Goal: Transaction & Acquisition: Purchase product/service

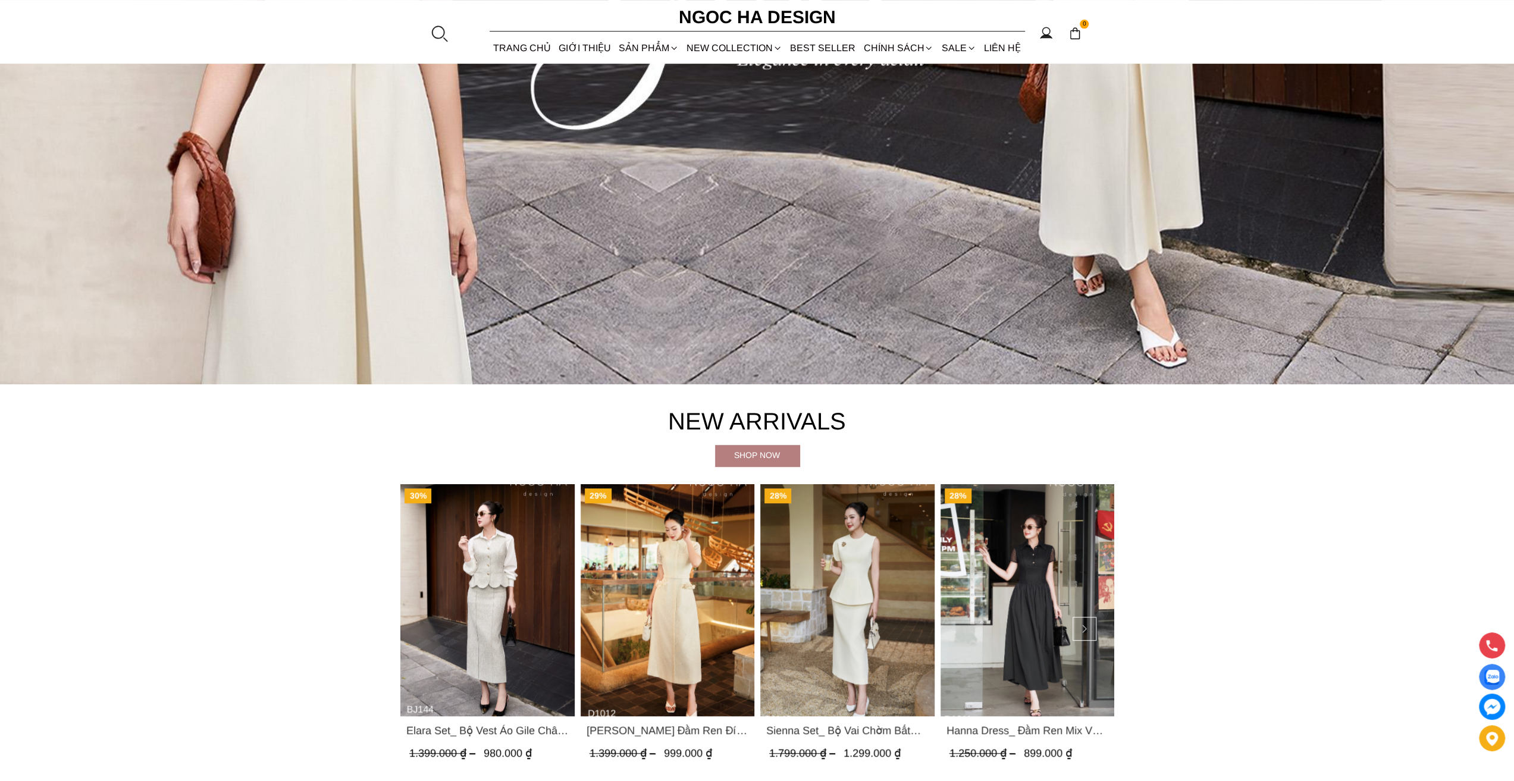
scroll to position [833, 0]
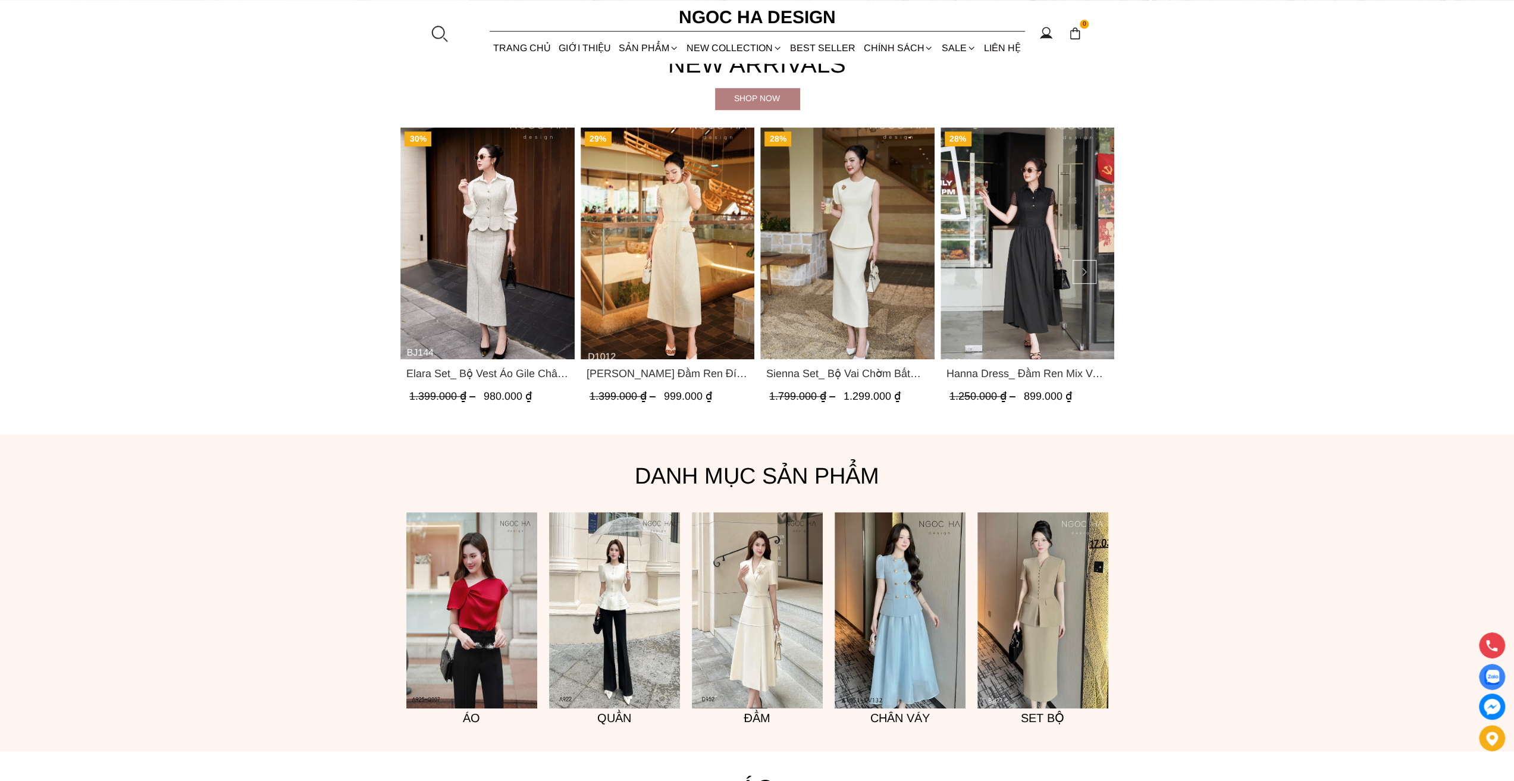
click at [805, 379] on span "Sienna Set_ Bộ Vai Chờm Bất Đối Xứng Mix Chân Váy Bút Chì BJ143" at bounding box center [847, 373] width 162 height 17
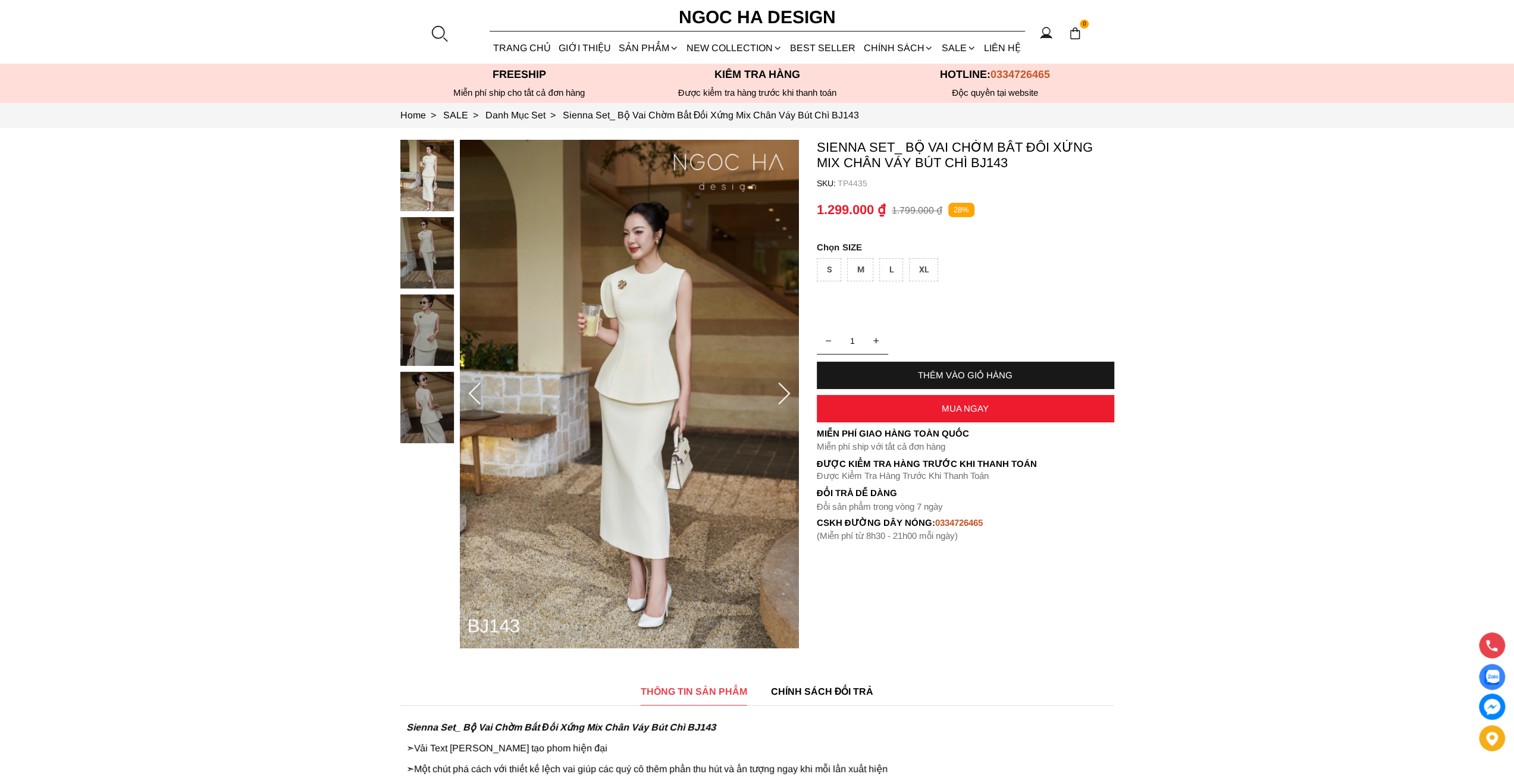
click at [963, 378] on div "THÊM VÀO GIỎ HÀNG" at bounding box center [965, 375] width 297 height 10
click at [830, 267] on div "S" at bounding box center [829, 269] width 24 height 23
click at [941, 371] on div "THÊM VÀO GIỎ HÀNG" at bounding box center [965, 375] width 297 height 10
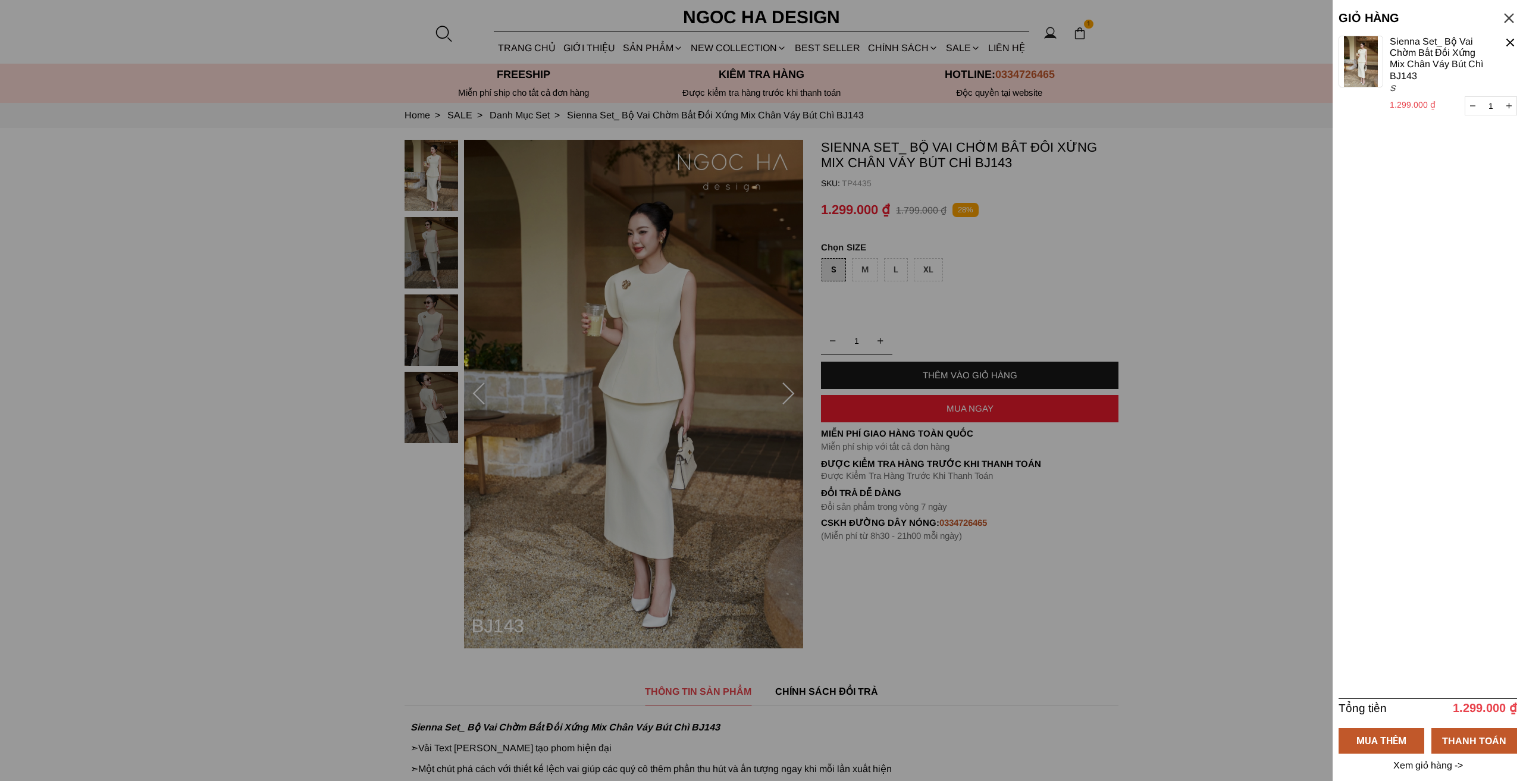
select select "Đỏ"
select select "S"
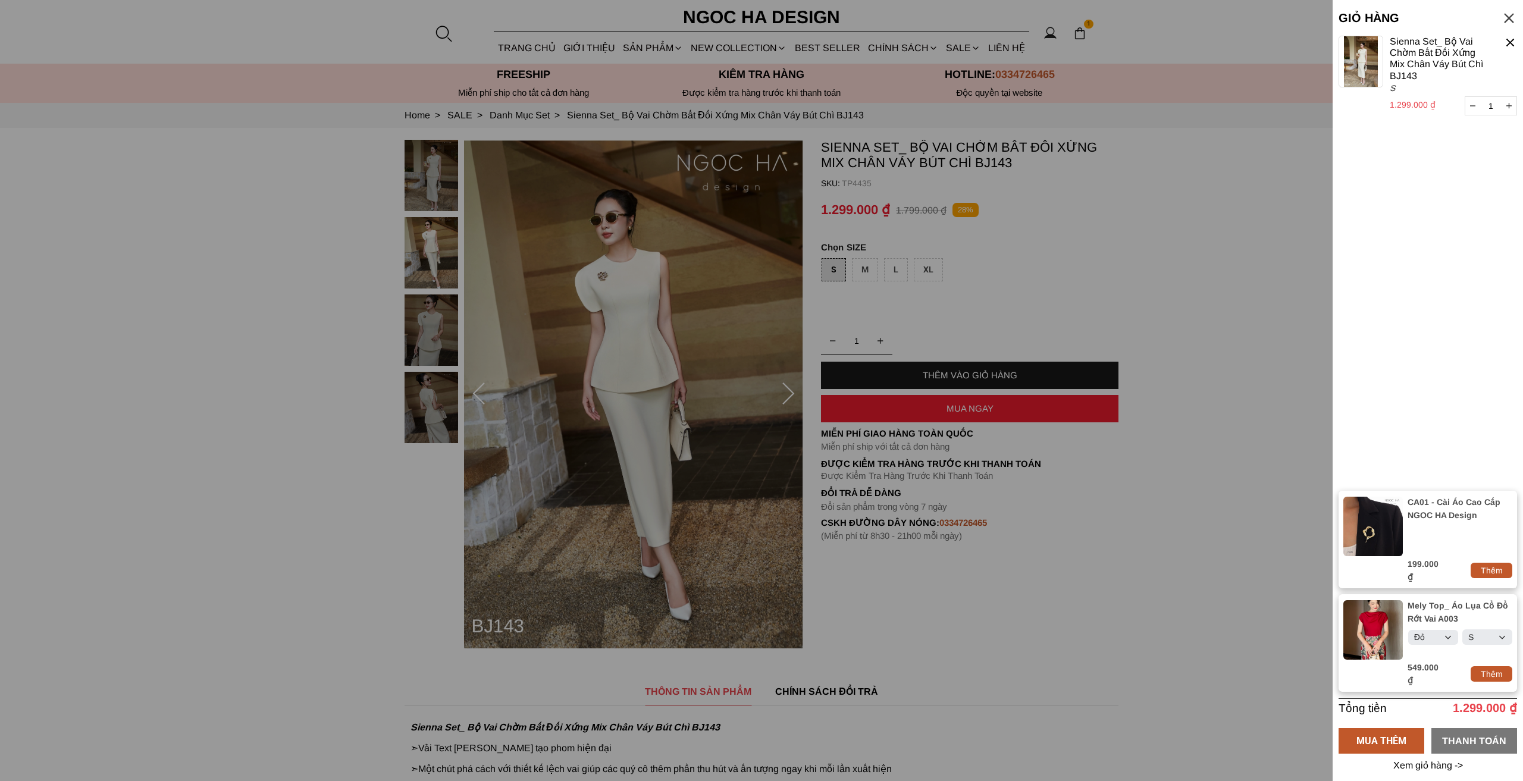
click at [1461, 733] on div "THANH TOÁN" at bounding box center [1475, 740] width 86 height 15
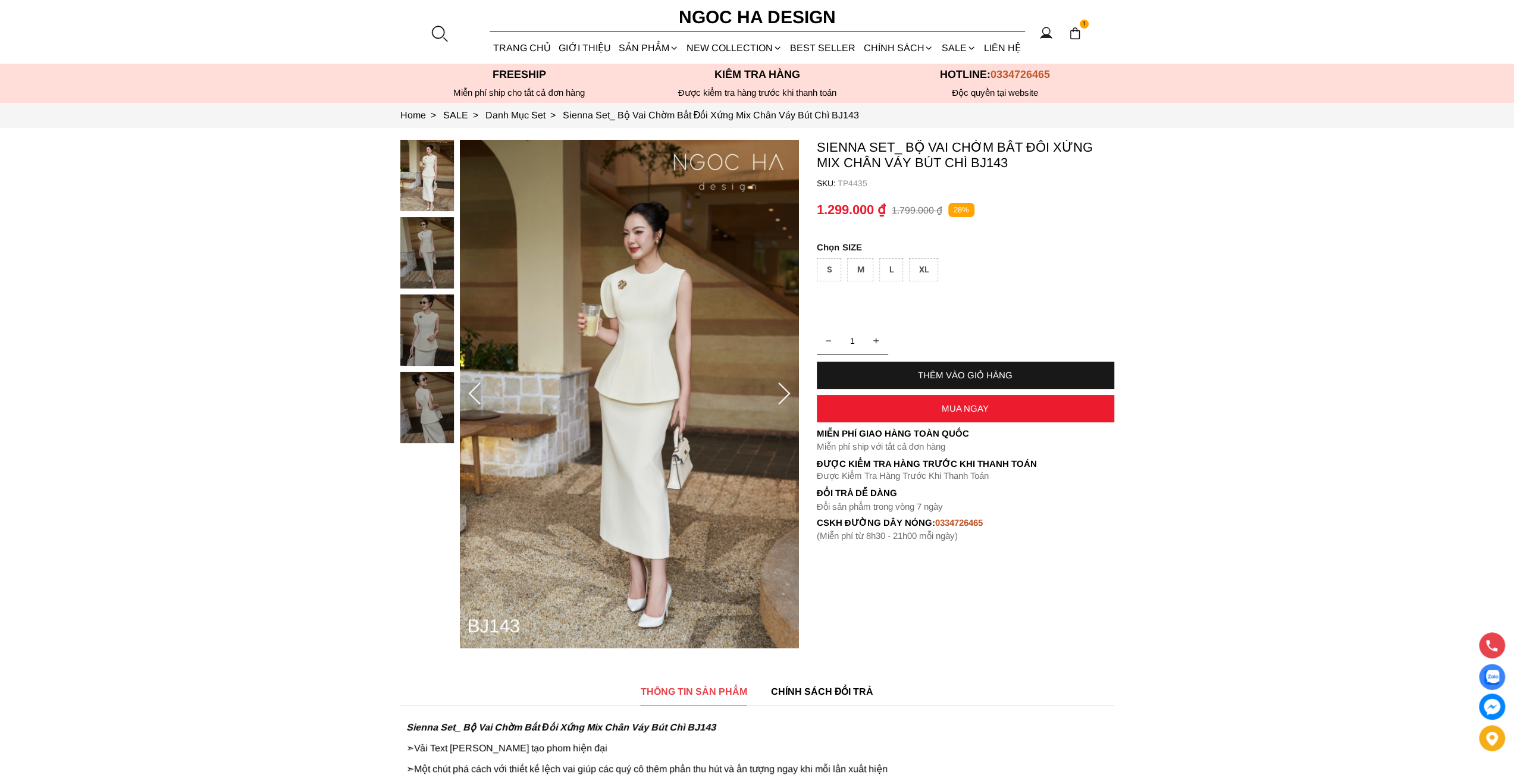
click at [834, 268] on div "S" at bounding box center [829, 269] width 24 height 23
click at [1079, 36] on img at bounding box center [1075, 33] width 13 height 13
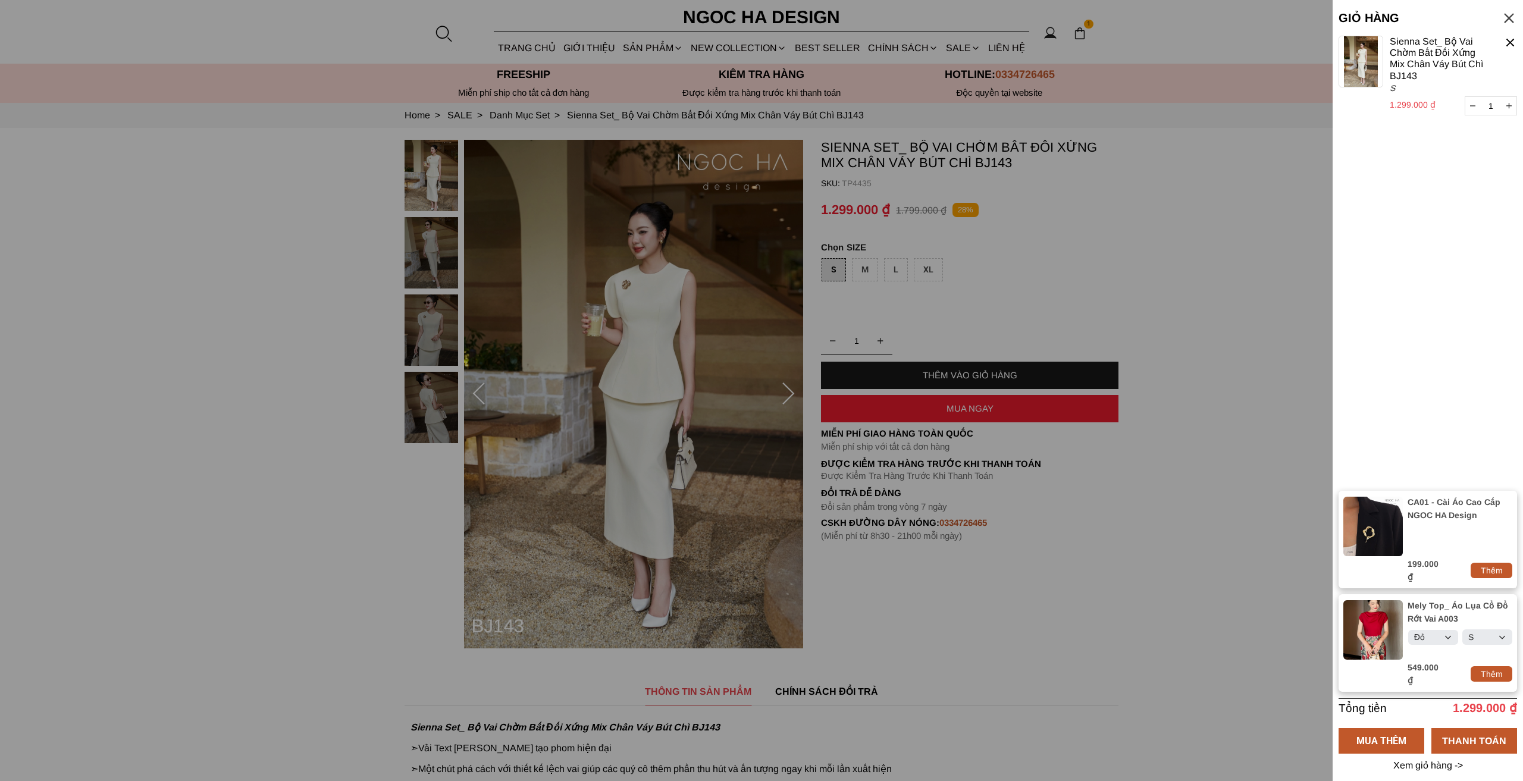
click at [1490, 573] on div "Thêm" at bounding box center [1492, 570] width 42 height 13
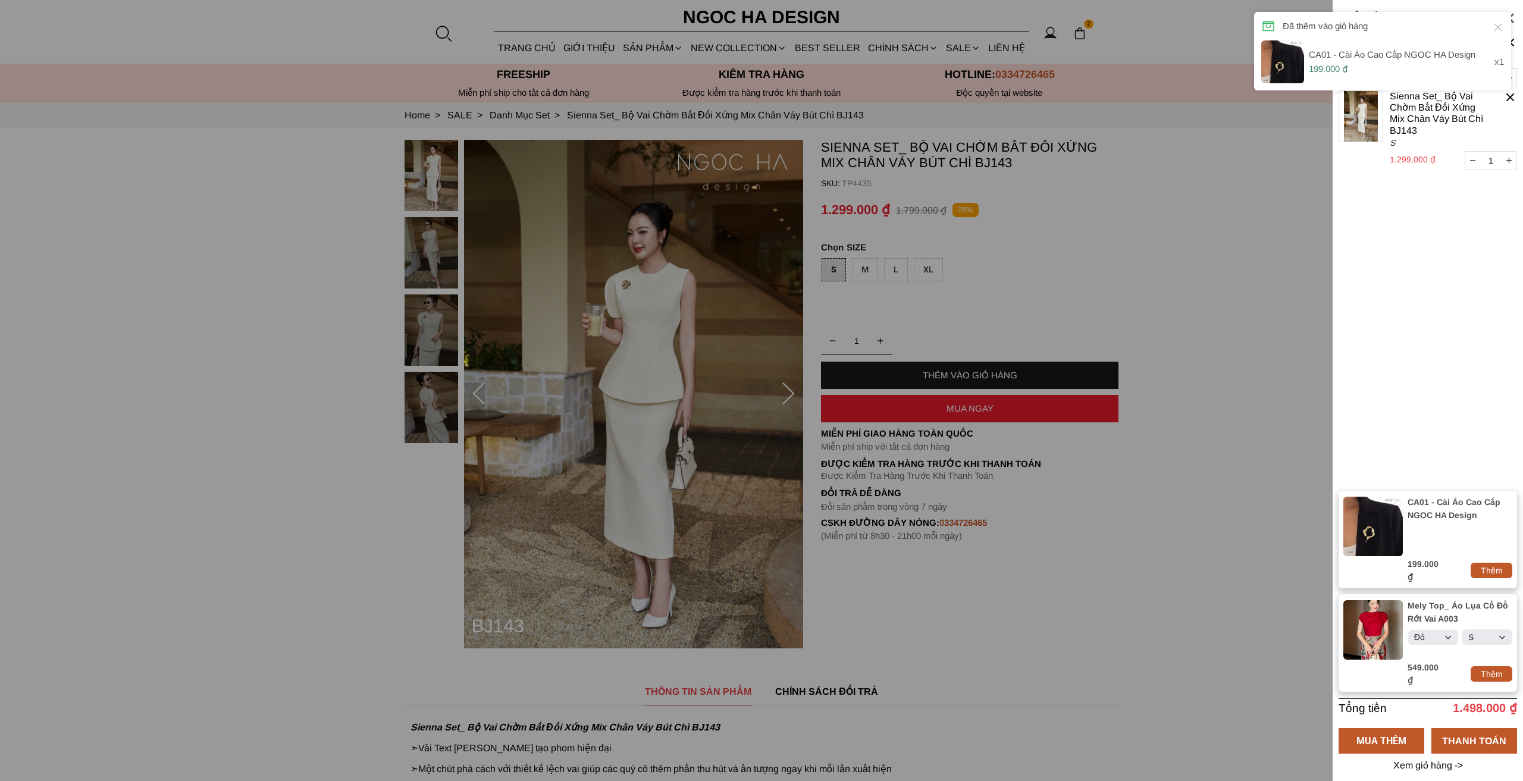
select select "Đỏ"
select select "S"
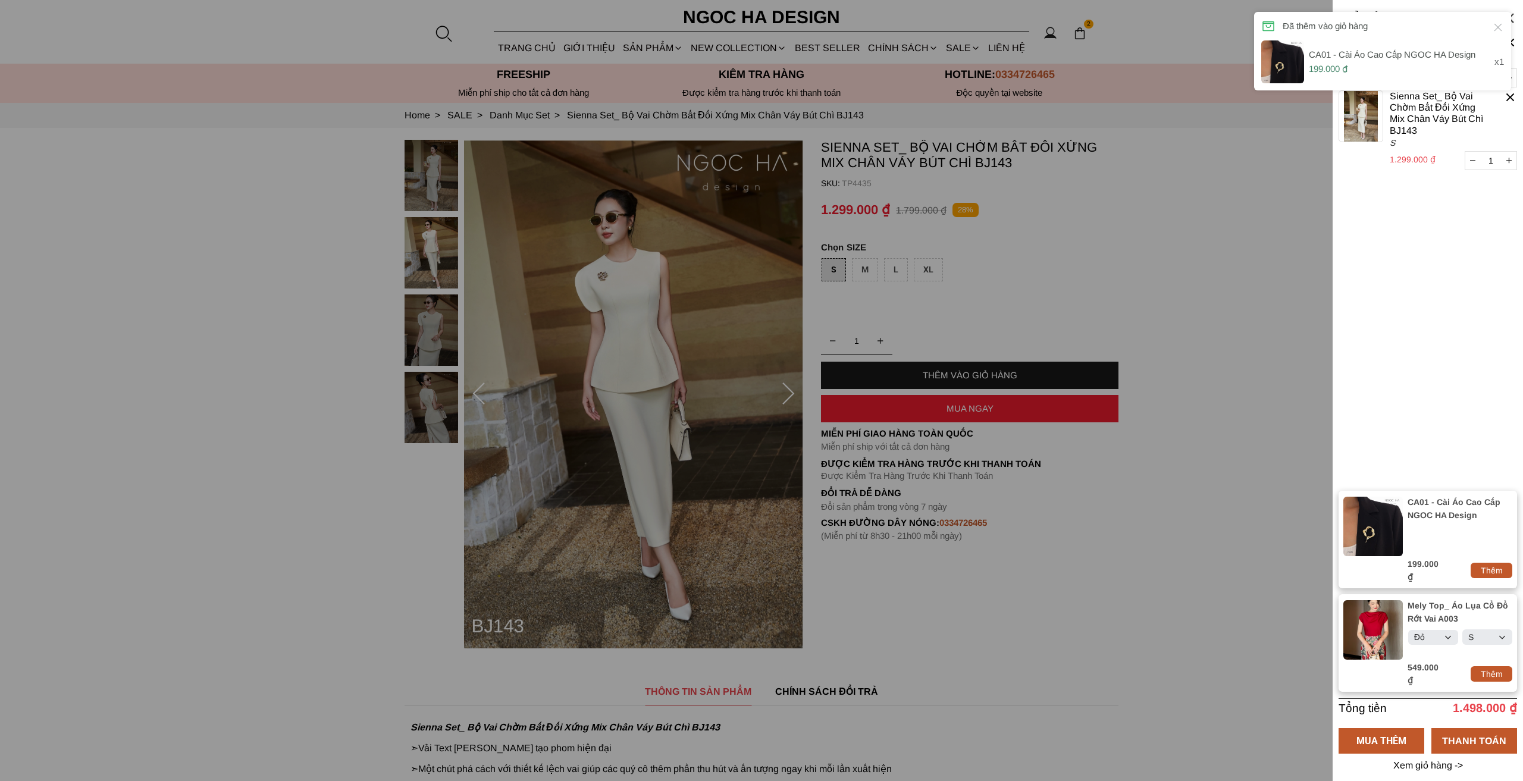
click at [1498, 29] on icon at bounding box center [1498, 27] width 12 height 12
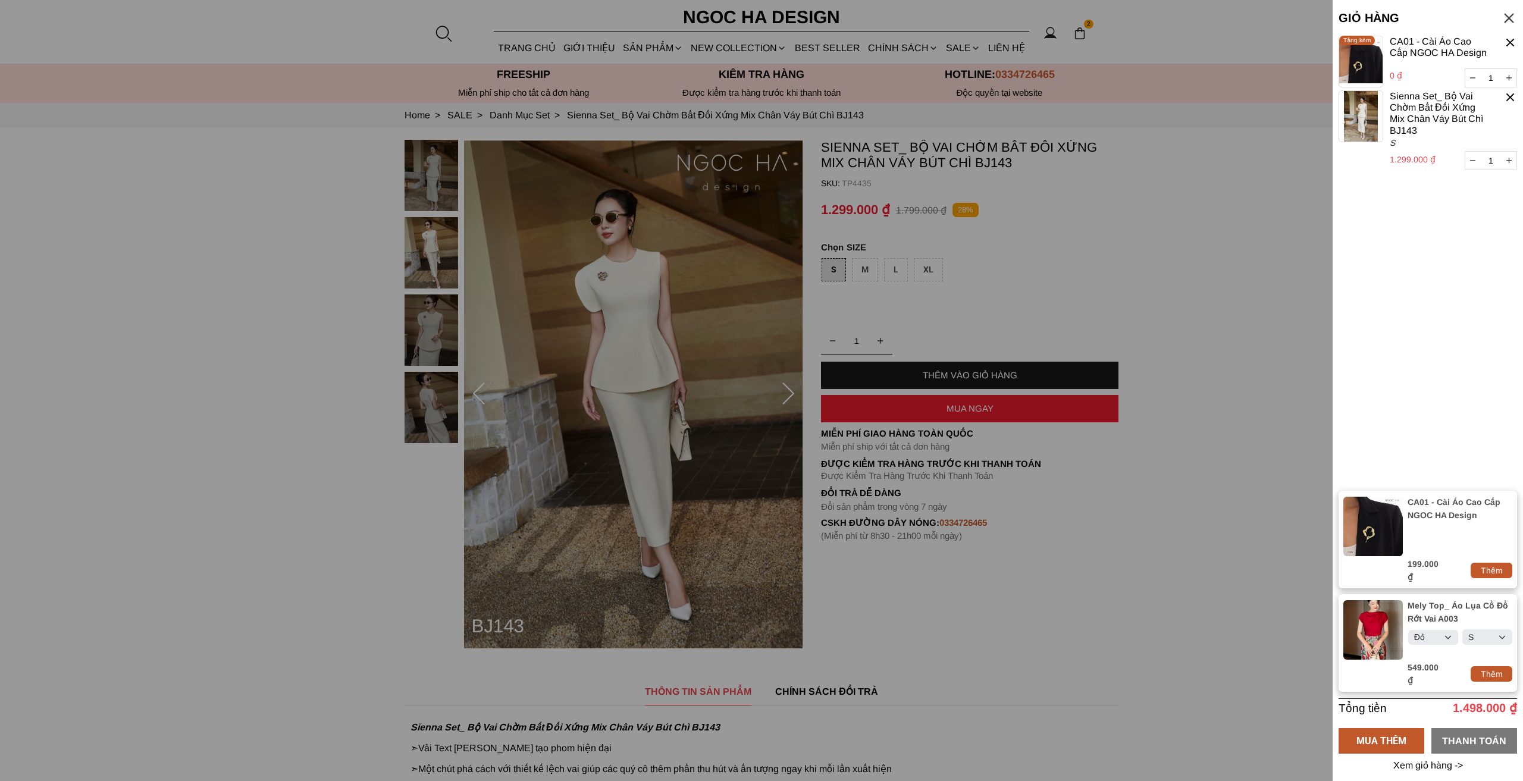
click at [1470, 737] on div "THANH TOÁN" at bounding box center [1475, 740] width 86 height 15
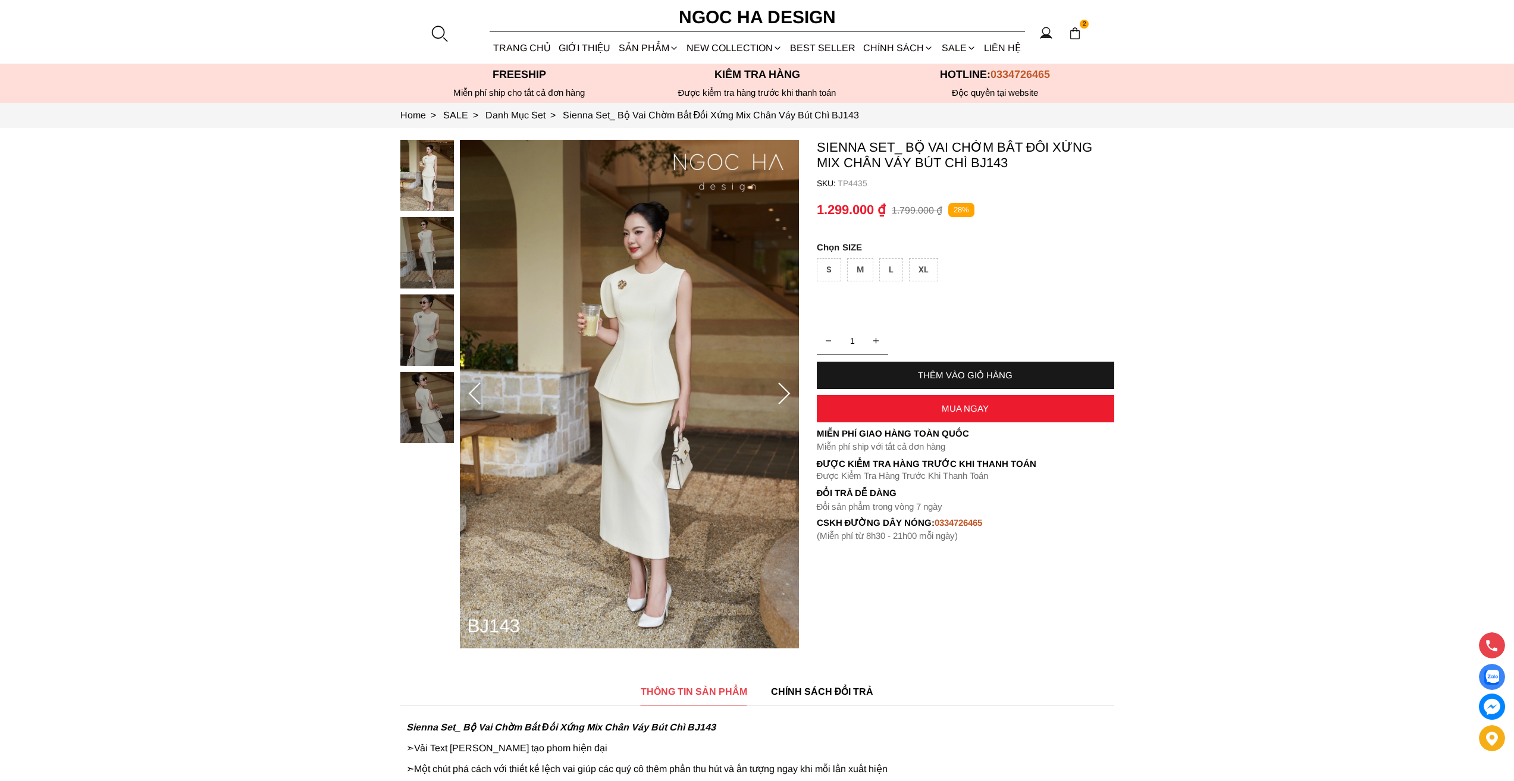
select select "Đỏ"
select select "S"
click at [1075, 35] on img at bounding box center [1075, 33] width 13 height 13
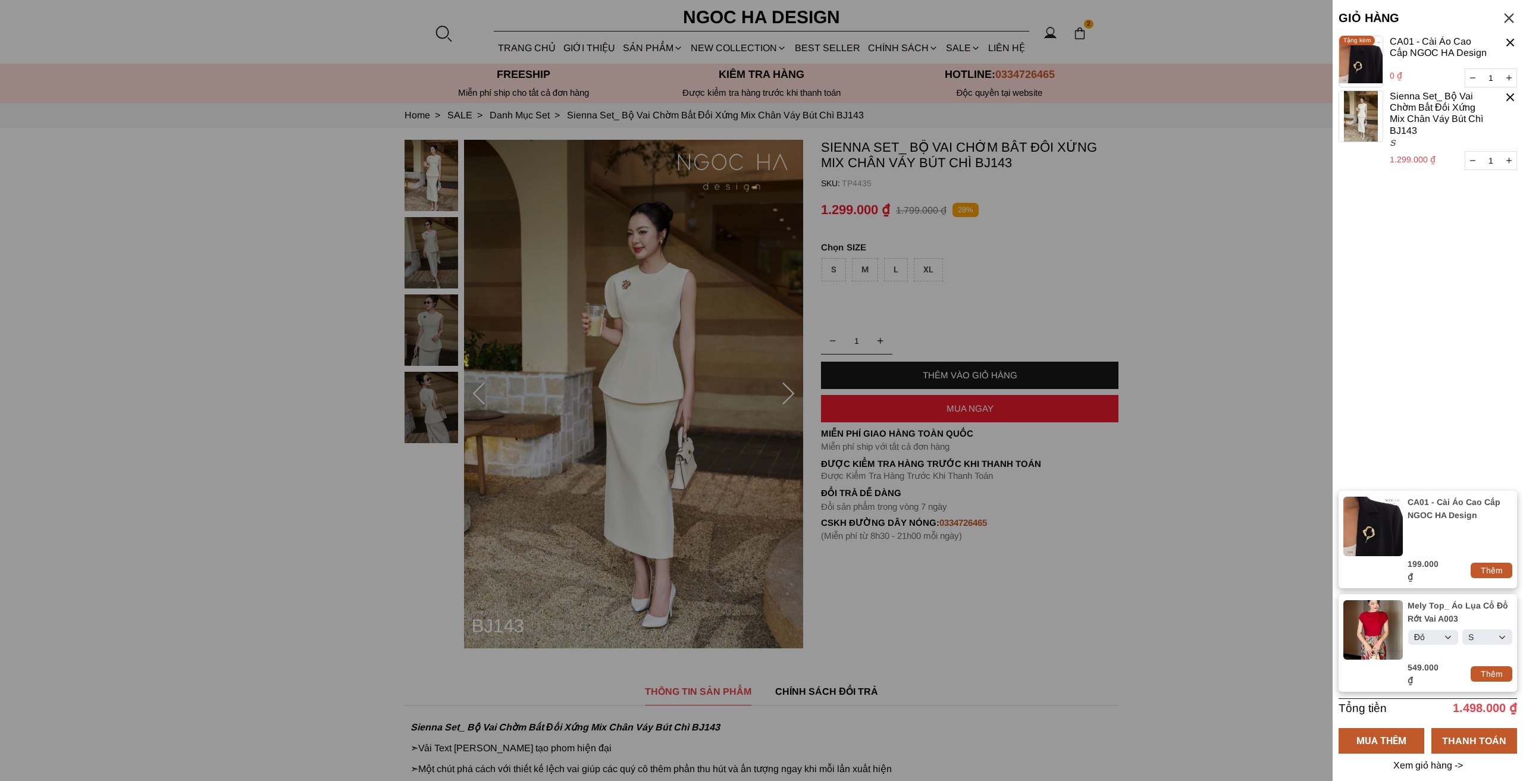
click at [1505, 573] on div "Thêm" at bounding box center [1492, 570] width 42 height 13
type input "2"
select select "Đỏ"
select select "S"
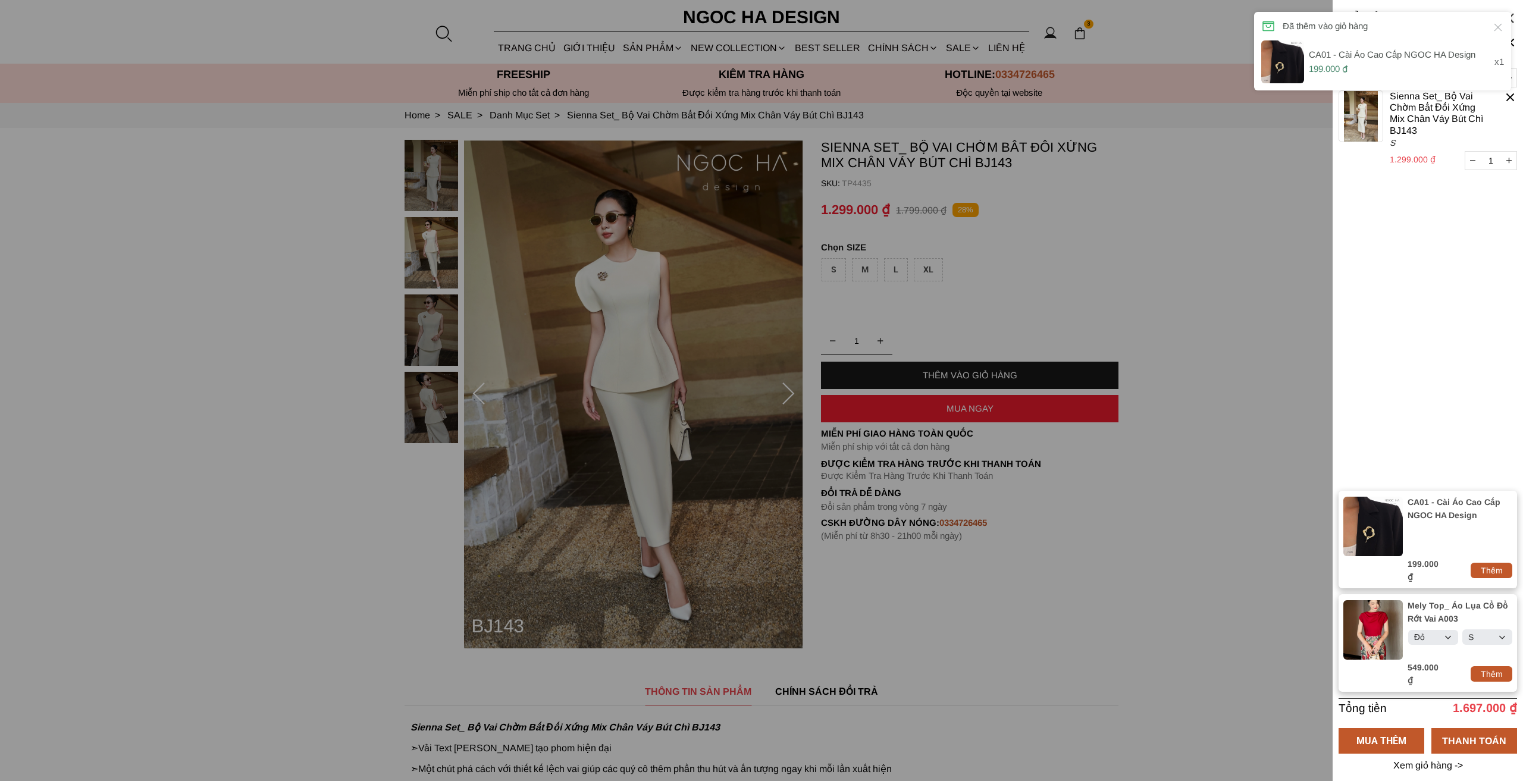
click at [1501, 30] on icon at bounding box center [1499, 28] width 8 height 8
click at [1500, 577] on div "Thêm" at bounding box center [1492, 570] width 42 height 13
type input "3"
select select "Đỏ"
select select "S"
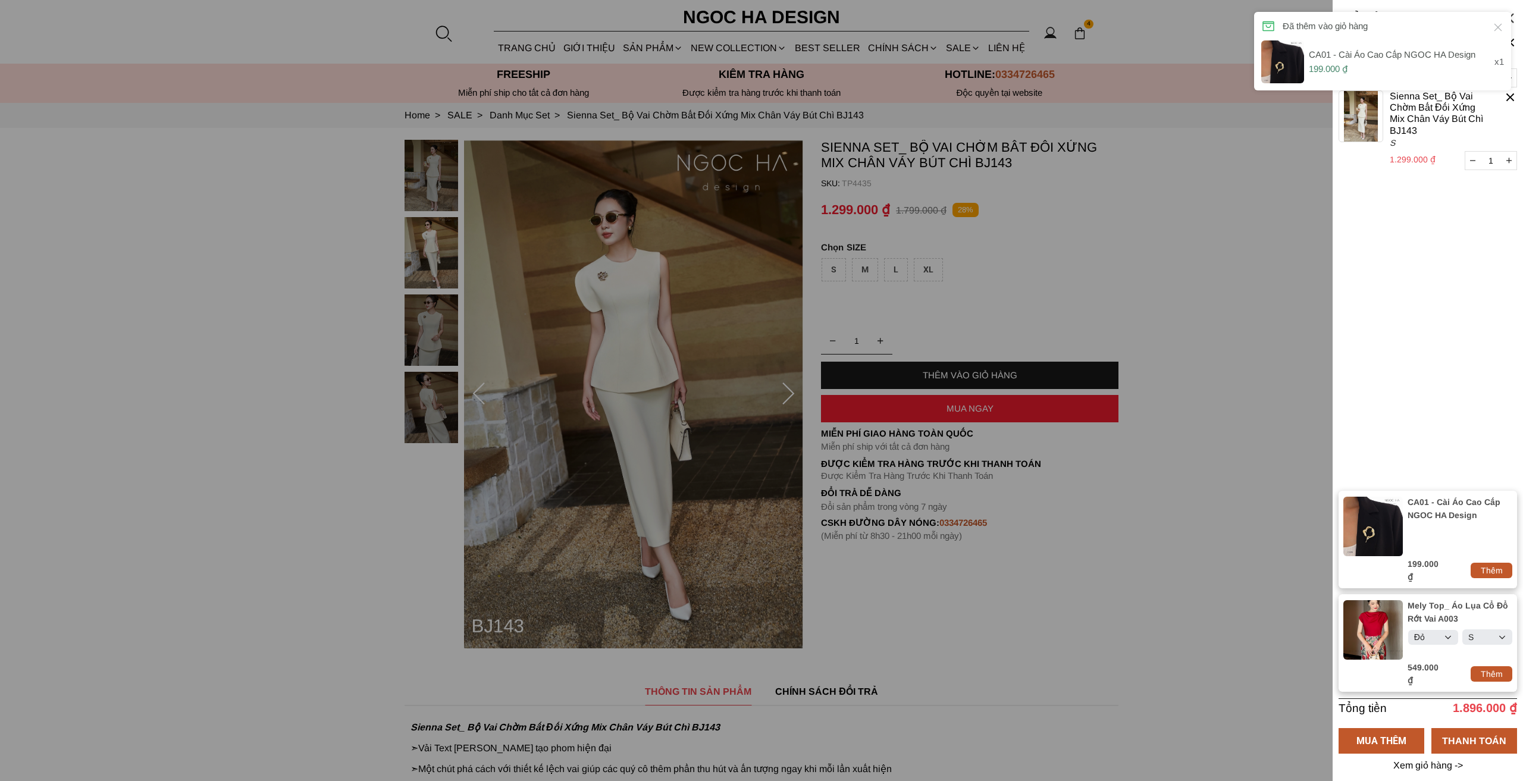
click at [1500, 577] on div "Thêm" at bounding box center [1492, 570] width 42 height 13
type input "4"
select select "Đỏ"
select select "S"
click at [1500, 577] on div "Thêm" at bounding box center [1492, 570] width 42 height 13
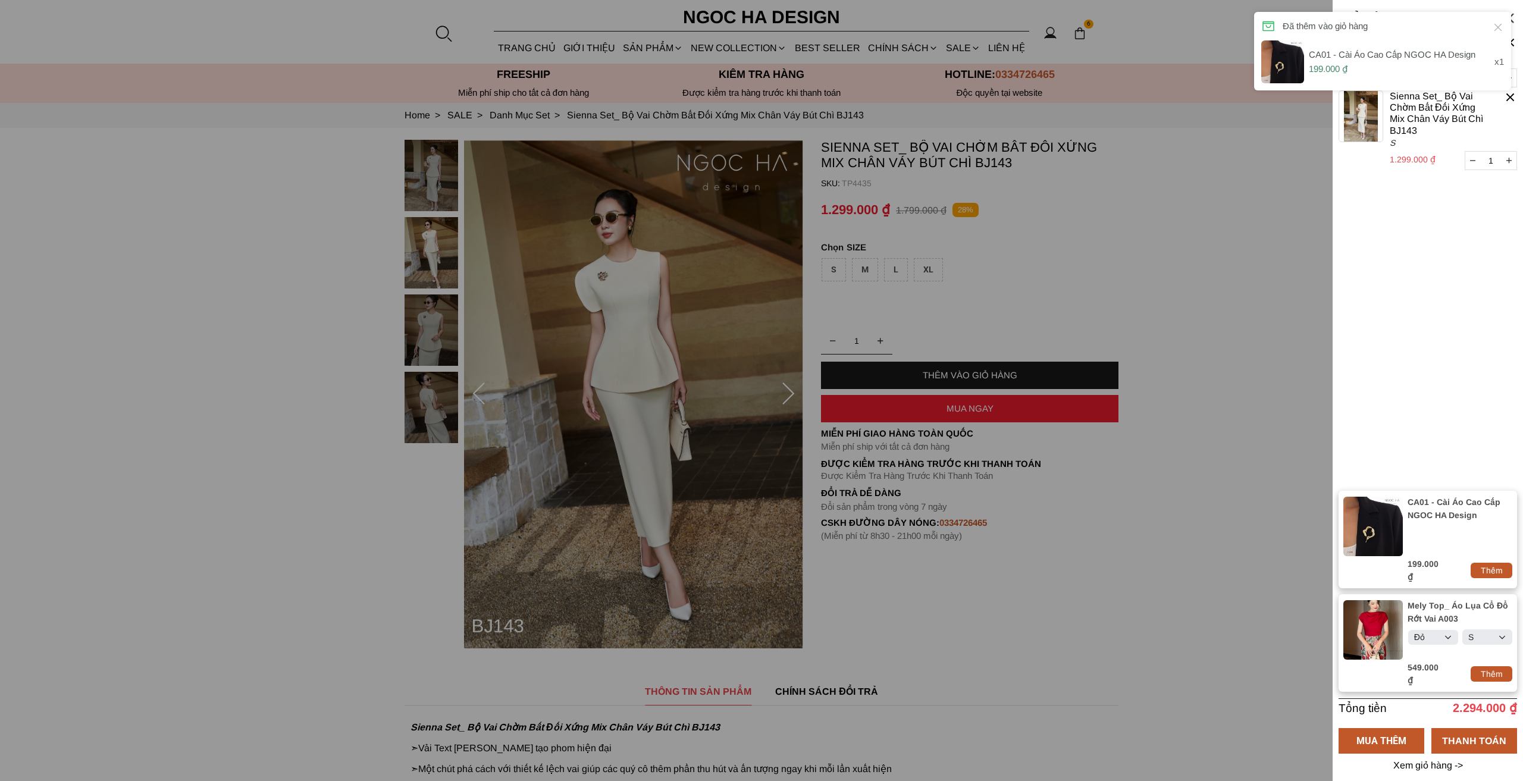
click at [1500, 577] on div "Thêm" at bounding box center [1492, 570] width 42 height 13
type input "6"
select select "Đỏ"
select select "S"
click at [1500, 577] on div "Thêm" at bounding box center [1492, 570] width 42 height 13
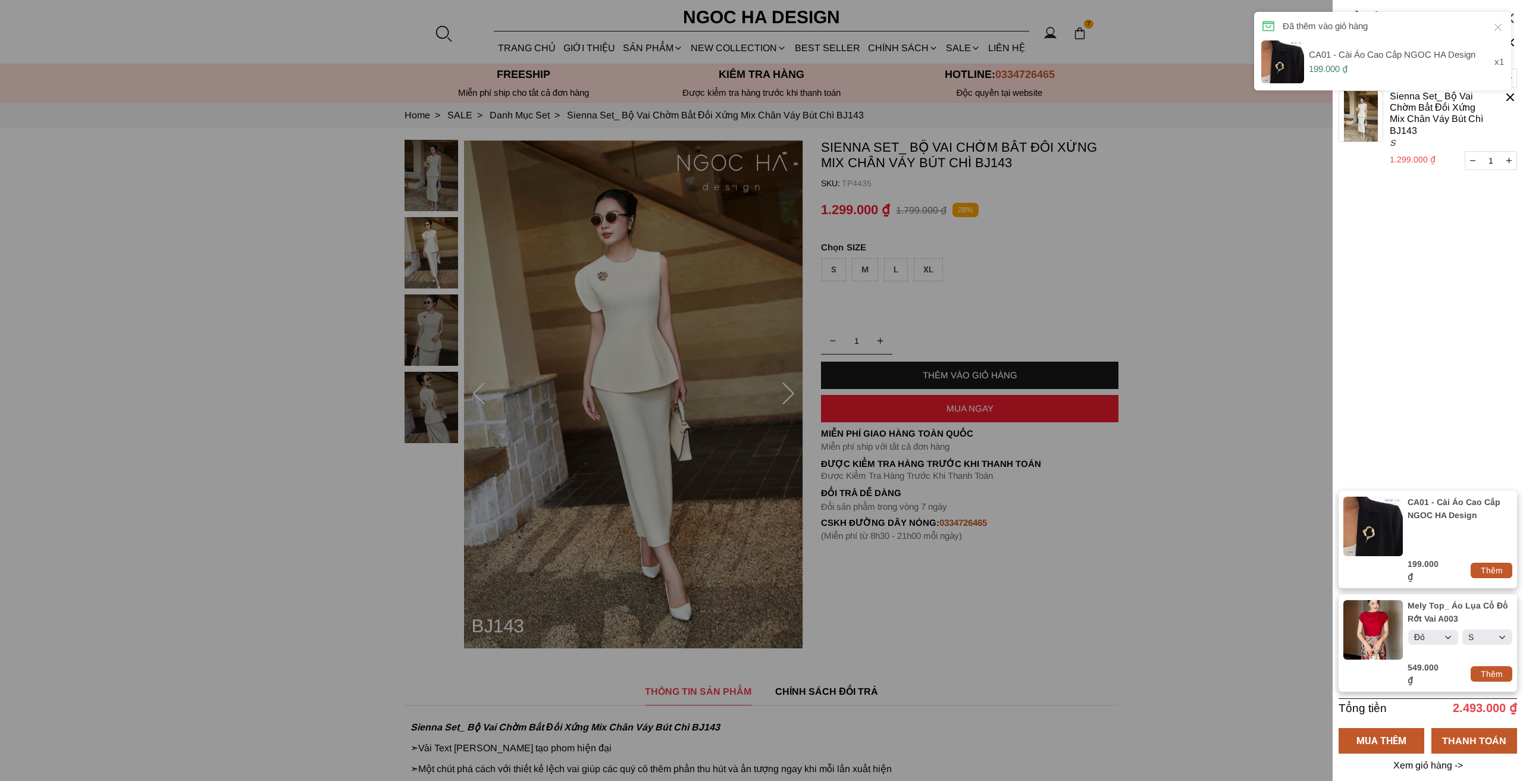
click at [1500, 577] on div "Thêm" at bounding box center [1492, 570] width 42 height 13
type input "8"
select select "Đỏ"
select select "S"
select select "Đỏ"
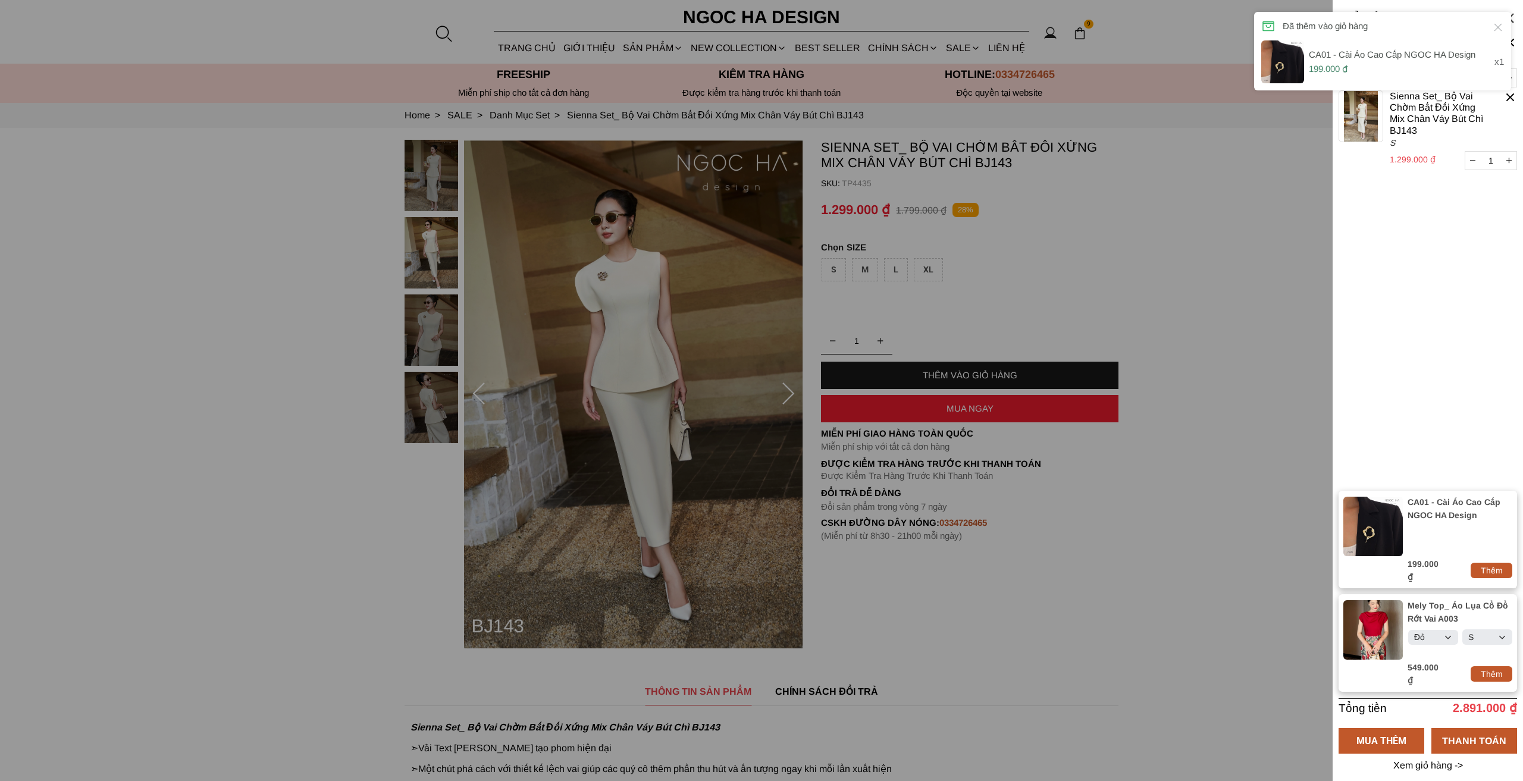
select select "S"
click at [1500, 577] on div "Thêm" at bounding box center [1492, 570] width 42 height 13
type input "9"
select select "Đỏ"
select select "S"
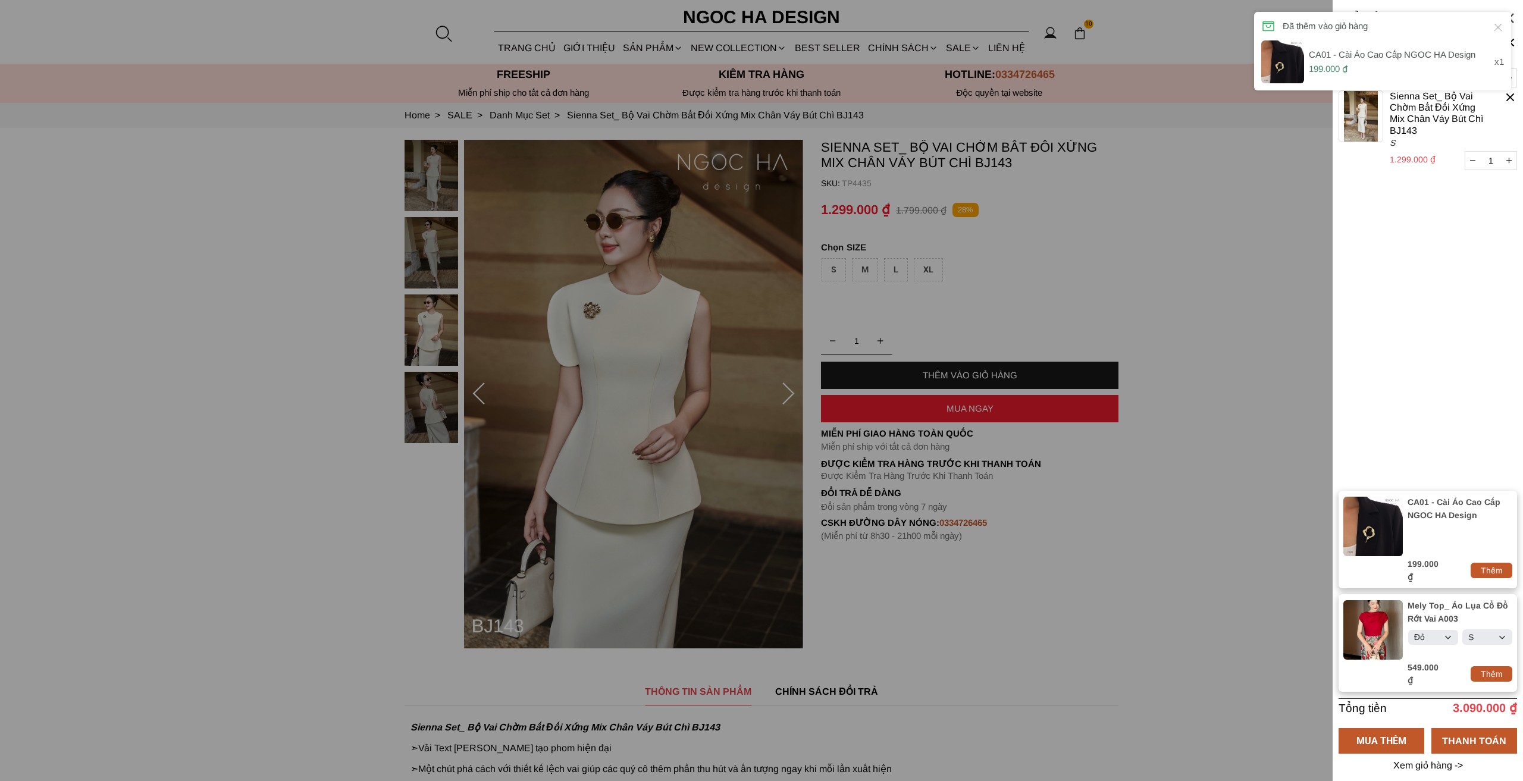
click at [1503, 21] on icon at bounding box center [1498, 27] width 12 height 12
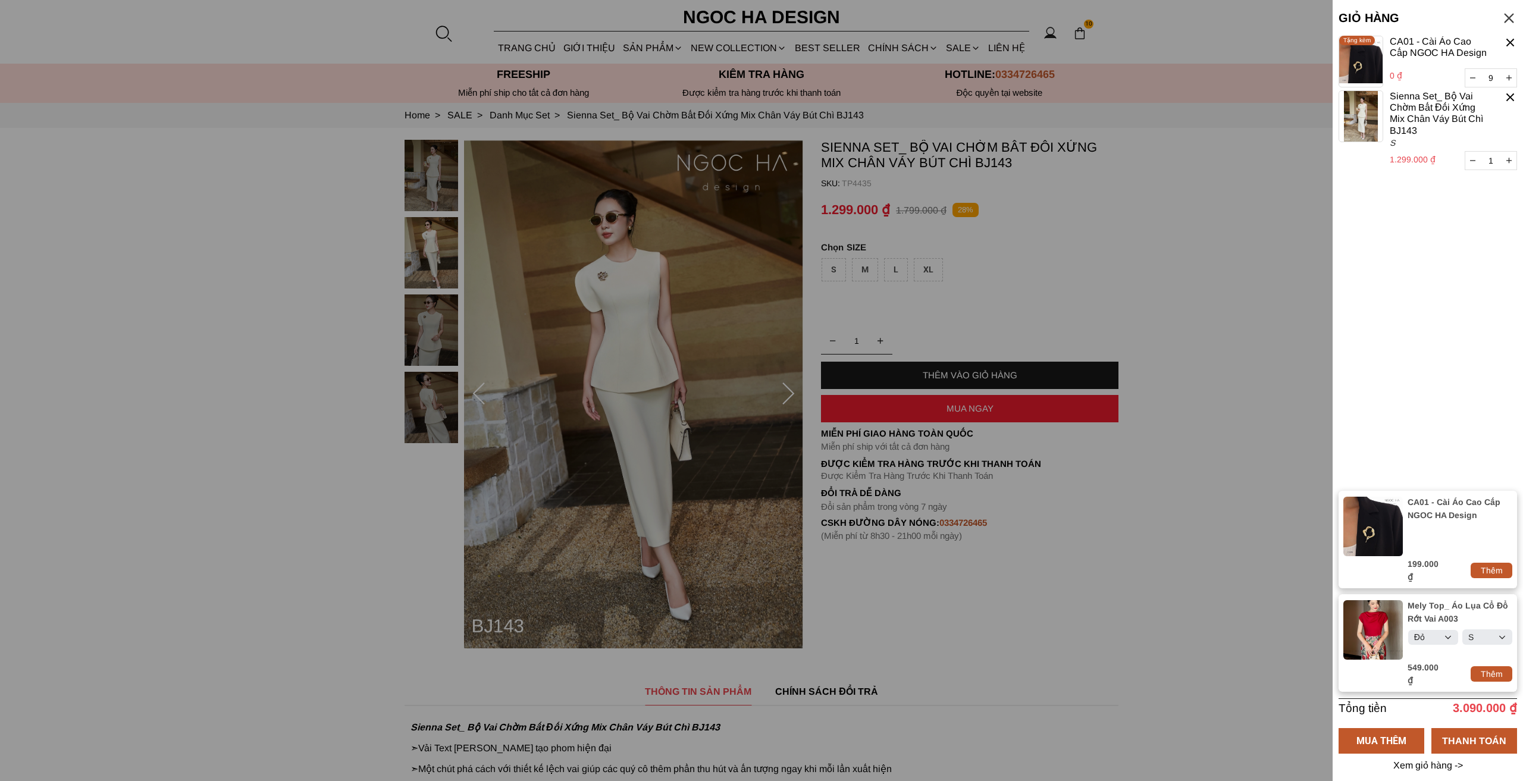
click at [1438, 639] on select "Select Đỏ Trắng Đen Kem" at bounding box center [1433, 637] width 50 height 15
drag, startPoint x: 1438, startPoint y: 639, endPoint x: 1445, endPoint y: 640, distance: 6.6
click at [1438, 639] on select "Select Đỏ Trắng Đen Kem" at bounding box center [1433, 637] width 50 height 15
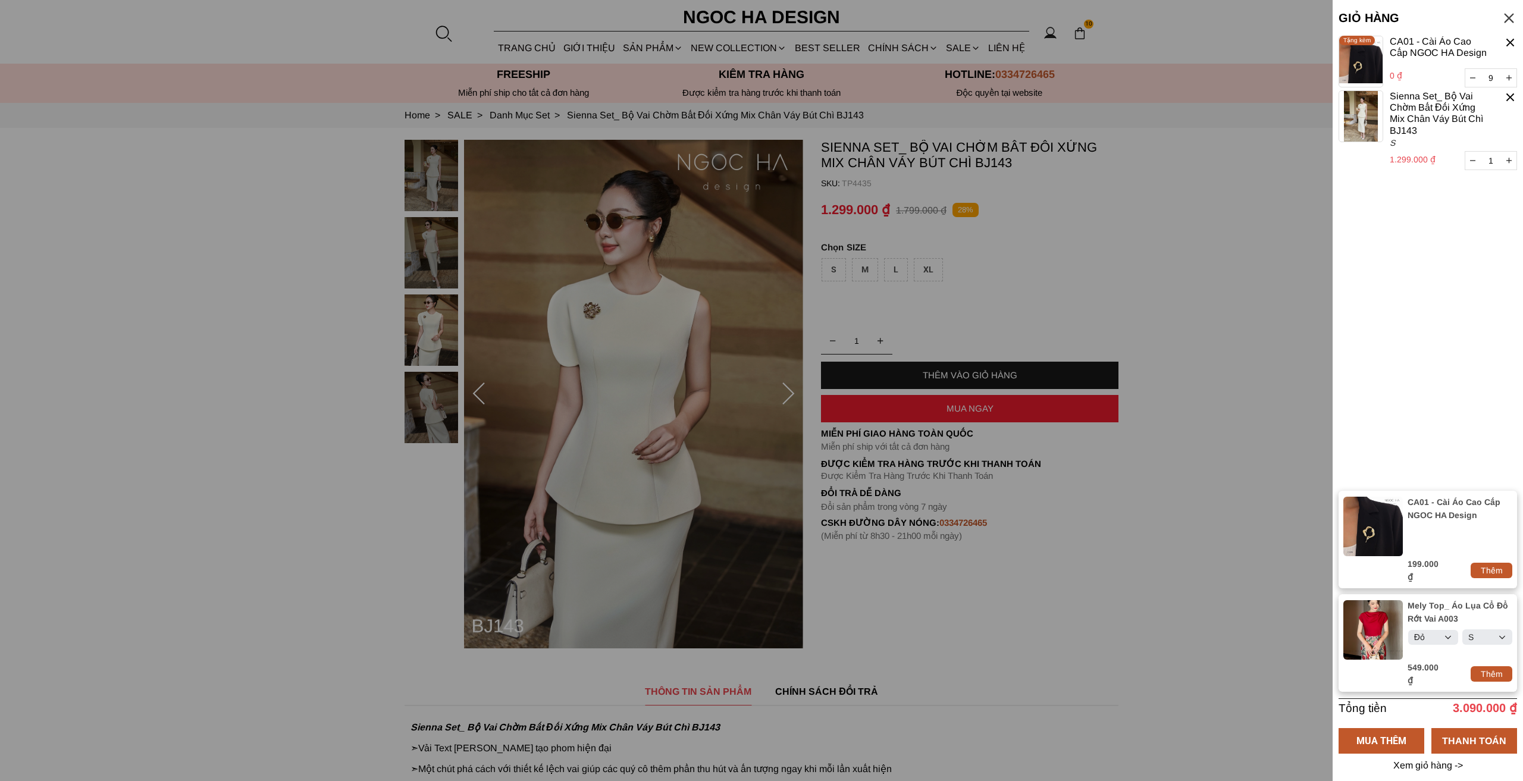
click at [1496, 635] on select "Select S M L XL XXL" at bounding box center [1487, 637] width 50 height 15
click at [1504, 671] on div "Thêm" at bounding box center [1492, 674] width 42 height 13
type input "1"
type input "9"
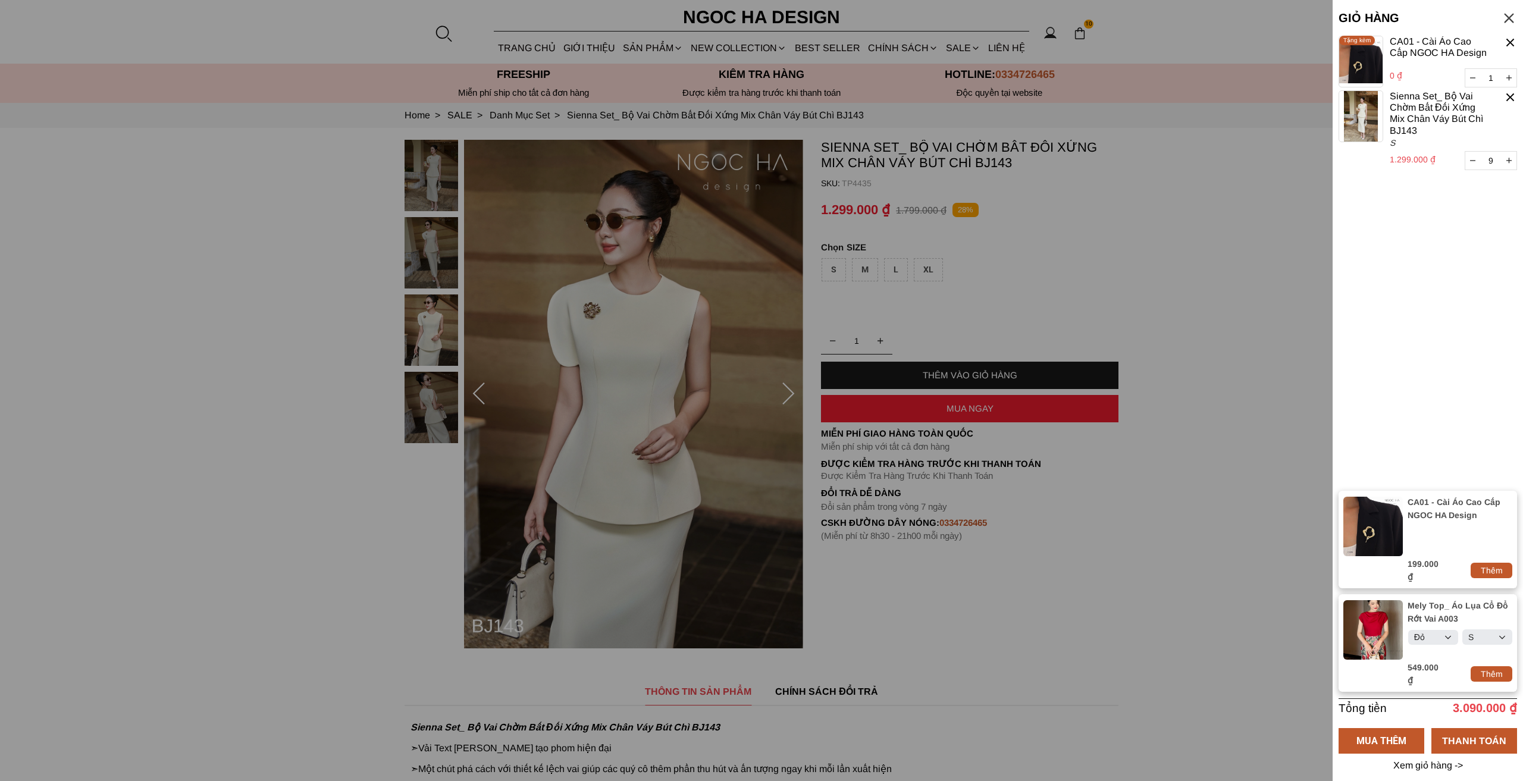
select select "Đỏ"
select select "S"
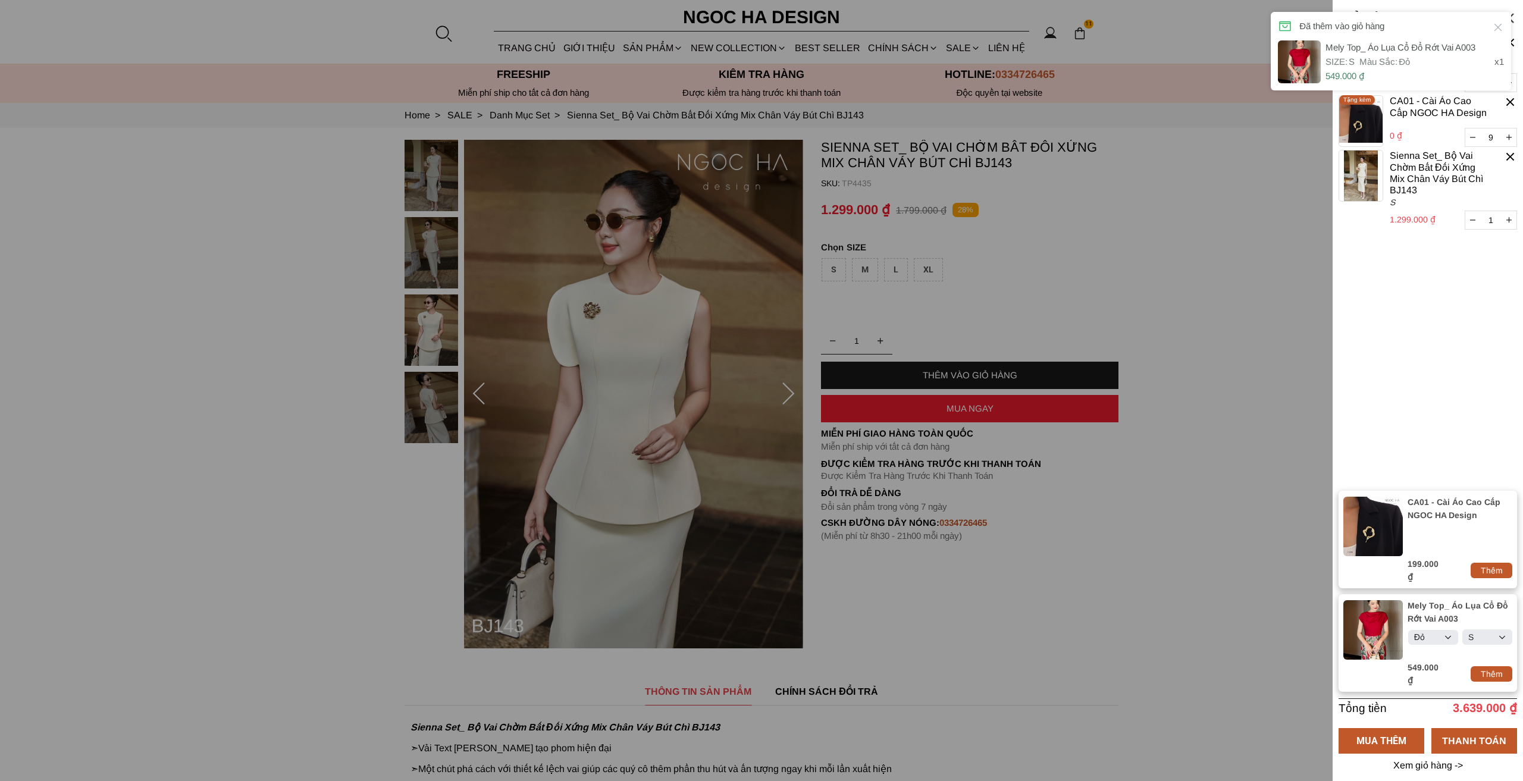
select select "Đỏ"
select select "S"
click at [1504, 671] on div "Thêm" at bounding box center [1492, 674] width 42 height 13
type input "2"
select select "Đỏ"
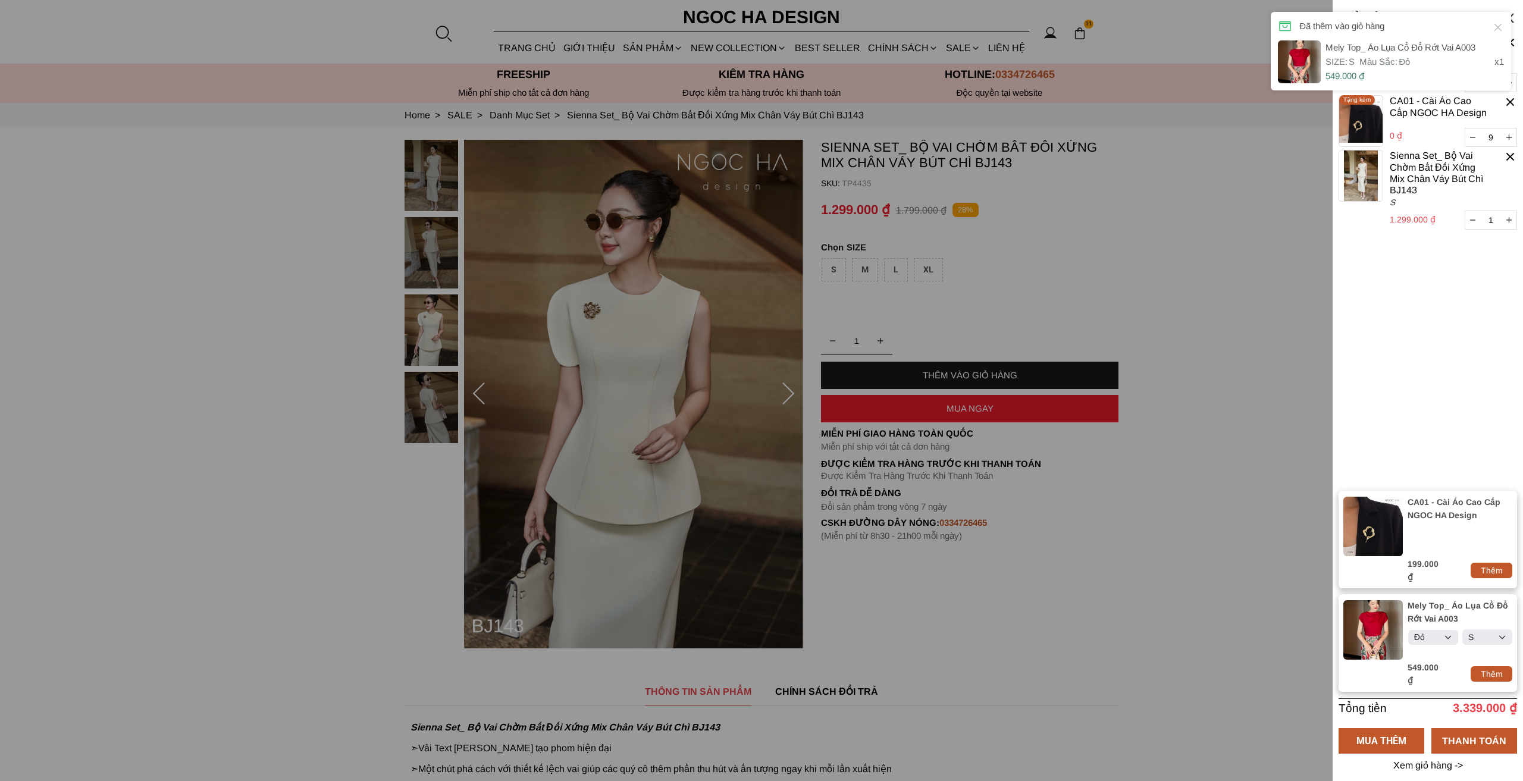
select select "S"
select select "Đỏ"
select select "S"
click at [1461, 445] on container "1 Chưa có sản phẩm nào Mely Top_ Áo Lụa Cổ Đổ Rớt Vai A003 0 ₫ 2 S / Đỏ Tặng kè…" at bounding box center [1428, 263] width 178 height 455
click at [1496, 24] on icon at bounding box center [1498, 27] width 12 height 12
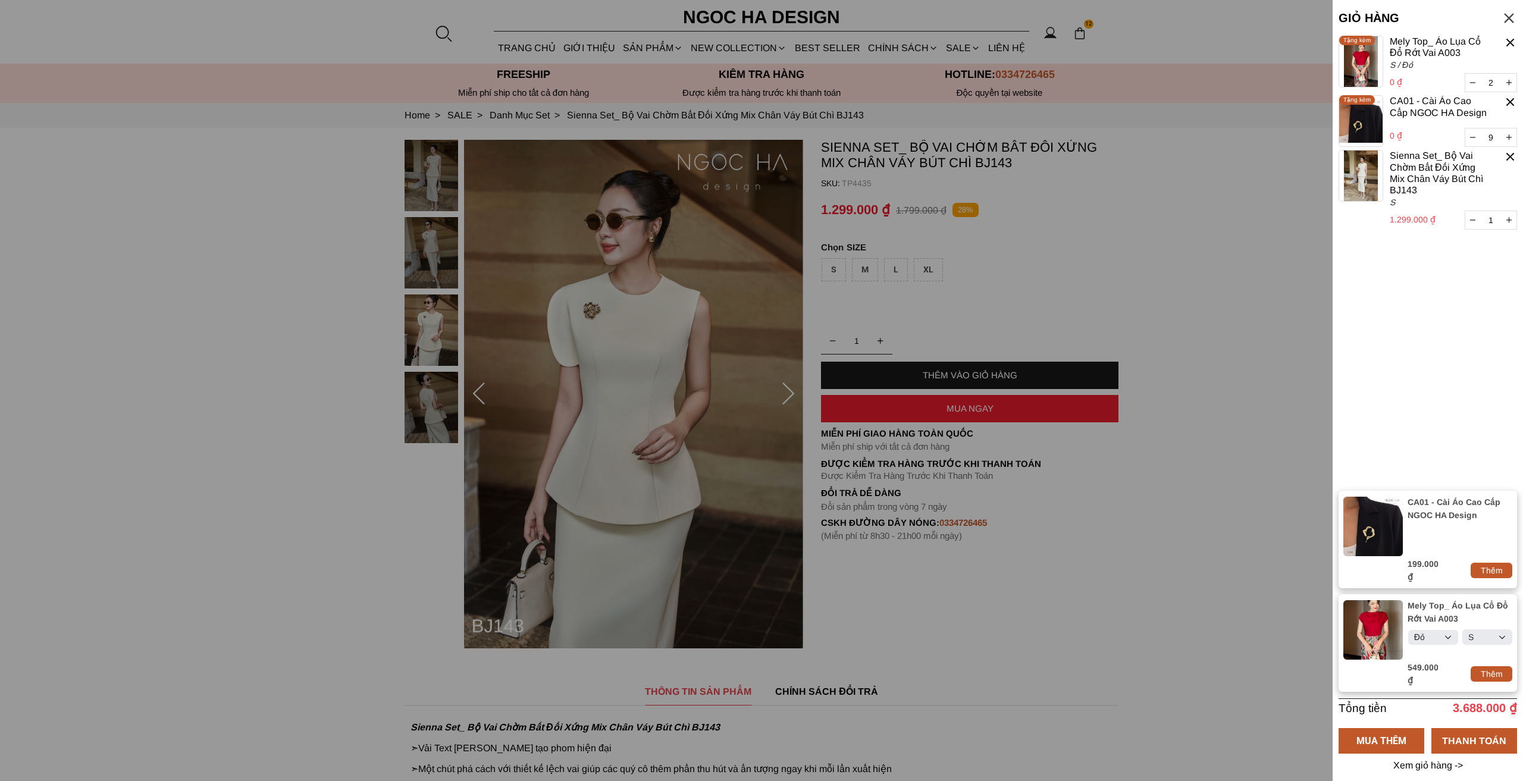
click at [1464, 324] on container "1 Chưa có sản phẩm nào Mely Top_ Áo Lụa Cổ Đổ Rớt Vai A003 0 ₫ 2 S / Đỏ Tặng kè…" at bounding box center [1428, 263] width 178 height 455
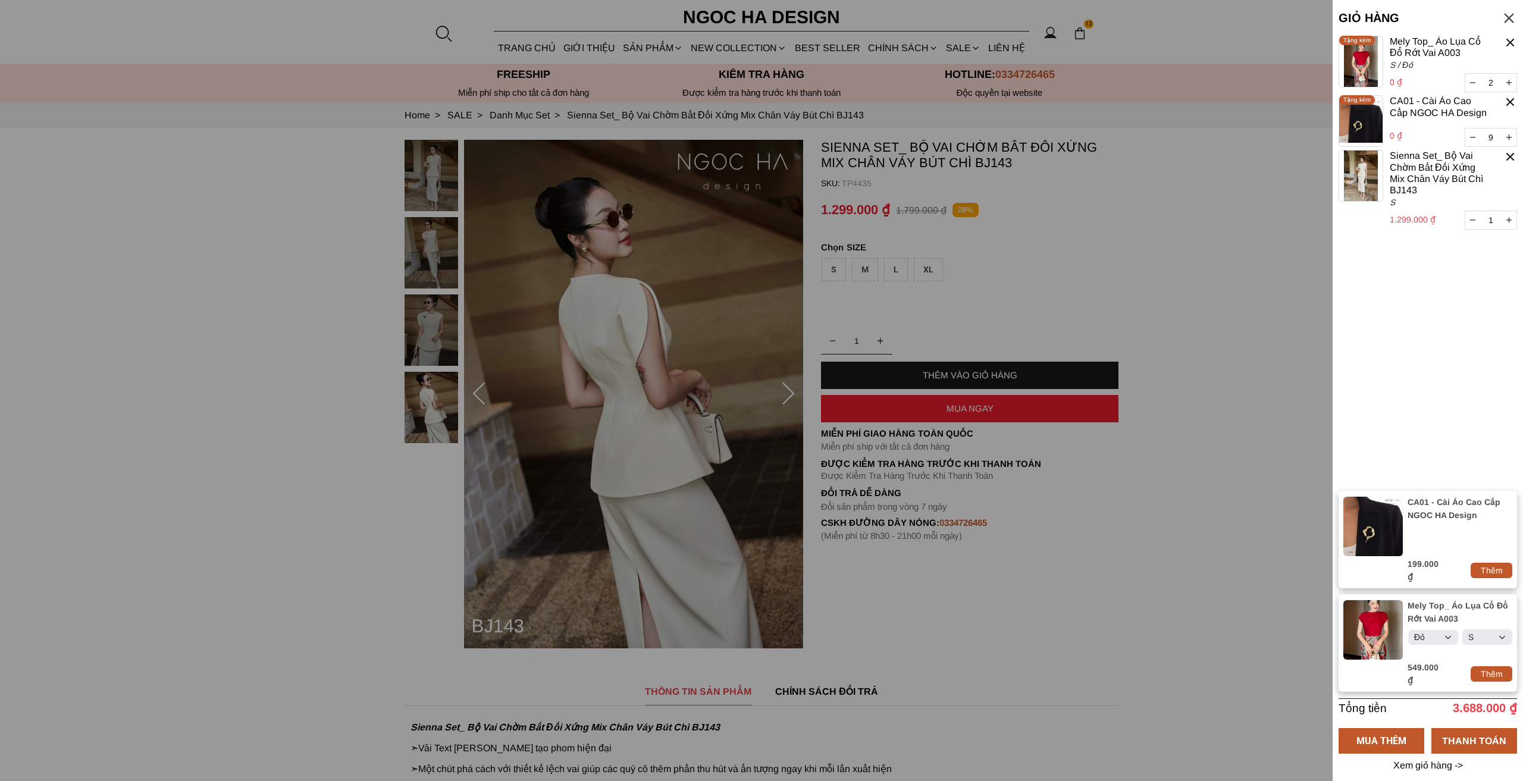
click at [1474, 86] on button "button" at bounding box center [1472, 83] width 15 height 18
click at [1471, 135] on button "button" at bounding box center [1472, 138] width 15 height 18
click at [1477, 138] on button "button" at bounding box center [1472, 138] width 15 height 18
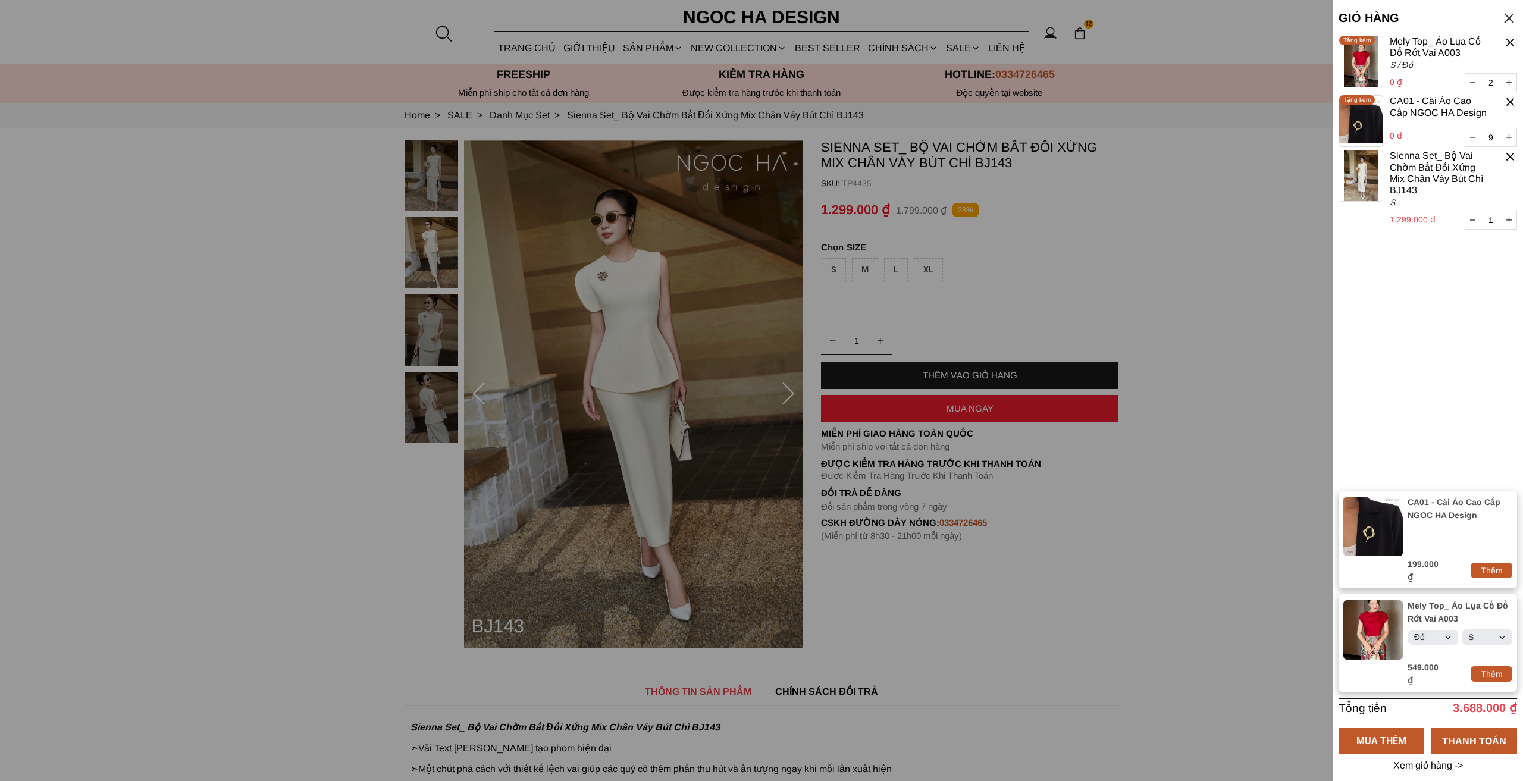
click at [1512, 18] on div at bounding box center [1509, 18] width 16 height 16
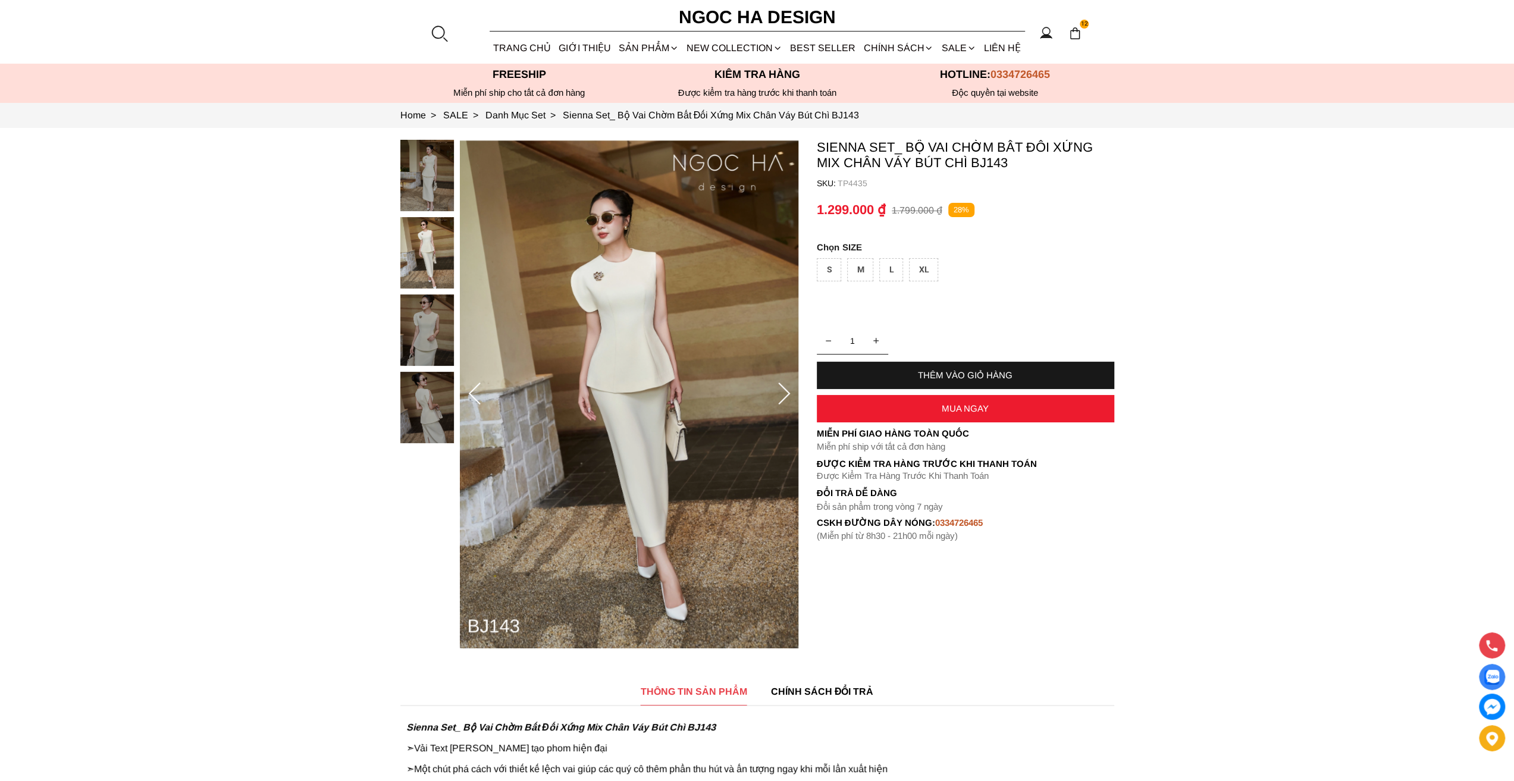
click at [1078, 30] on img at bounding box center [1075, 33] width 13 height 13
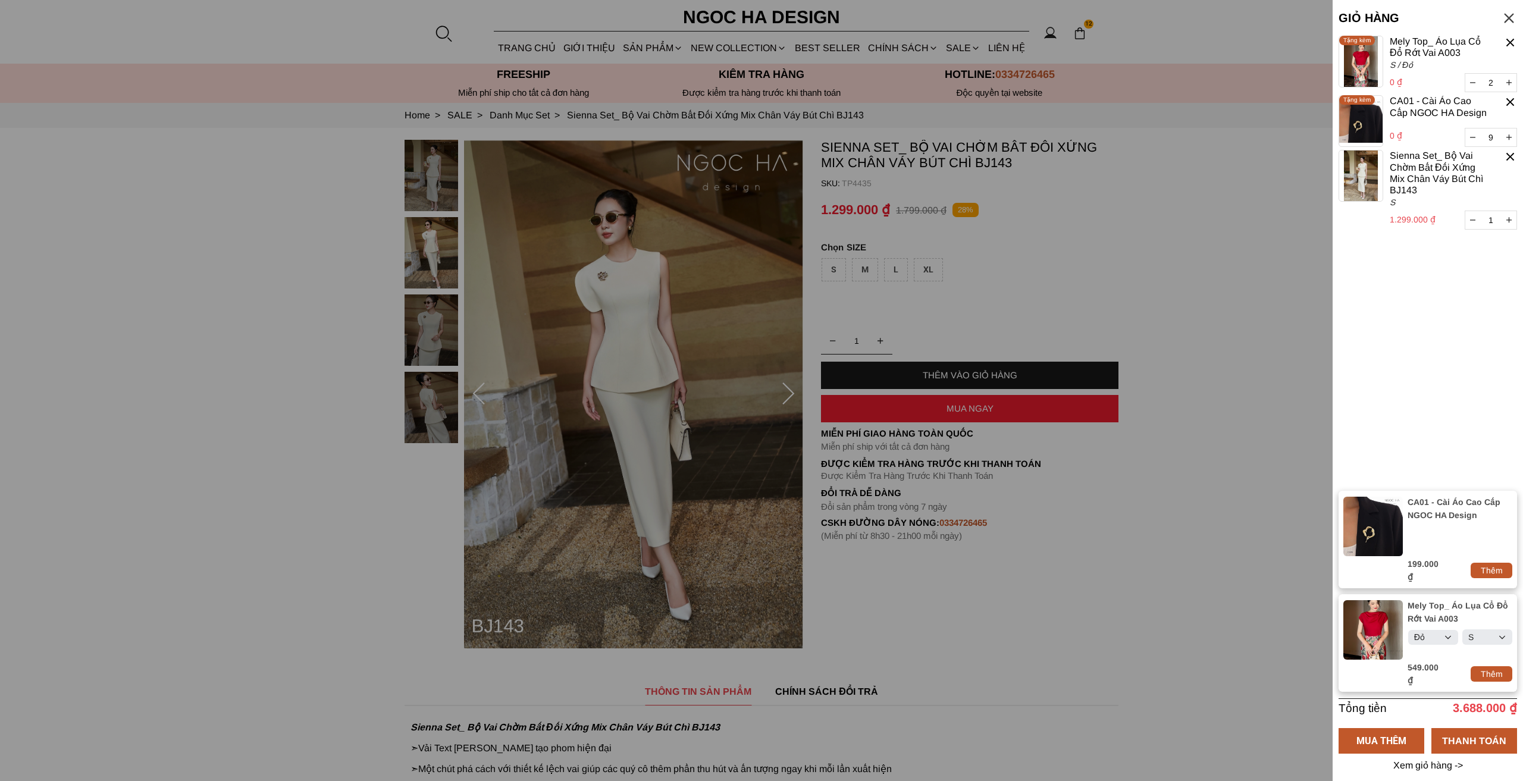
click at [1514, 39] on div at bounding box center [1511, 43] width 14 height 14
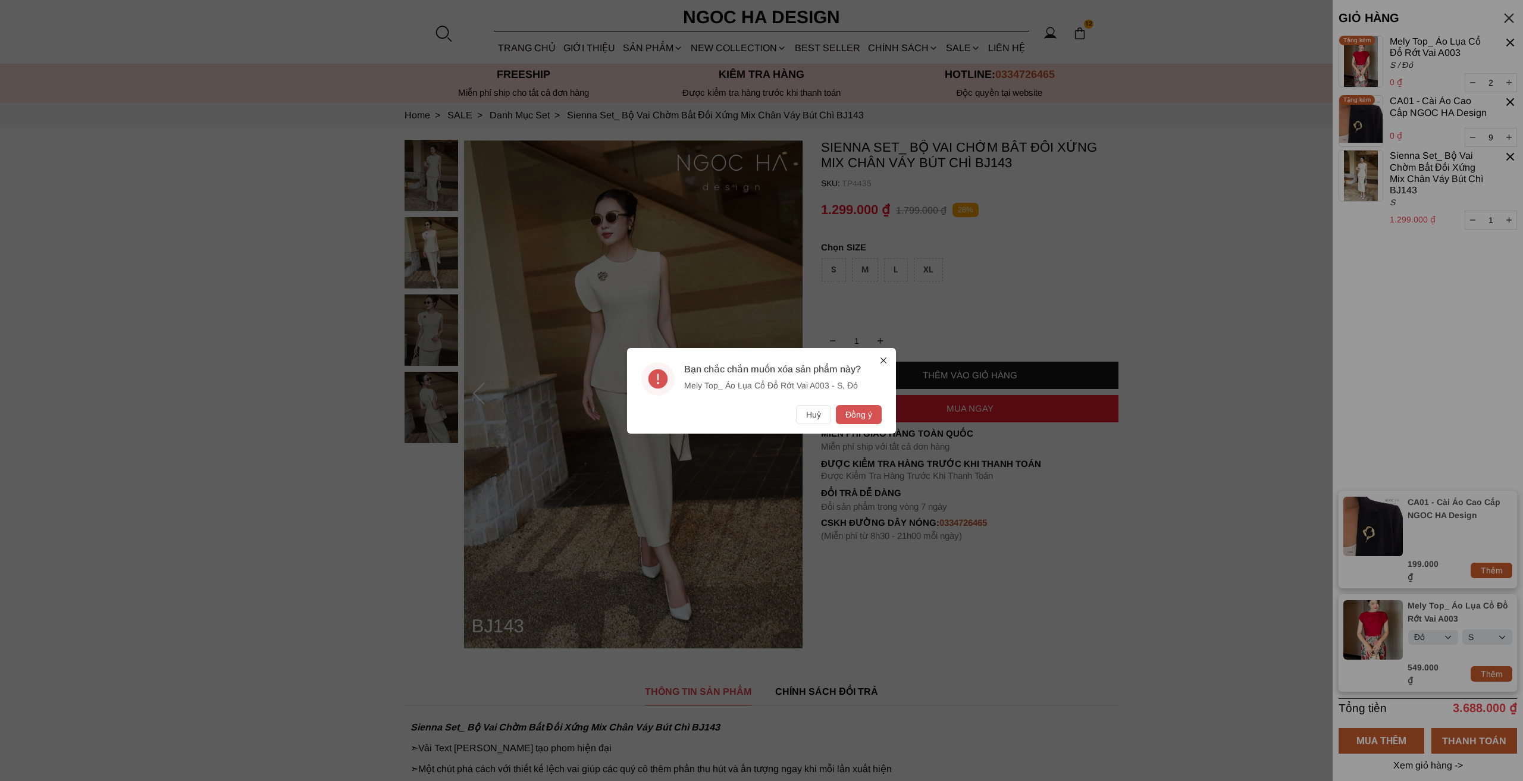
click at [851, 414] on button "Đồng ý" at bounding box center [859, 414] width 46 height 19
type input "9"
type input "1"
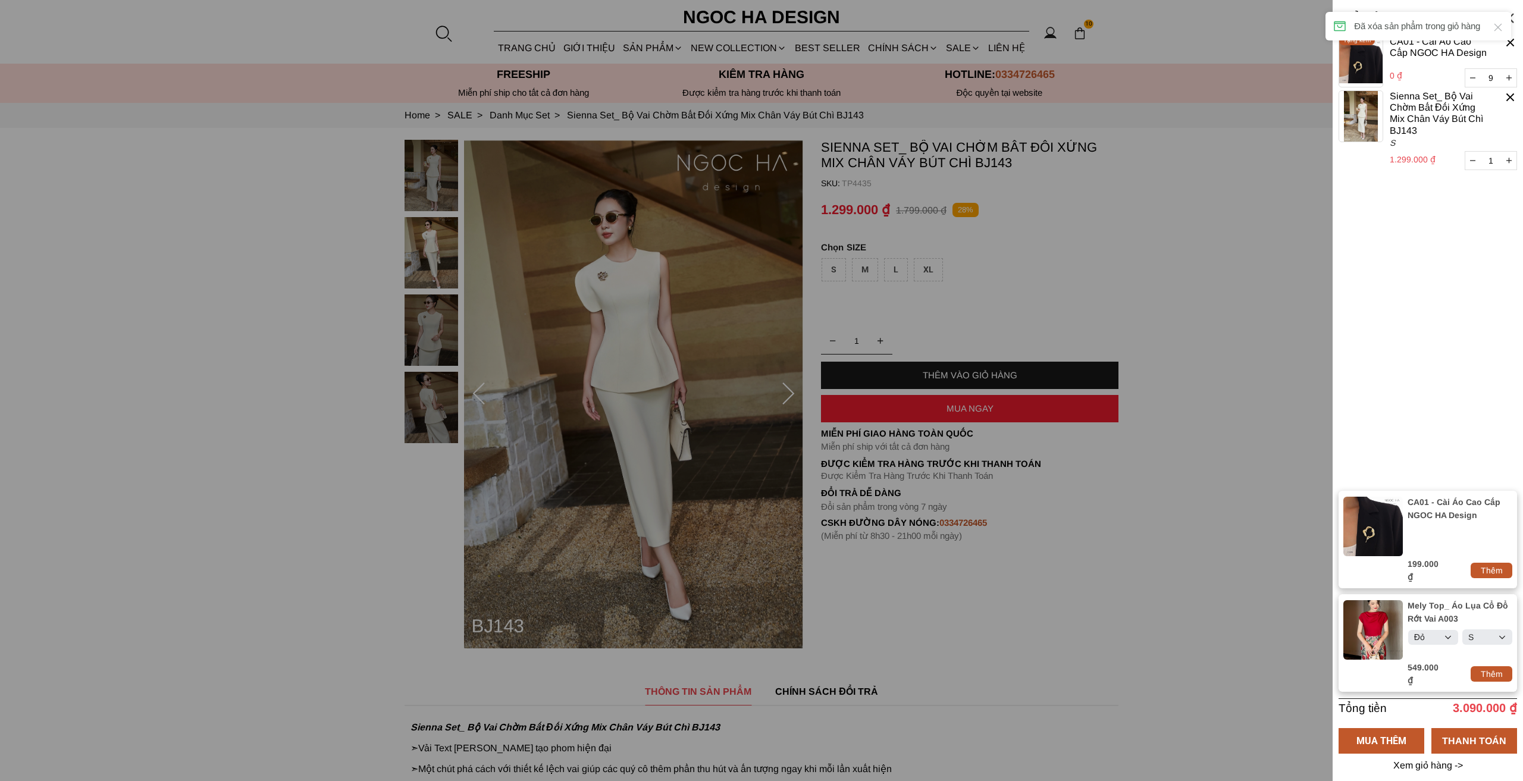
select select "Đỏ"
select select "S"
click at [1495, 27] on icon at bounding box center [1498, 27] width 12 height 12
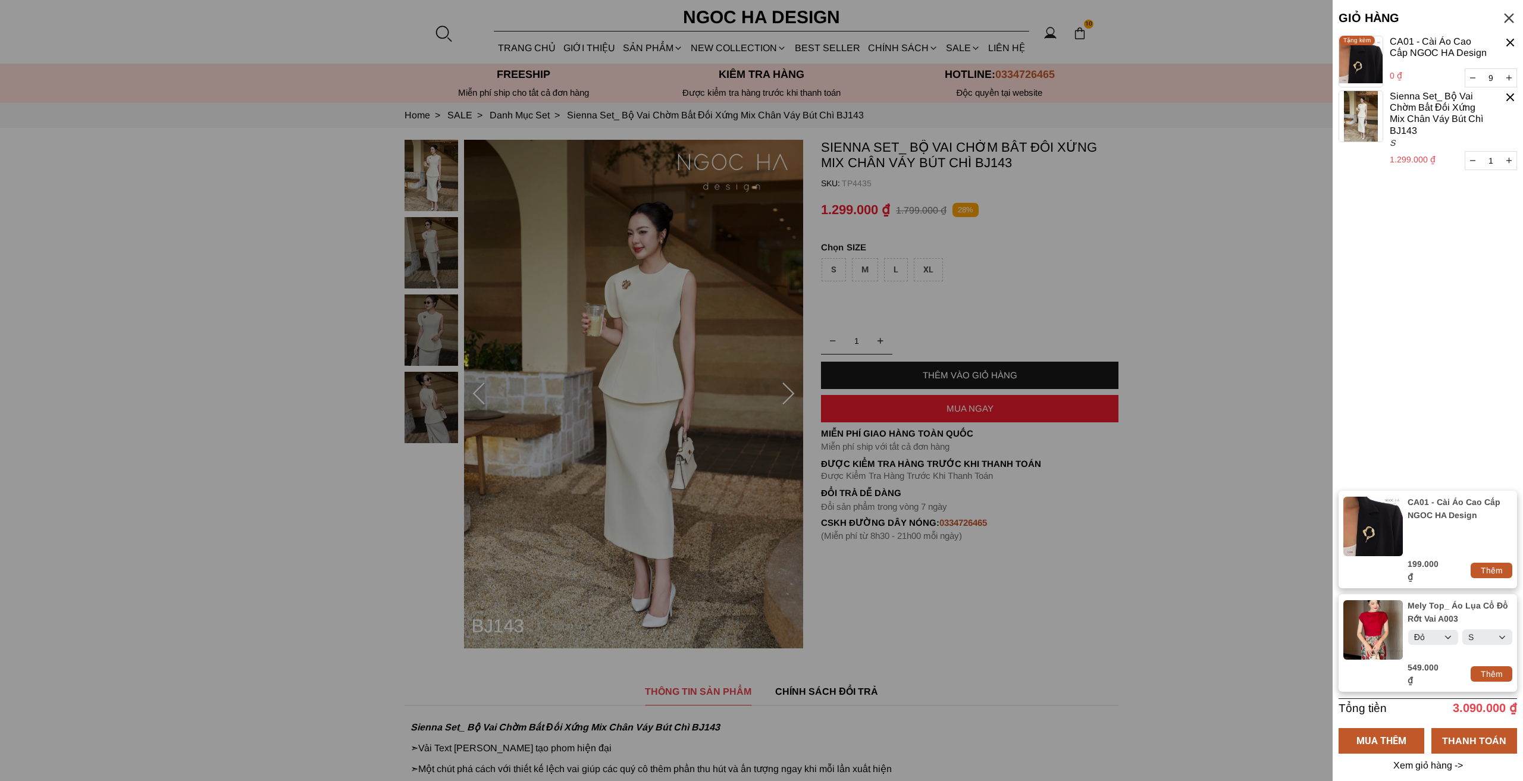
click at [1508, 39] on div at bounding box center [1511, 43] width 14 height 14
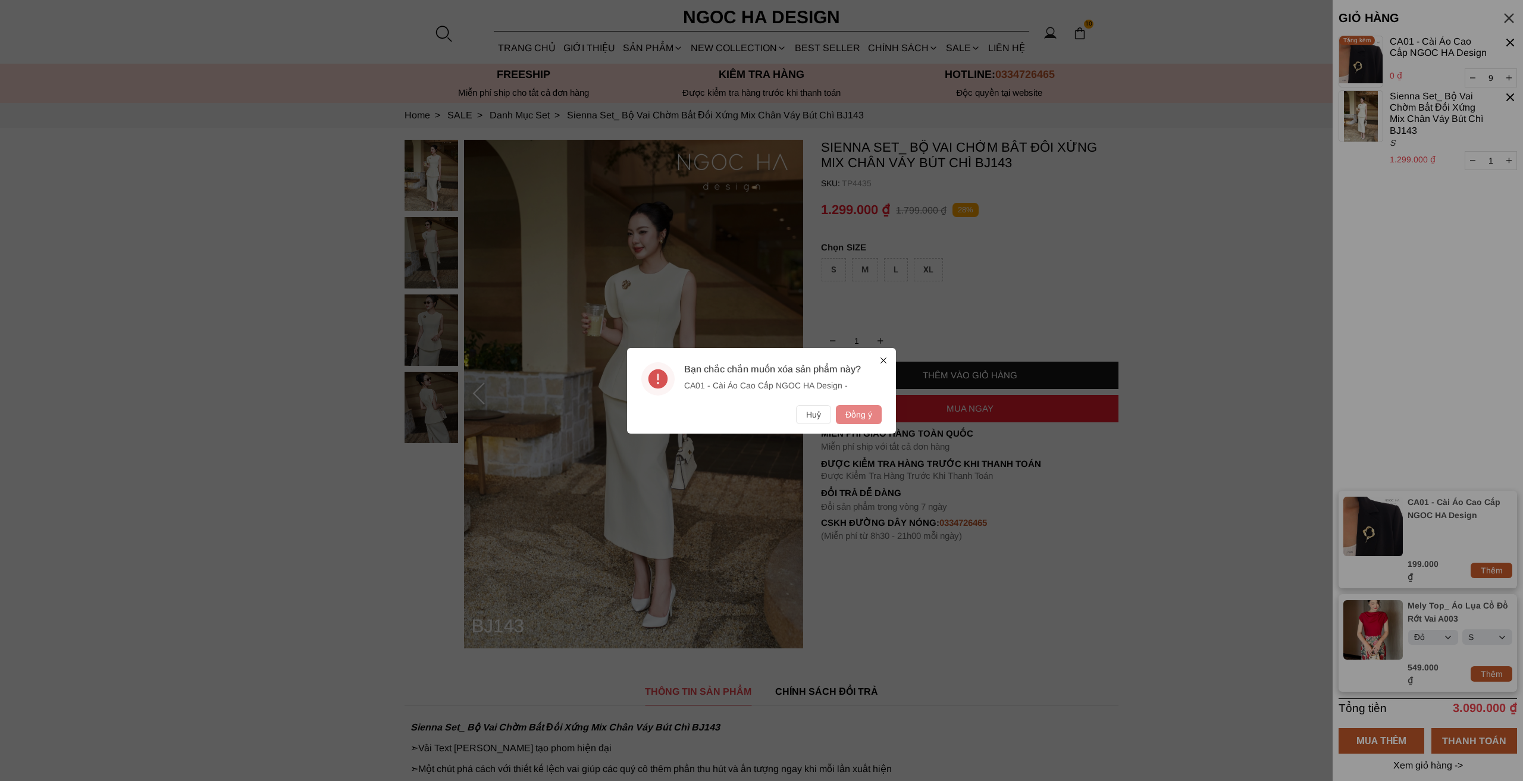
click at [878, 415] on button "Đồng ý" at bounding box center [859, 414] width 46 height 19
type input "1"
select select "Đỏ"
select select "S"
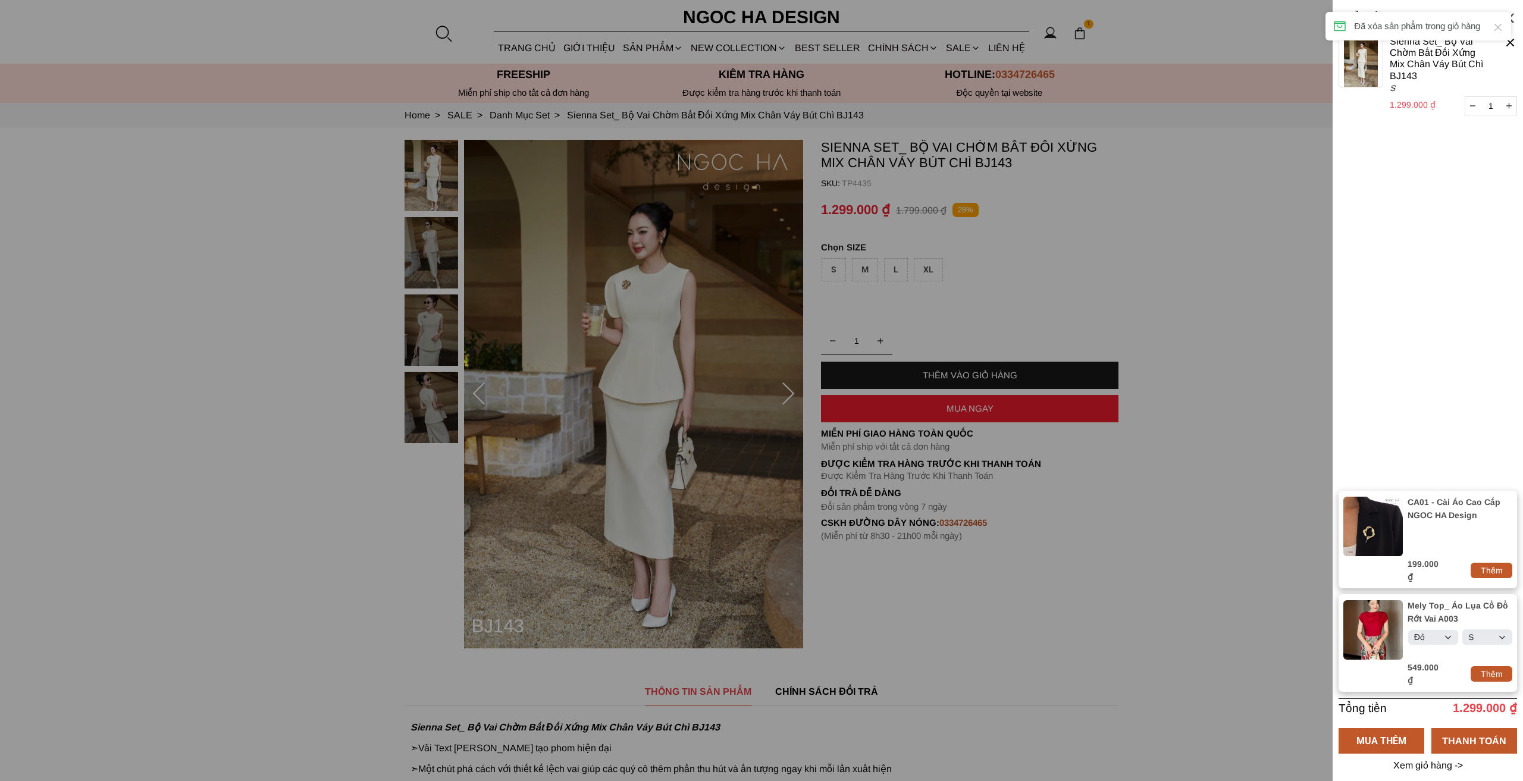
click at [1505, 28] on div "Đã xóa sản phẩm trong giỏ hàng" at bounding box center [1419, 26] width 186 height 29
click at [1500, 29] on icon at bounding box center [1499, 28] width 8 height 8
click at [1514, 41] on div at bounding box center [1511, 43] width 14 height 14
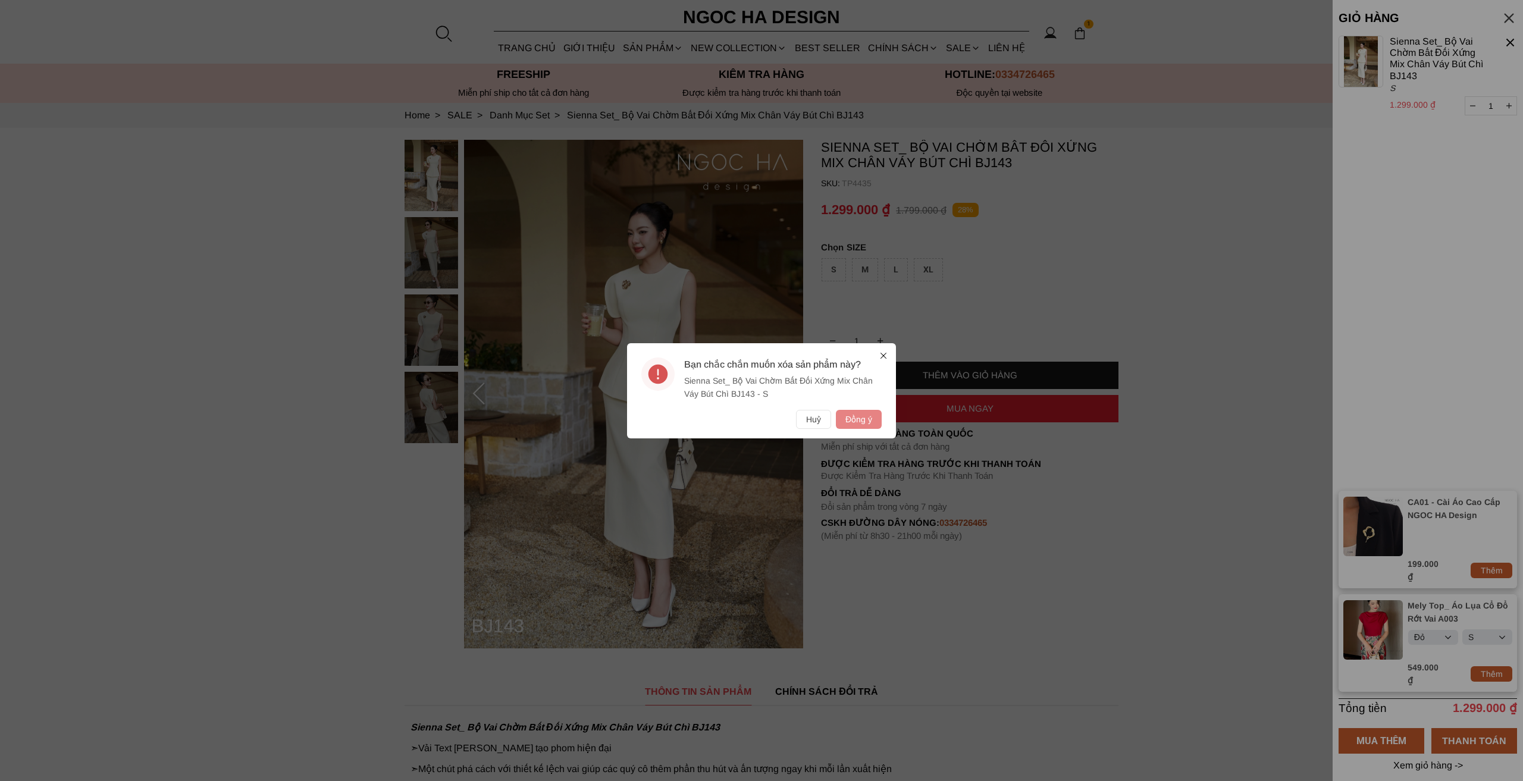
click at [871, 421] on button "Đồng ý" at bounding box center [859, 419] width 46 height 19
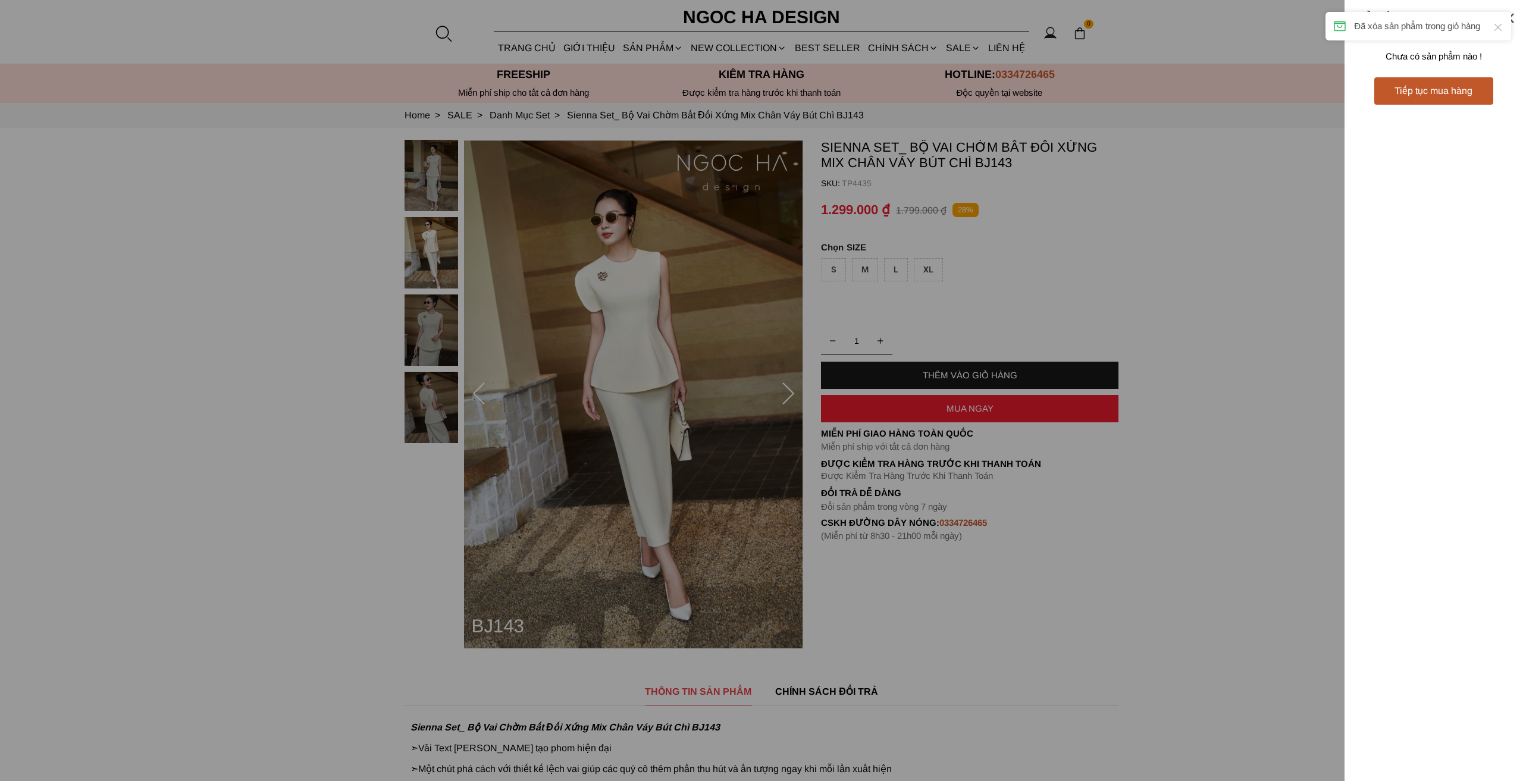
click at [1200, 199] on div at bounding box center [761, 390] width 1523 height 781
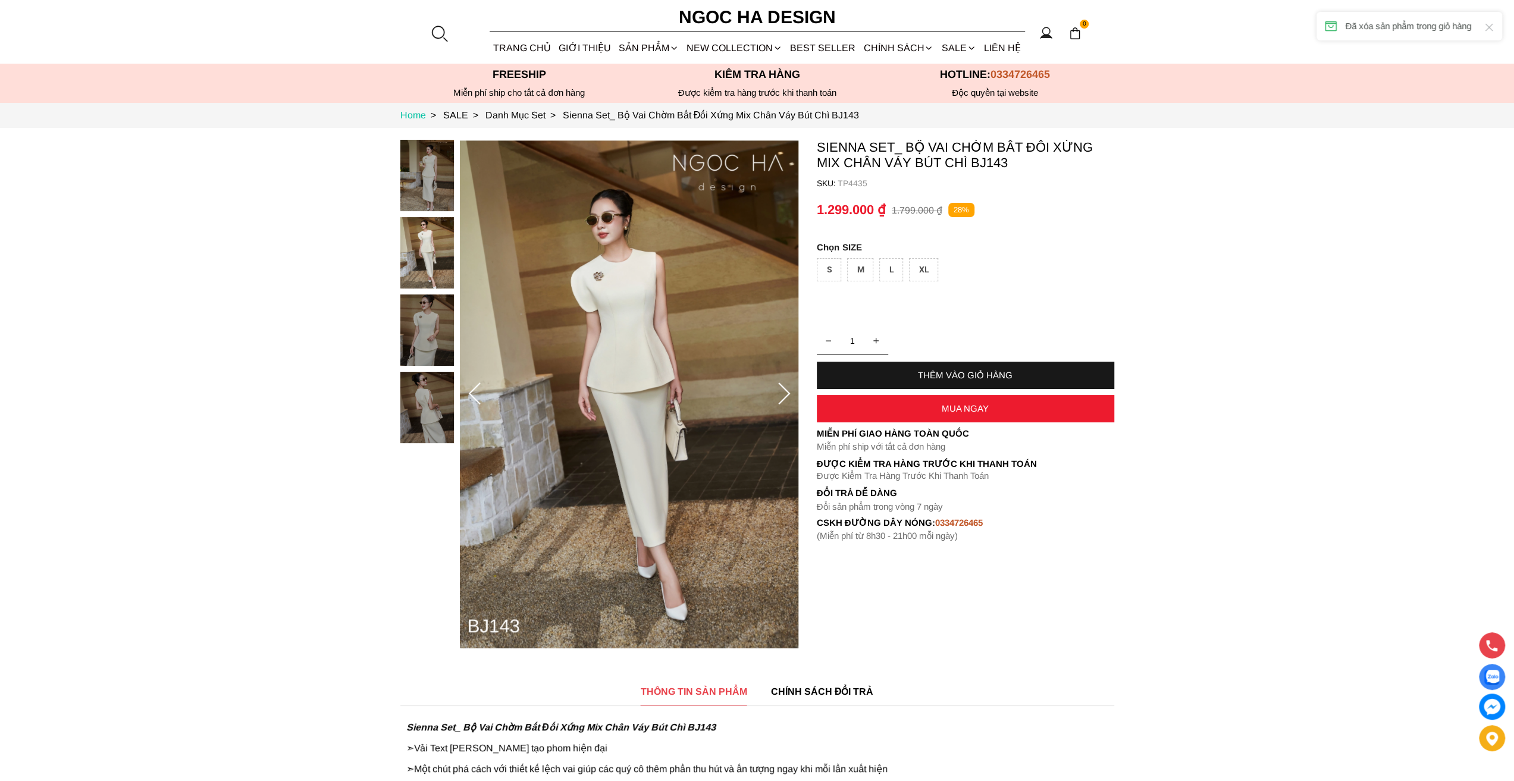
click at [421, 116] on link "Home >" at bounding box center [421, 115] width 43 height 10
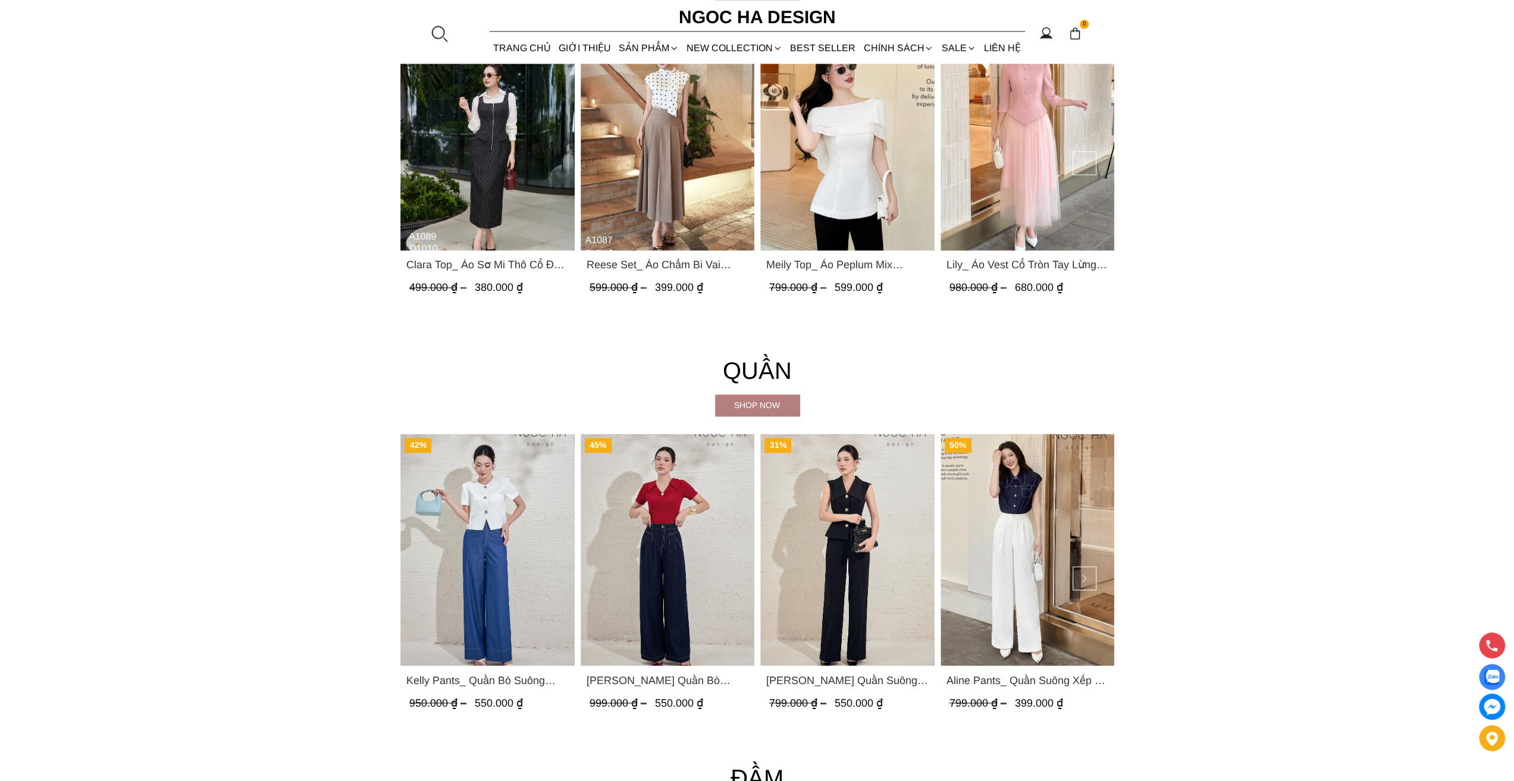
scroll to position [2023, 0]
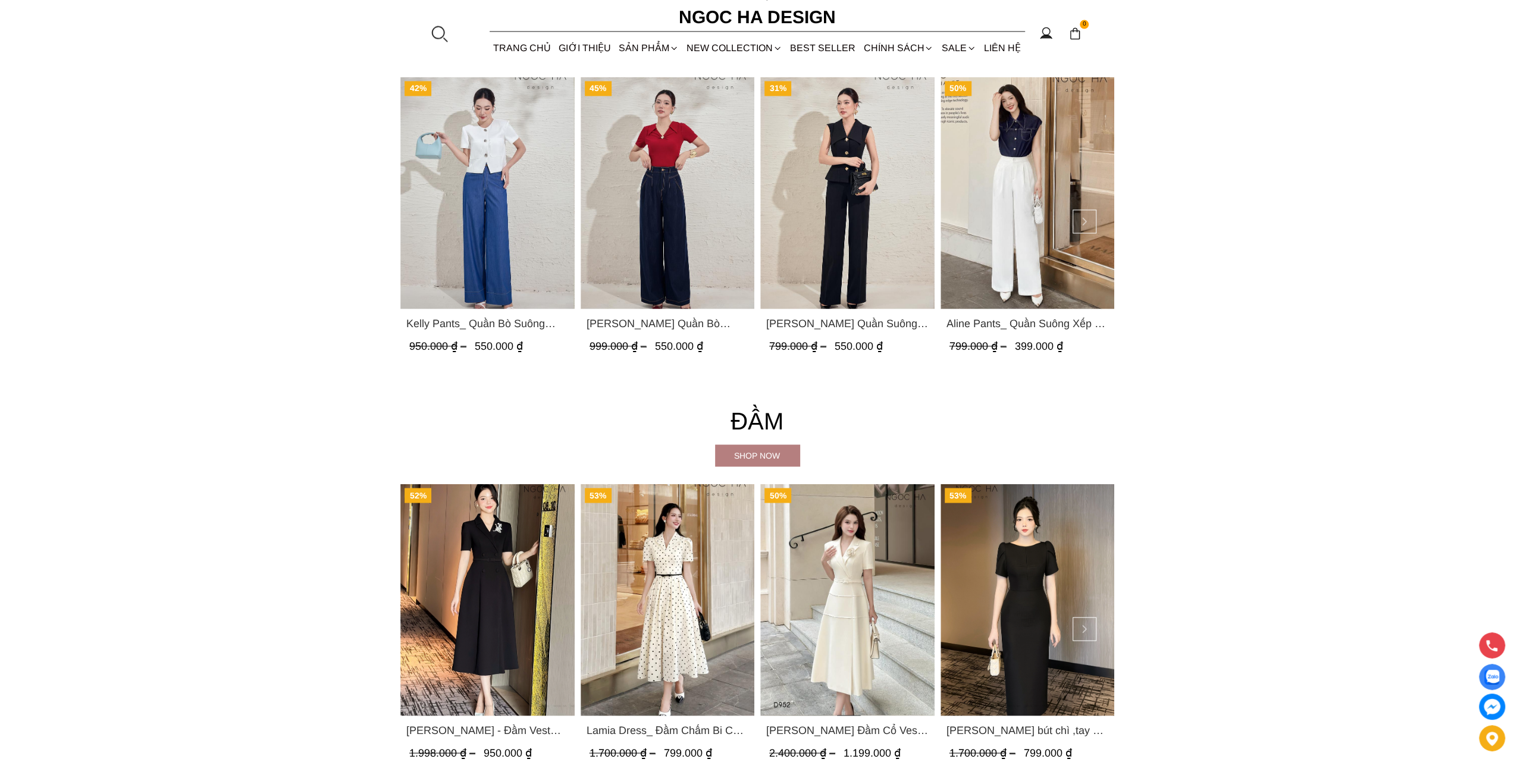
click at [859, 324] on span "[PERSON_NAME] Quần Suông Trắng Q059" at bounding box center [847, 323] width 162 height 17
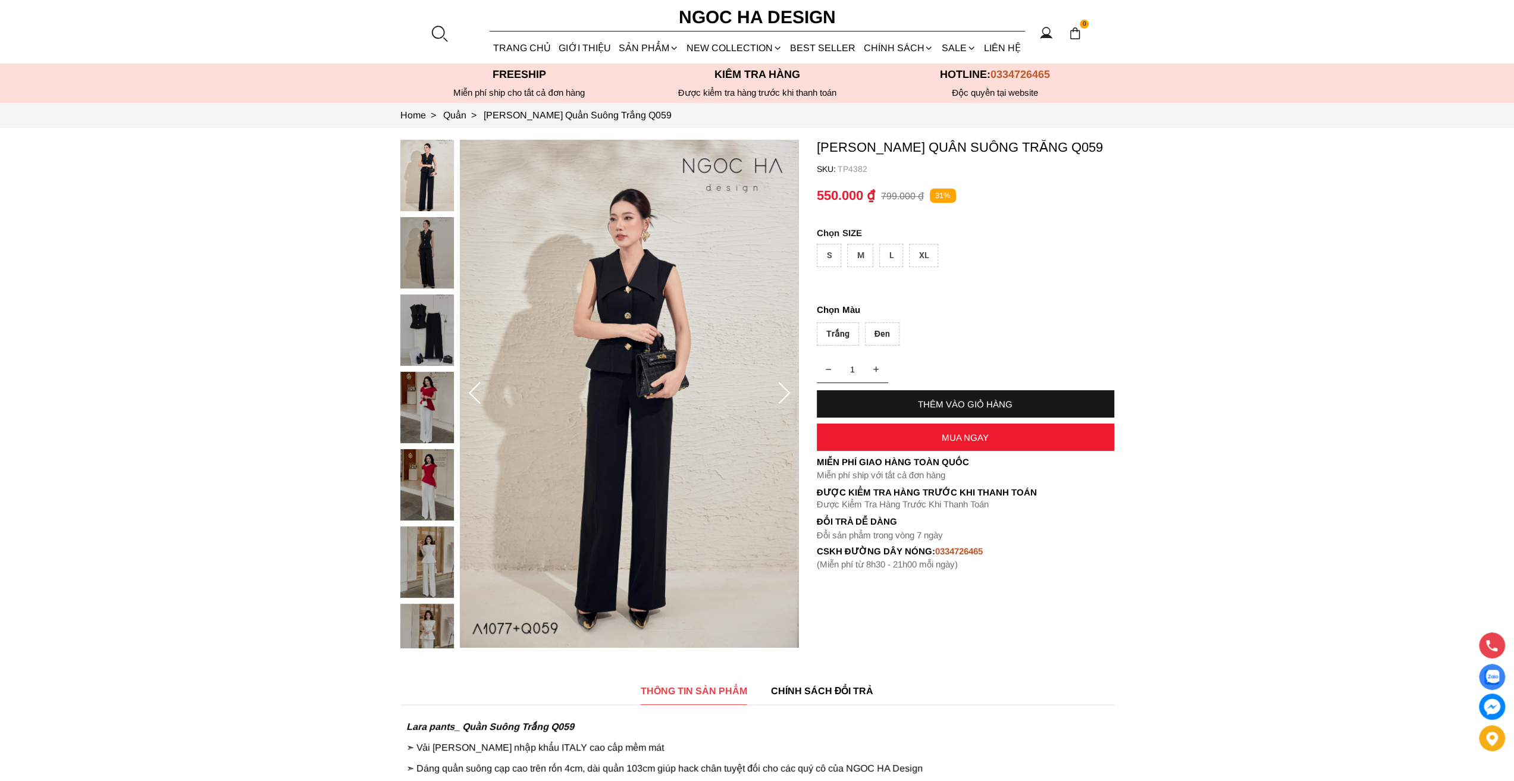
click at [881, 397] on div "THÊM VÀO GIỎ HÀNG" at bounding box center [965, 403] width 297 height 27
click at [894, 258] on div "L" at bounding box center [891, 255] width 24 height 23
click at [885, 342] on div "Đen" at bounding box center [882, 333] width 35 height 23
click at [901, 399] on div "THÊM VÀO GIỎ HÀNG" at bounding box center [965, 404] width 297 height 10
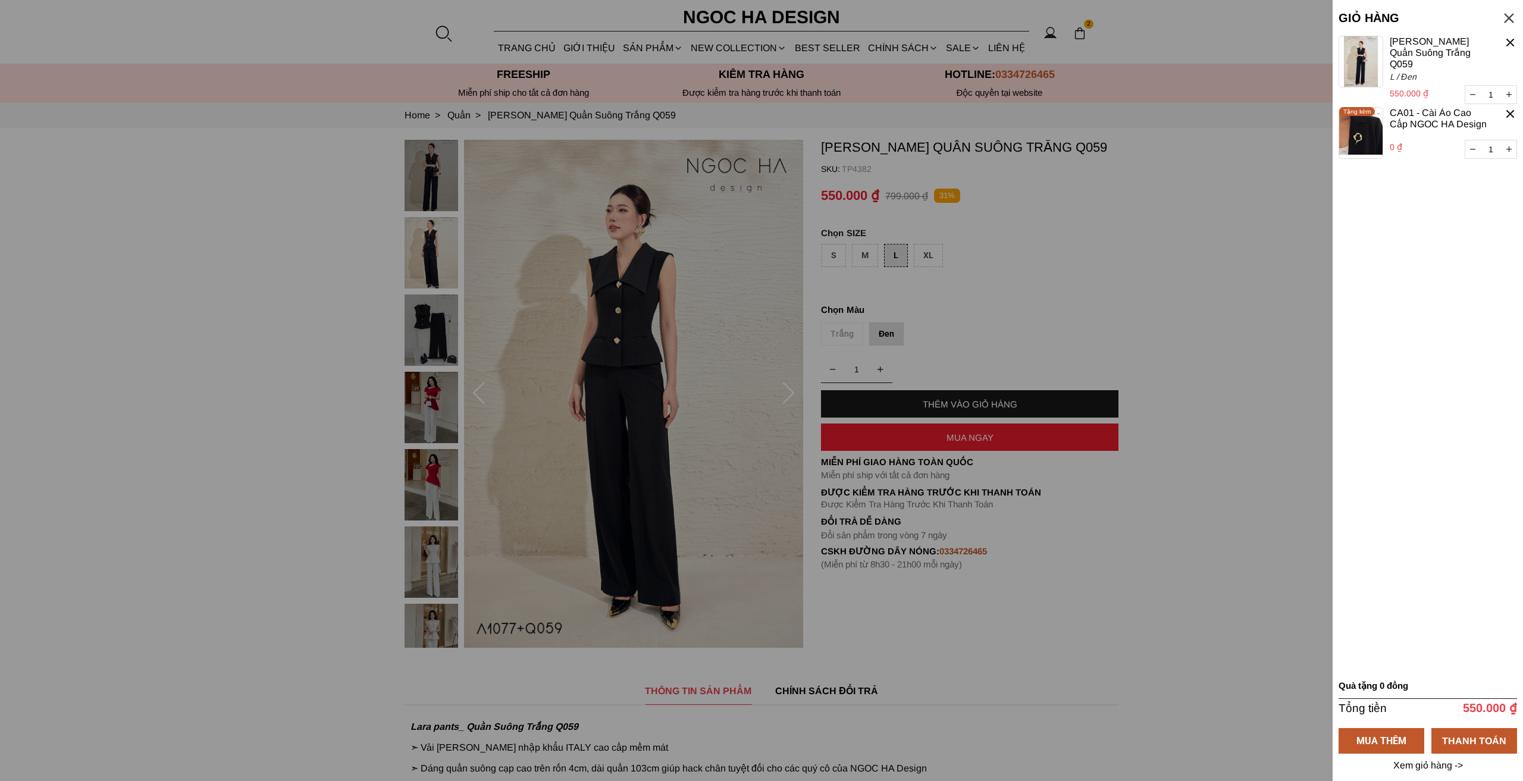
click at [1398, 140] on p "0 ₫" at bounding box center [1439, 146] width 98 height 13
click at [1422, 208] on container "1 Chưa có sản phẩm nào Lara Pants_ Quần Suông Trắng Q059 550.000 ₫ 1 L / Đen CA…" at bounding box center [1428, 355] width 178 height 638
click at [1497, 743] on div "THANH TOÁN" at bounding box center [1475, 740] width 86 height 15
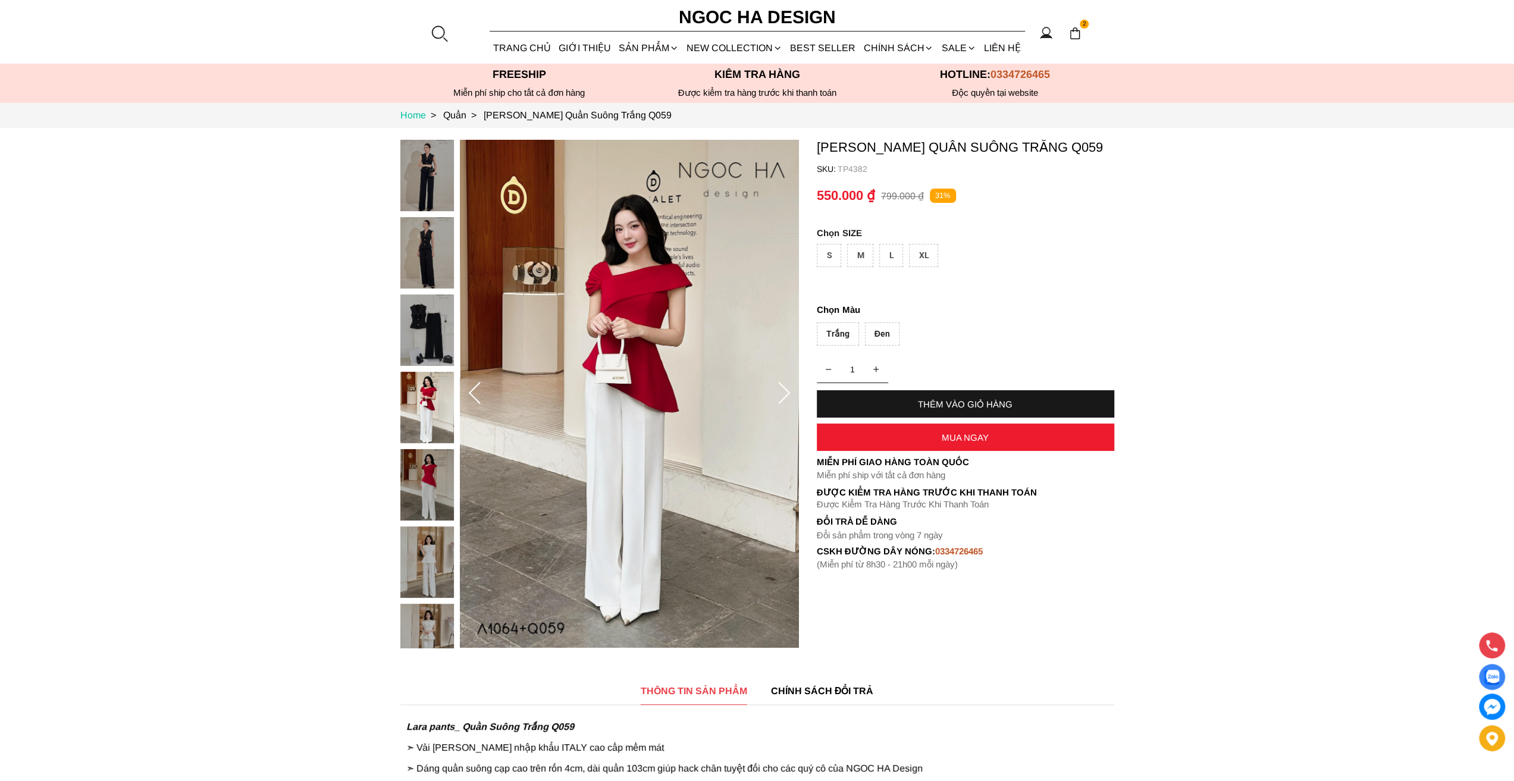
click at [416, 111] on link "Home >" at bounding box center [421, 115] width 43 height 10
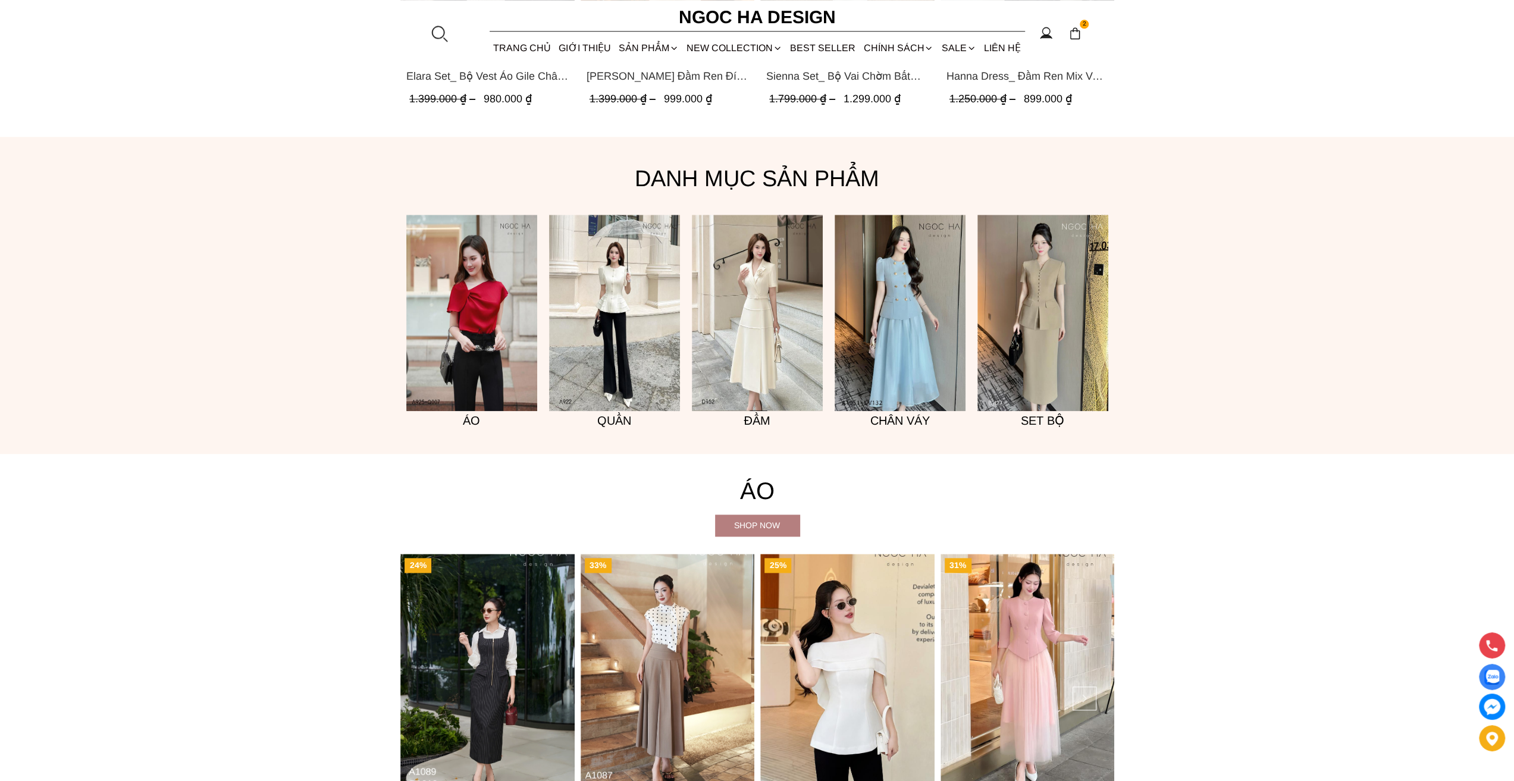
scroll to position [952, 0]
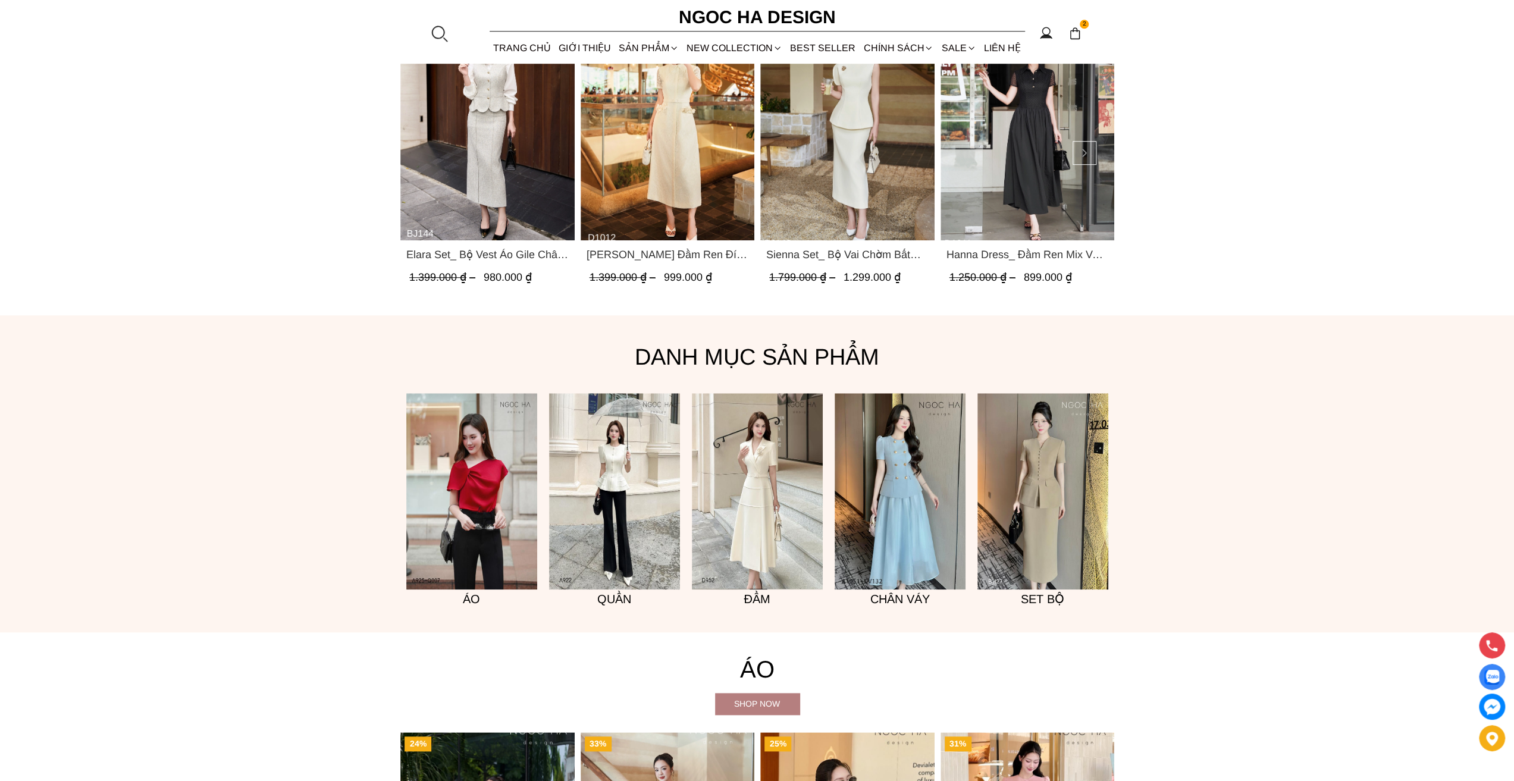
click at [690, 258] on span "[PERSON_NAME] Đầm Ren Đính Hoa Túi Màu Kem D1012" at bounding box center [667, 254] width 162 height 17
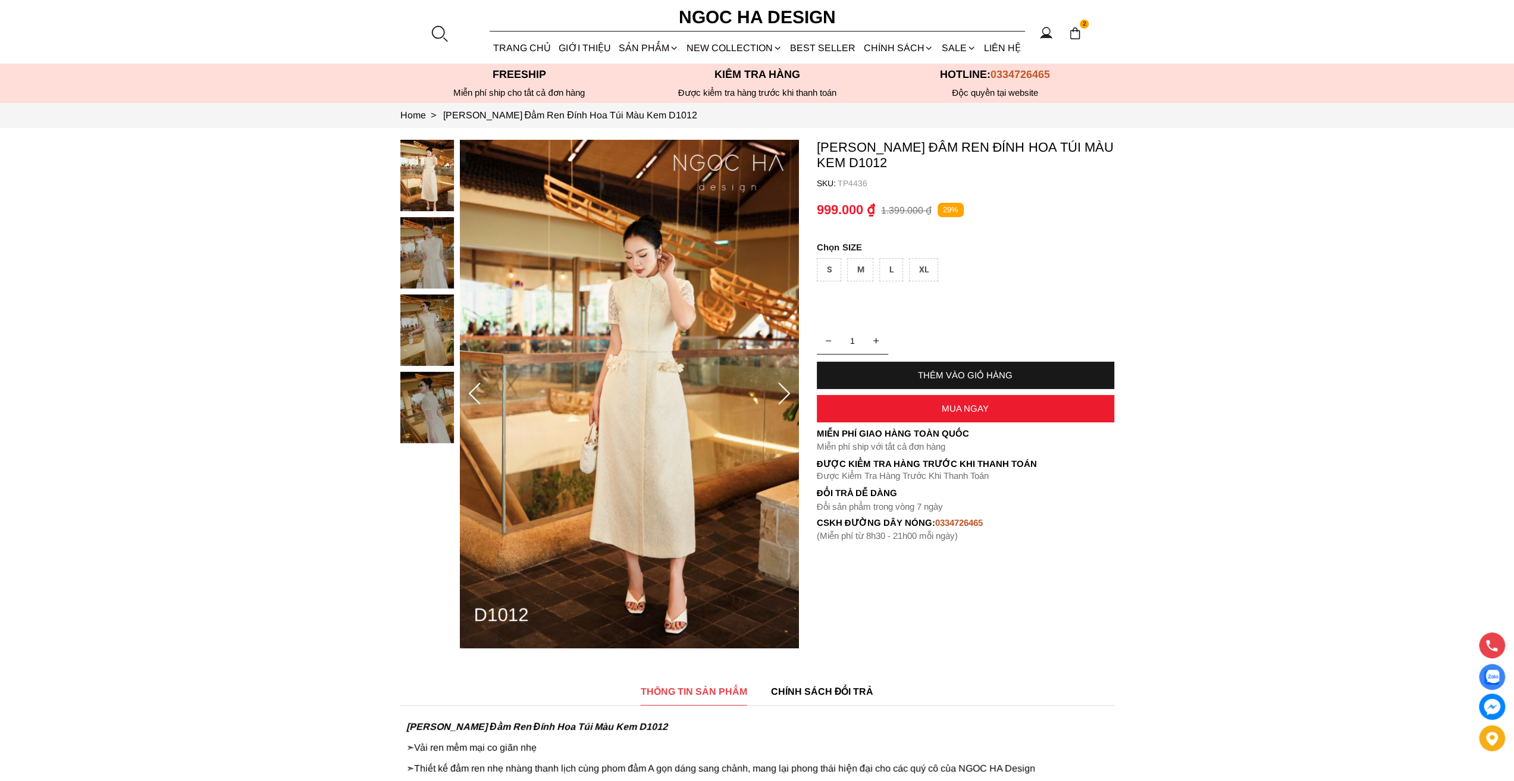
click at [885, 268] on div "L" at bounding box center [891, 269] width 24 height 23
click at [957, 366] on div "THÊM VÀO GIỎ HÀNG" at bounding box center [965, 375] width 297 height 27
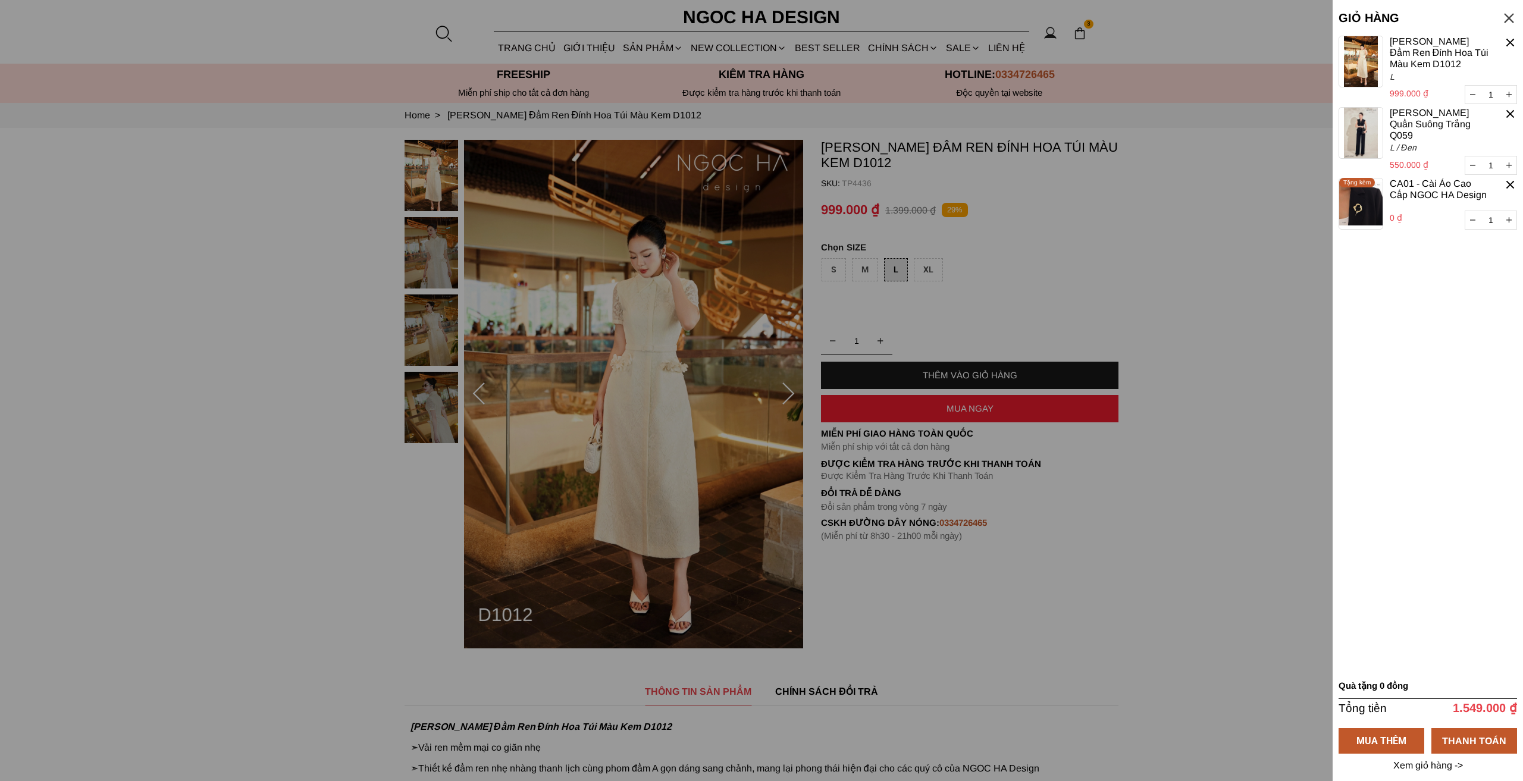
select select "Đỏ"
select select "S"
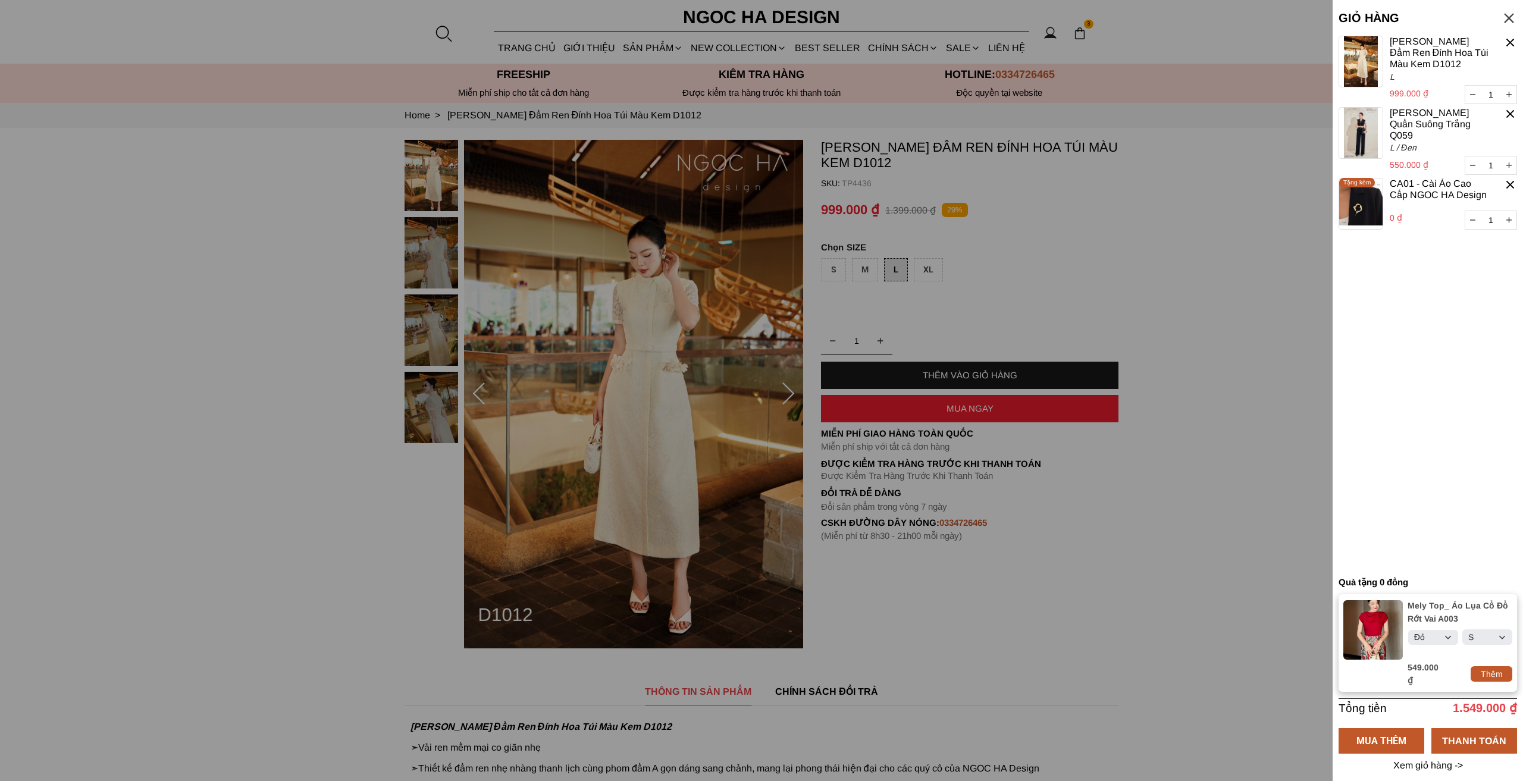
click at [1511, 178] on div at bounding box center [1511, 185] width 14 height 14
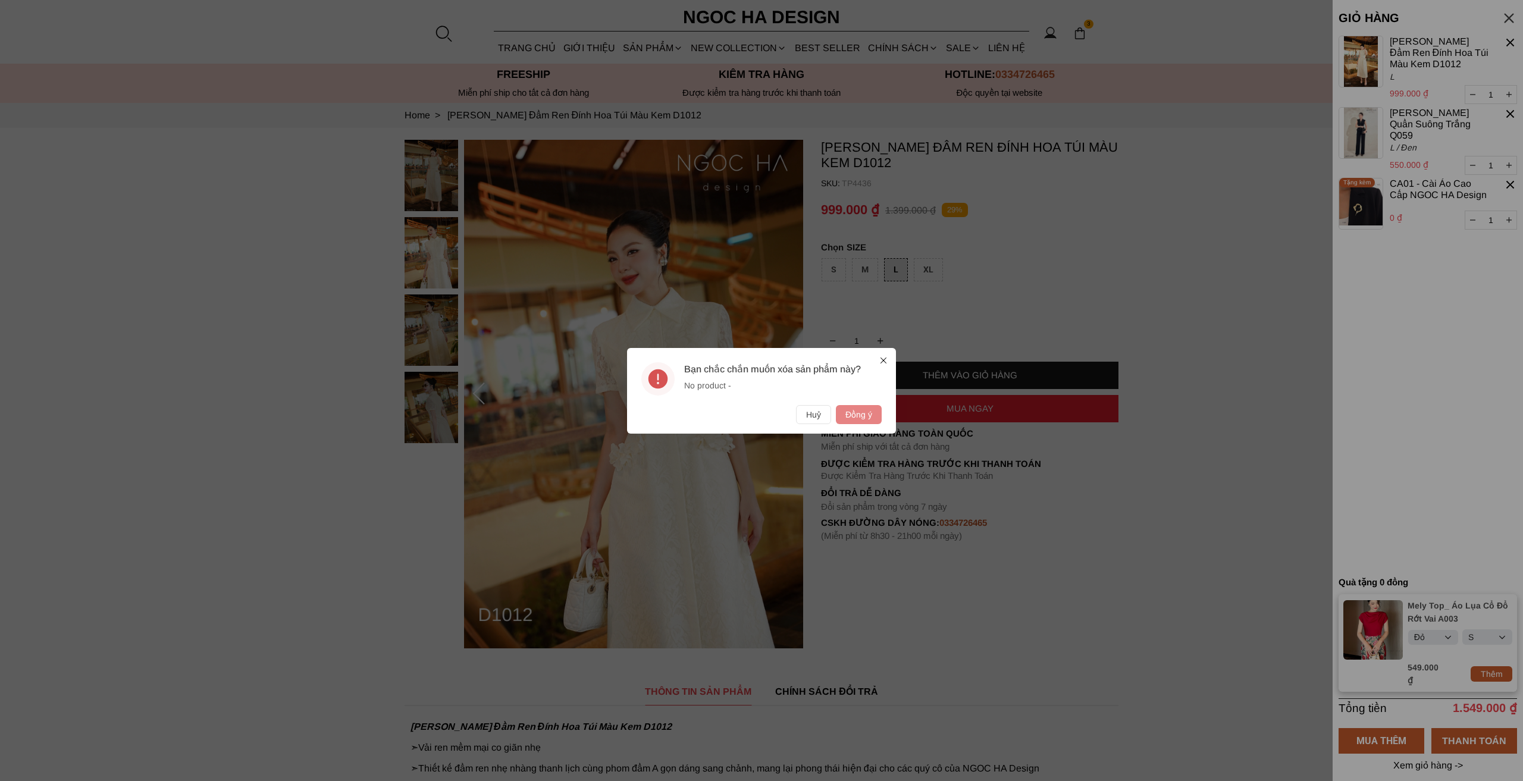
click at [845, 419] on button "Đồng ý" at bounding box center [859, 414] width 46 height 19
select select "Đỏ"
select select "S"
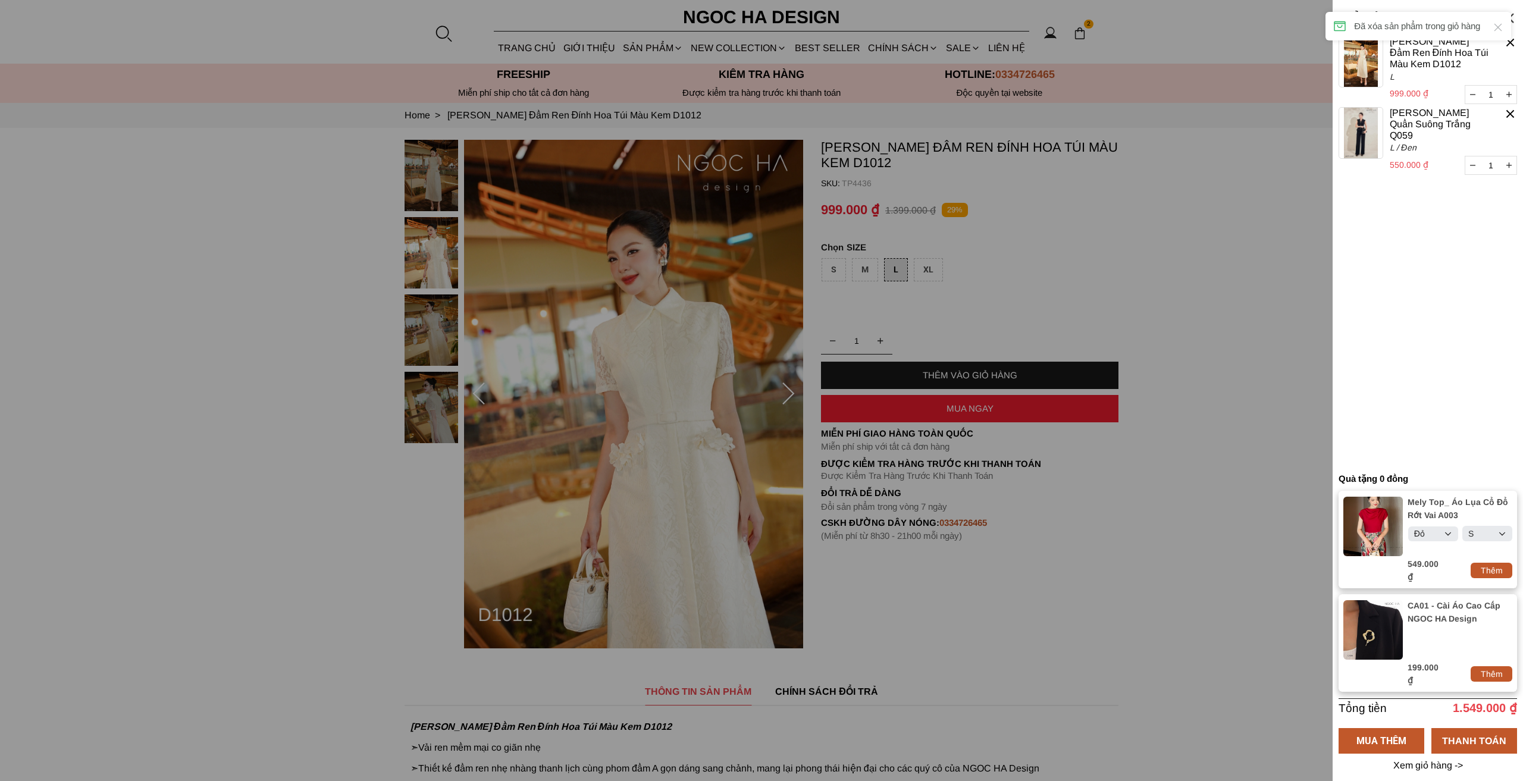
click at [1496, 23] on icon at bounding box center [1498, 27] width 12 height 12
click at [1514, 113] on div at bounding box center [1511, 114] width 14 height 14
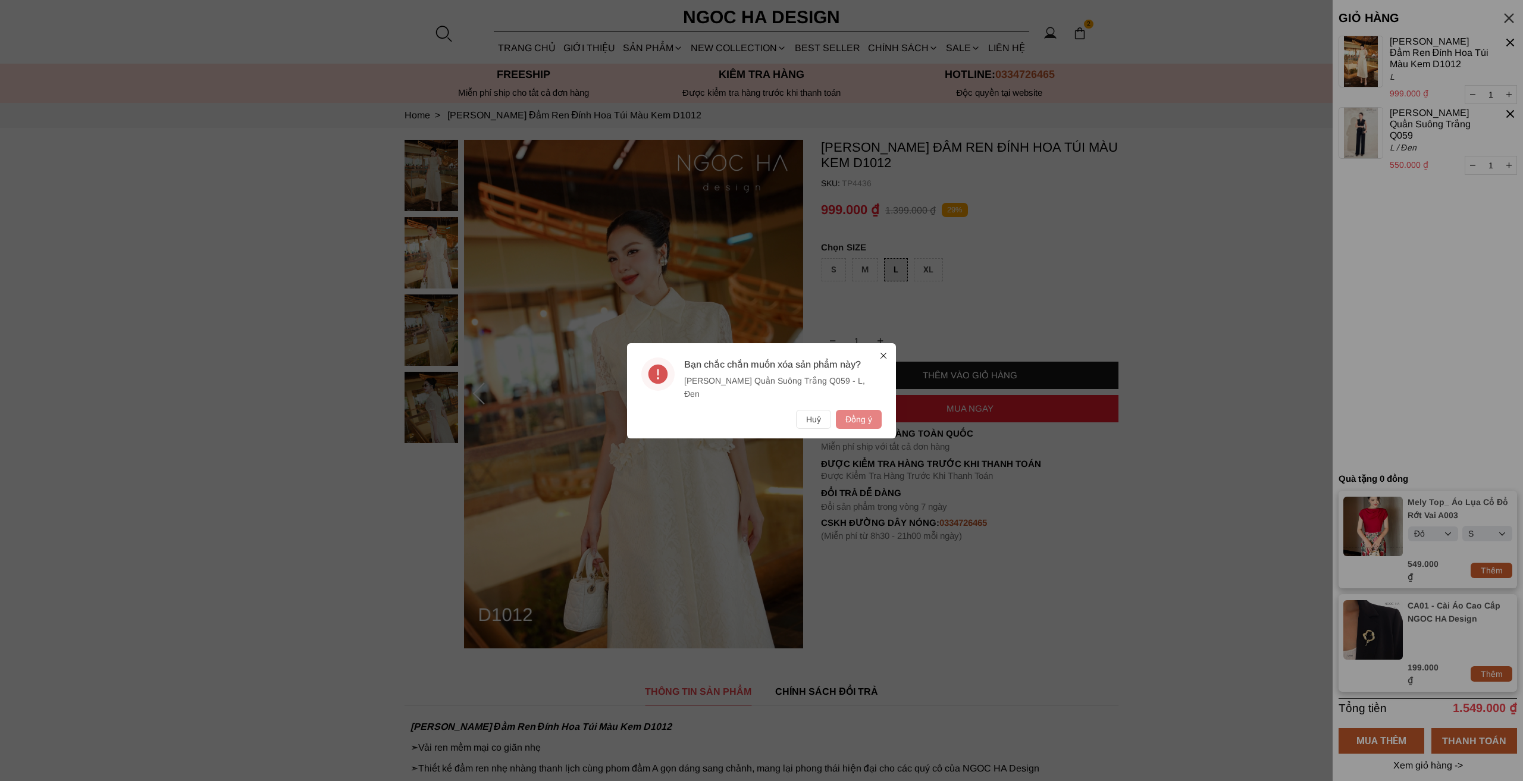
click at [860, 414] on button "Đồng ý" at bounding box center [859, 419] width 46 height 19
select select "Đỏ"
select select "S"
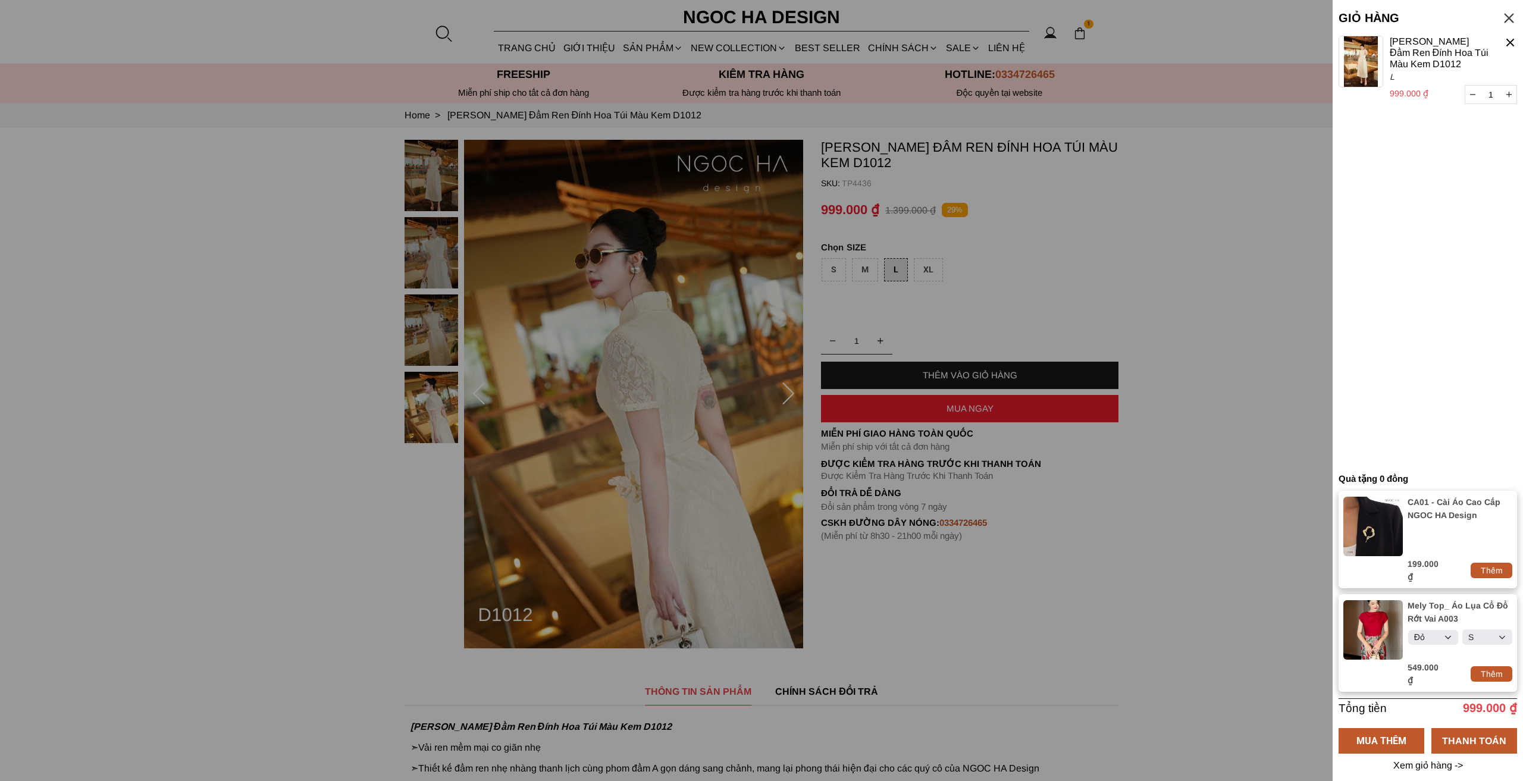
click at [1438, 577] on p "199.000 ₫" at bounding box center [1427, 571] width 38 height 26
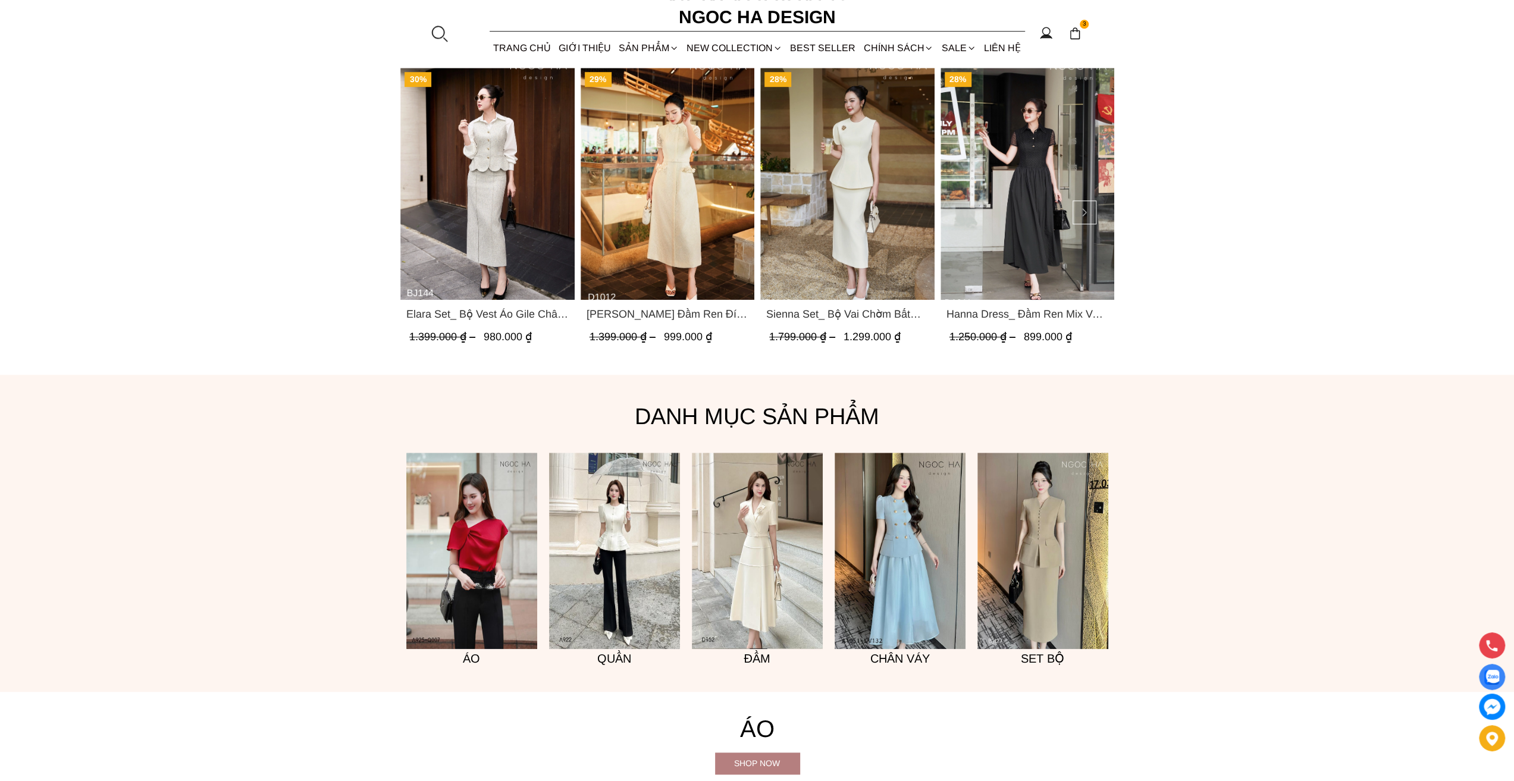
scroll to position [952, 0]
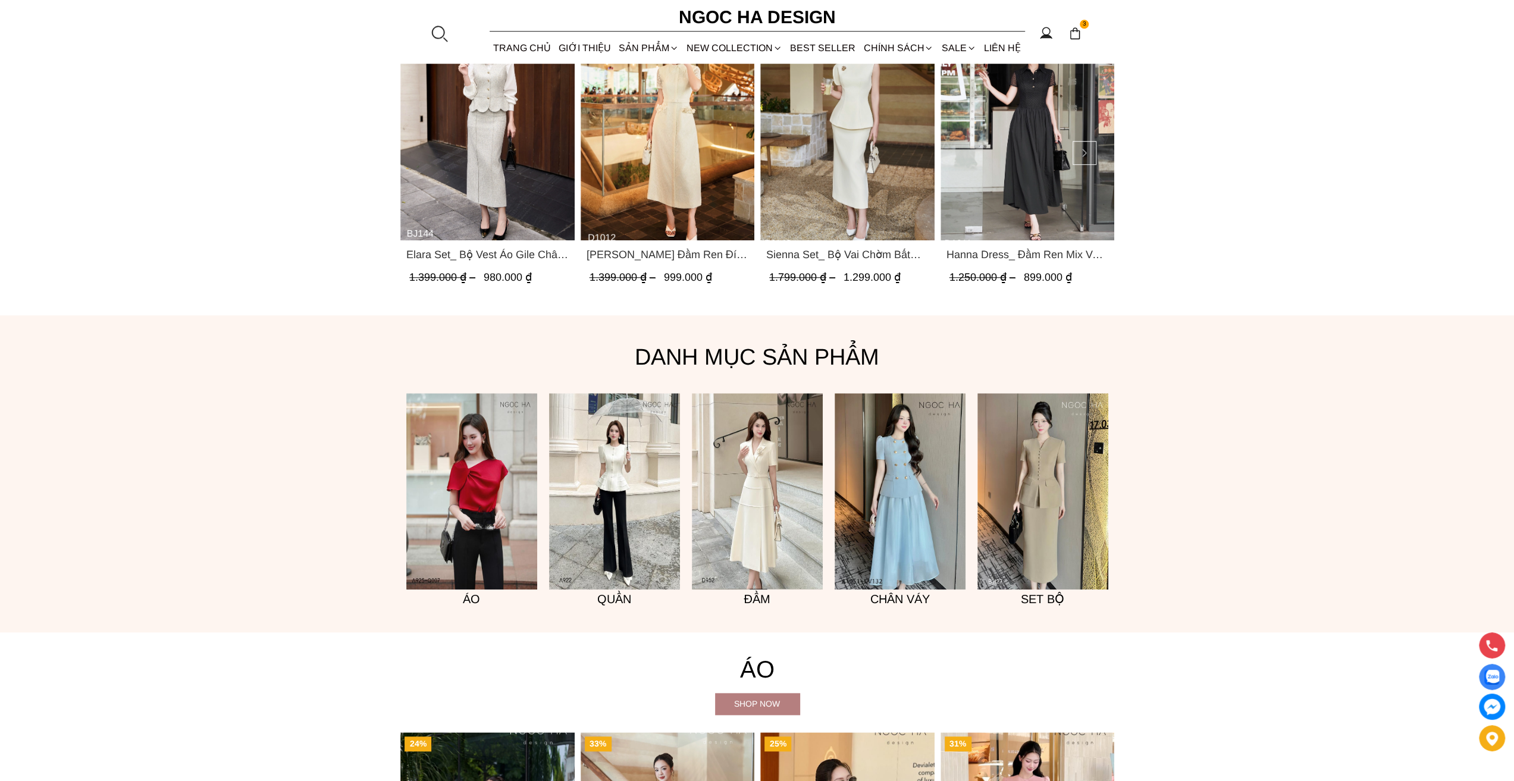
click at [543, 252] on span "Elara Set_ Bộ Vest Áo Gile Chân Váy Bút Chì BJ144" at bounding box center [487, 254] width 162 height 17
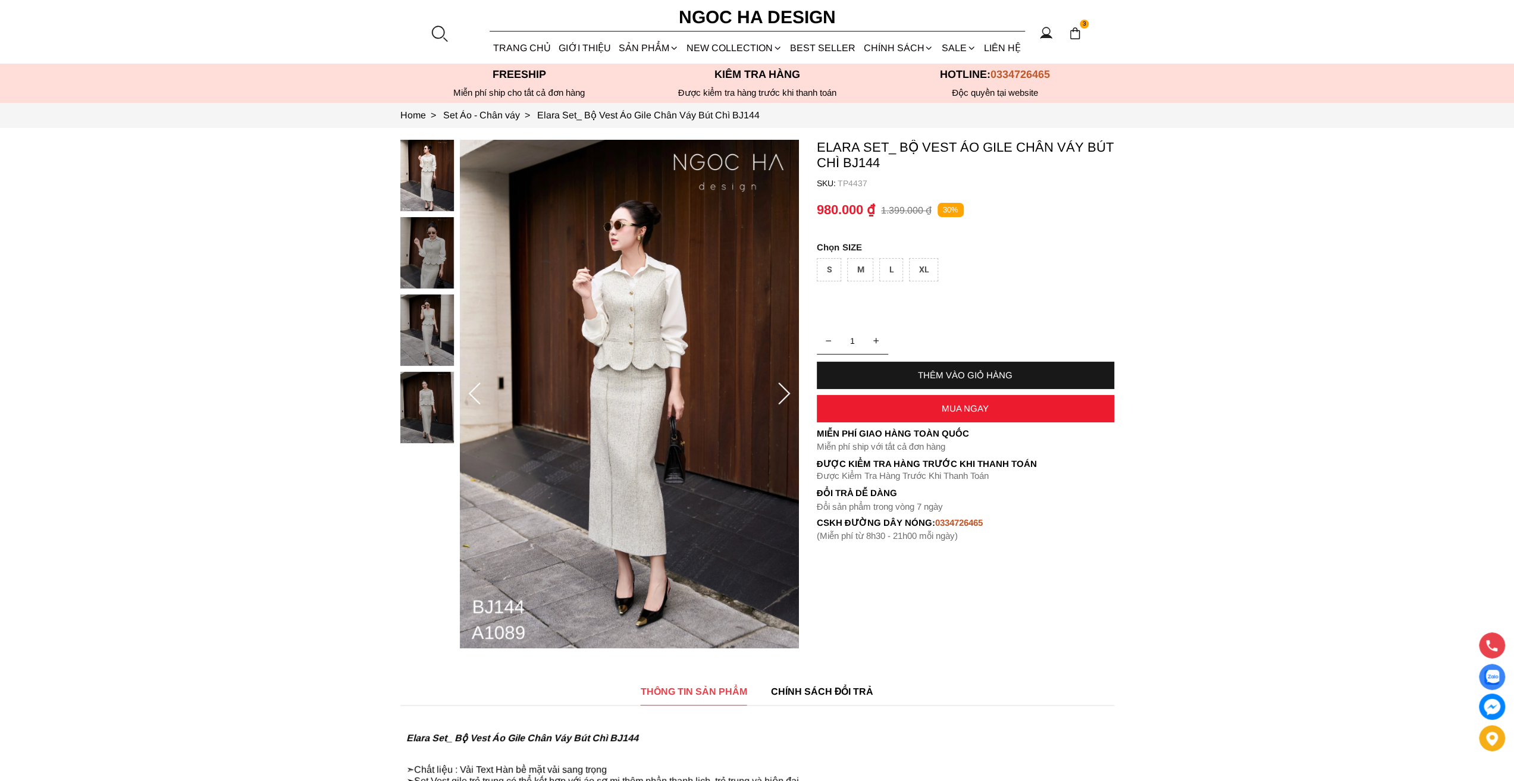
select select "Đỏ"
select select "S"
click at [1083, 34] on div "3" at bounding box center [1075, 33] width 18 height 18
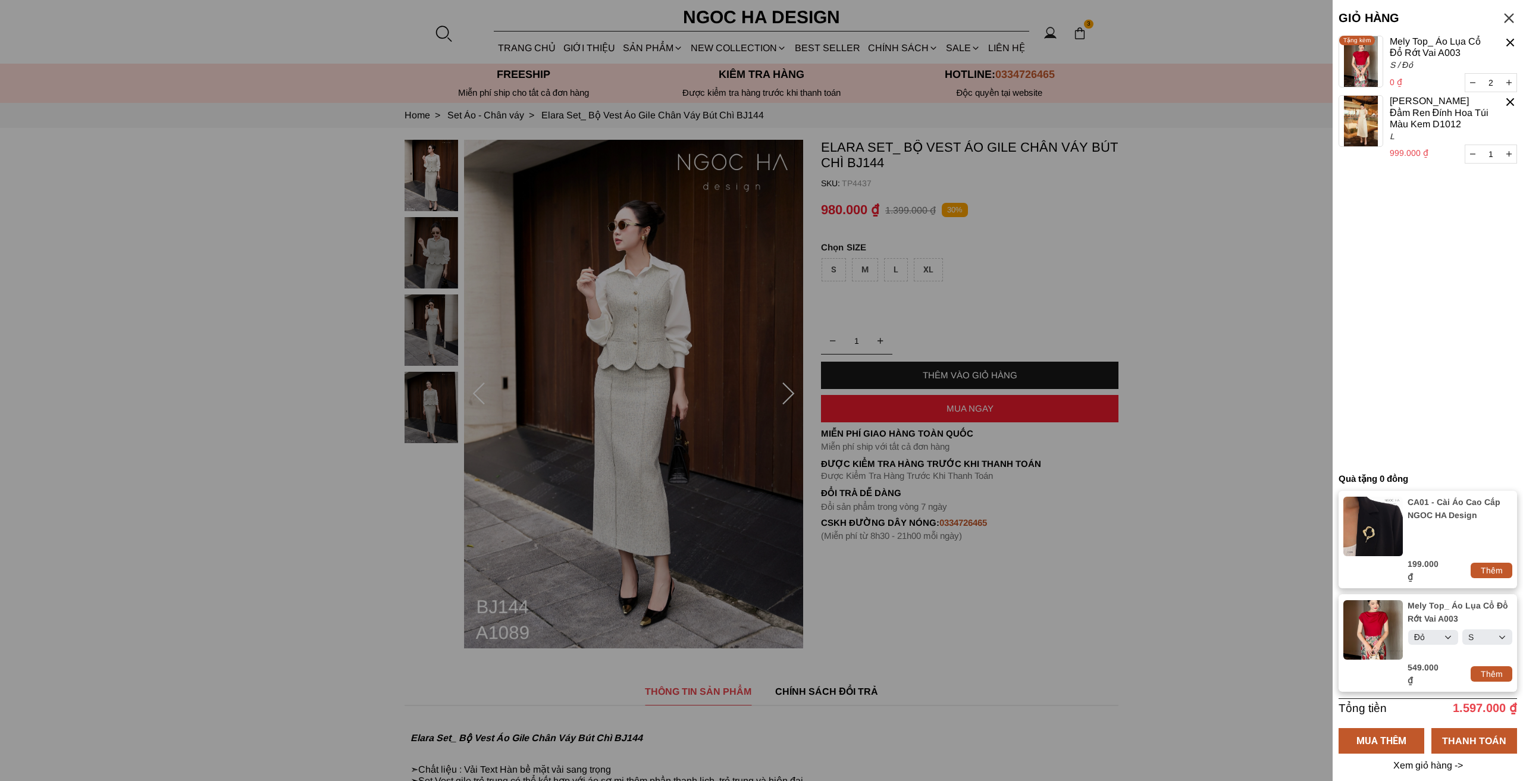
click at [1511, 20] on div at bounding box center [1509, 18] width 16 height 16
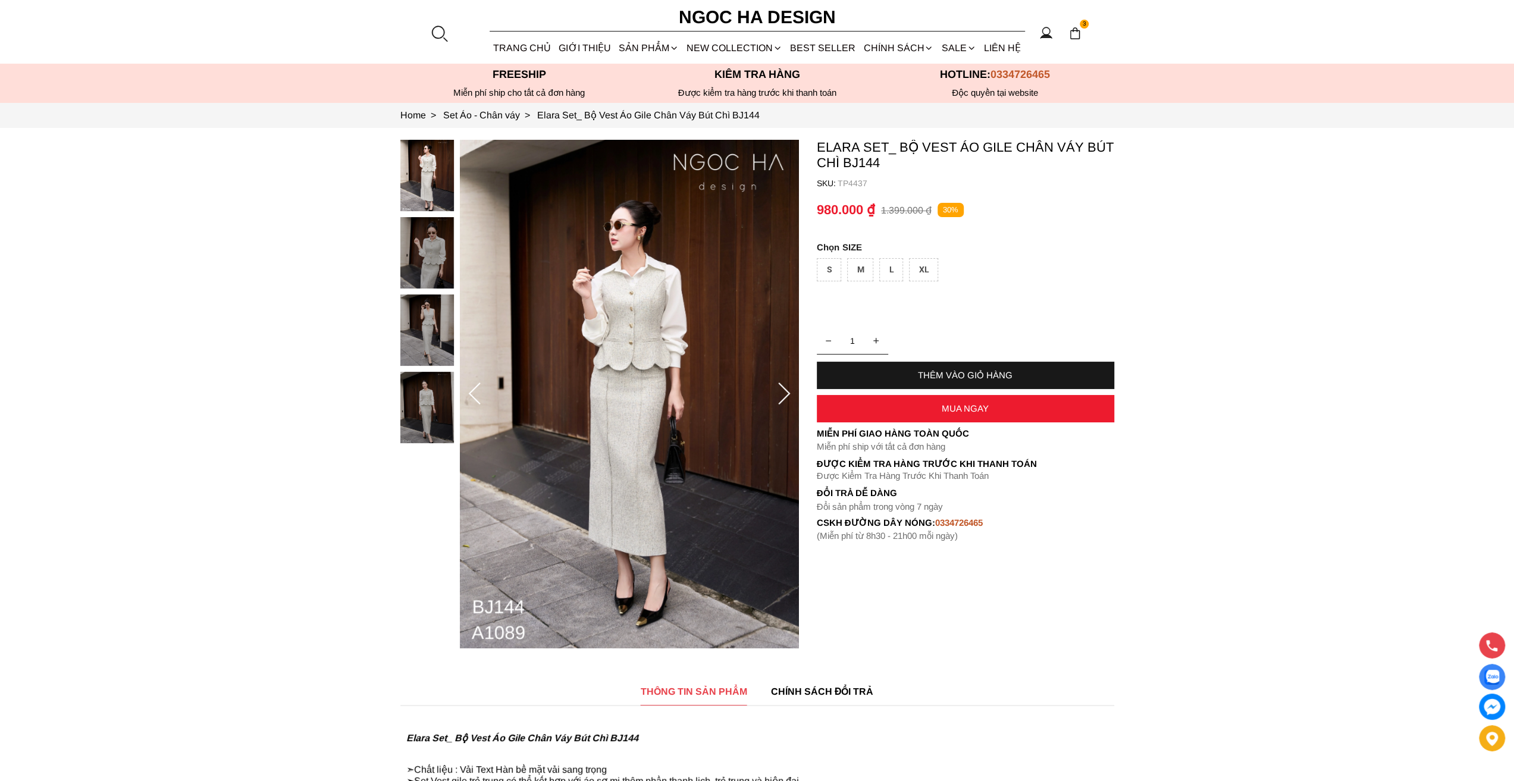
click at [1076, 35] on img at bounding box center [1075, 33] width 13 height 13
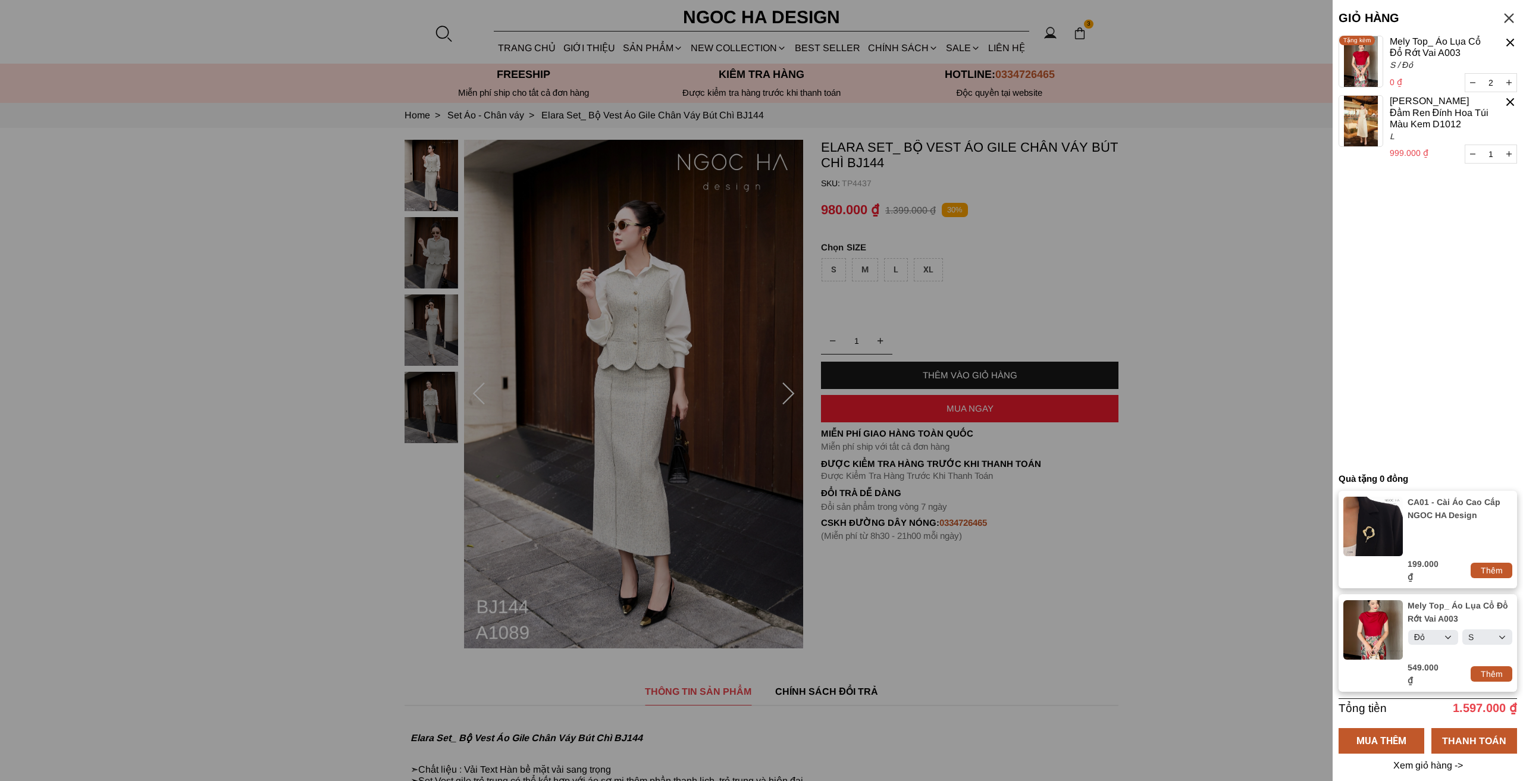
click at [1512, 43] on div at bounding box center [1511, 43] width 14 height 14
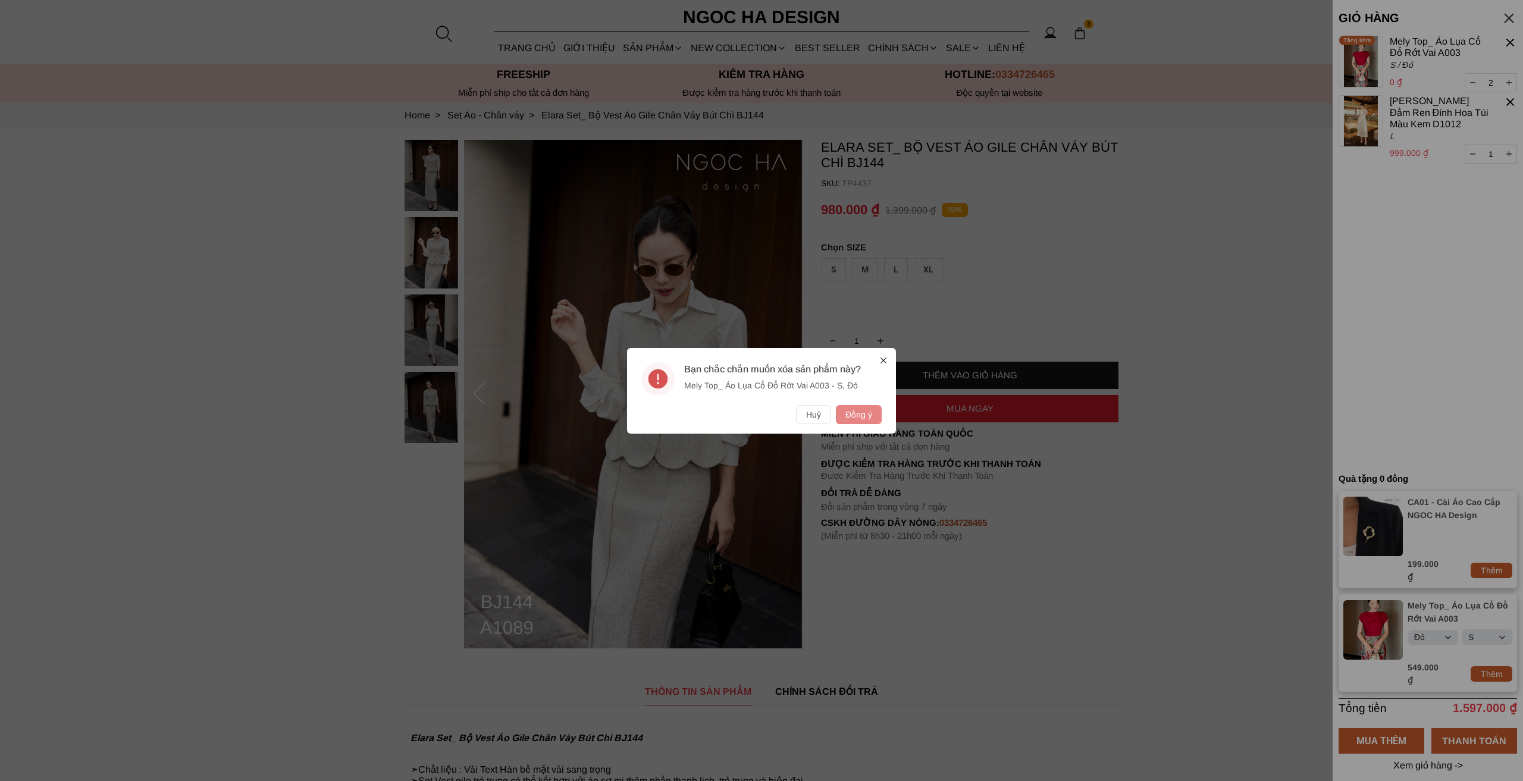
click at [875, 415] on button "Đồng ý" at bounding box center [859, 414] width 46 height 19
type input "1"
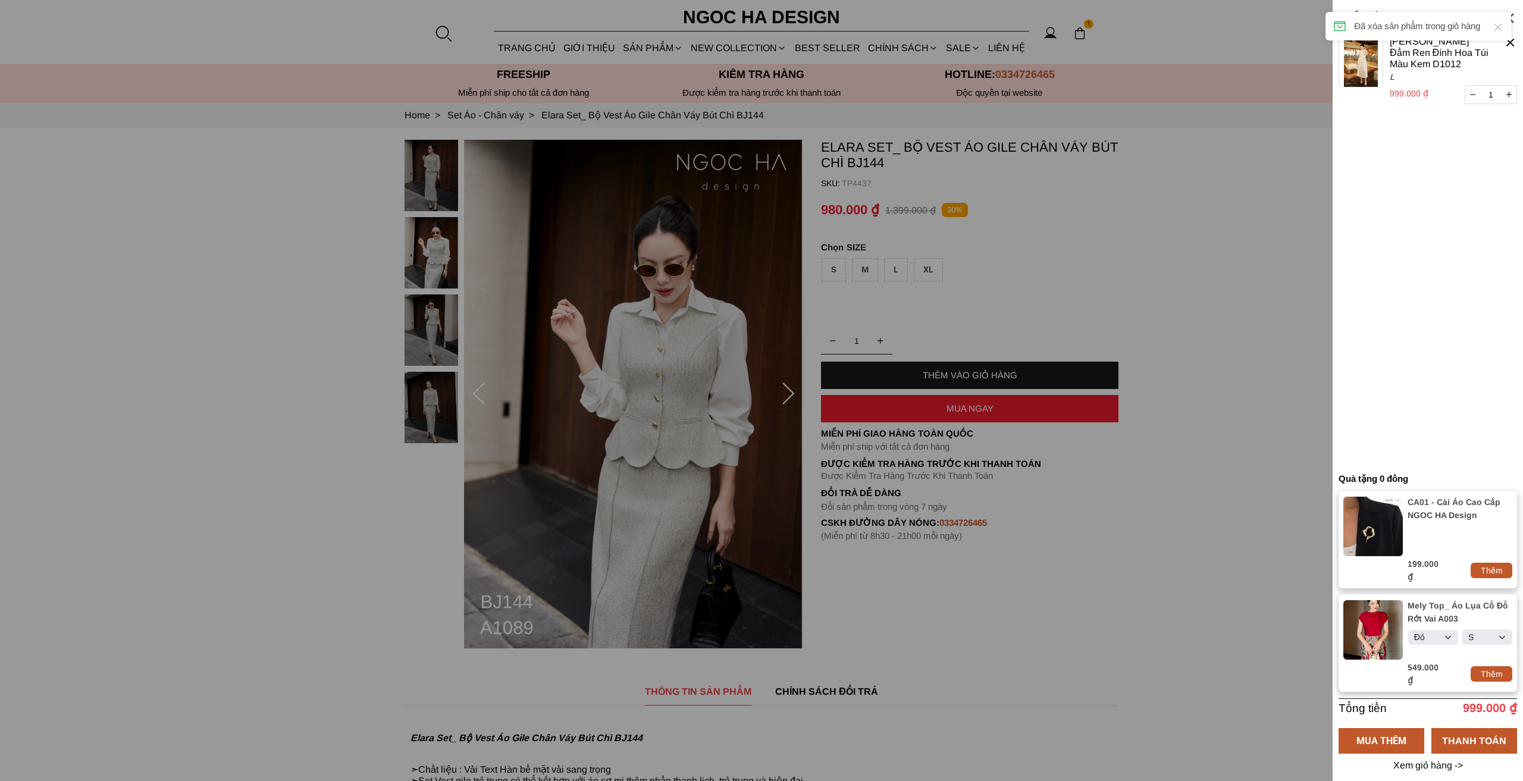
select select "Đỏ"
select select "S"
select select "Đỏ"
select select "S"
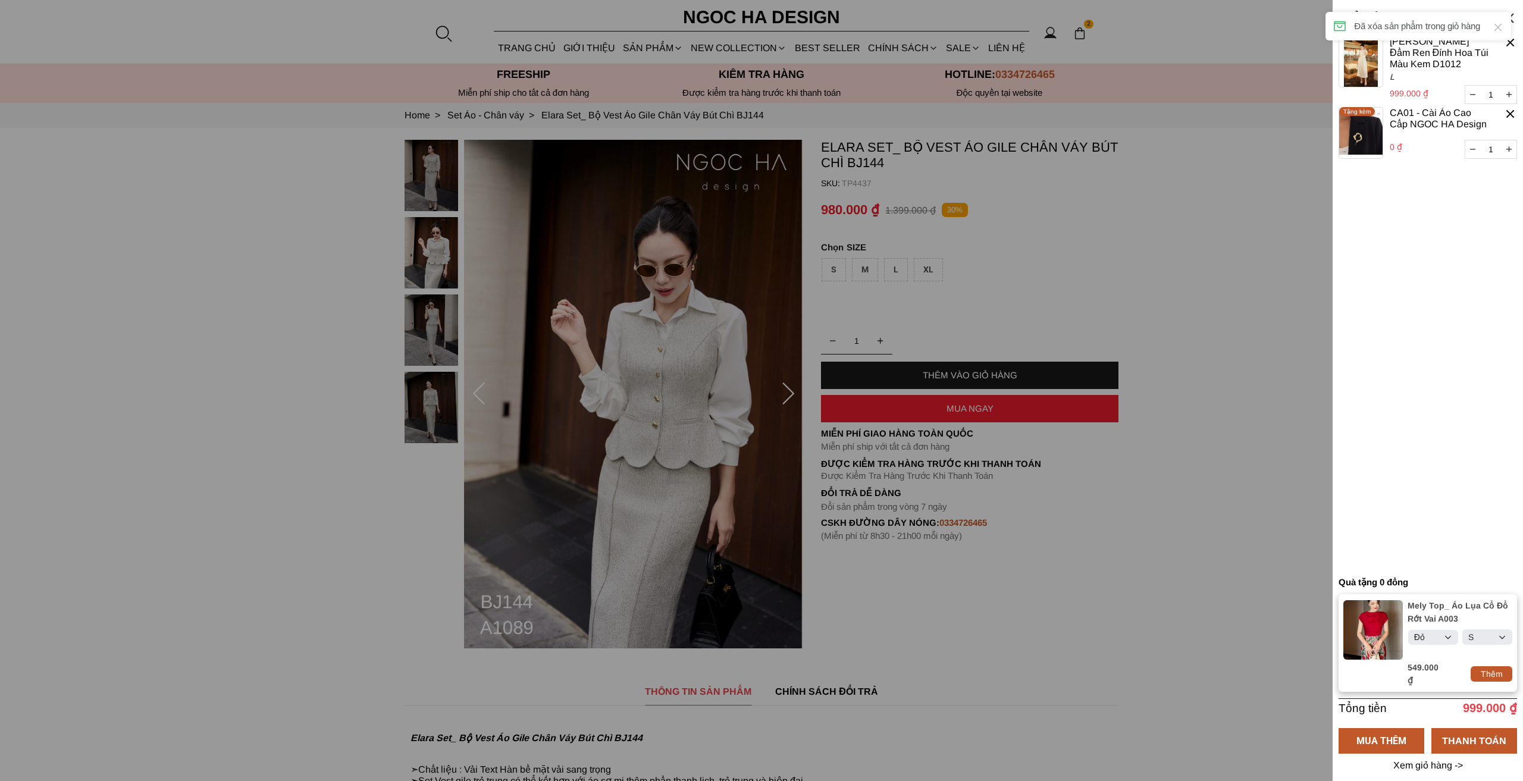
click at [1514, 42] on div "GIỎ HÀNG Tổng tiền 999.000 ₫ MUA THÊM THANH TOÁN Xem giỏ hàng -> 1 Chưa có sản …" at bounding box center [1428, 390] width 190 height 781
click at [1508, 45] on div at bounding box center [1511, 43] width 14 height 14
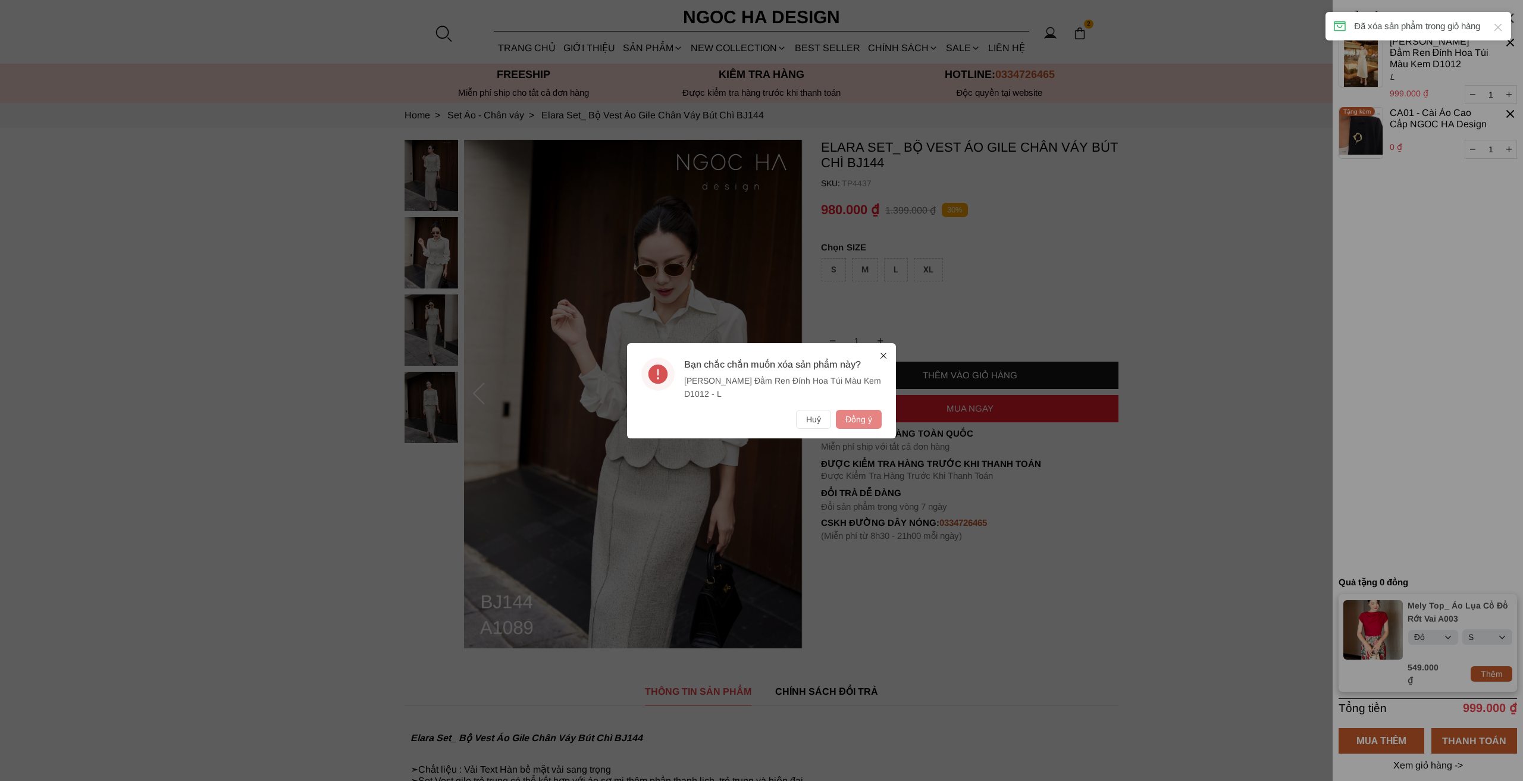
click at [864, 419] on button "Đồng ý" at bounding box center [859, 419] width 46 height 19
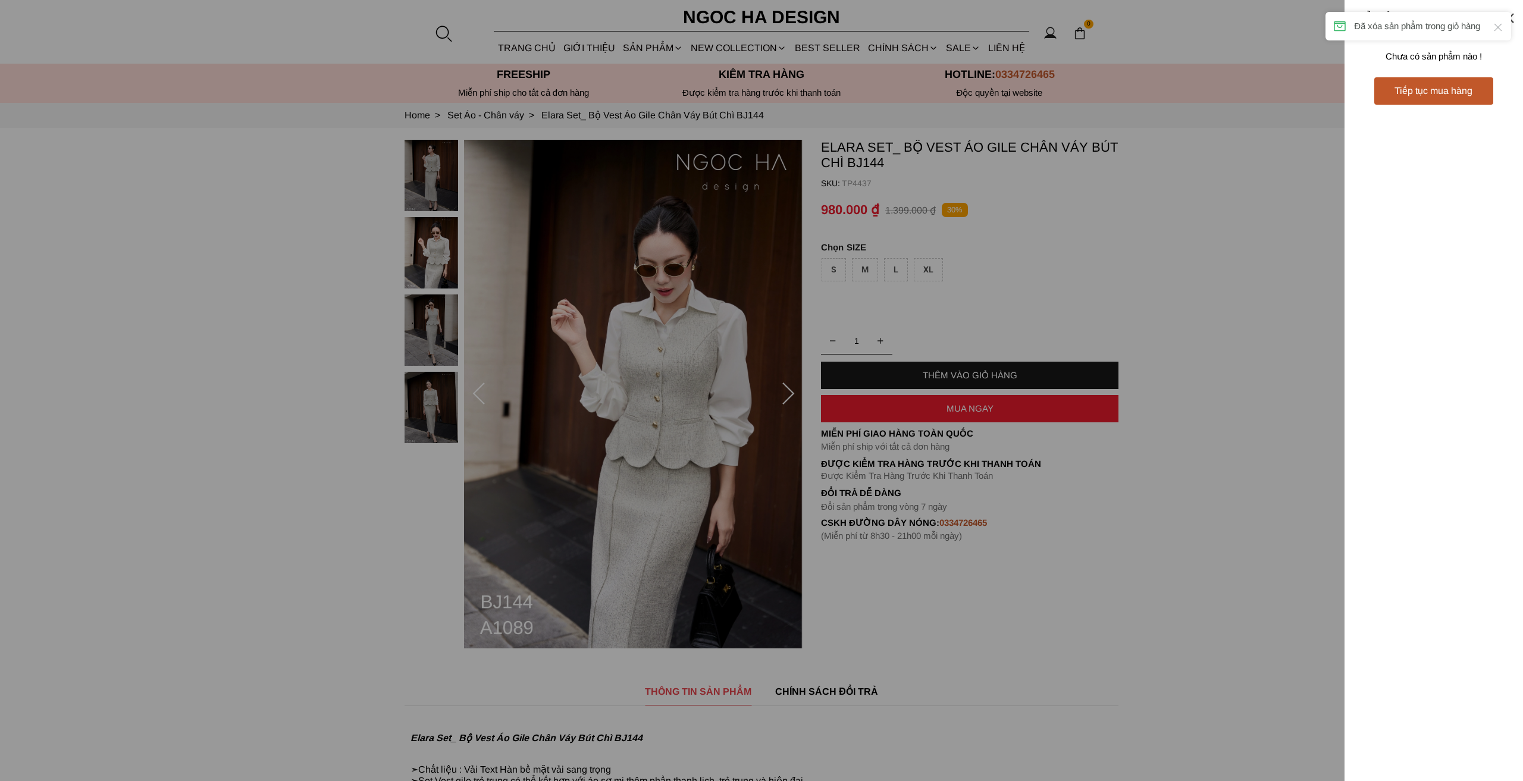
click at [1170, 259] on div at bounding box center [761, 390] width 1523 height 781
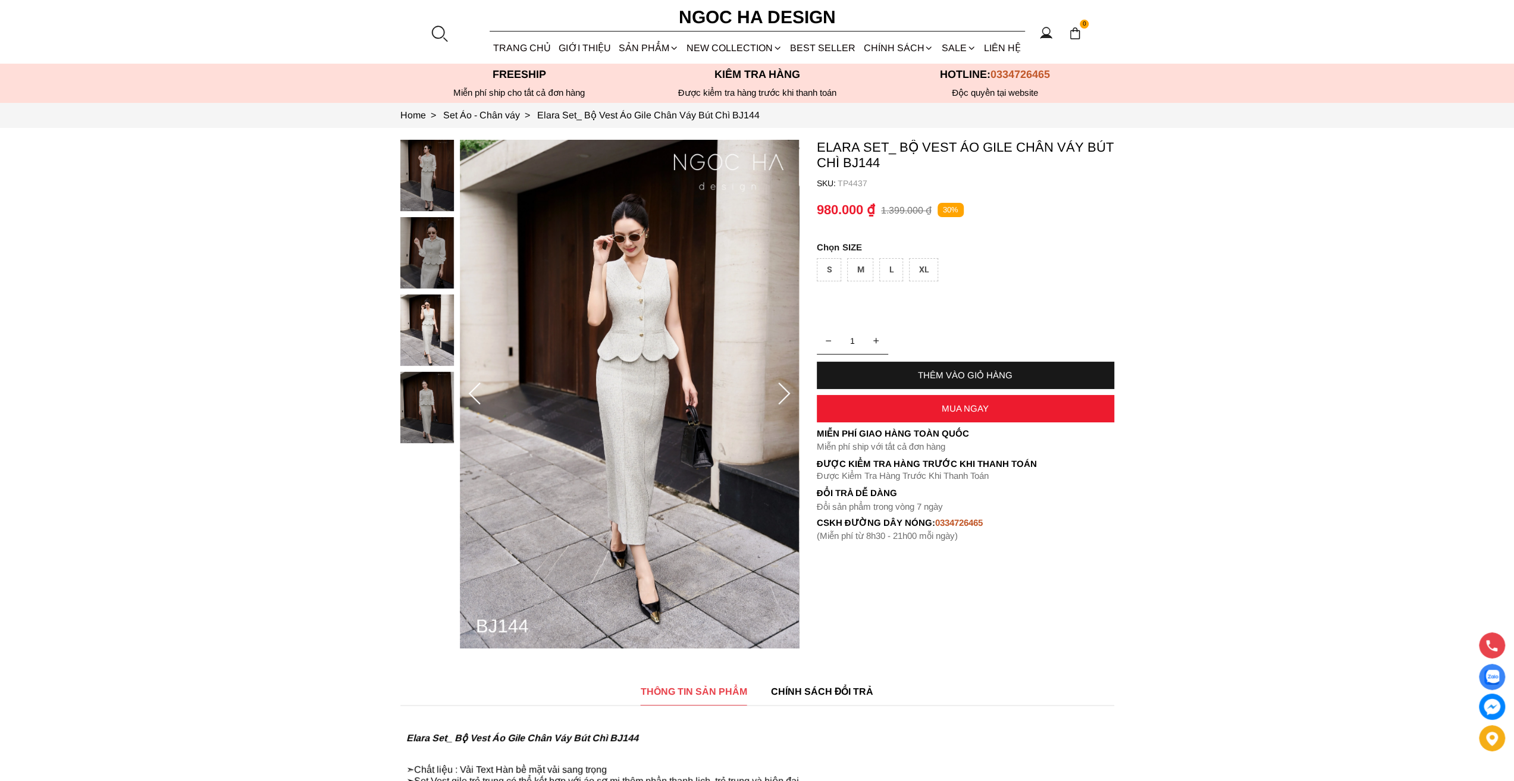
click at [939, 377] on div "THÊM VÀO GIỎ HÀNG" at bounding box center [965, 375] width 297 height 10
click at [815, 274] on section "Elara Set_ Bộ Vest Áo Gile Chân Váy Bút Chì BJ144 SKU: TP4437 1 THÊM VÀO GIỎ HÀ…" at bounding box center [757, 394] width 1514 height 533
click at [826, 270] on div "S" at bounding box center [829, 269] width 24 height 23
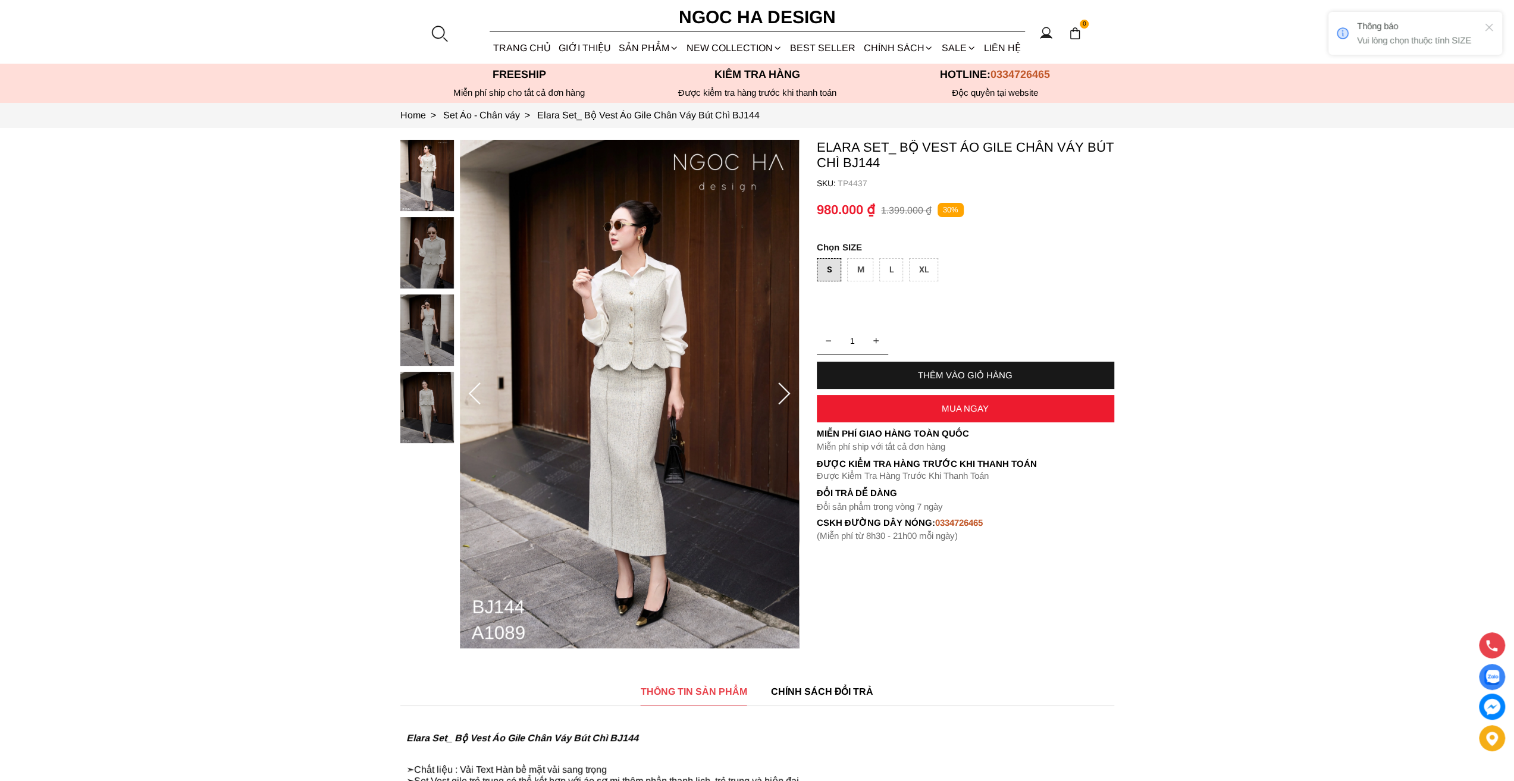
click at [973, 370] on div "THÊM VÀO GIỎ HÀNG" at bounding box center [965, 375] width 297 height 10
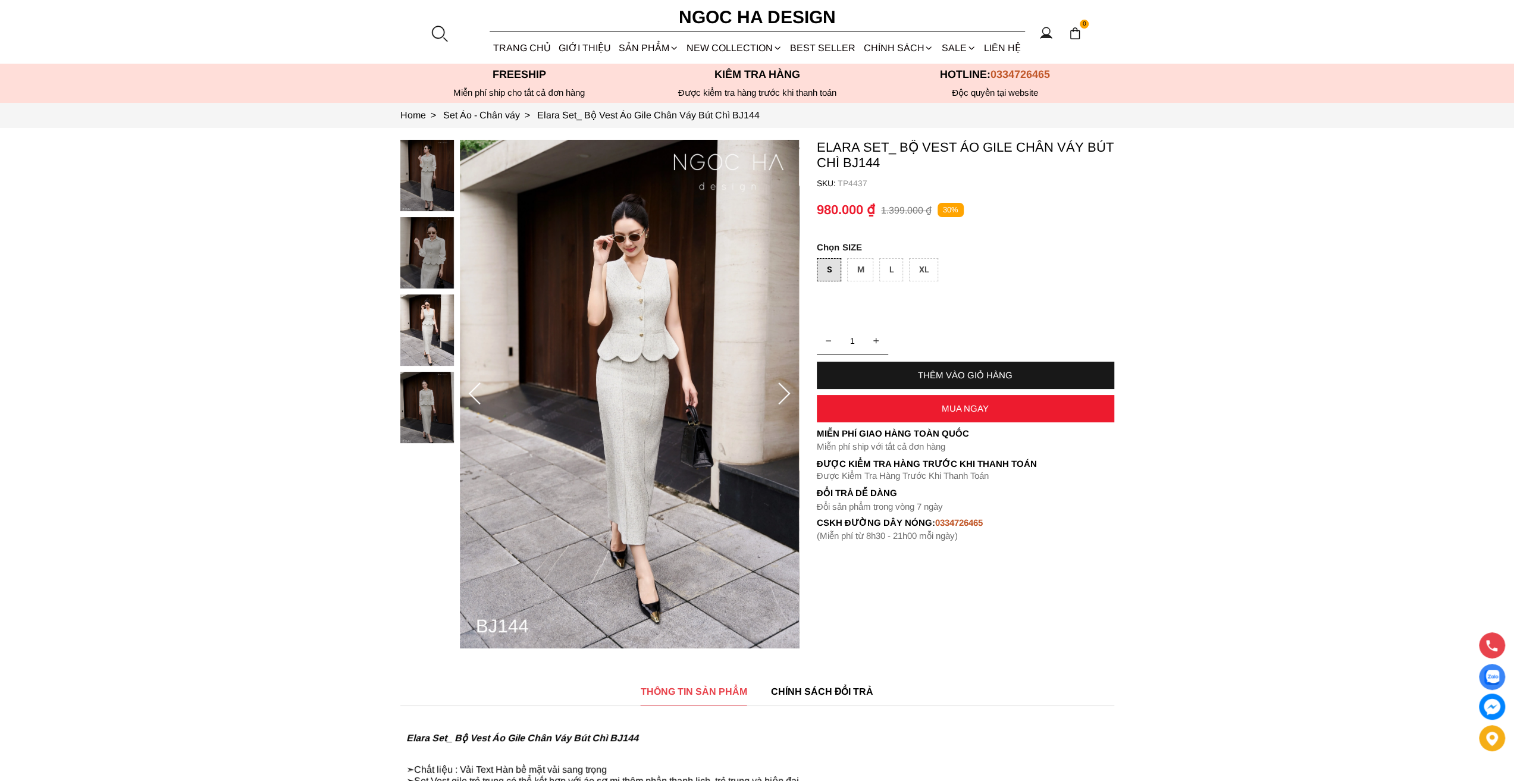
click at [953, 374] on div "THÊM VÀO GIỎ HÀNG" at bounding box center [965, 375] width 297 height 10
click at [917, 267] on div "XL" at bounding box center [923, 269] width 29 height 23
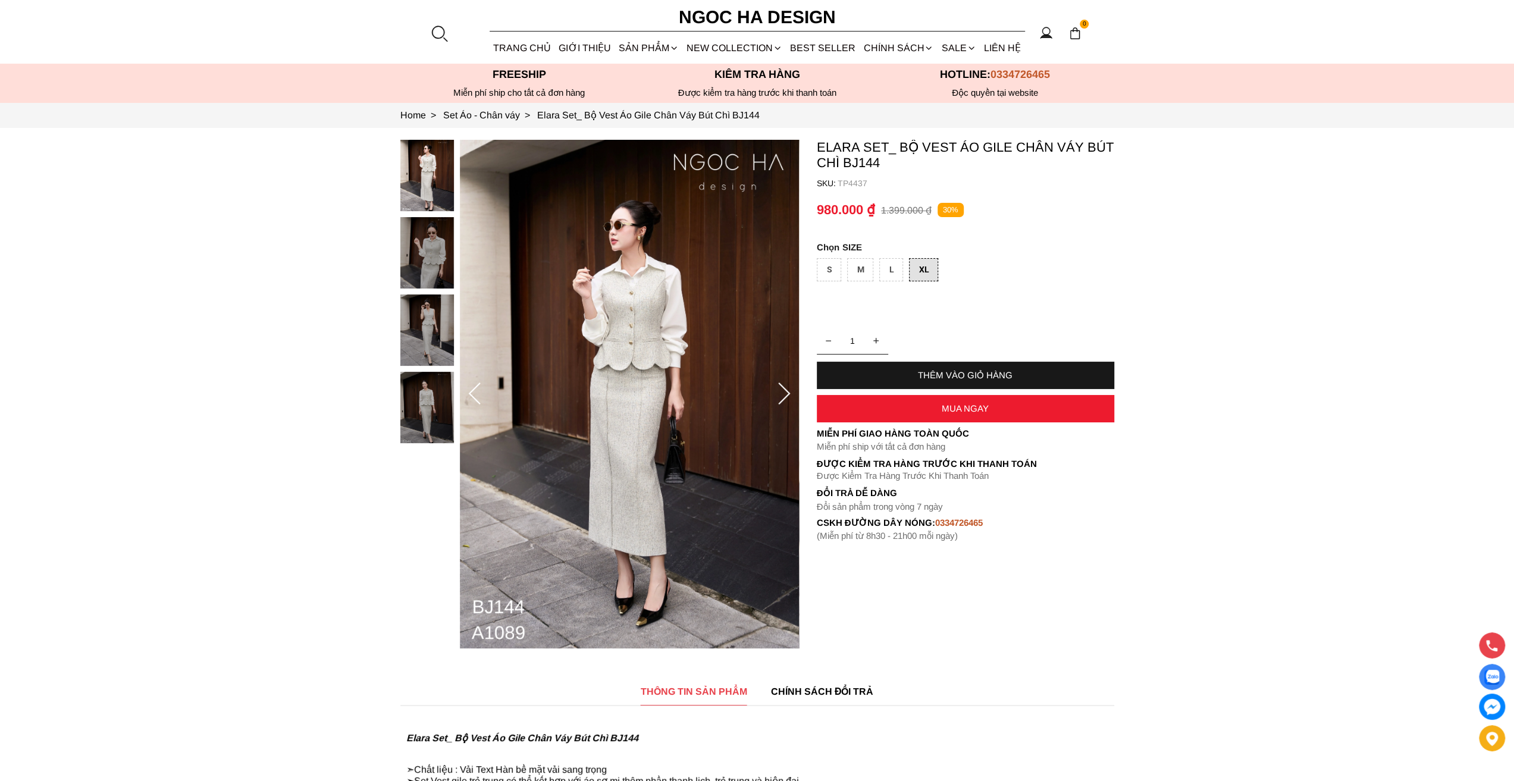
click at [937, 376] on div "THÊM VÀO GIỎ HÀNG" at bounding box center [965, 375] width 297 height 10
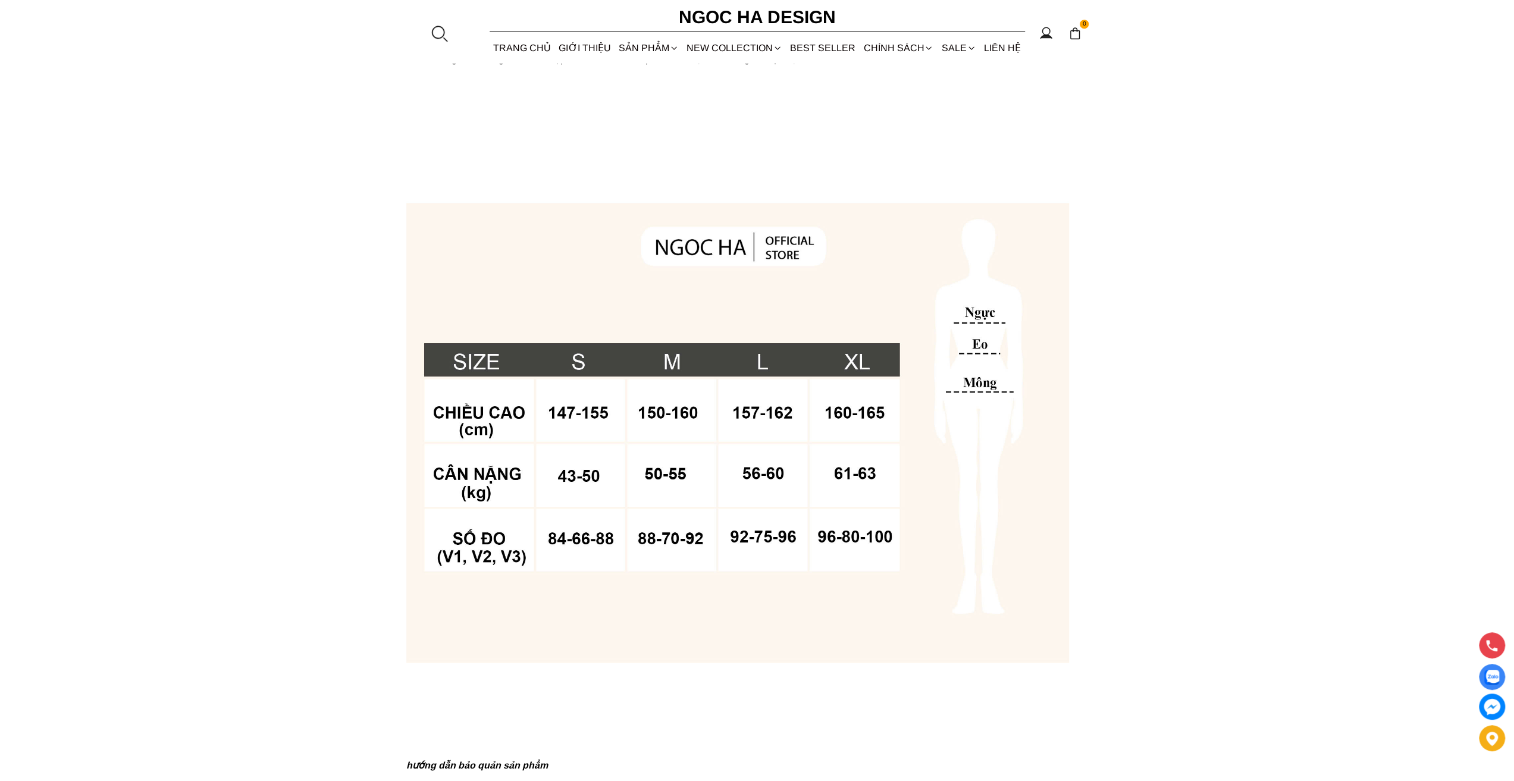
scroll to position [424, 0]
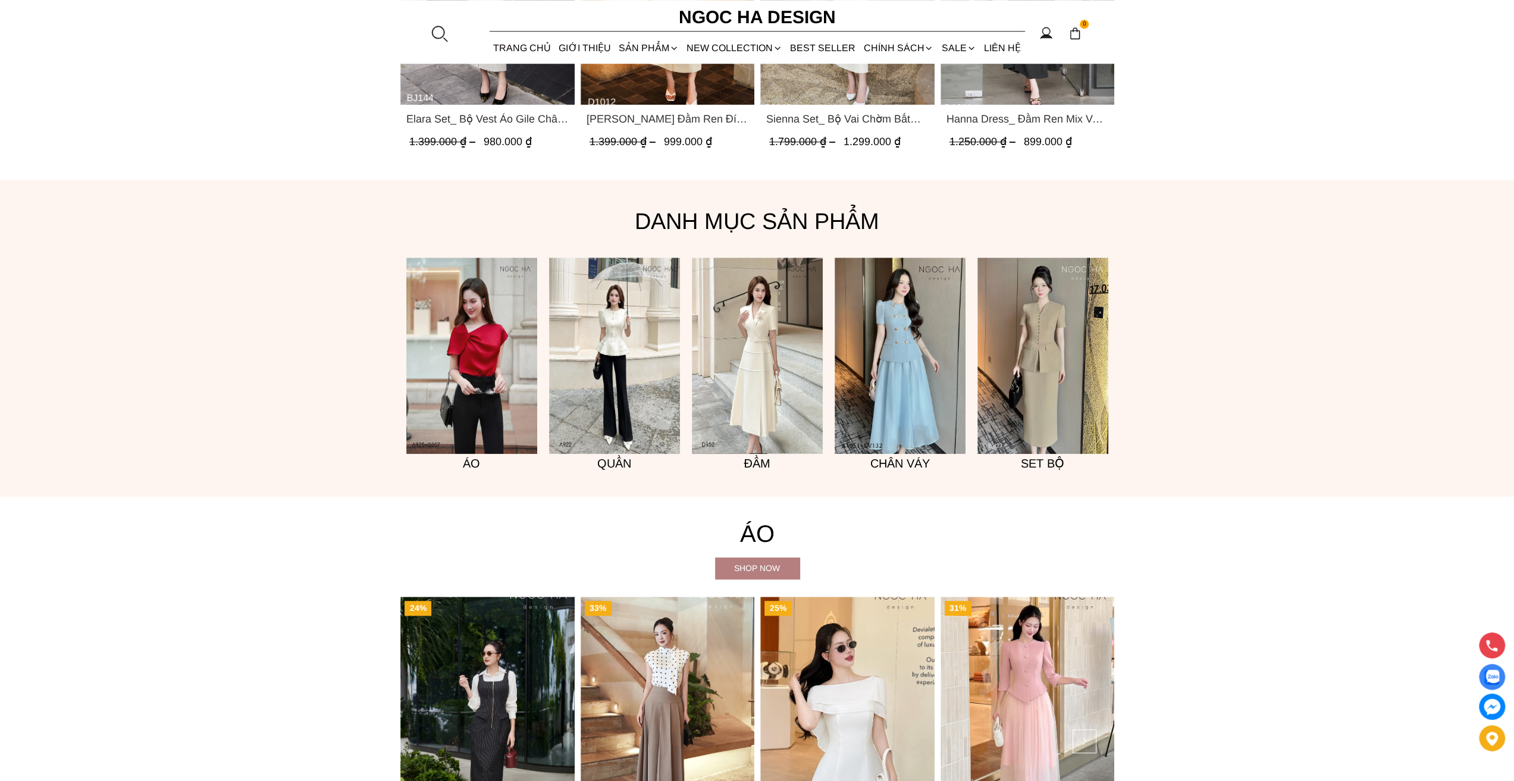
scroll to position [790, 0]
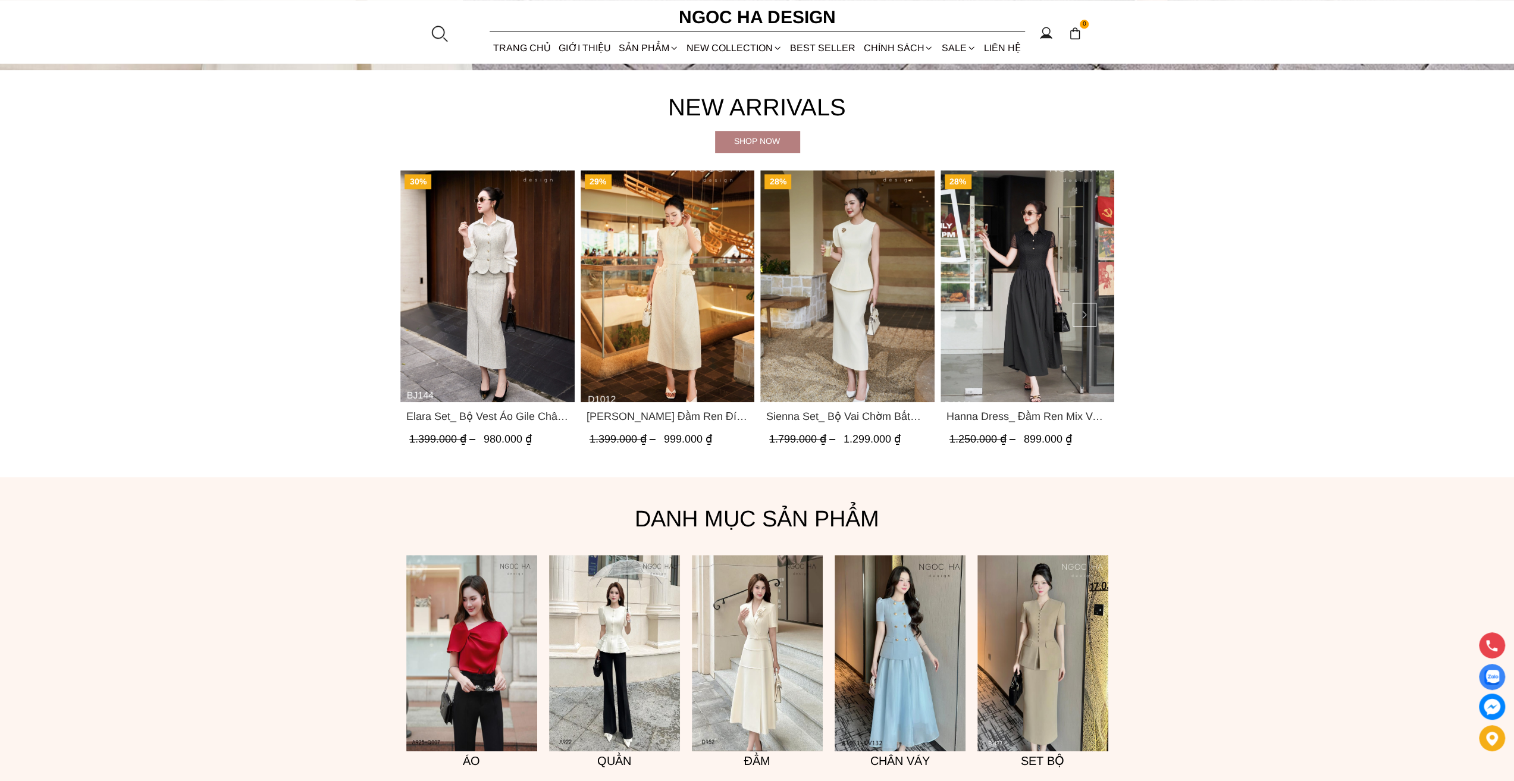
click at [863, 415] on span "Sienna Set_ Bộ Vai Chờm Bất Đối Xứng Mix Chân Váy Bút Chì BJ143" at bounding box center [847, 416] width 162 height 17
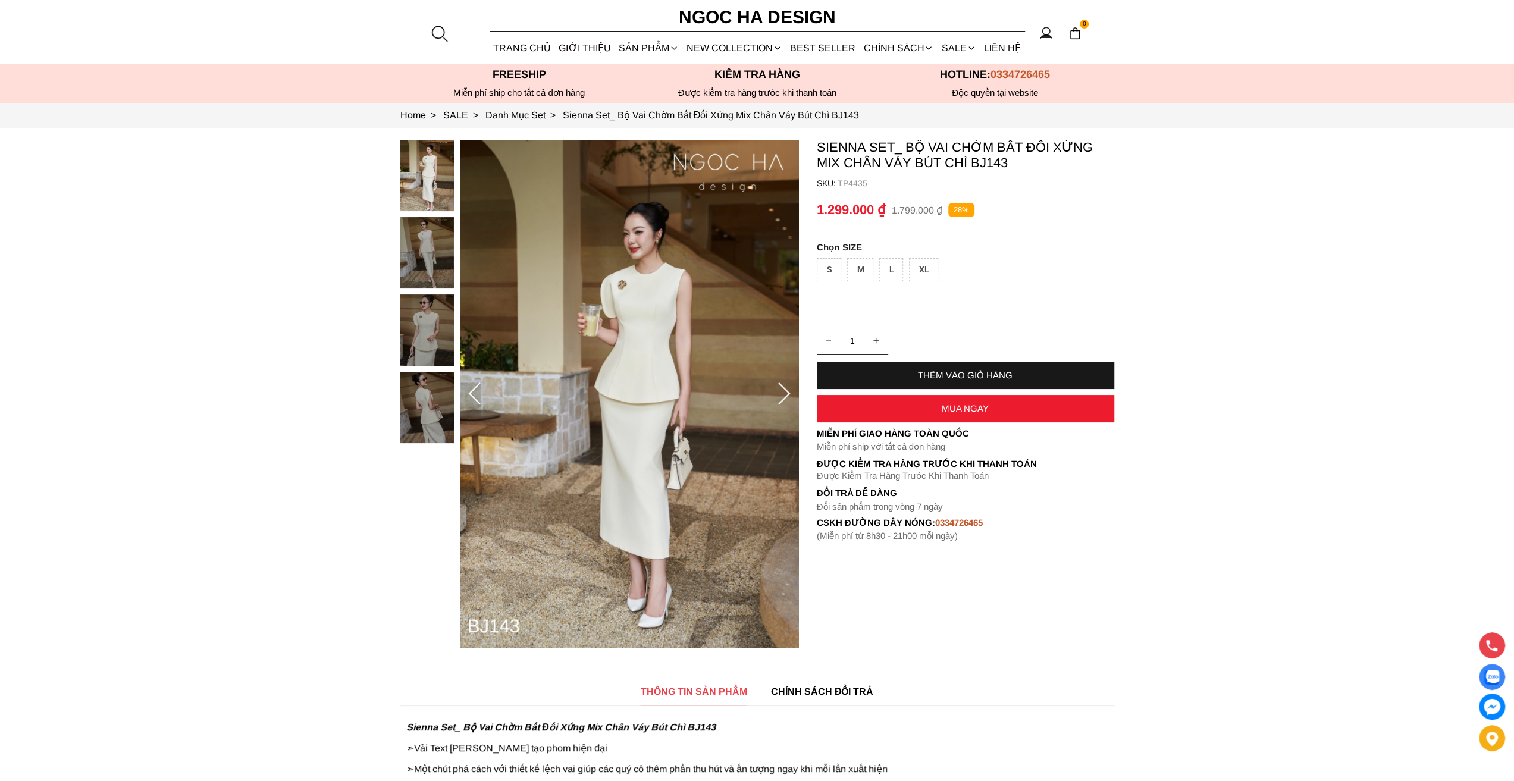
click at [944, 375] on div "THÊM VÀO GIỎ HÀNG" at bounding box center [965, 375] width 297 height 10
click at [892, 262] on div "L" at bounding box center [891, 269] width 24 height 23
click at [910, 371] on div "THÊM VÀO GIỎ HÀNG" at bounding box center [965, 375] width 297 height 10
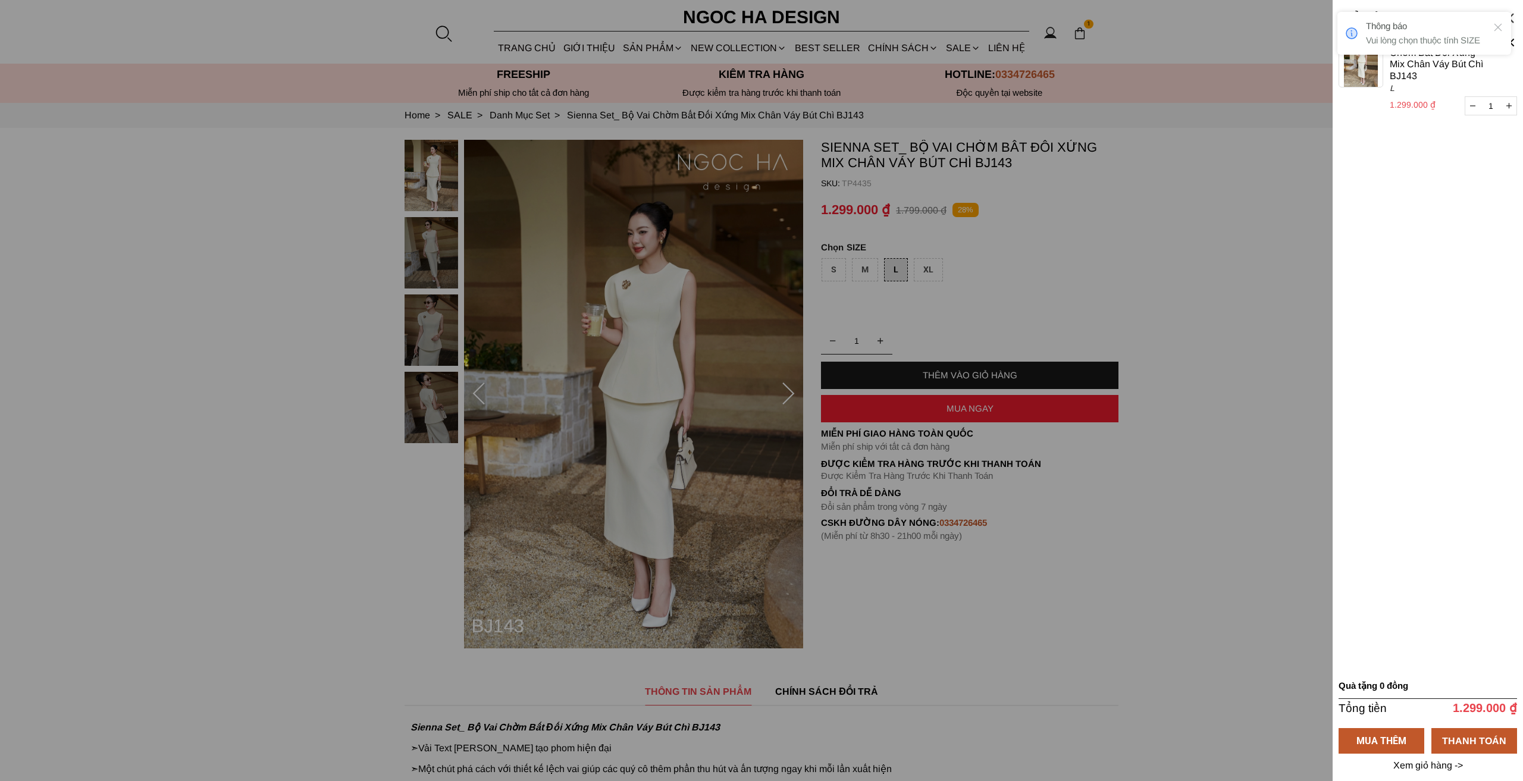
select select "Đỏ"
select select "S"
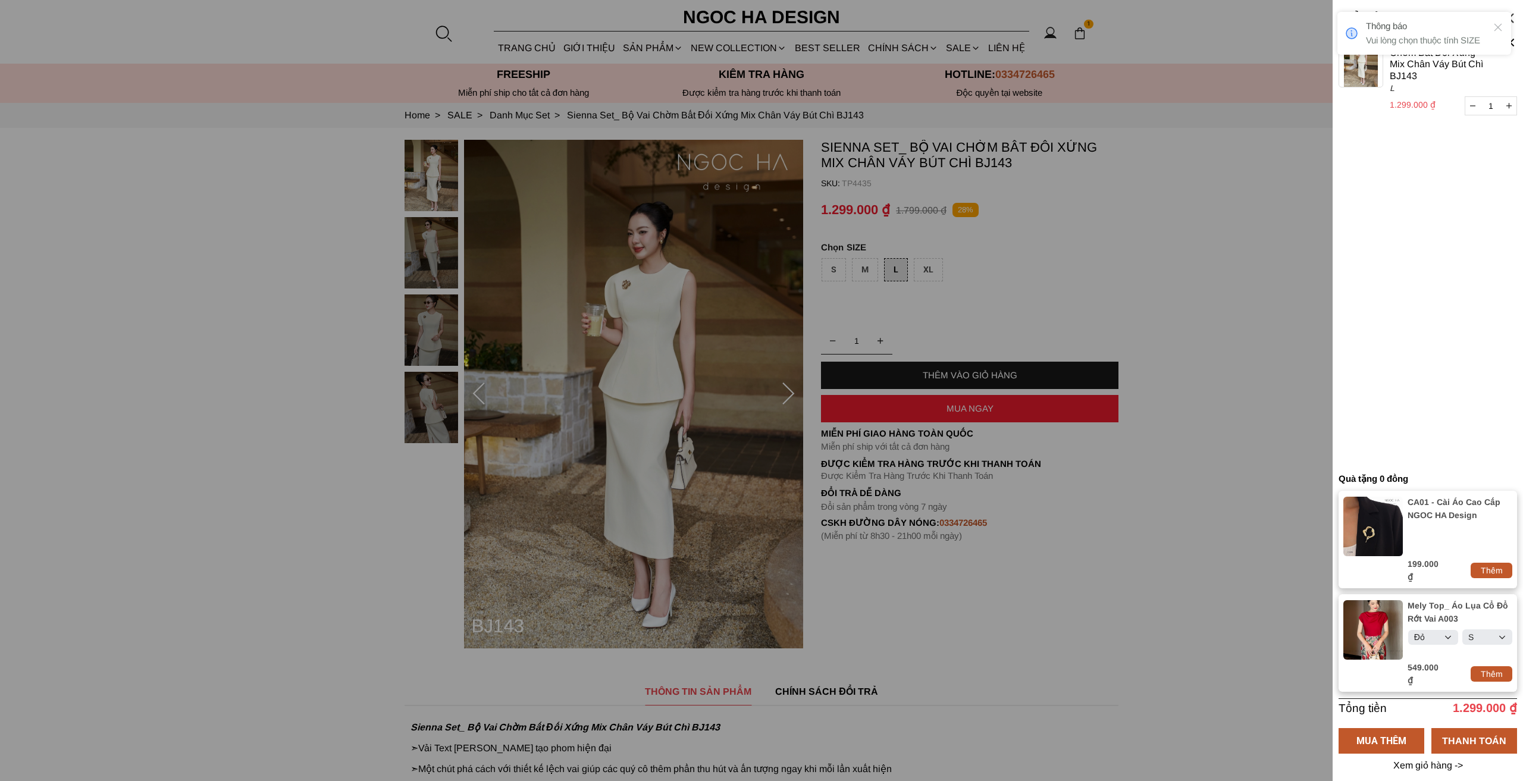
select select "Đỏ"
select select "S"
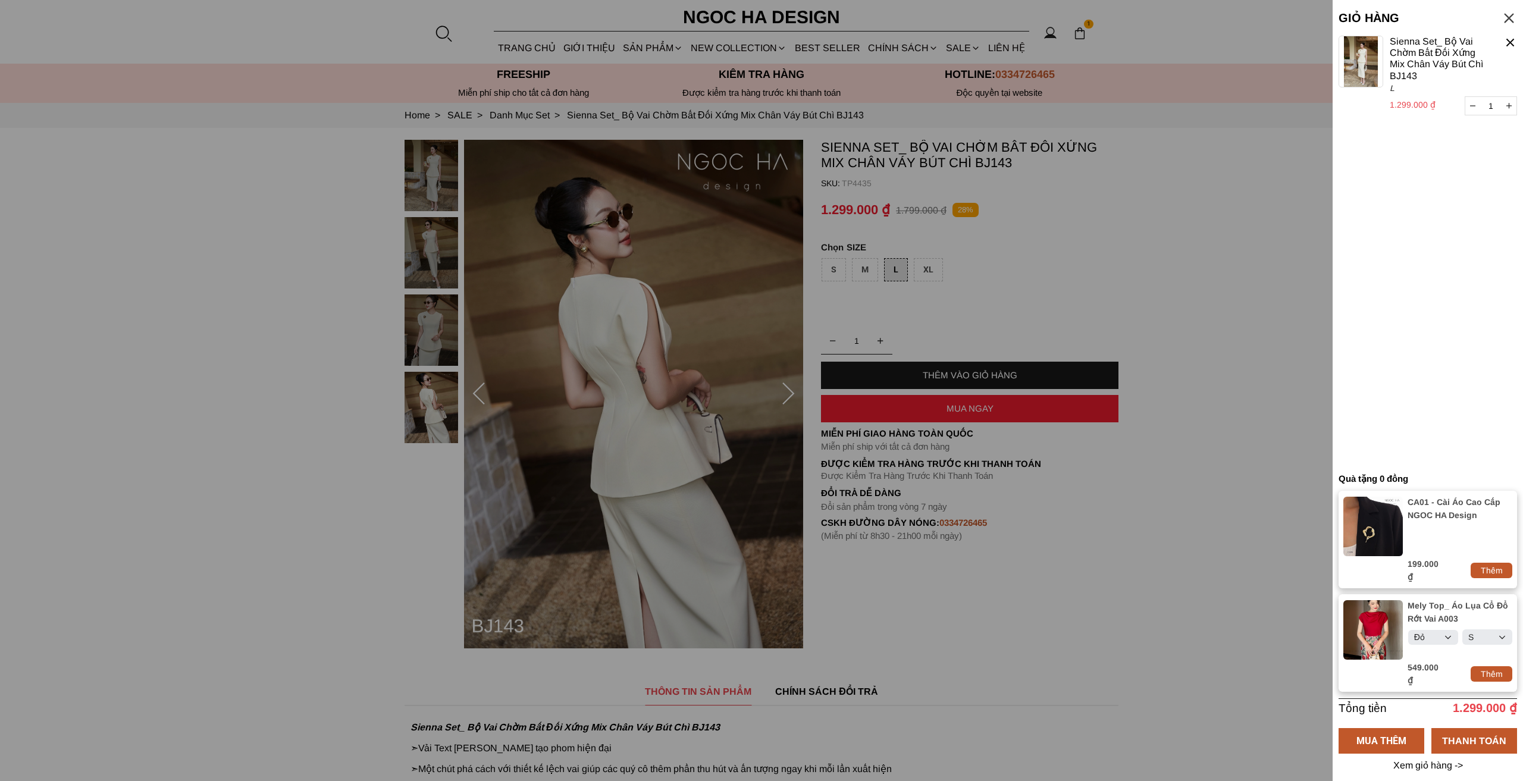
click at [1074, 273] on div at bounding box center [761, 390] width 1523 height 781
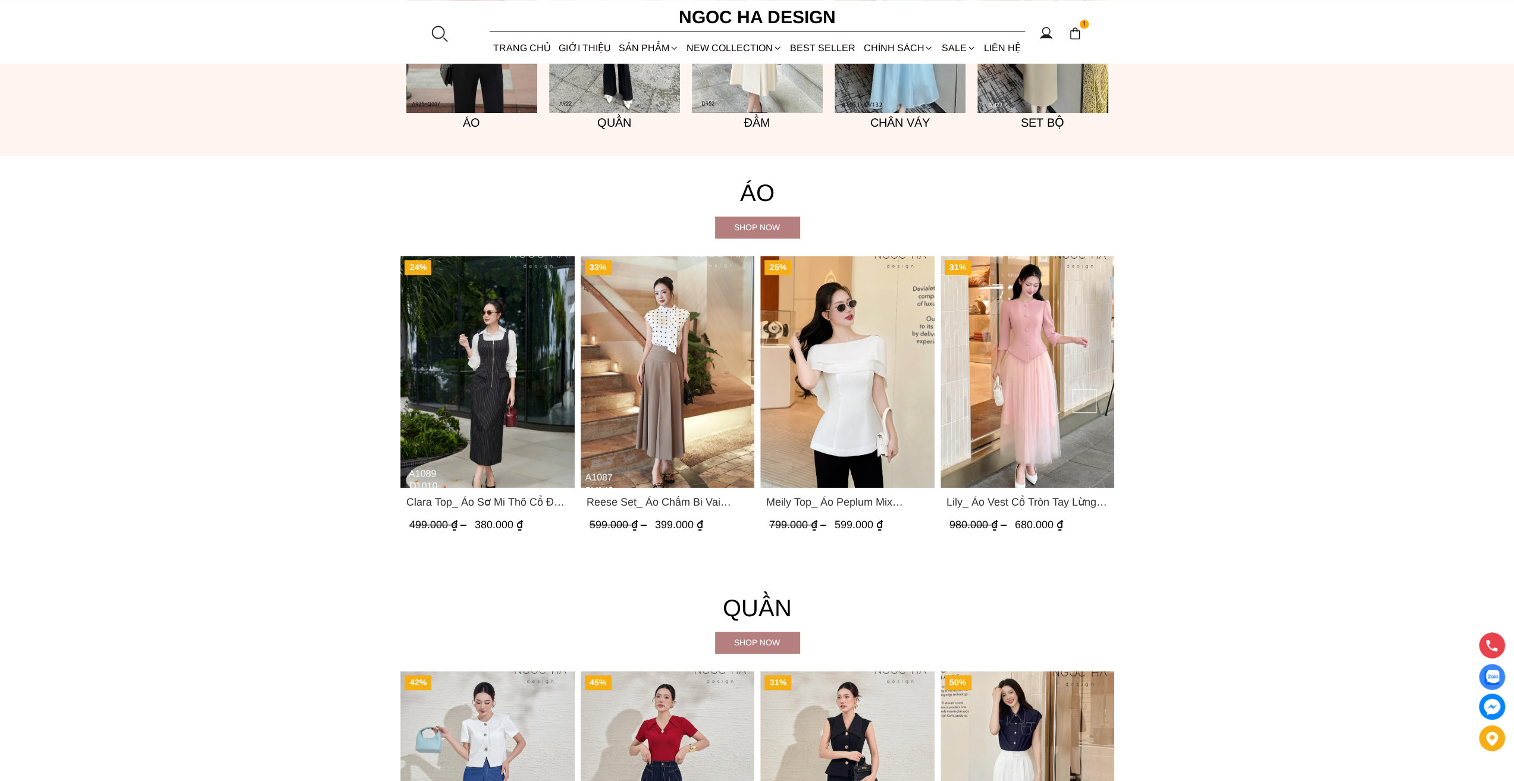
scroll to position [1385, 0]
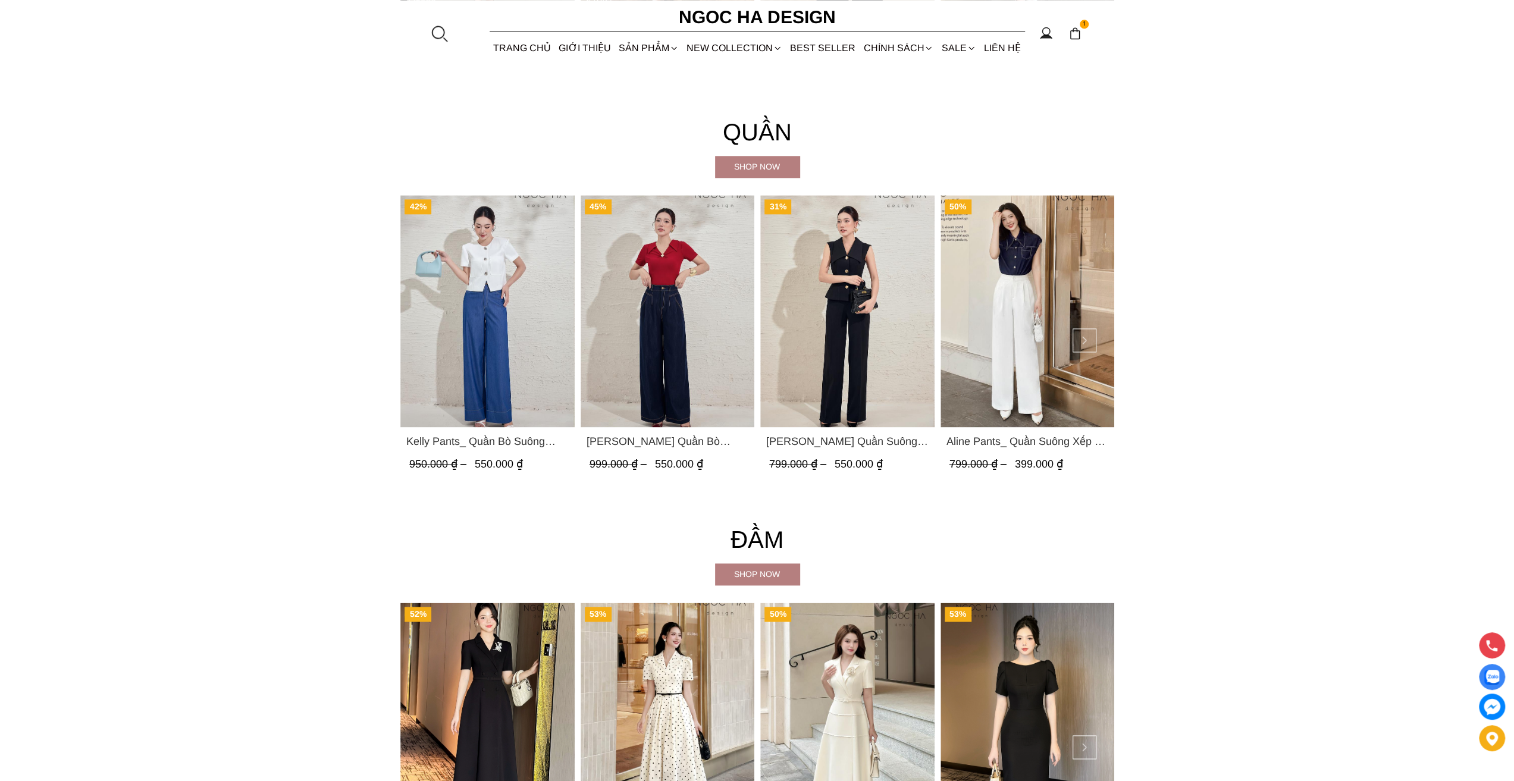
click at [677, 444] on span "[PERSON_NAME] Quần Bò Suông Xếp LY Màu Xanh Đậm Q065" at bounding box center [667, 441] width 162 height 17
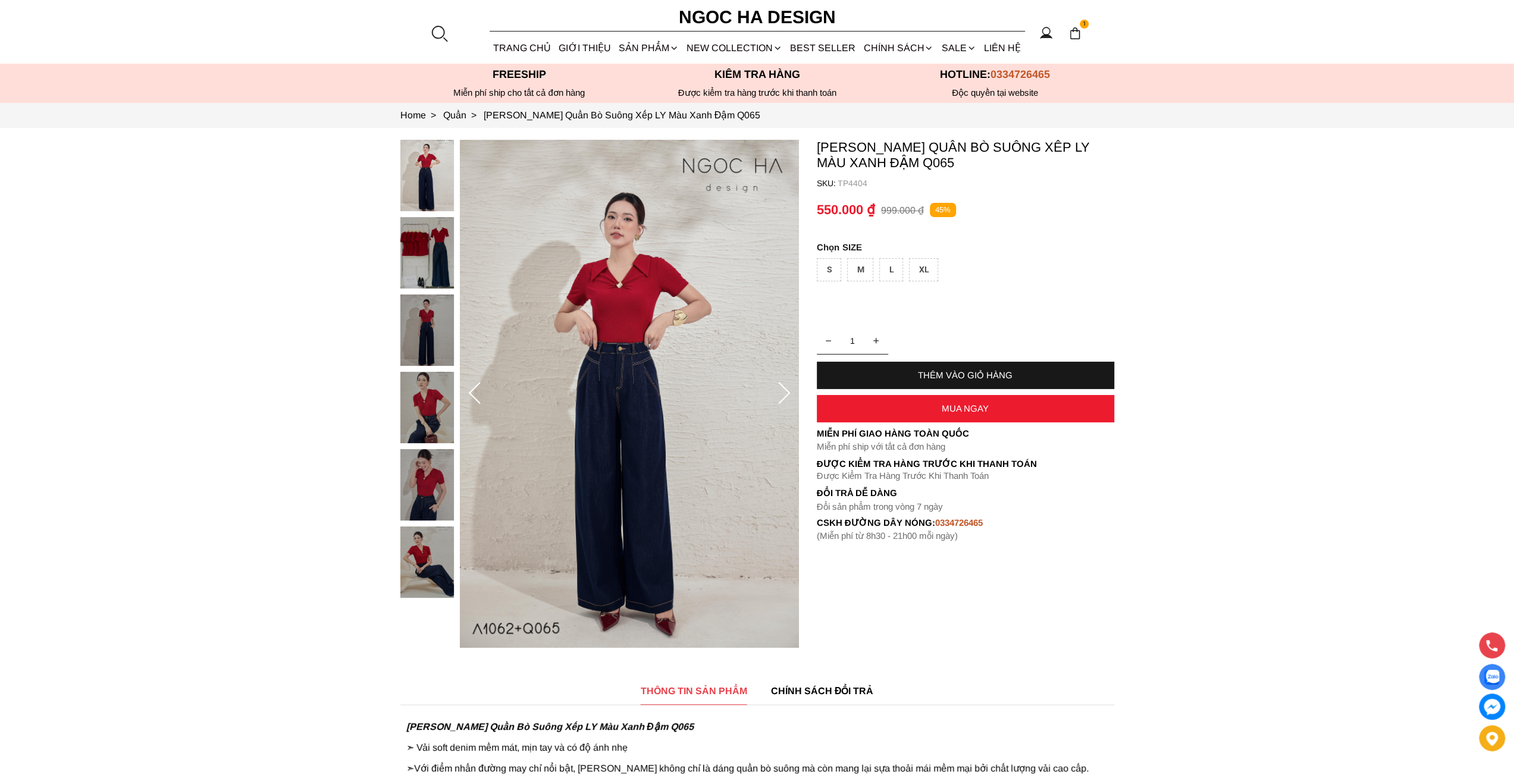
click at [1082, 33] on div "1" at bounding box center [1075, 33] width 18 height 18
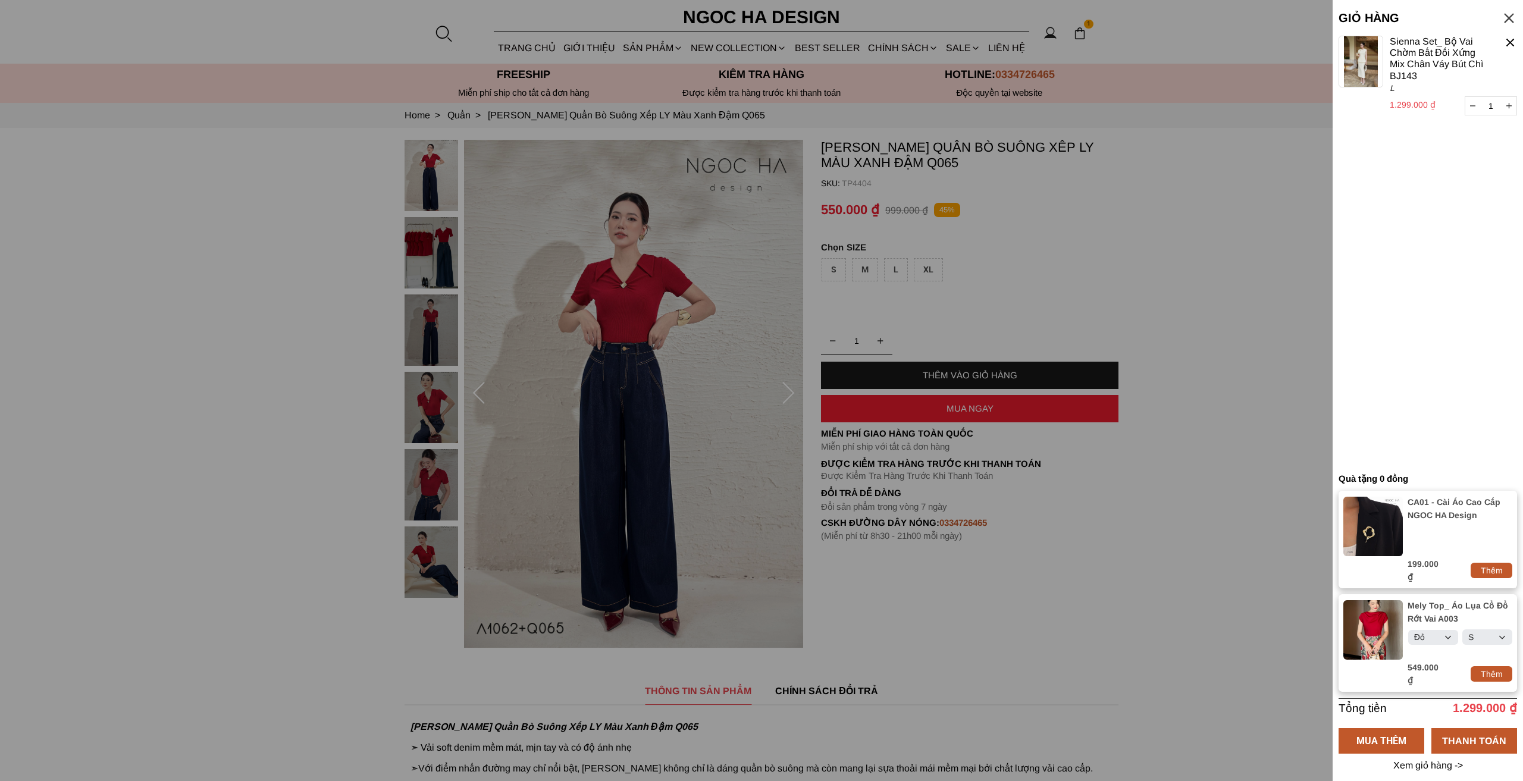
click at [1512, 43] on div at bounding box center [1511, 43] width 14 height 14
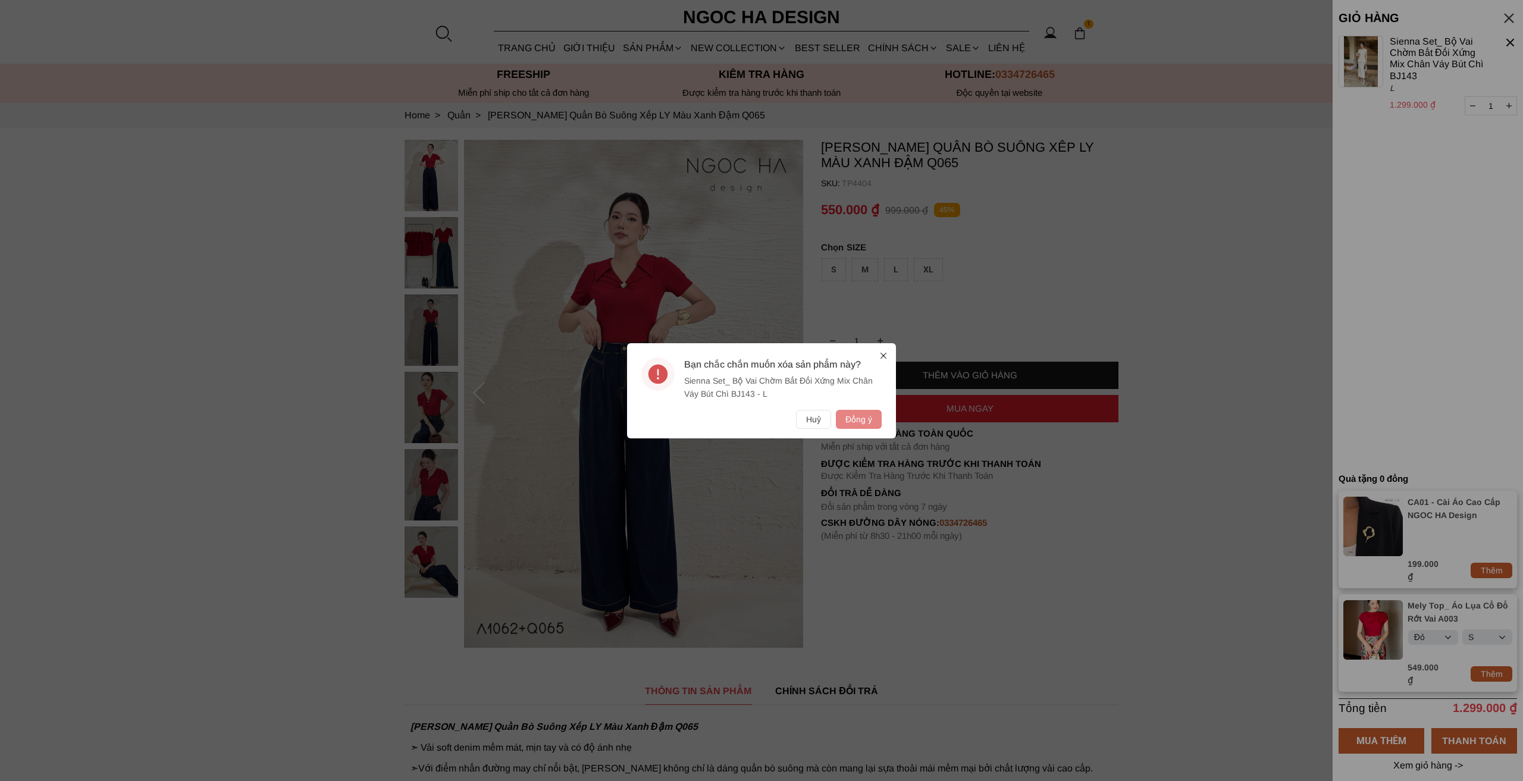
click at [865, 421] on button "Đồng ý" at bounding box center [859, 419] width 46 height 19
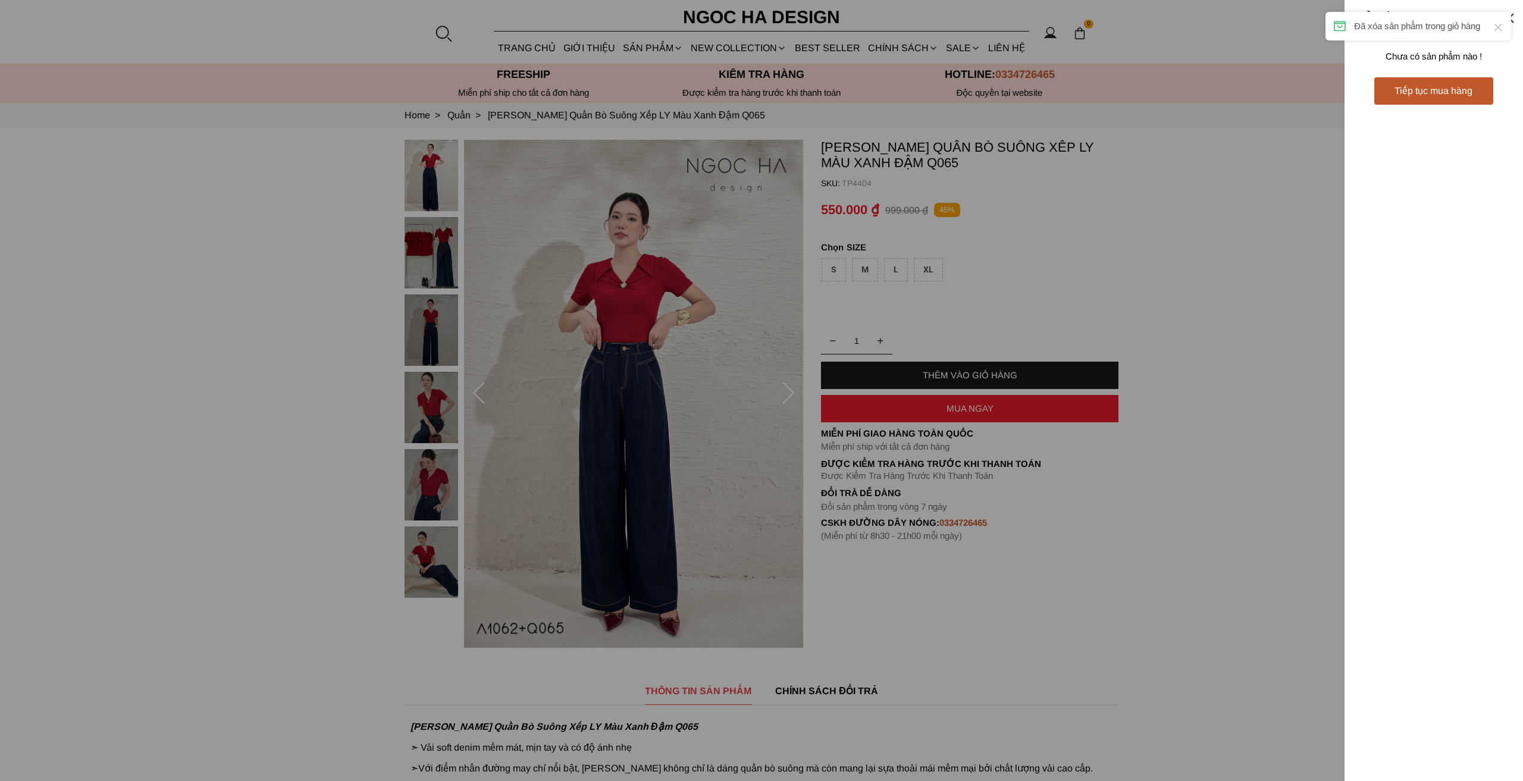
click at [1108, 270] on div at bounding box center [761, 390] width 1523 height 781
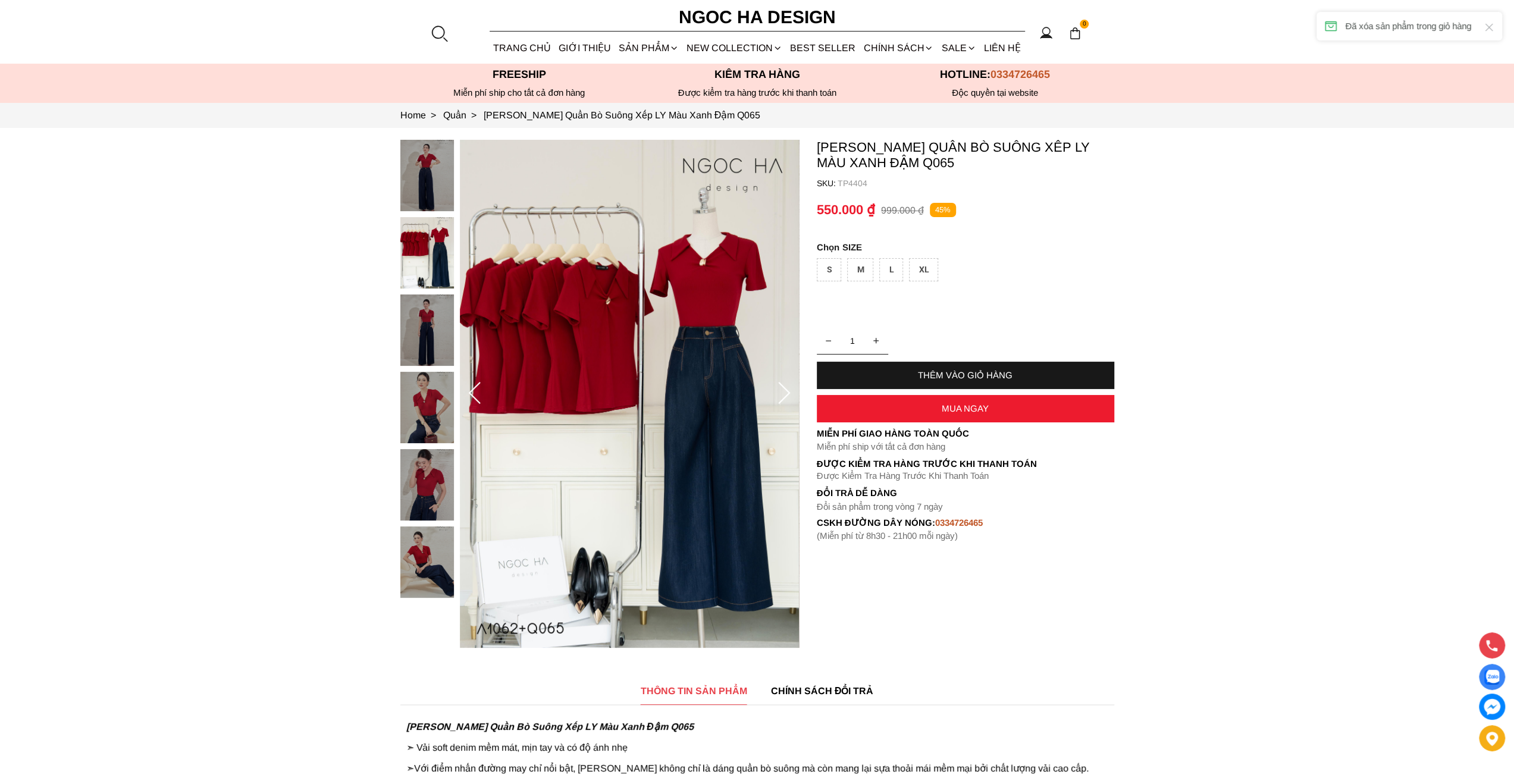
click at [840, 273] on div "S" at bounding box center [829, 269] width 24 height 23
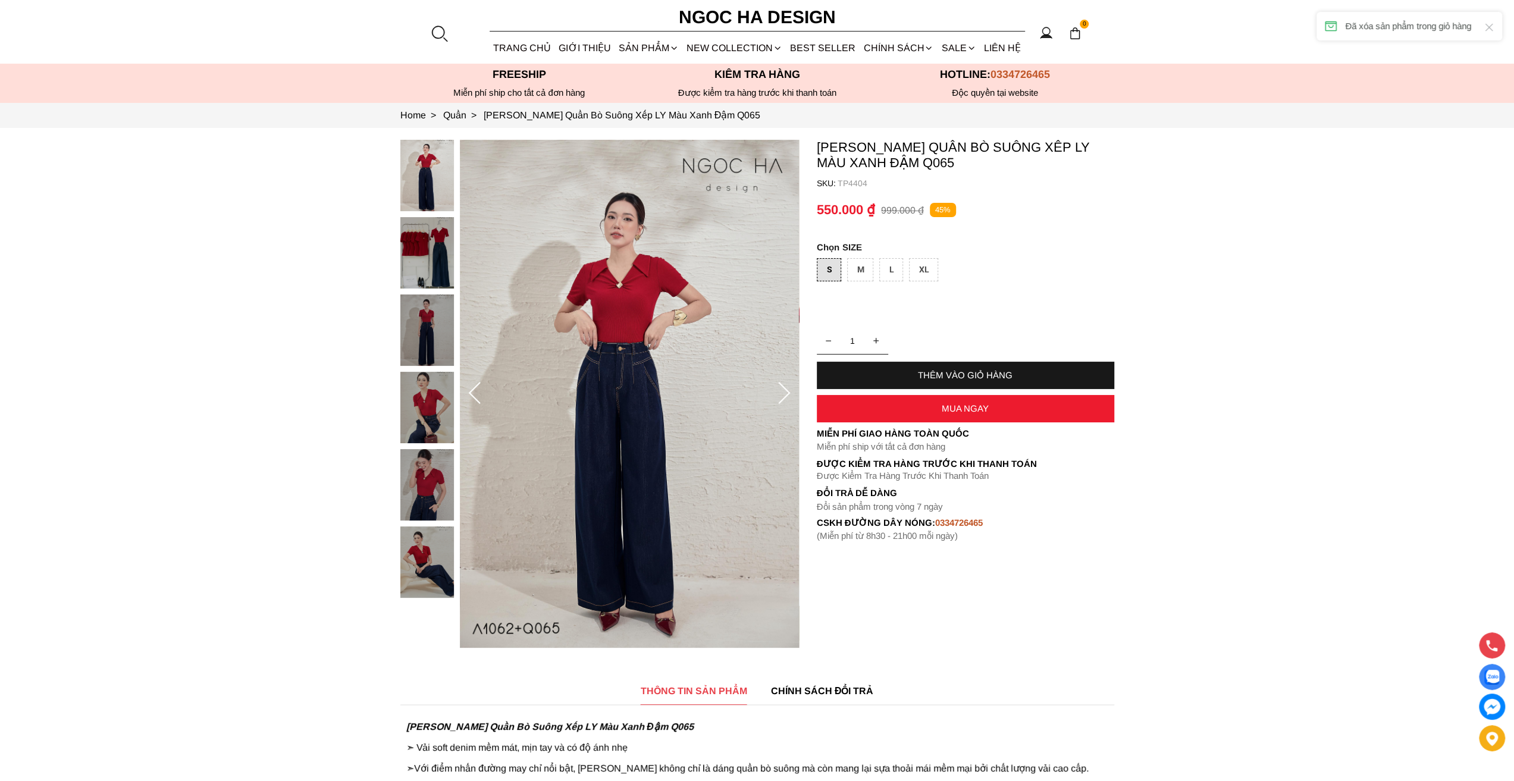
click at [910, 372] on div "THÊM VÀO GIỎ HÀNG" at bounding box center [965, 375] width 297 height 10
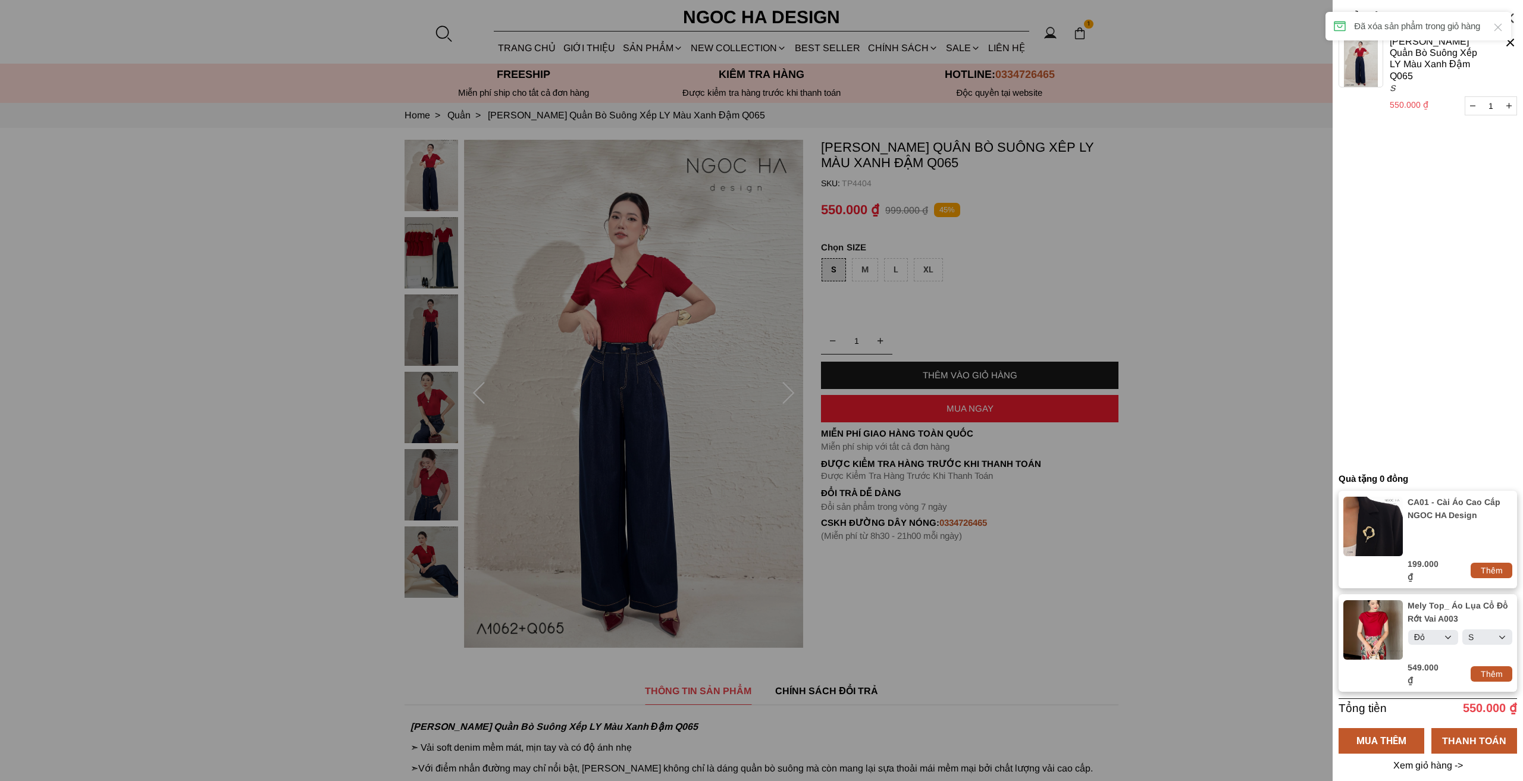
select select "Đỏ"
select select "S"
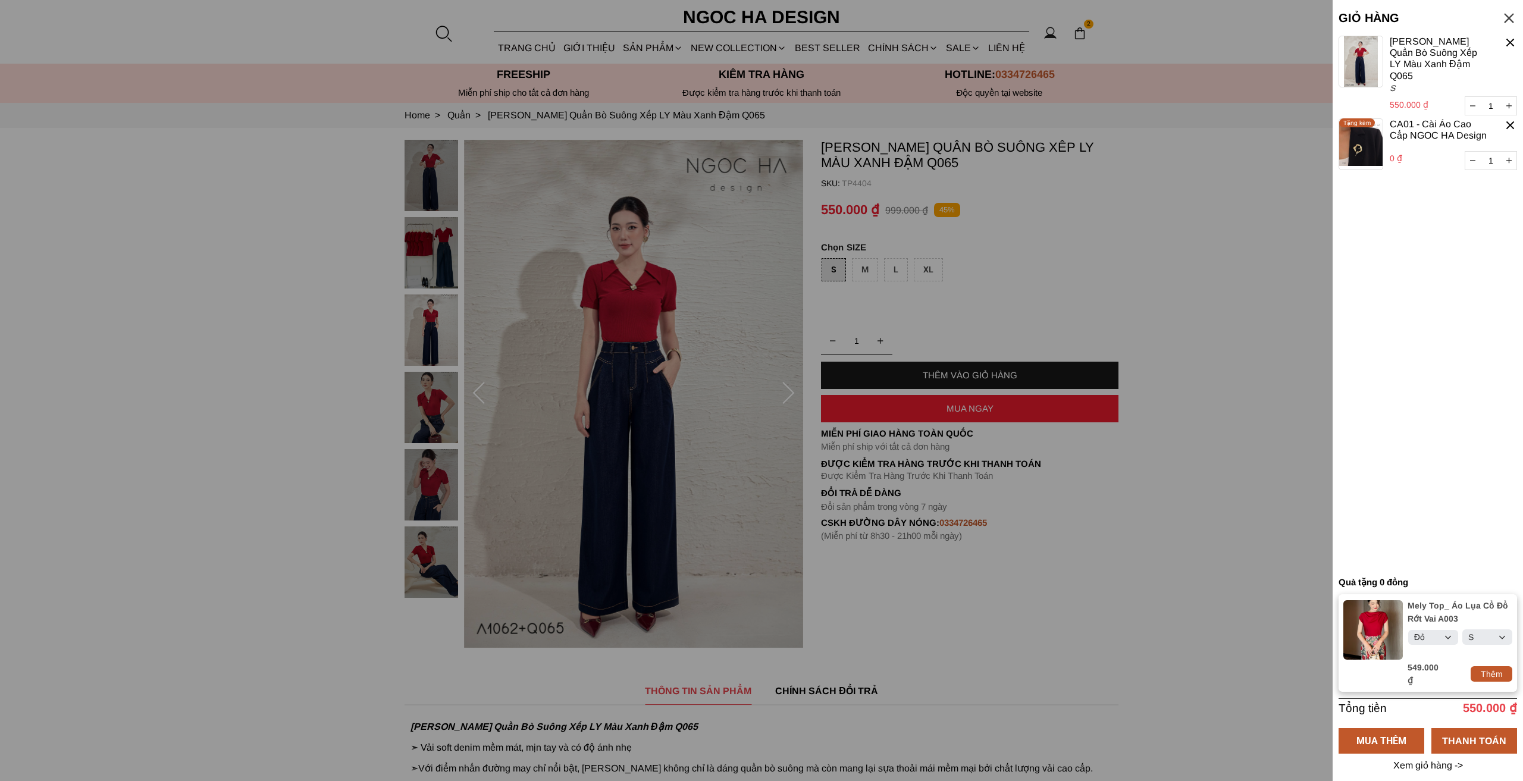
click at [1498, 678] on div "Thêm" at bounding box center [1492, 674] width 42 height 13
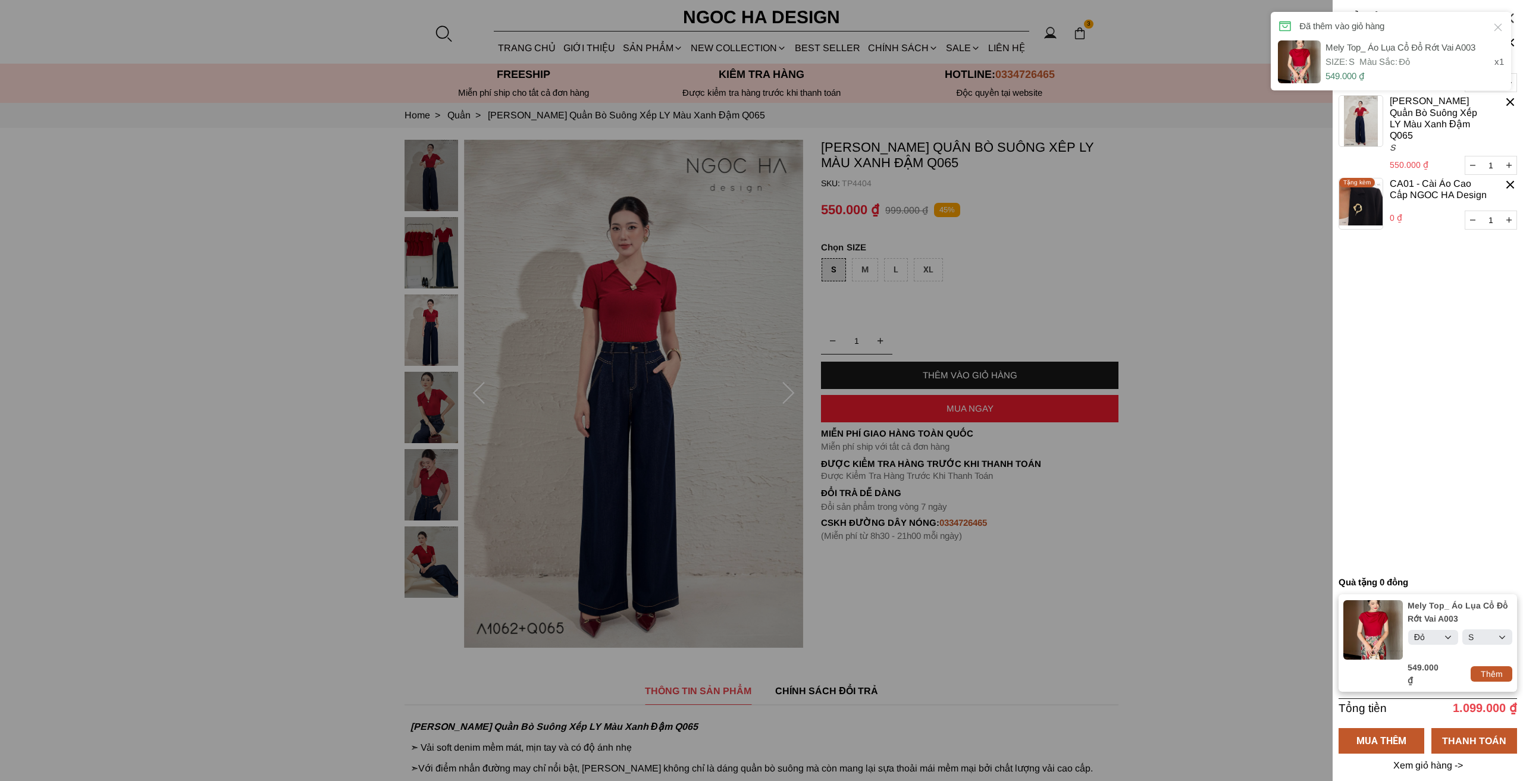
select select "Đỏ"
select select "S"
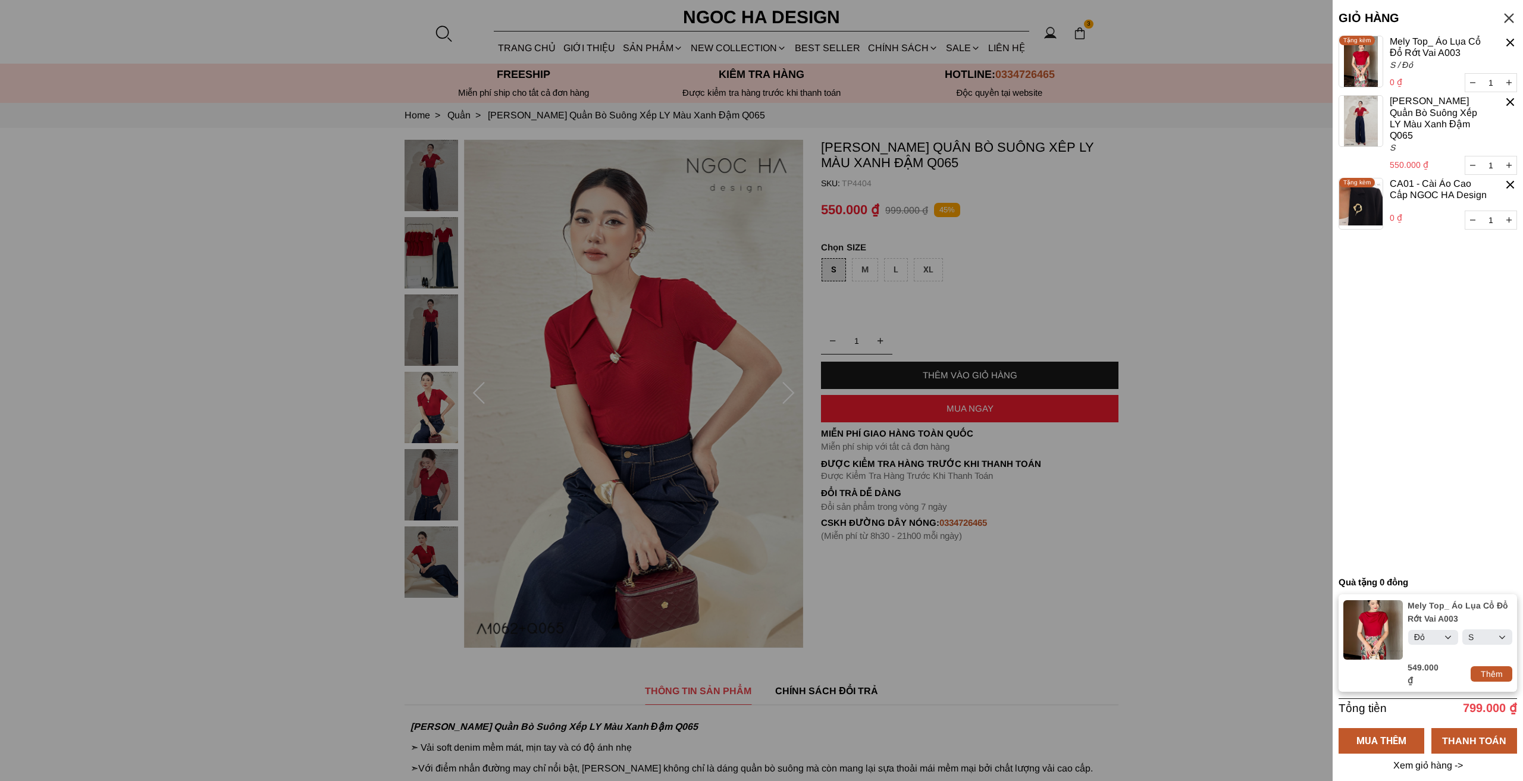
click at [1478, 86] on button "button" at bounding box center [1472, 83] width 15 height 18
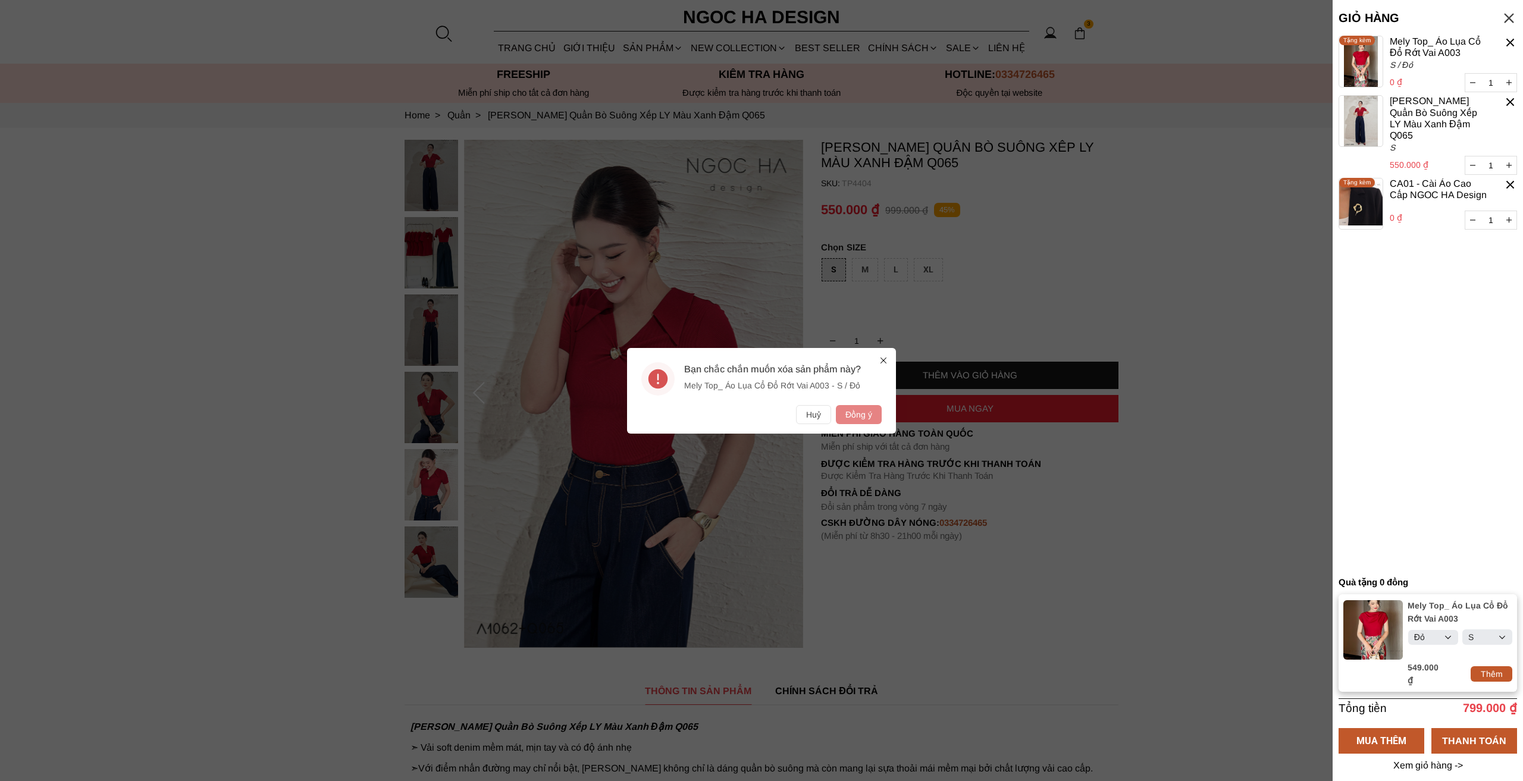
click at [872, 416] on button "Đồng ý" at bounding box center [859, 414] width 46 height 19
select select "Đỏ"
select select "S"
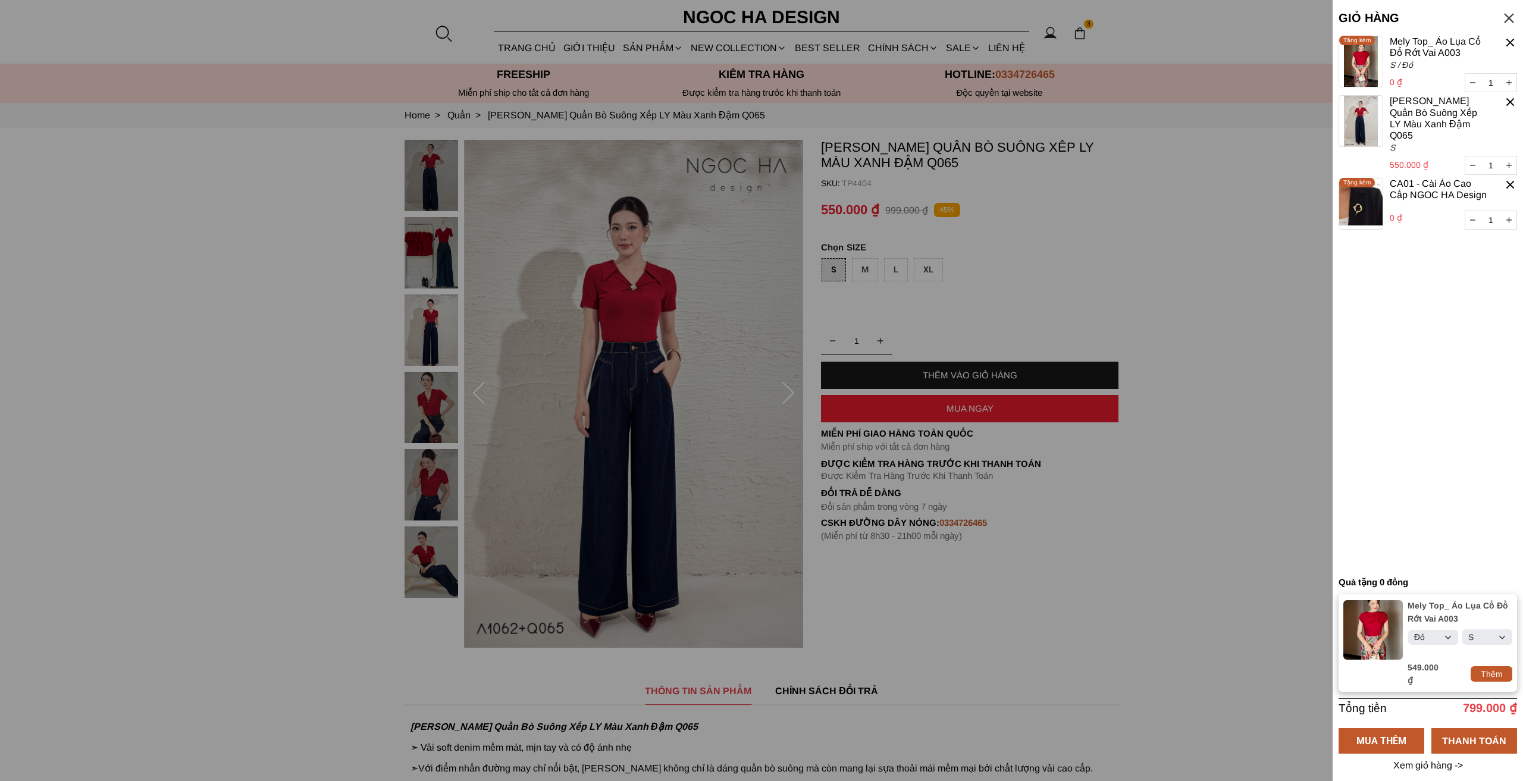
click at [1508, 17] on div at bounding box center [1509, 18] width 16 height 16
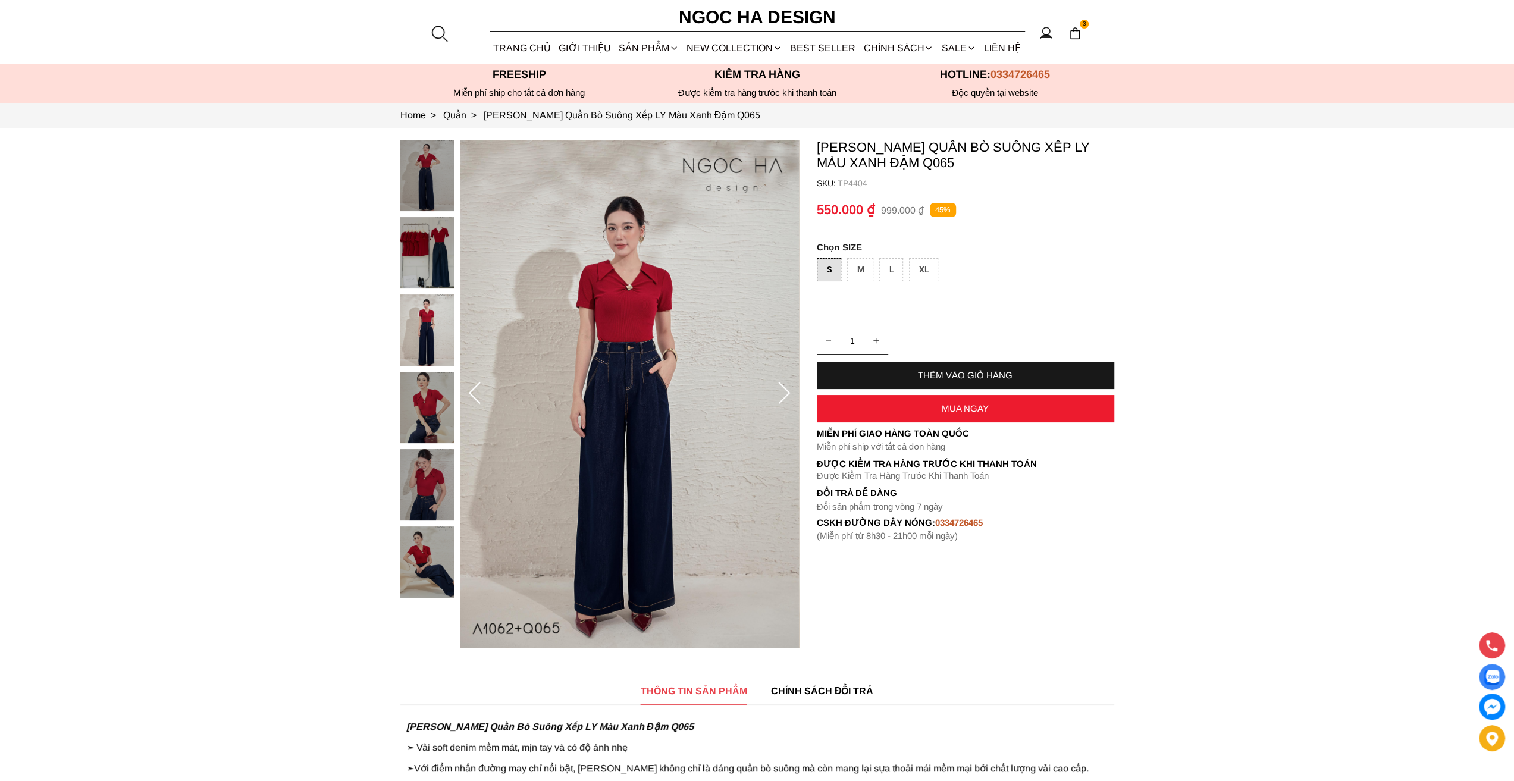
click at [1085, 36] on section "3 Trang chủ Giới thiệu Sản phẩm Áo Áo thun Áo sơ mi Áo Peplum Áo lụa Áo len Quầ…" at bounding box center [757, 32] width 1514 height 64
click at [1079, 37] on img at bounding box center [1075, 33] width 13 height 13
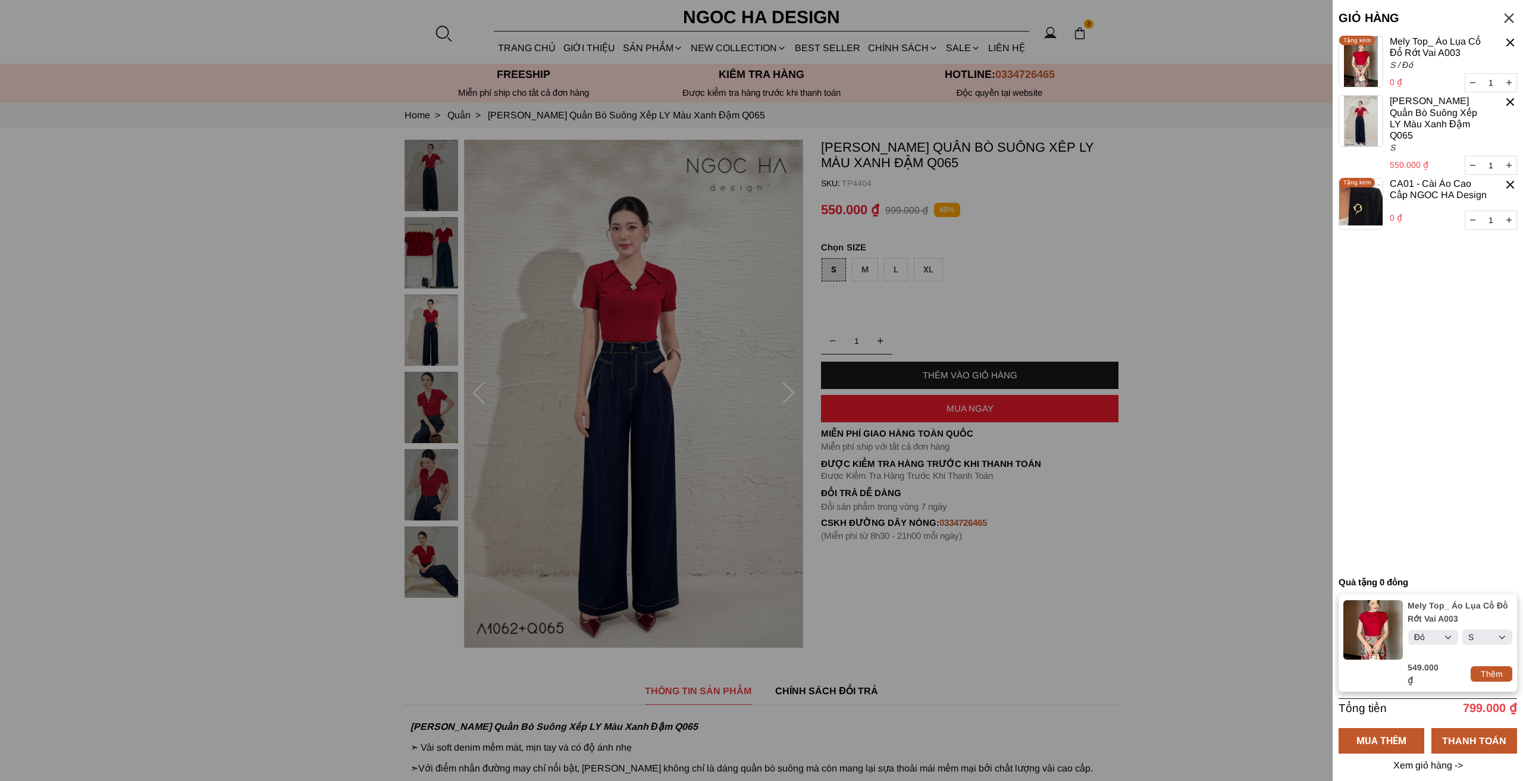
click at [1474, 84] on button "button" at bounding box center [1472, 83] width 15 height 18
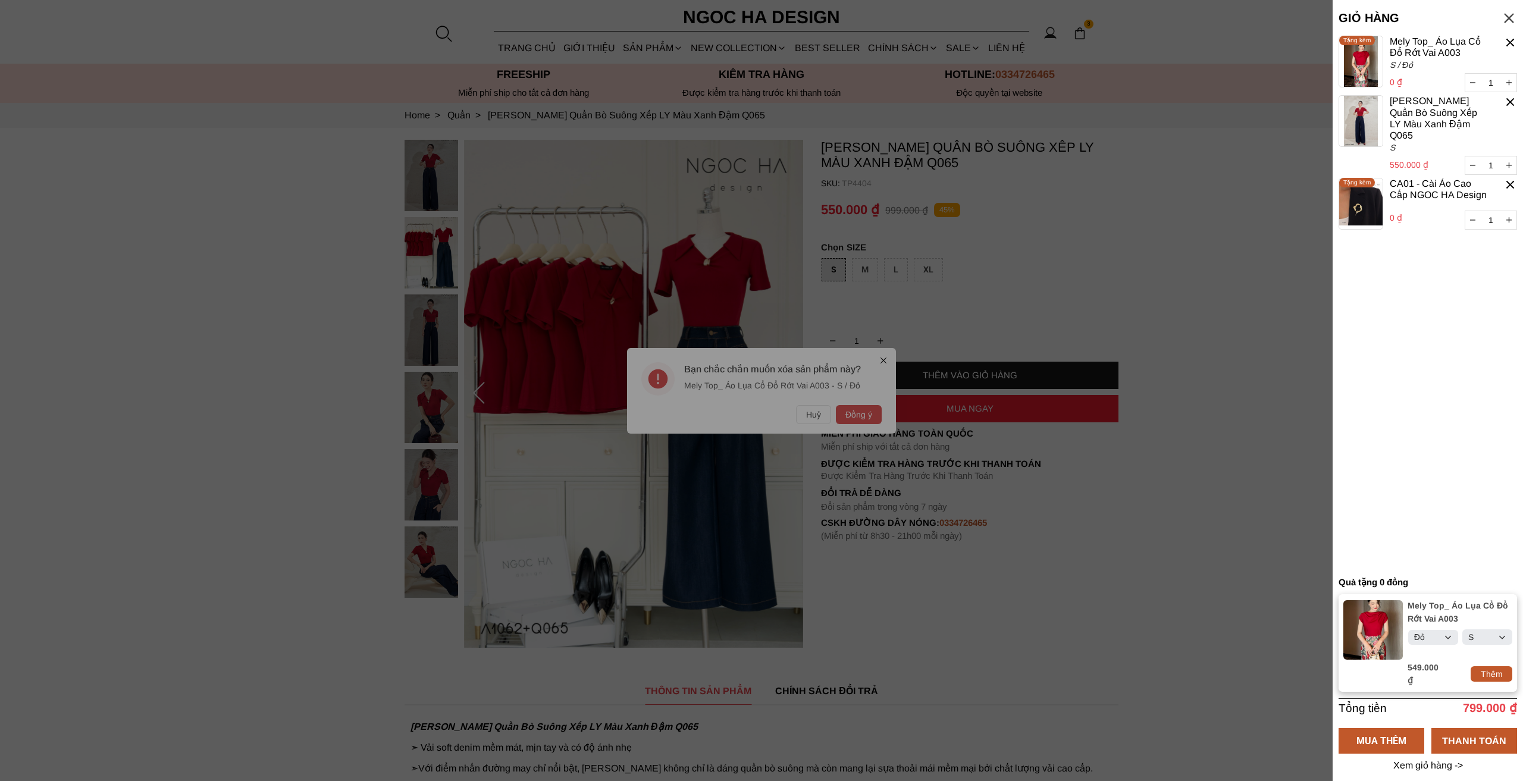
click at [869, 412] on div at bounding box center [761, 390] width 1523 height 781
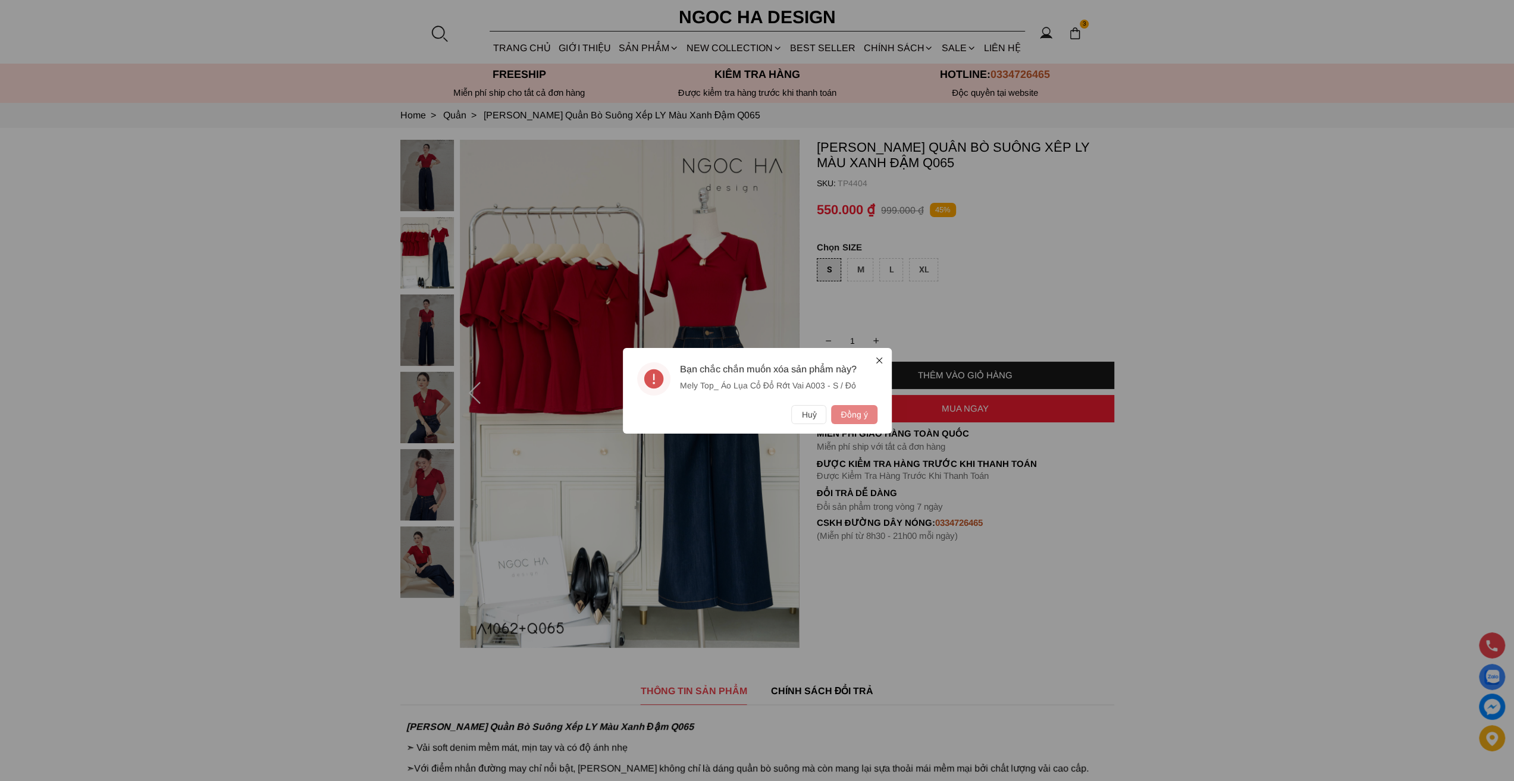
click at [862, 417] on button "Đồng ý" at bounding box center [854, 414] width 46 height 19
select select "Đỏ"
select select "S"
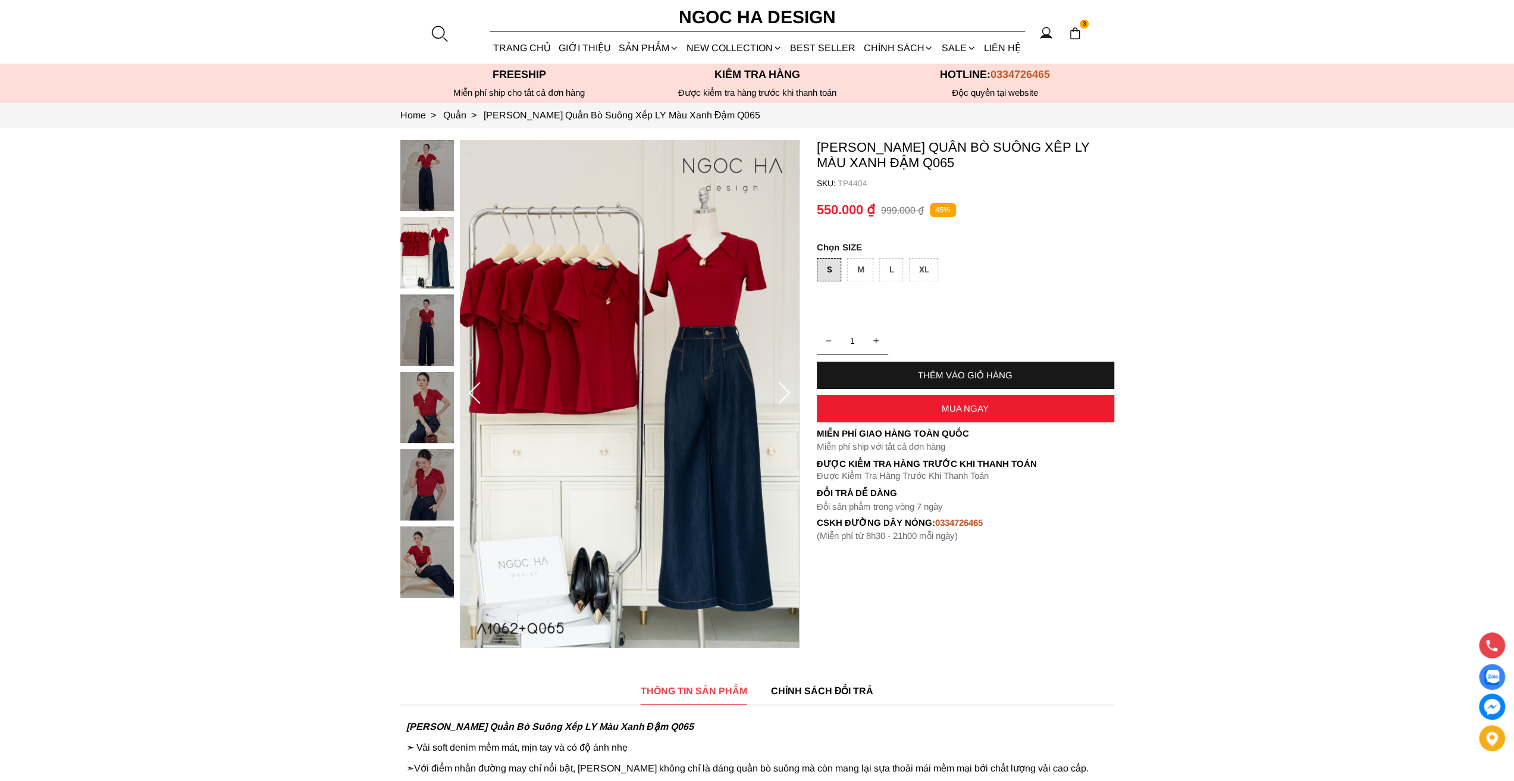
click at [1078, 35] on img at bounding box center [1075, 33] width 13 height 13
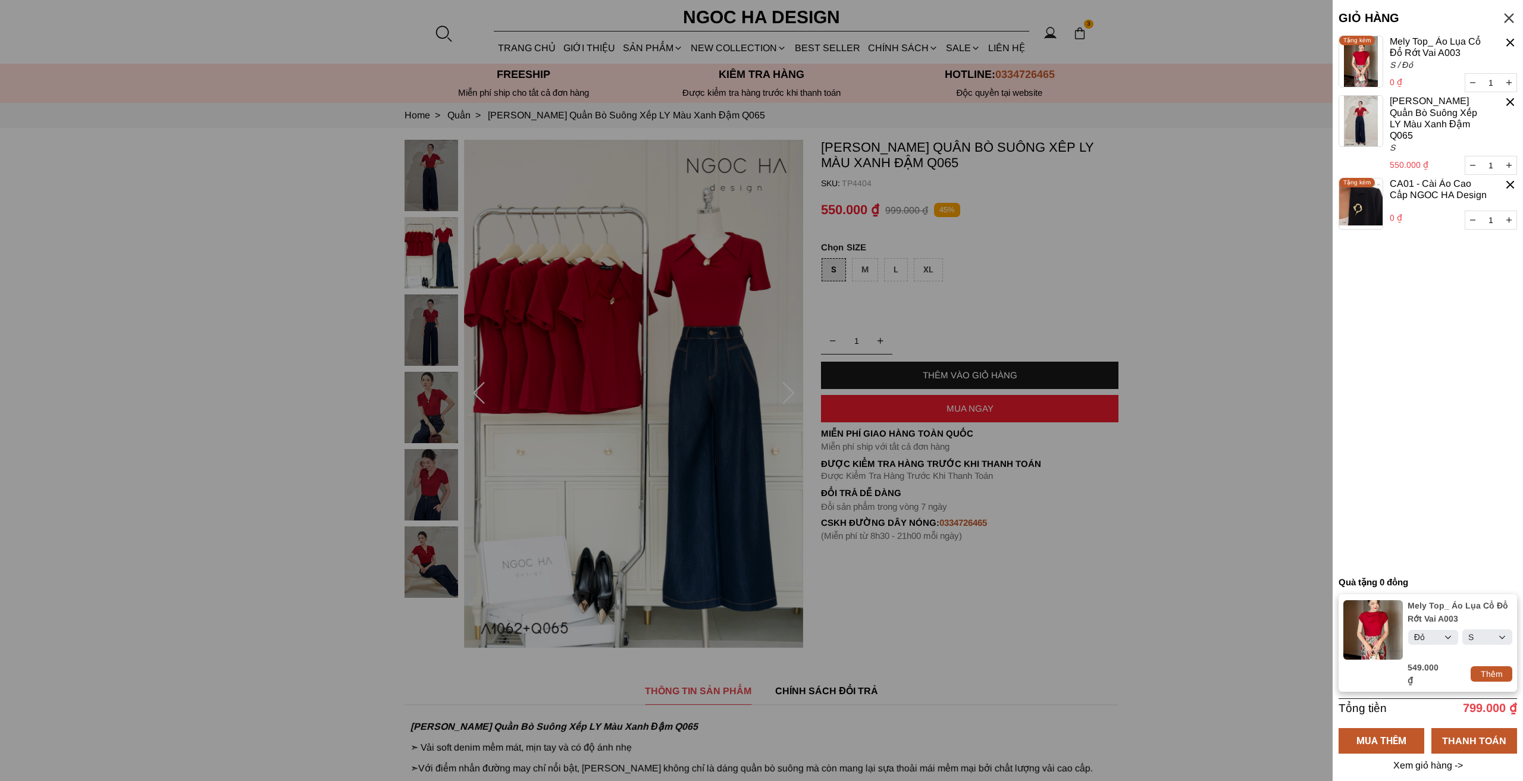
click at [1513, 43] on div at bounding box center [1511, 43] width 14 height 14
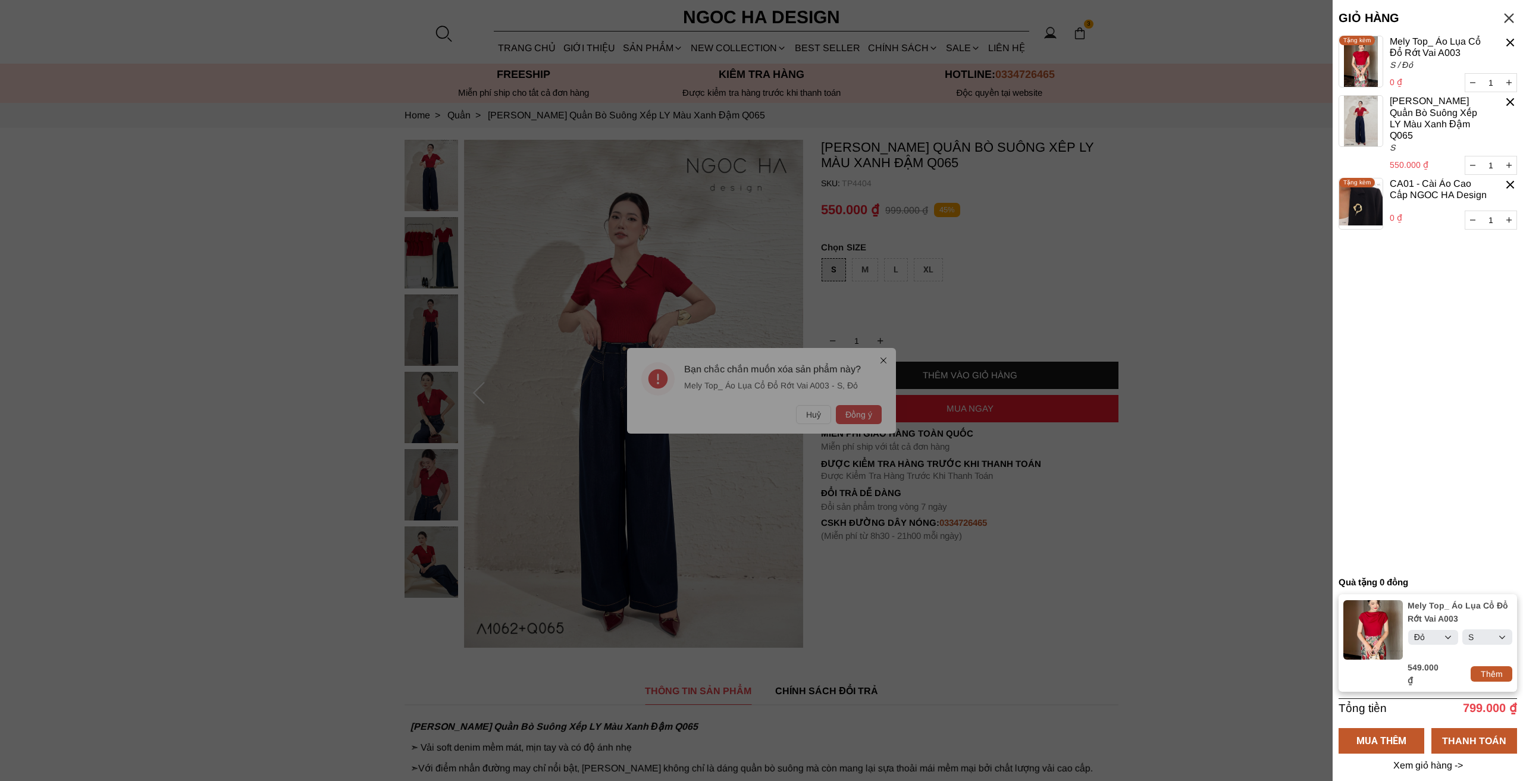
click at [863, 418] on div at bounding box center [761, 390] width 1523 height 781
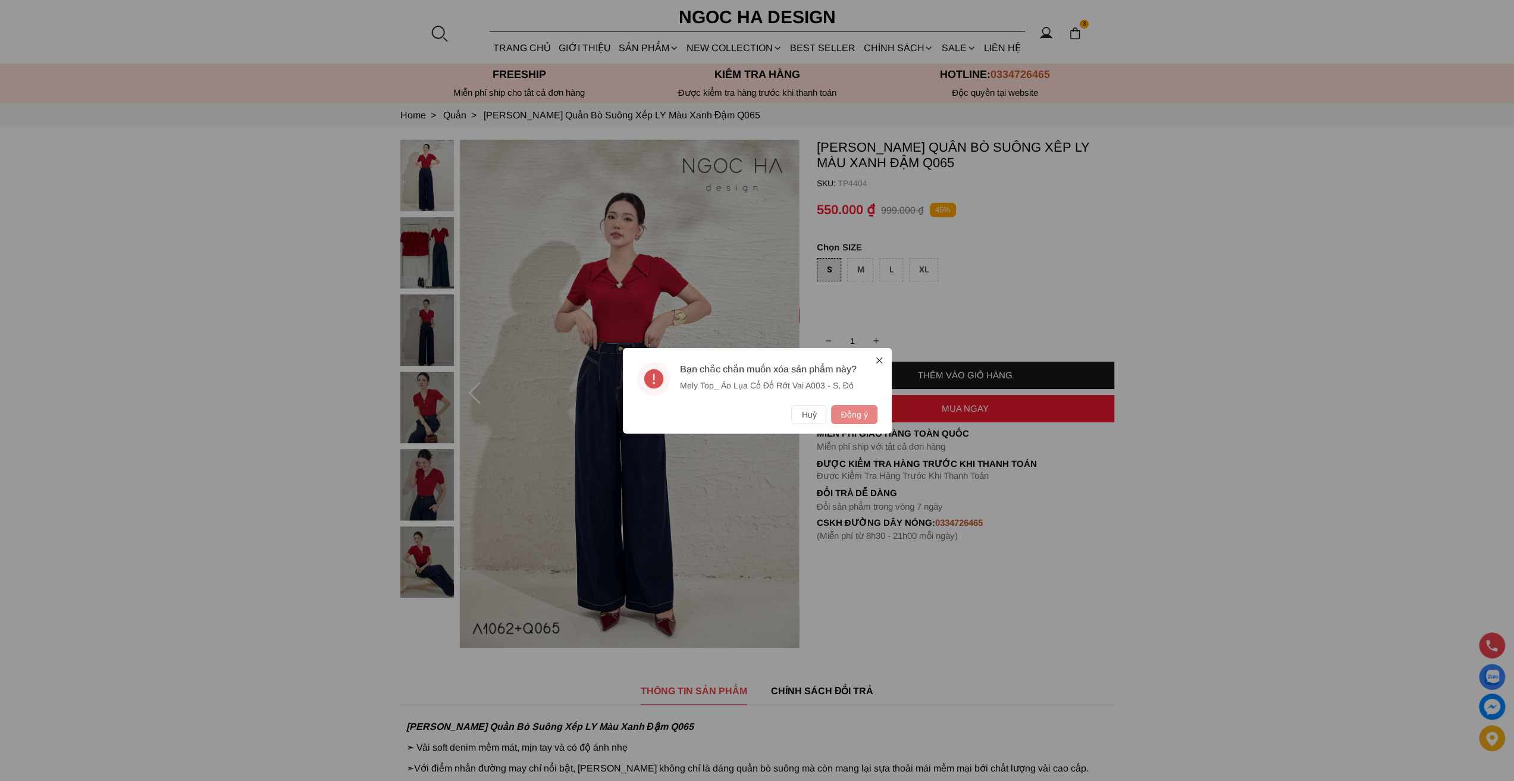
click at [865, 417] on button "Đồng ý" at bounding box center [854, 414] width 46 height 19
select select "Đỏ"
select select "S"
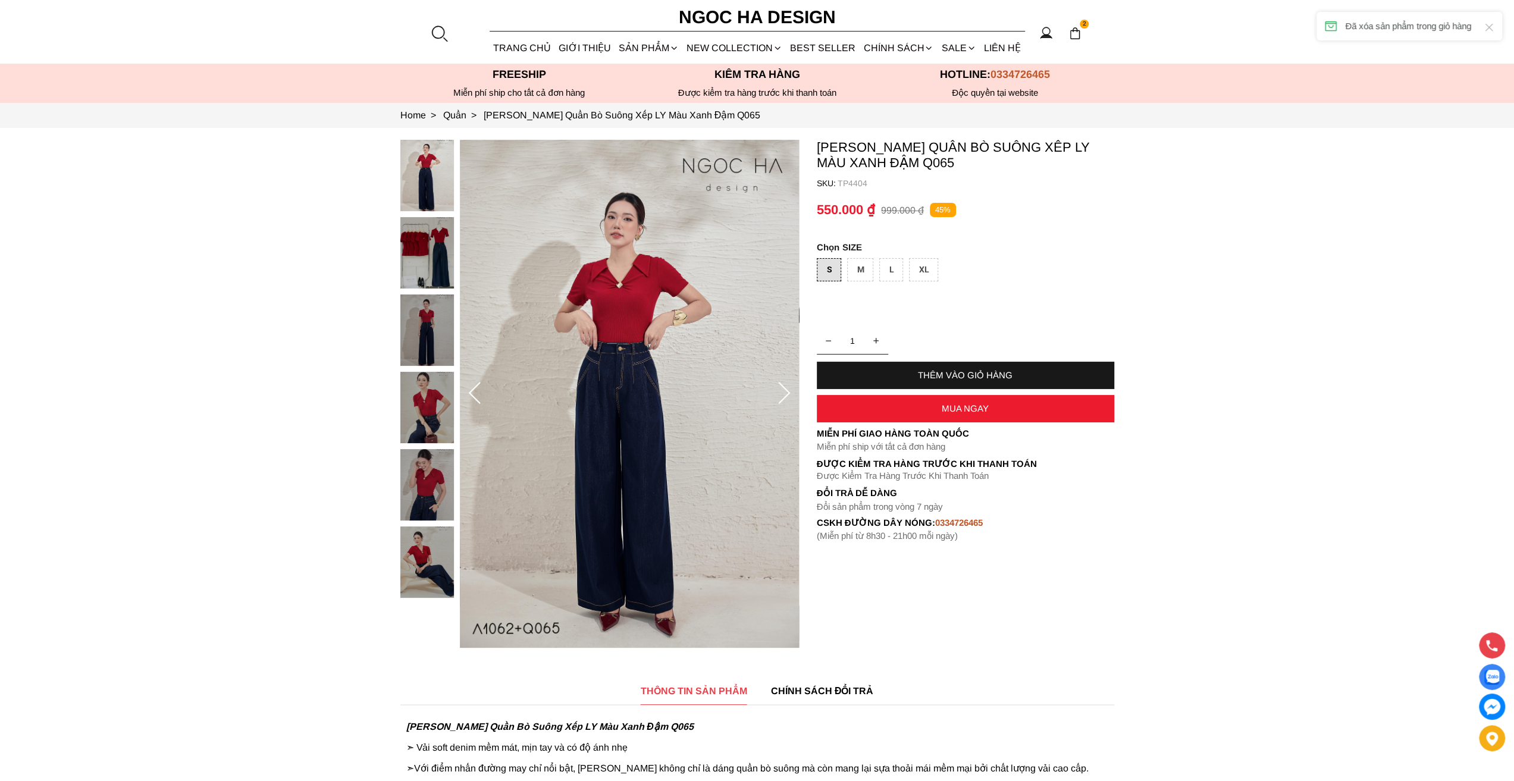
click at [1077, 37] on img at bounding box center [1075, 33] width 13 height 13
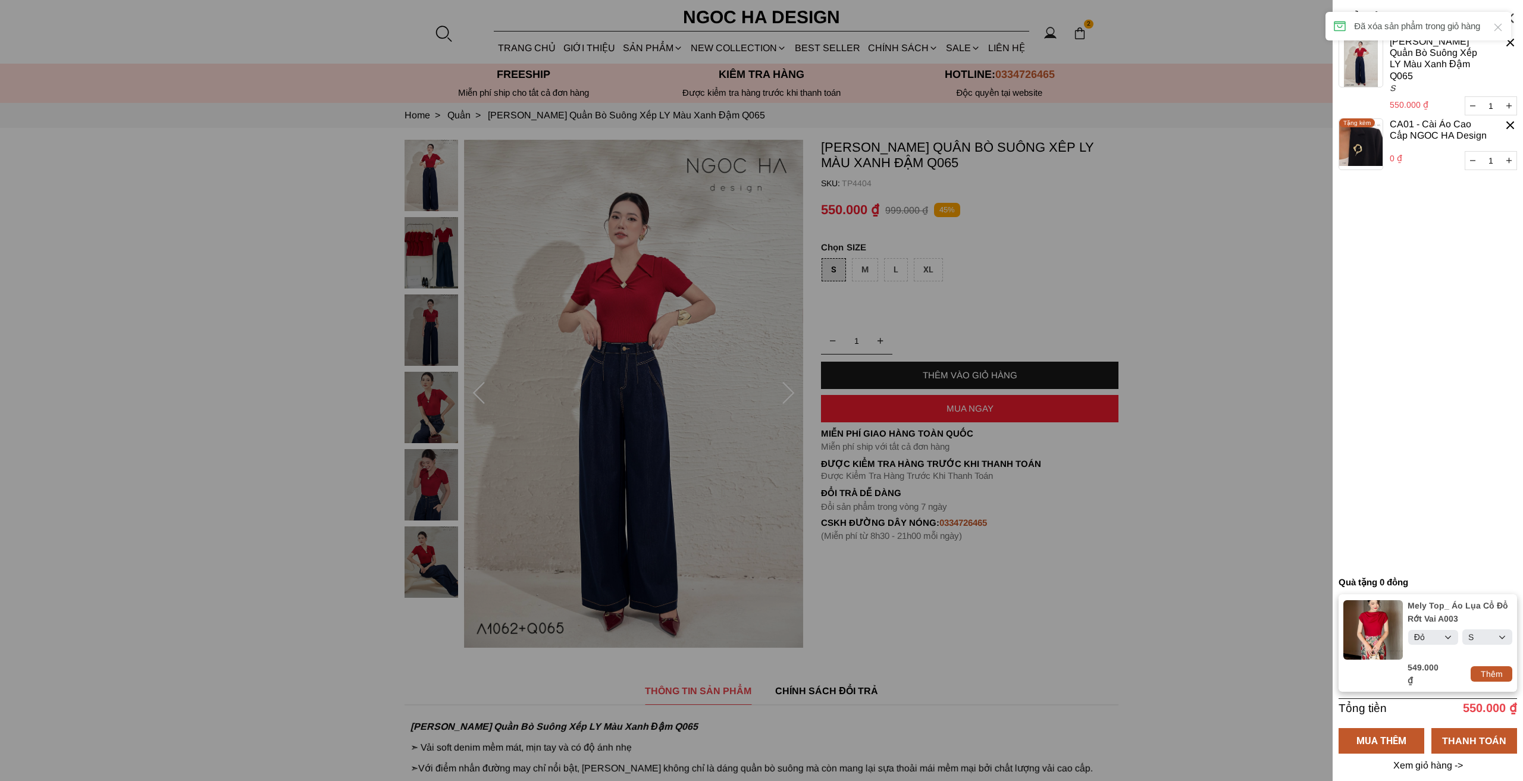
click at [1514, 43] on div at bounding box center [1511, 43] width 14 height 14
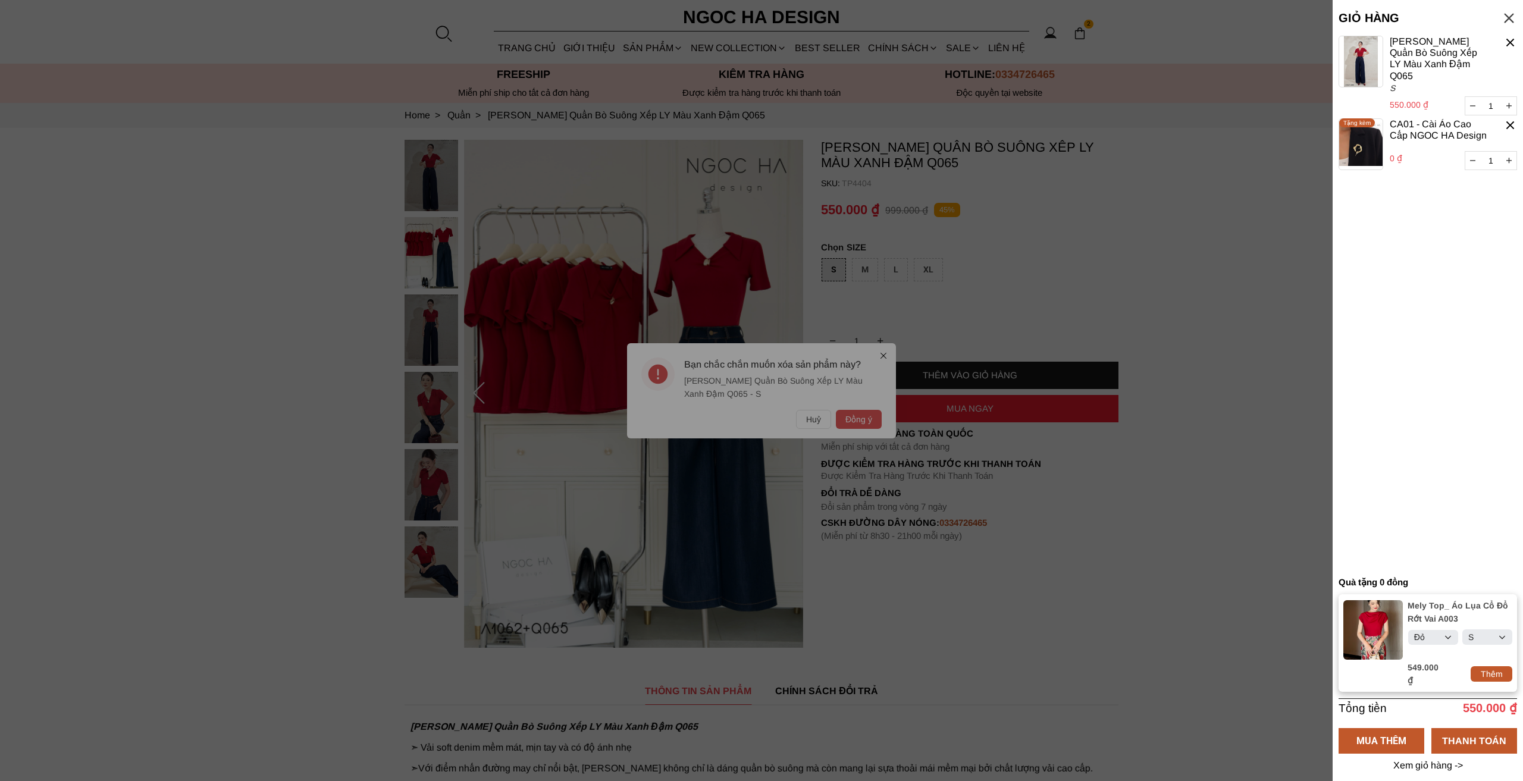
click at [858, 418] on div at bounding box center [761, 390] width 1523 height 781
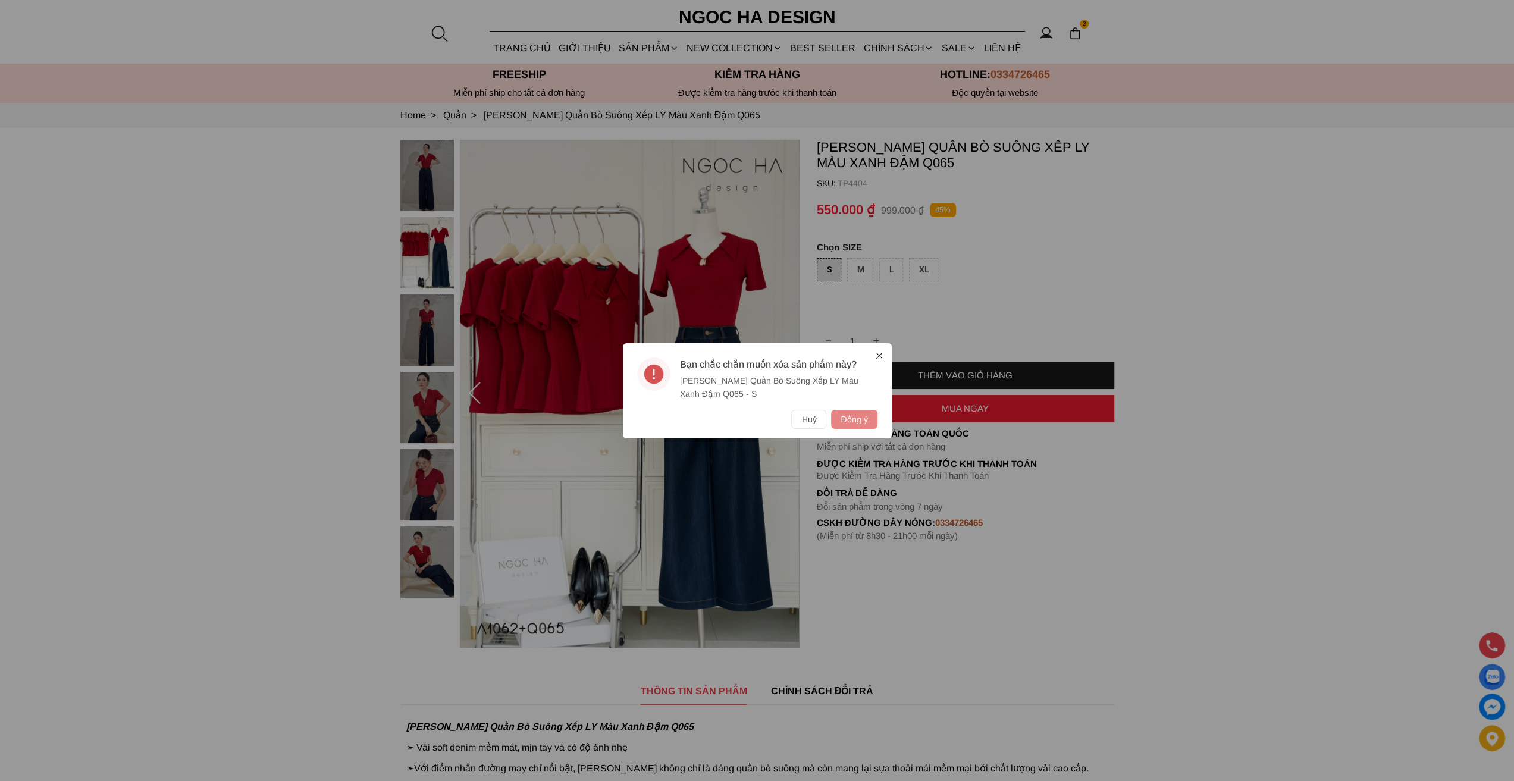
click at [858, 419] on button "Đồng ý" at bounding box center [854, 419] width 46 height 19
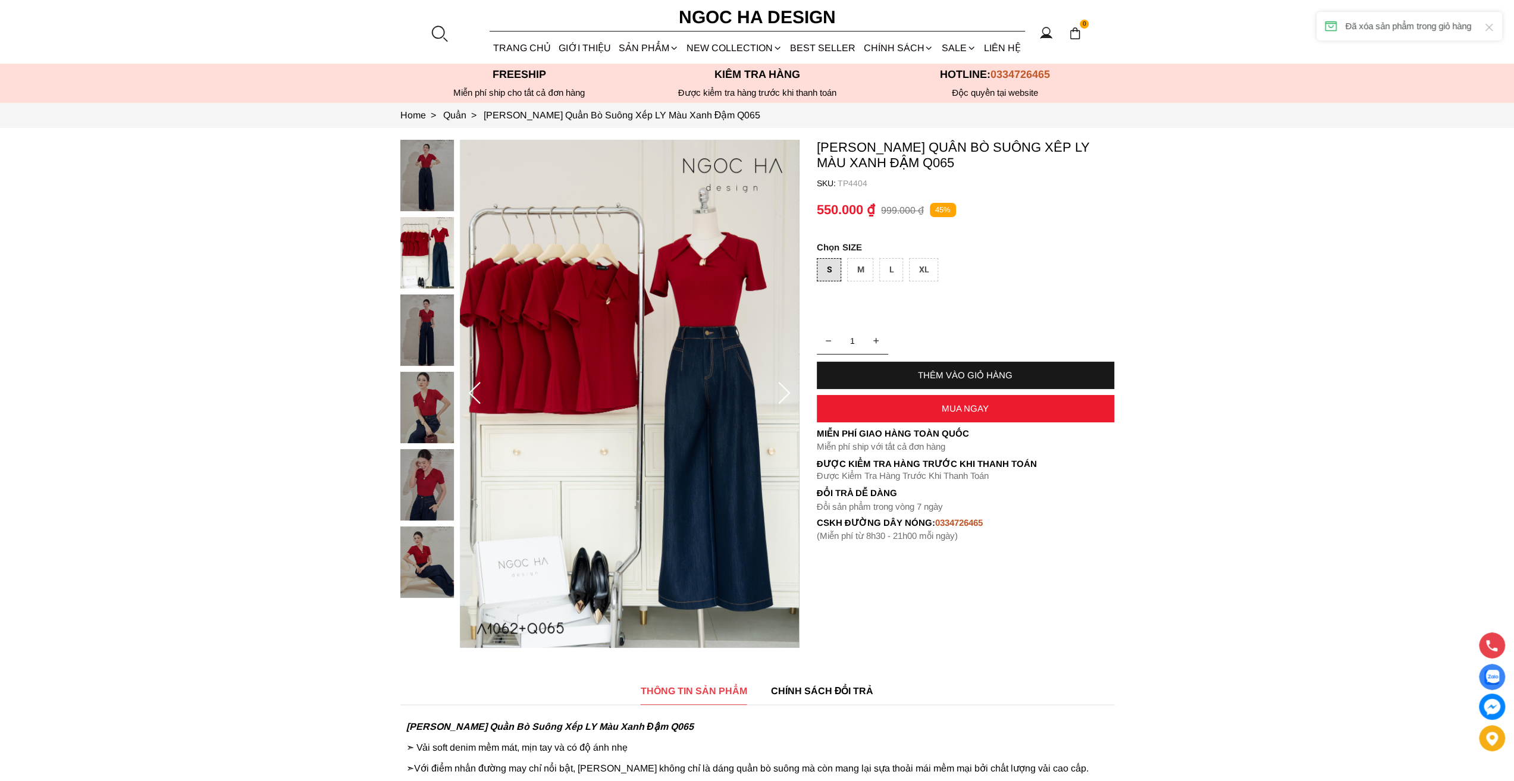
click at [1417, 131] on section "Kaytlyn Pants_ Quần Bò Suông Xếp LY Màu Xanh Đậm Q065 SKU: TP4404 1 THÊM VÀO GI…" at bounding box center [757, 394] width 1514 height 532
click at [1208, 299] on section "Kaytlyn Pants_ Quần Bò Suông Xếp LY Màu Xanh Đậm Q065 SKU: TP4404 1 THÊM VÀO GI…" at bounding box center [757, 394] width 1514 height 532
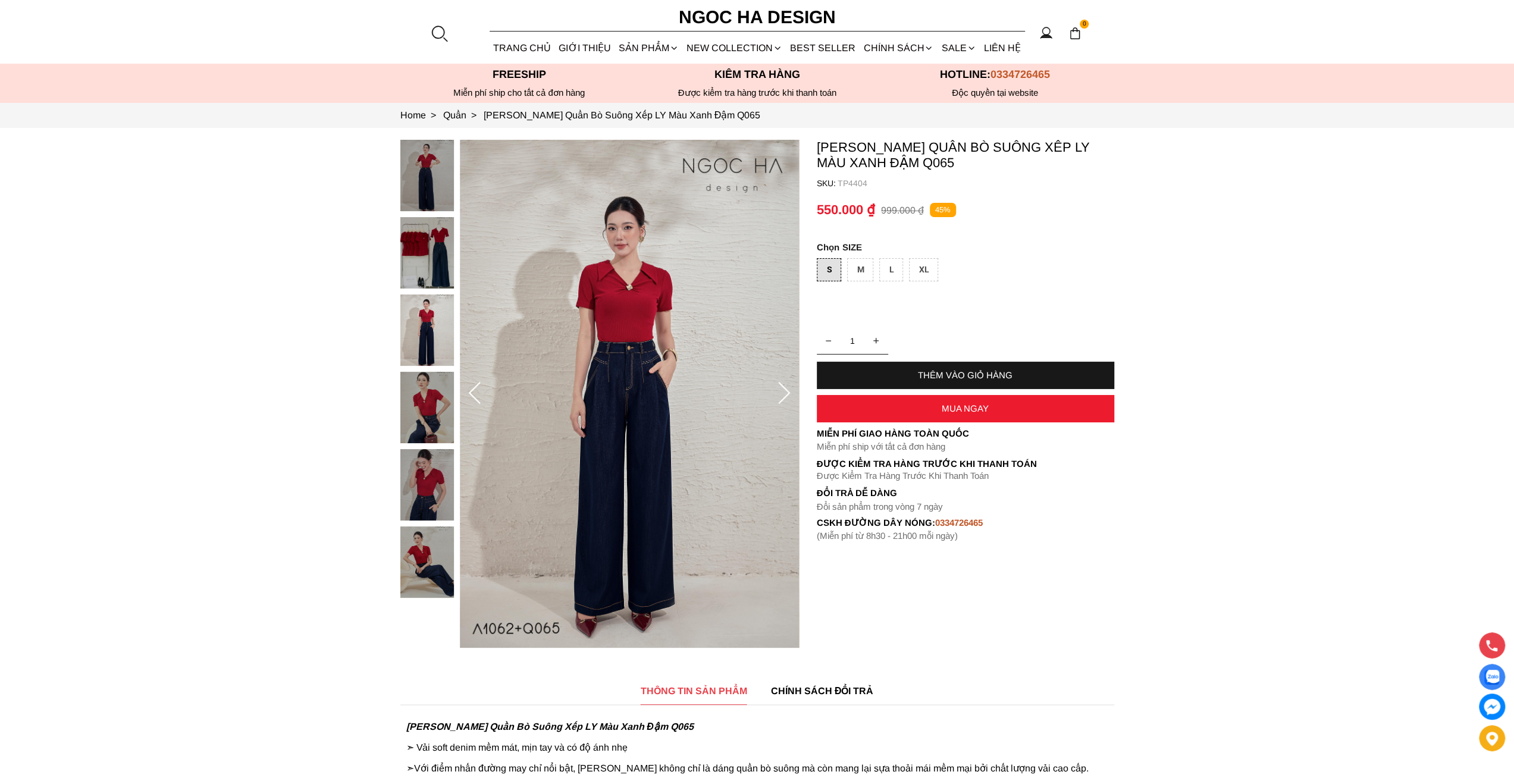
click at [1096, 237] on container "Kaytlyn Pants_ Quần Bò Suông Xếp LY Màu Xanh Đậm Q065 SKU: TP4404 1 THÊM VÀO GI…" at bounding box center [965, 341] width 297 height 402
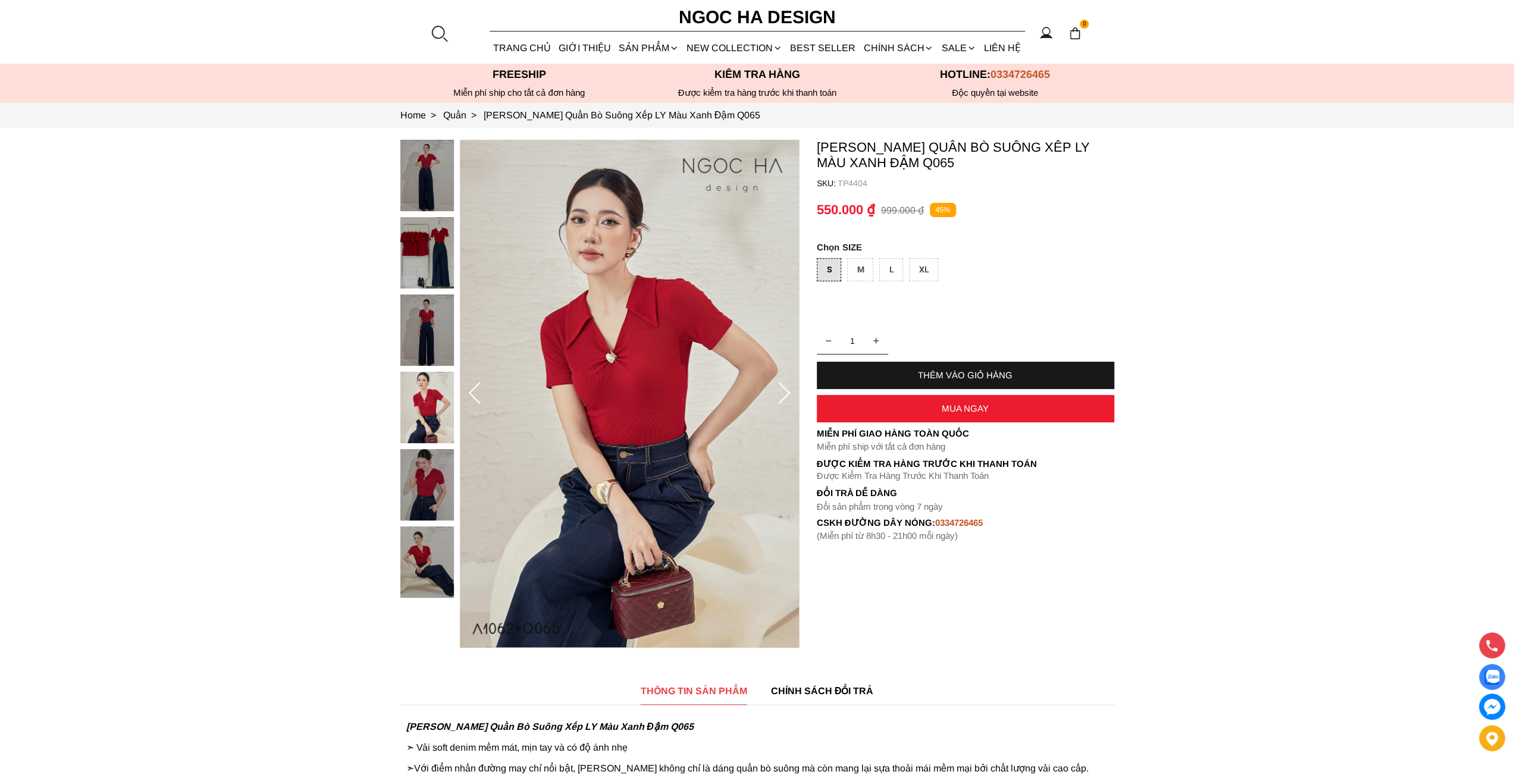
click at [922, 374] on div "THÊM VÀO GIỎ HÀNG" at bounding box center [965, 375] width 297 height 10
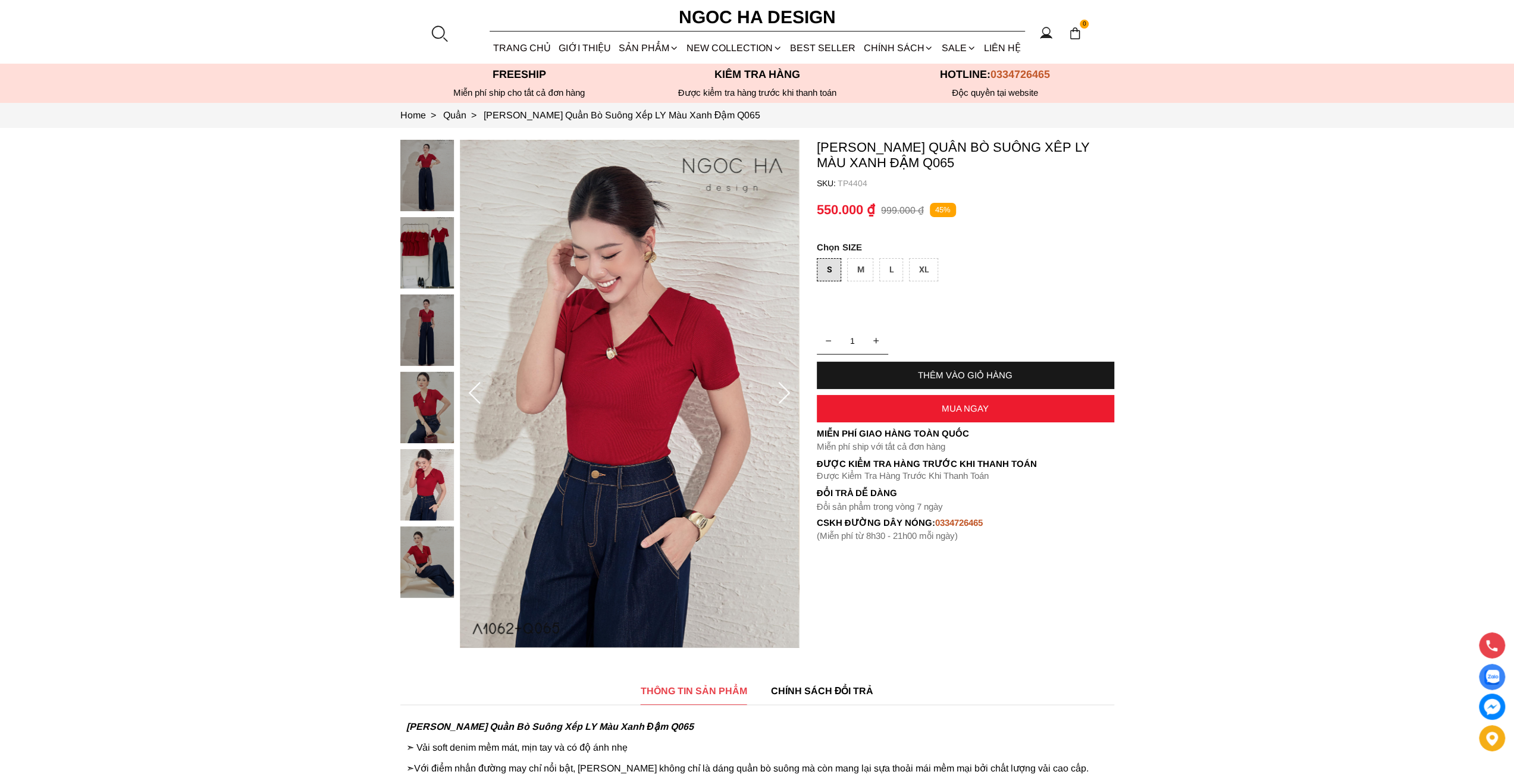
click at [1394, 333] on section "Kaytlyn Pants_ Quần Bò Suông Xếp LY Màu Xanh Đậm Q065 SKU: TP4404 1 THÊM VÀO GI…" at bounding box center [757, 394] width 1514 height 532
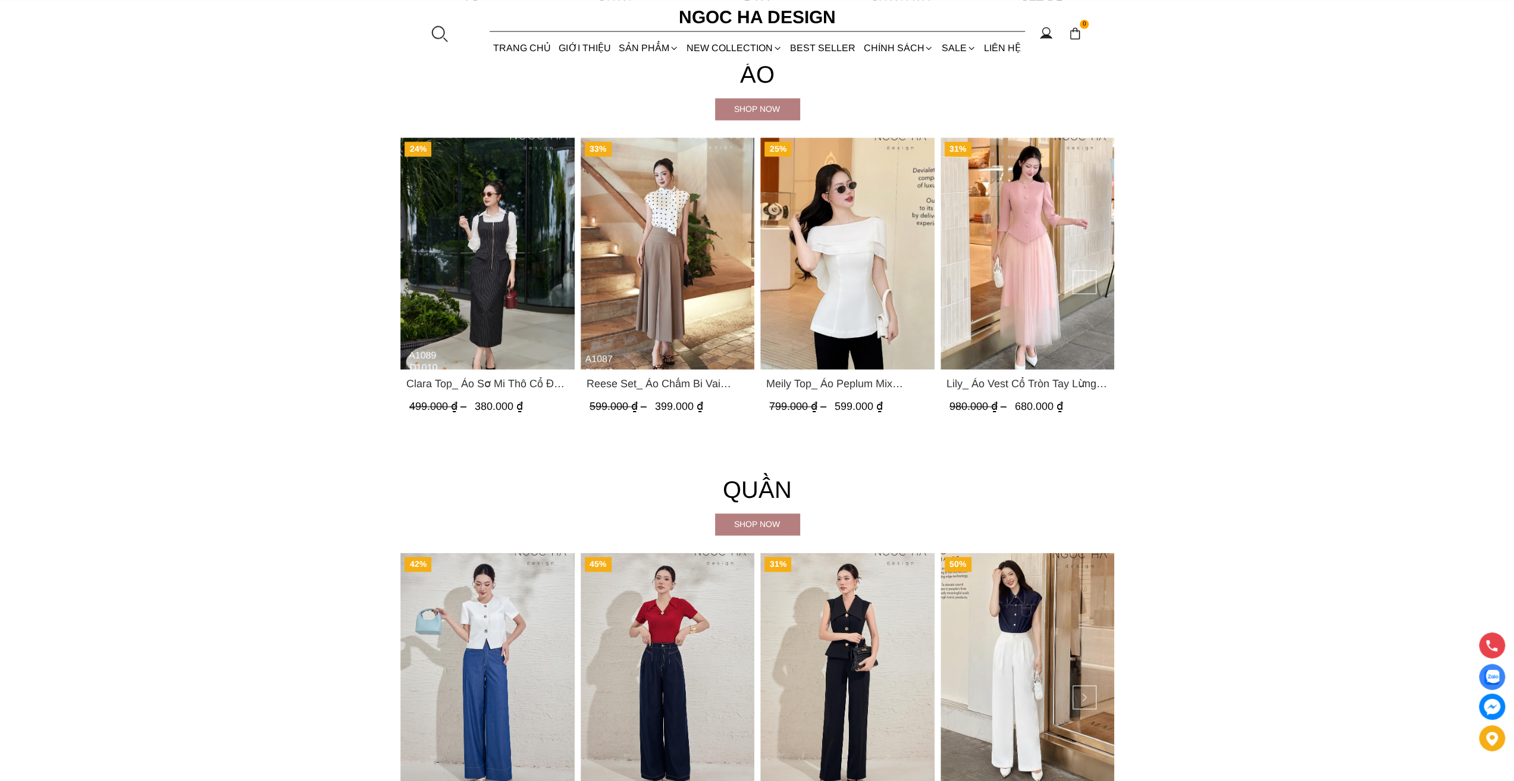
scroll to position [1725, 0]
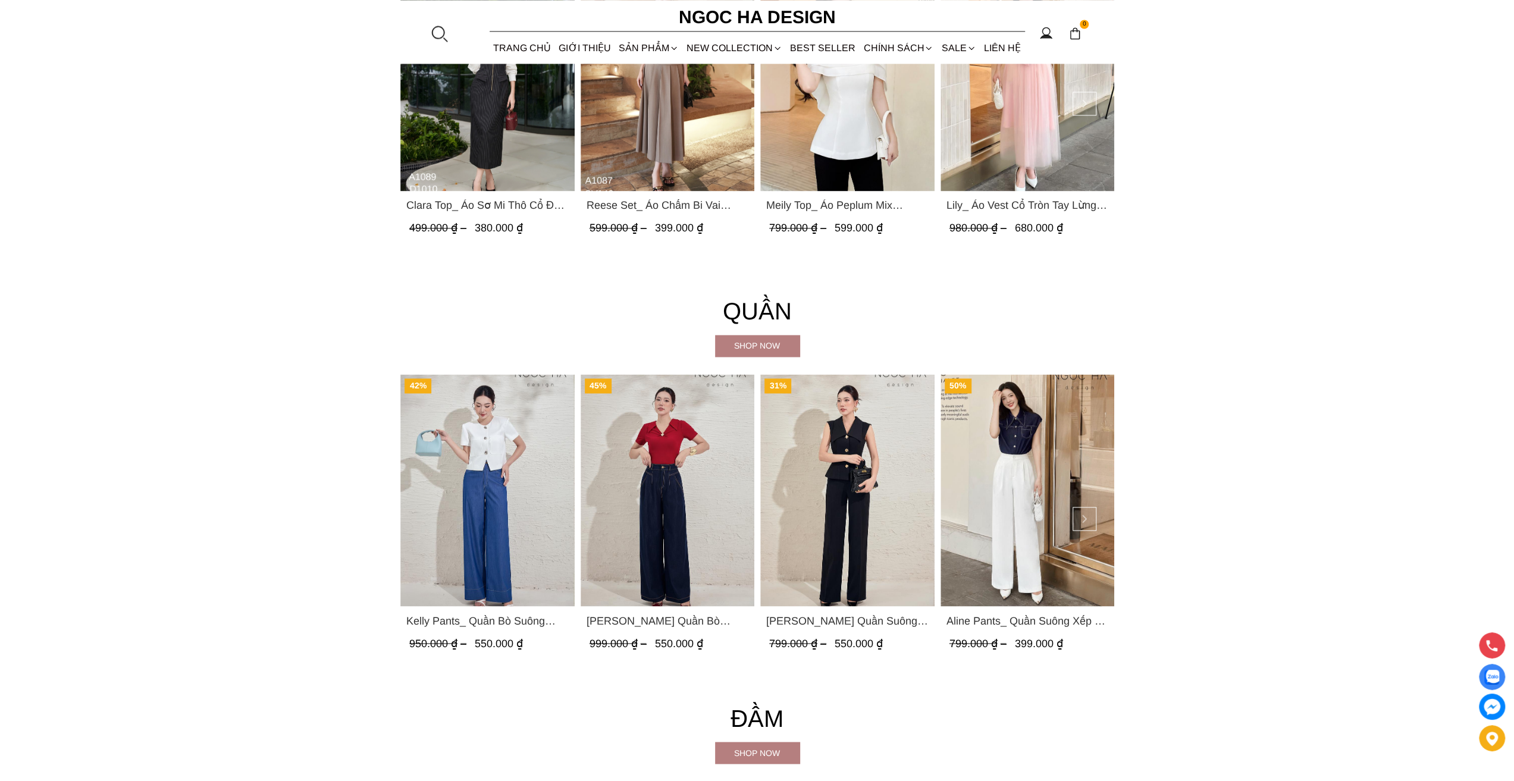
click at [1310, 322] on section "Quần Shop now 42% Kelly Pants_ Quần Bò Suông Màu Xanh Q066 950.000 ₫ 550.000 ₫ …" at bounding box center [757, 478] width 1514 height 408
click at [844, 543] on img "Product image - Lara Pants_ Quần Suông Trắng Q059" at bounding box center [847, 490] width 174 height 232
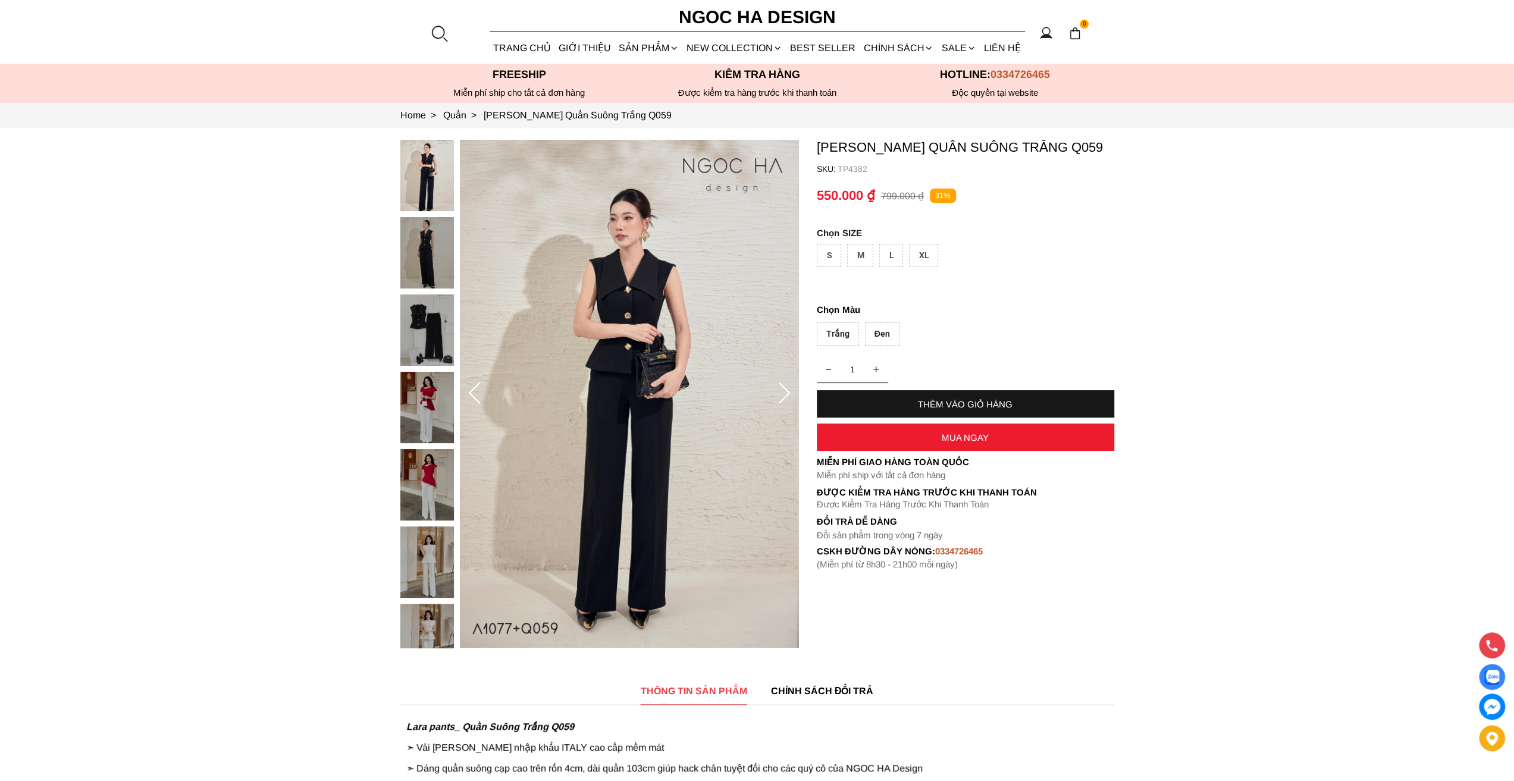
click at [859, 254] on div "M" at bounding box center [860, 255] width 26 height 23
click at [894, 324] on div "Đen" at bounding box center [882, 333] width 35 height 23
click at [945, 410] on div "THÊM VÀO GIỎ HÀNG" at bounding box center [965, 403] width 297 height 27
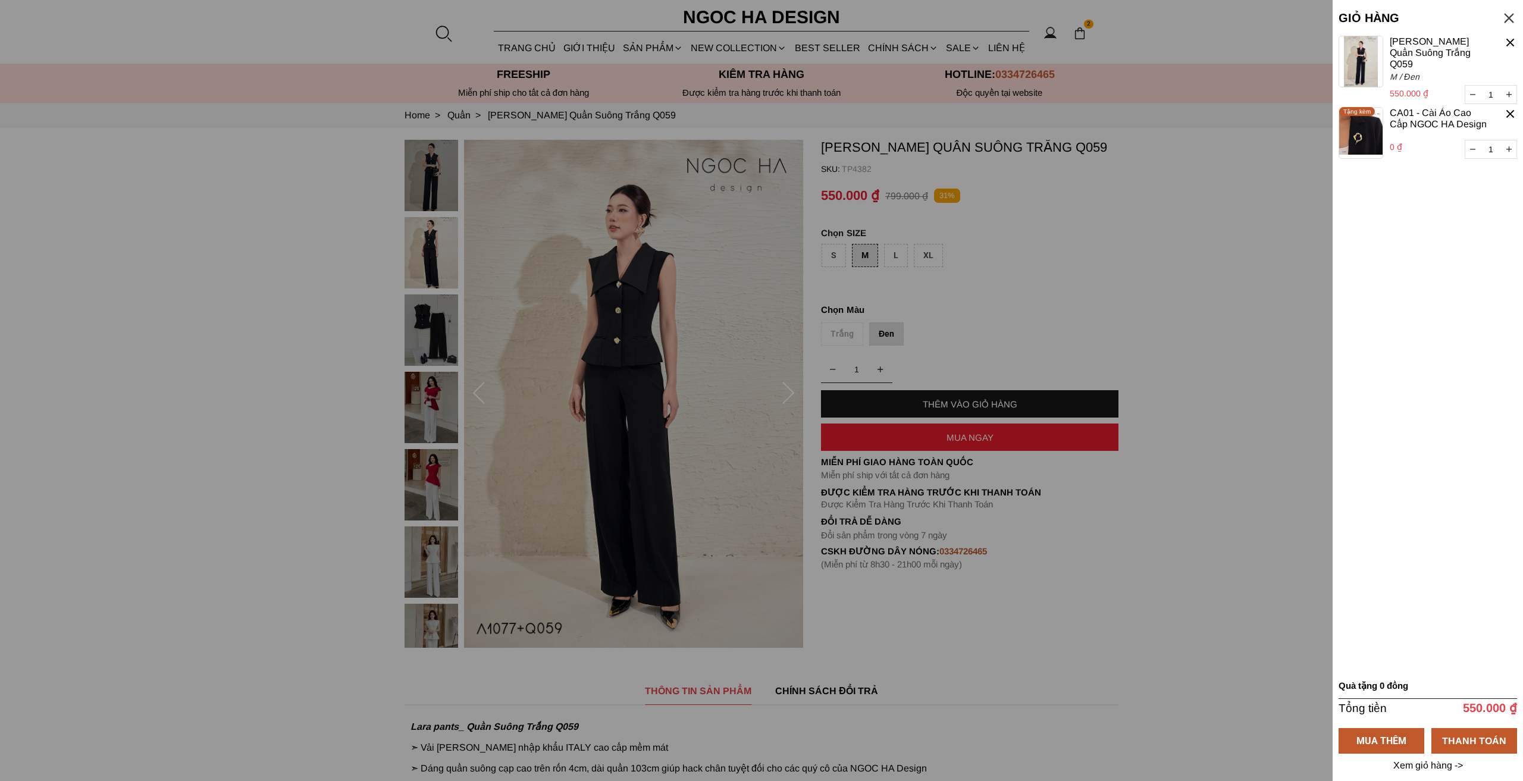
click at [1505, 141] on button "button" at bounding box center [1509, 149] width 15 height 18
click at [1140, 291] on div at bounding box center [761, 390] width 1523 height 781
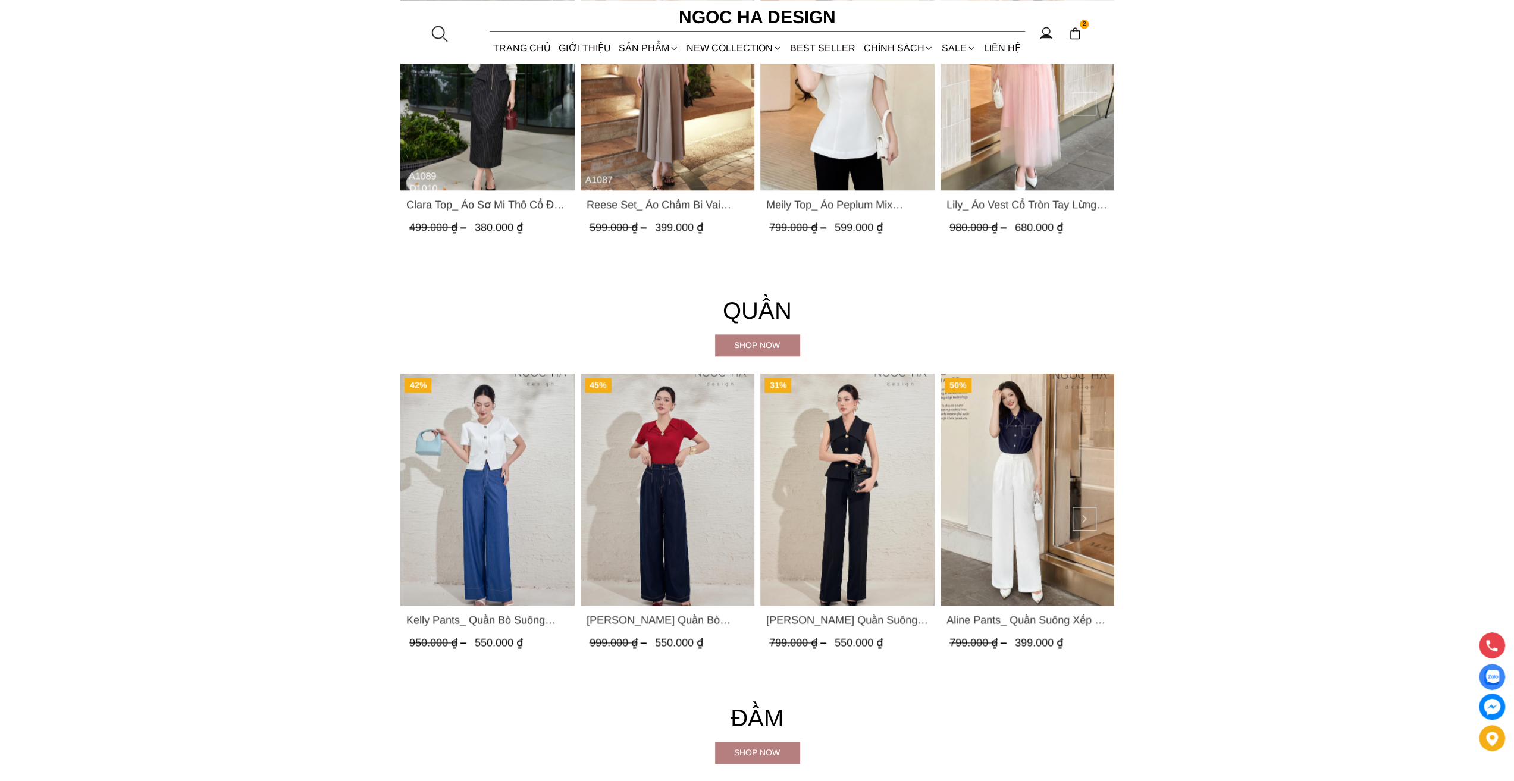
click at [1243, 257] on section "Áo Shop now 24% [PERSON_NAME] Top_ Áo Sơ Mi Thô Cổ Đức Màu Trắng A1089 499.000 …" at bounding box center [757, 65] width 1514 height 415
click at [647, 566] on img "Product image - Kaytlyn Pants_ Quần Bò Suông Xếp LY Màu Xanh Đậm Q065" at bounding box center [667, 490] width 174 height 232
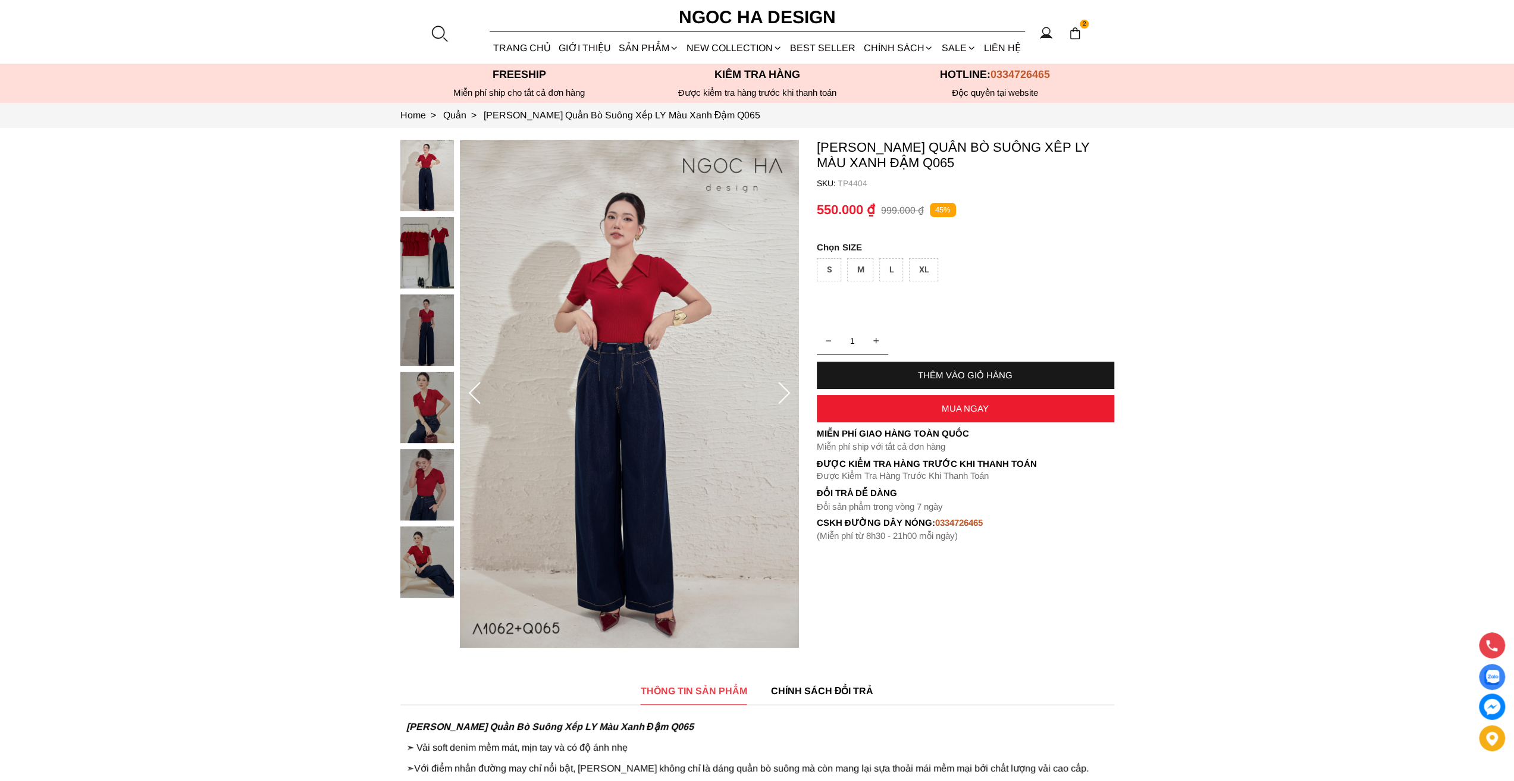
click at [829, 264] on div "S" at bounding box center [829, 269] width 24 height 23
click at [1020, 368] on div "THÊM VÀO GIỎ HÀNG" at bounding box center [965, 375] width 297 height 27
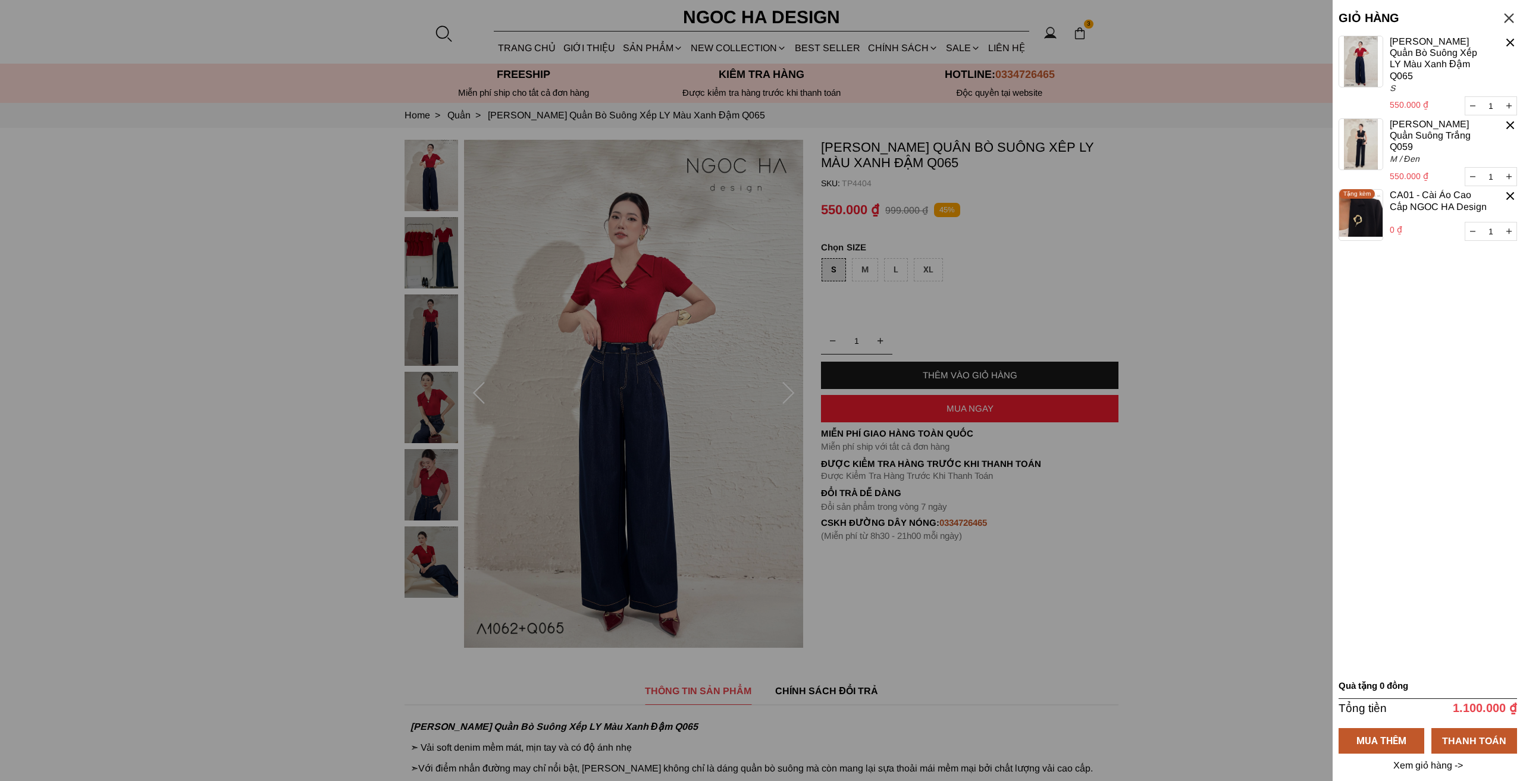
select select "Đỏ"
select select "S"
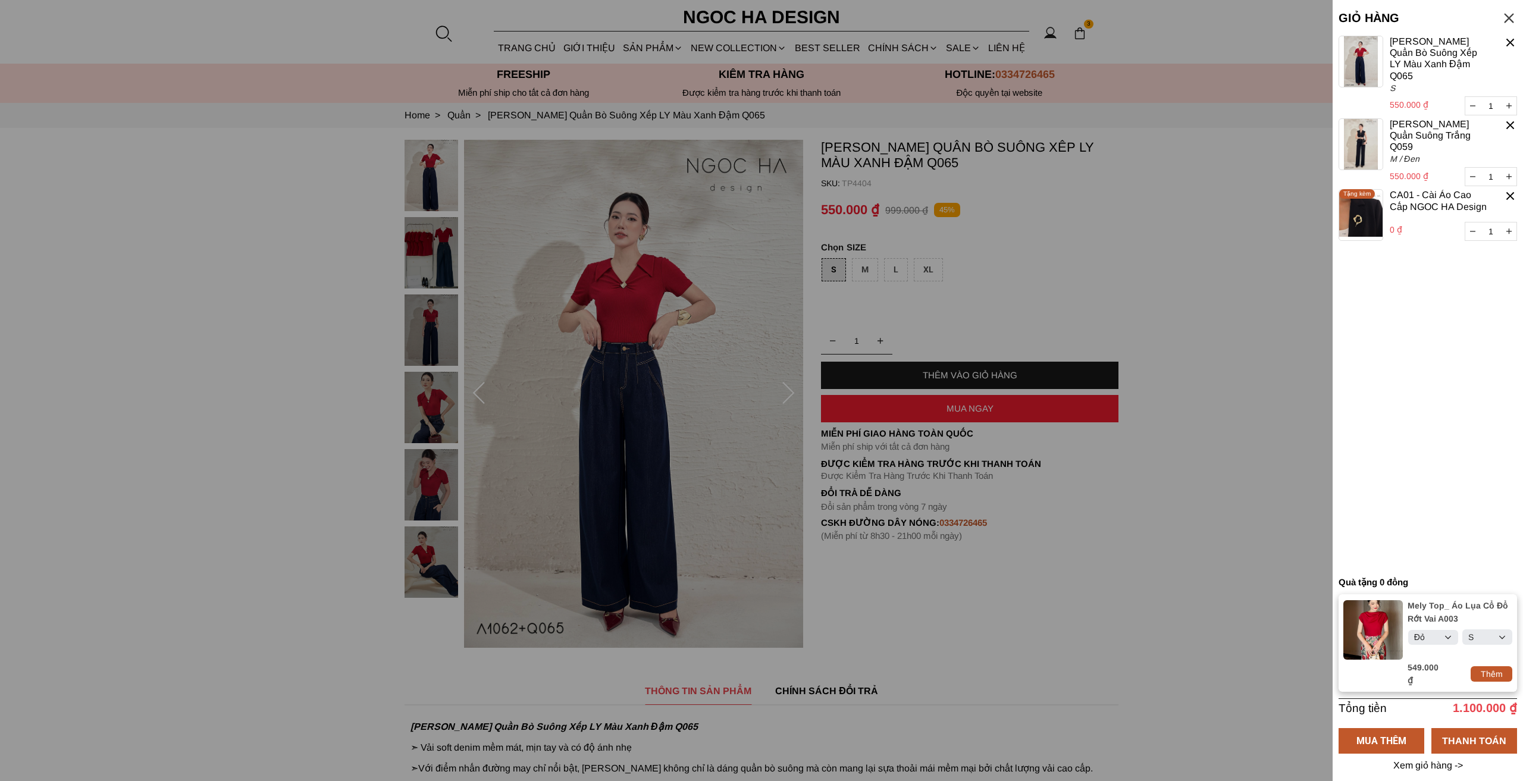
select select "Đỏ"
select select "S"
click at [1513, 42] on div at bounding box center [1511, 43] width 14 height 14
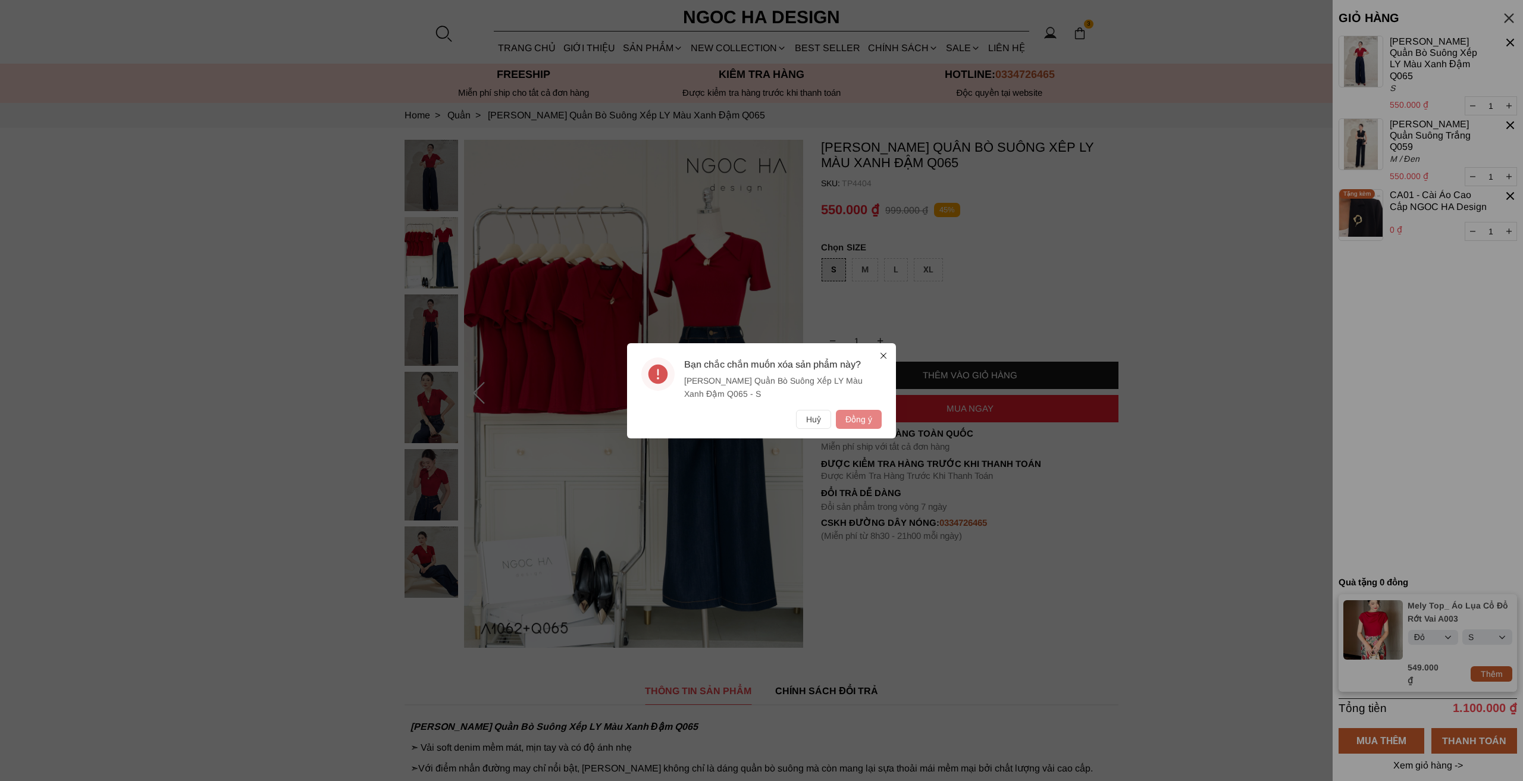
click at [865, 423] on button "Đồng ý" at bounding box center [859, 419] width 46 height 19
select select "Đỏ"
select select "S"
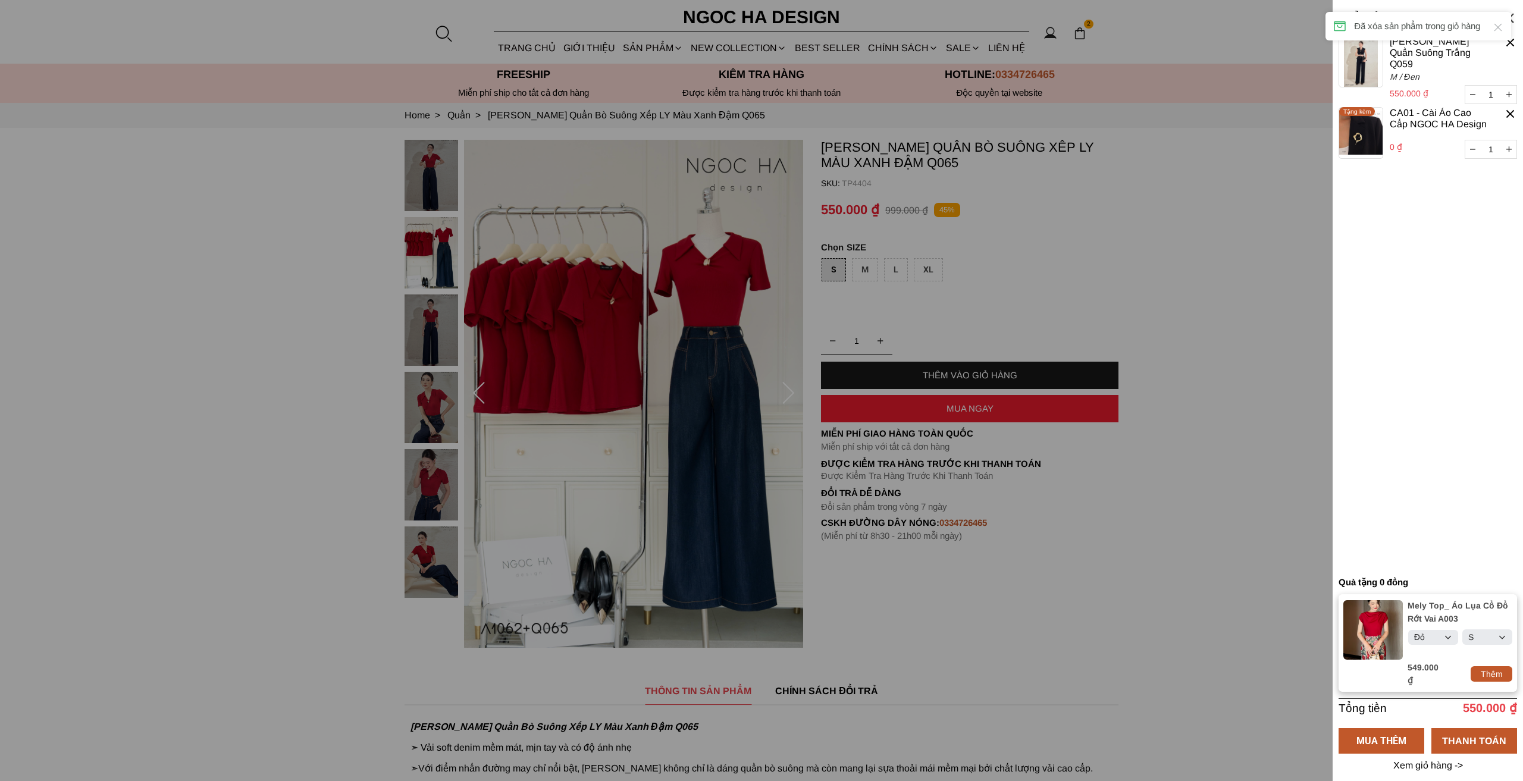
click at [1510, 49] on cart-item "Lara Pants_ Quần Suông Trắng Q059 550.000 ₫ 1 M / Đen" at bounding box center [1428, 71] width 178 height 71
click at [1511, 42] on div at bounding box center [1511, 43] width 14 height 14
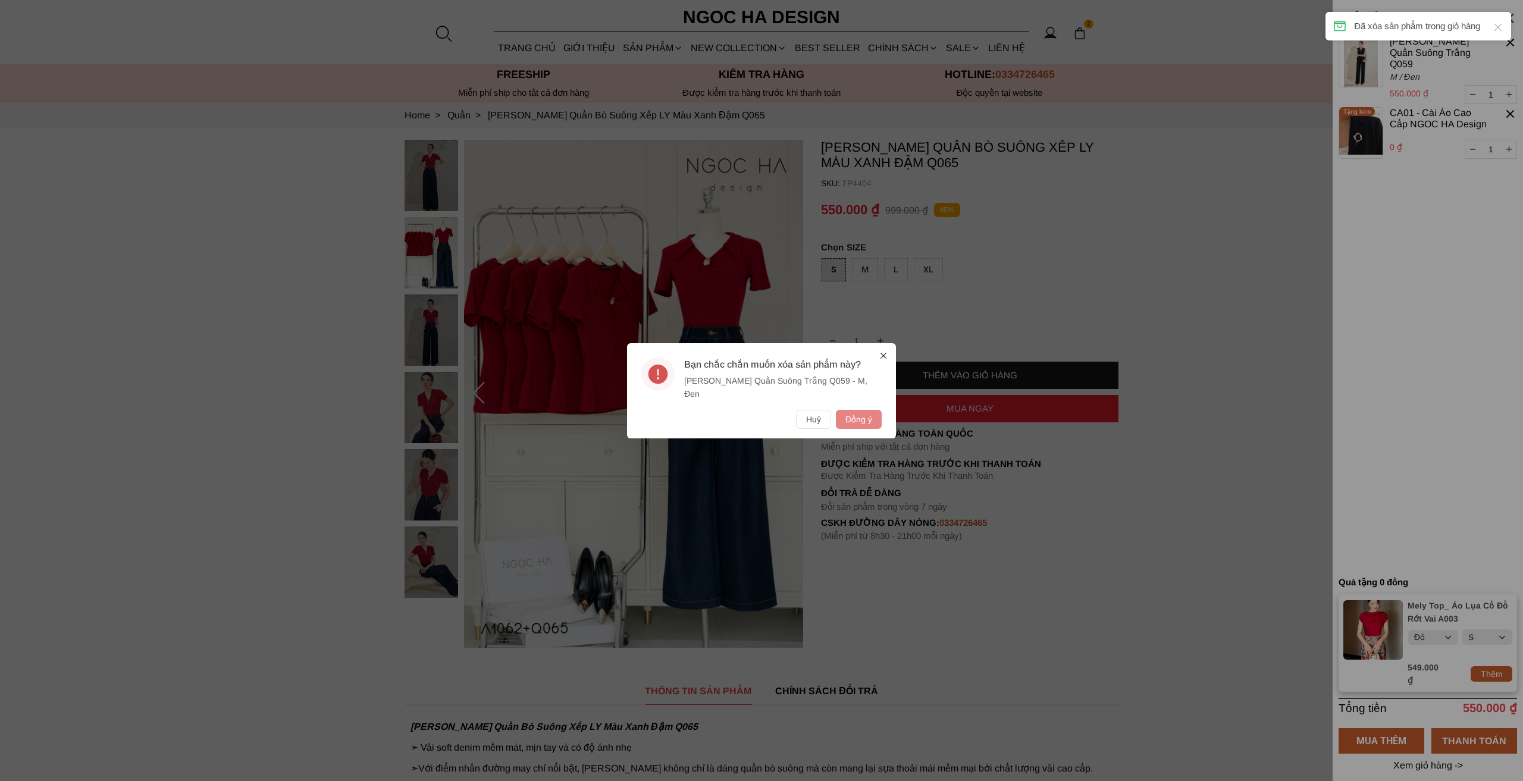
click at [853, 415] on button "Đồng ý" at bounding box center [859, 419] width 46 height 19
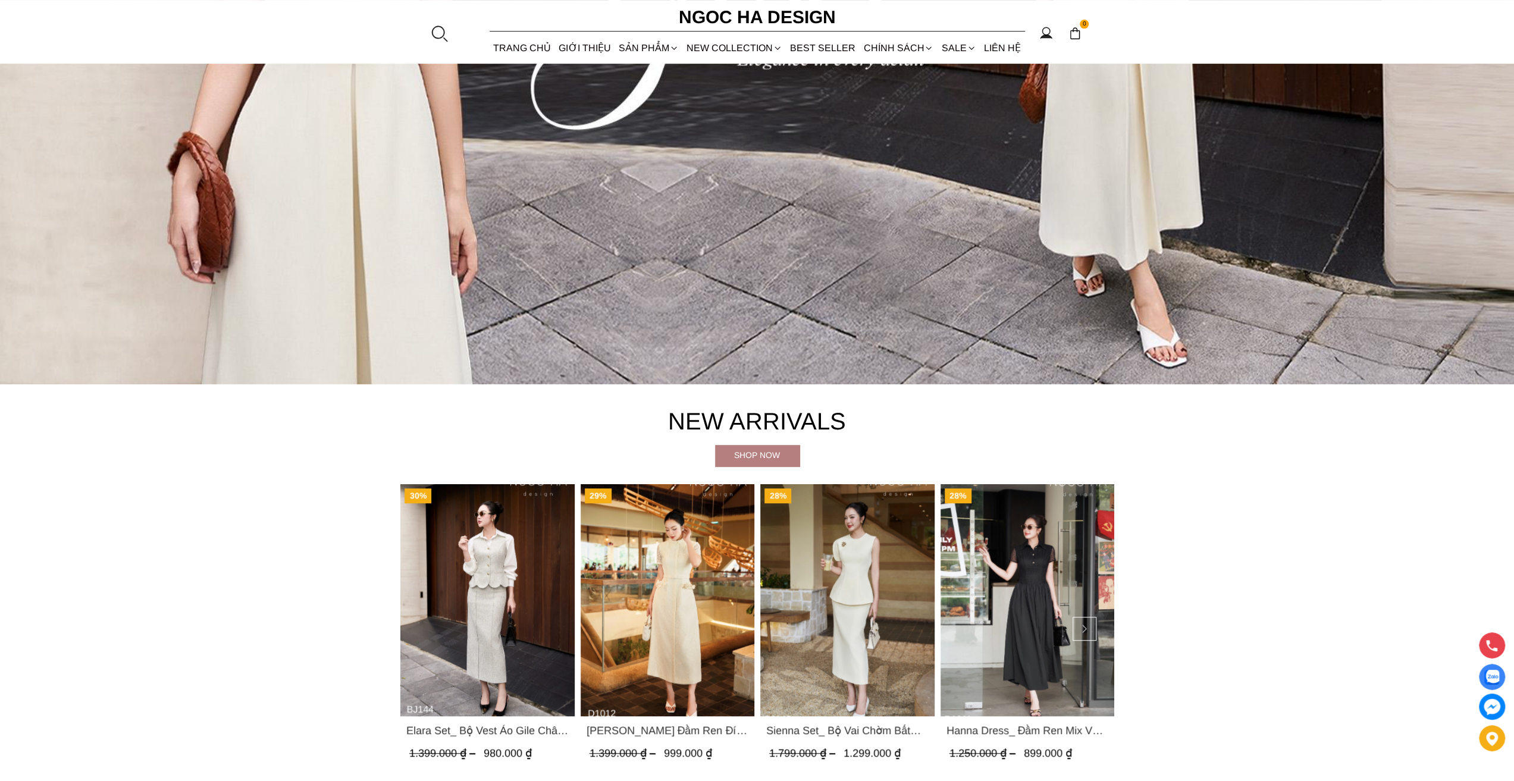
scroll to position [773, 0]
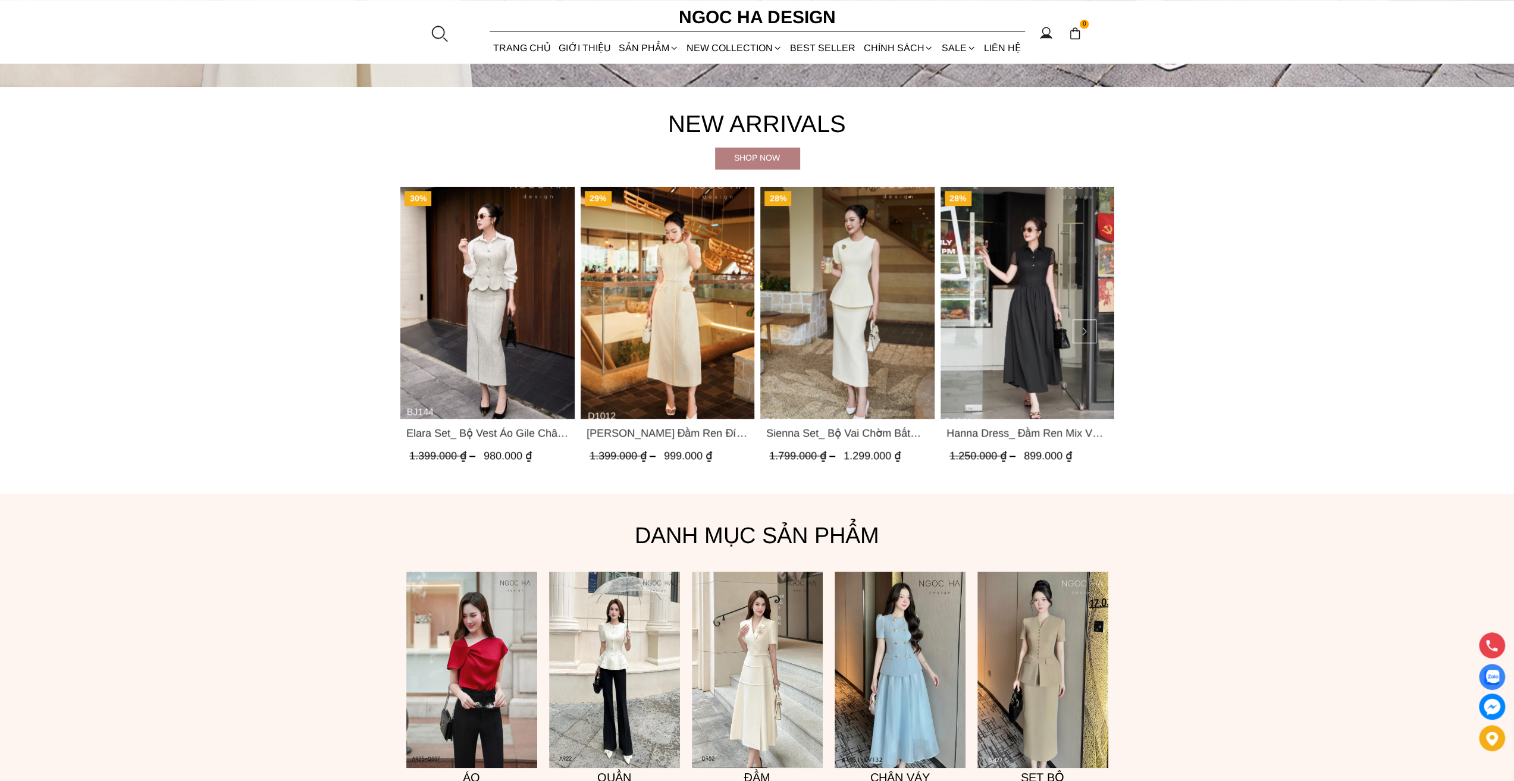
click at [251, 434] on section "New Arrivals Shop now 30% Elara Set_ Bộ Vest Áo Gile Chân Váy Bút Chì BJ144 1.3…" at bounding box center [757, 291] width 1514 height 408
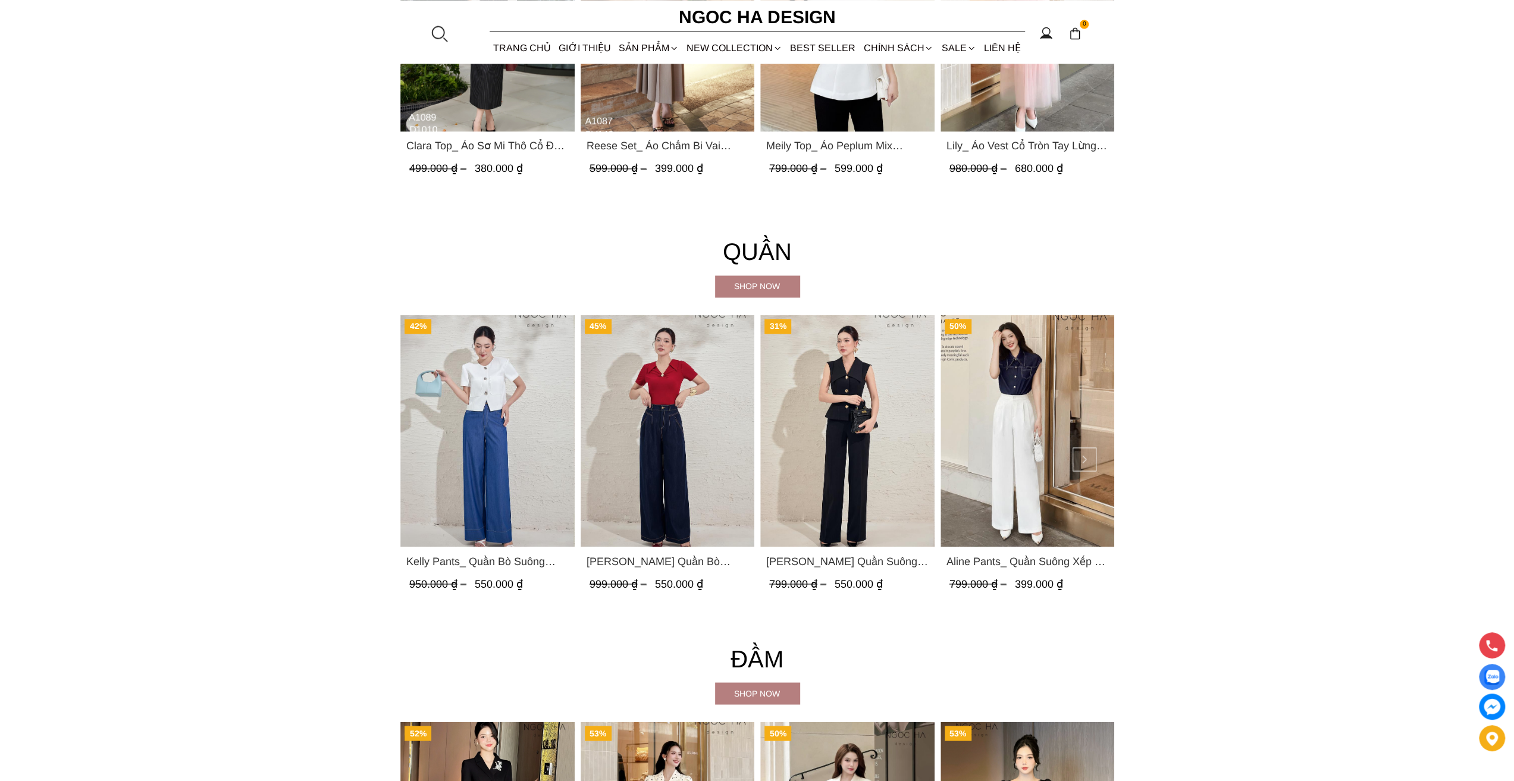
scroll to position [1904, 0]
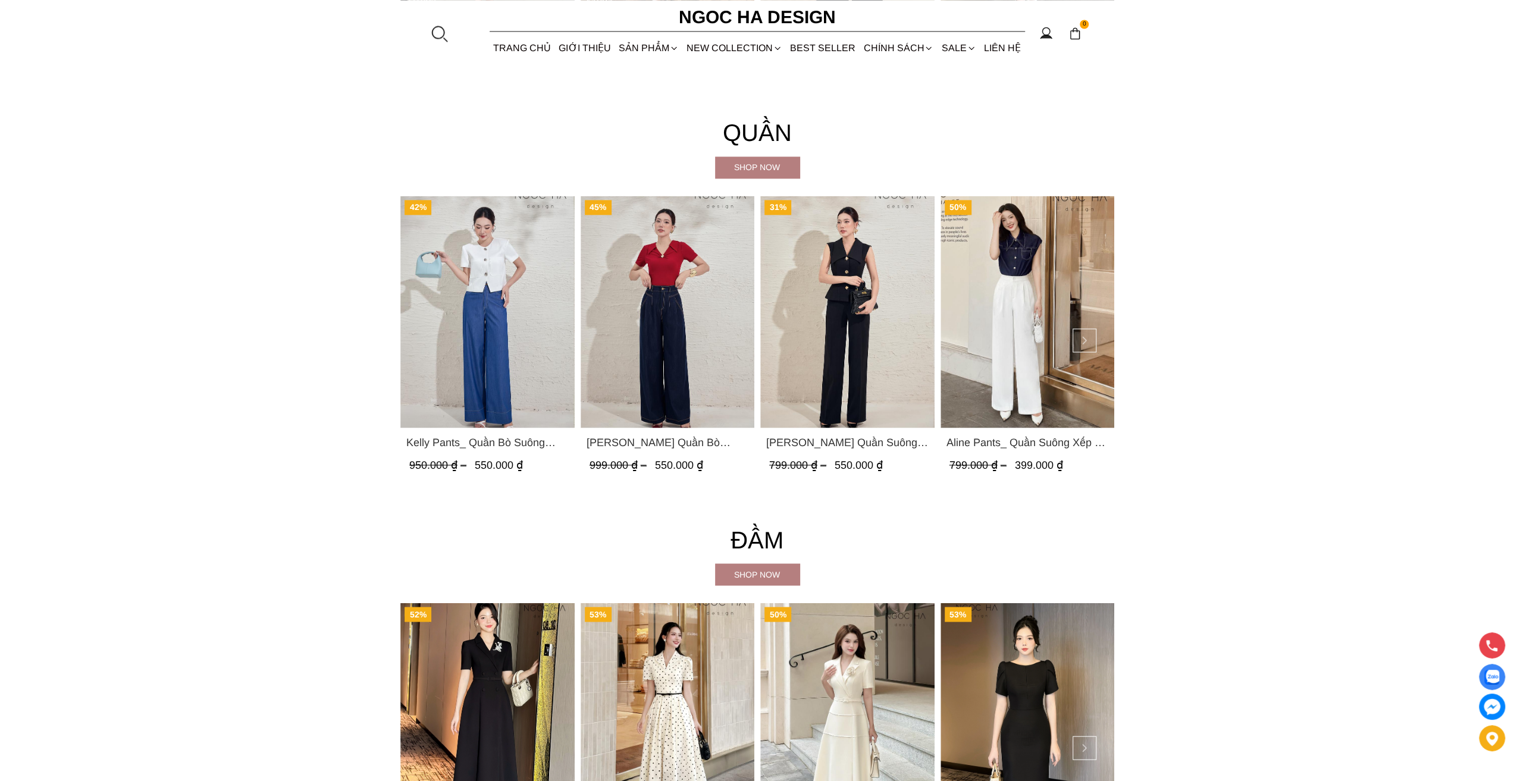
click at [624, 440] on span "[PERSON_NAME] Quần Bò Suông Xếp LY Màu Xanh Đậm Q065" at bounding box center [667, 442] width 162 height 17
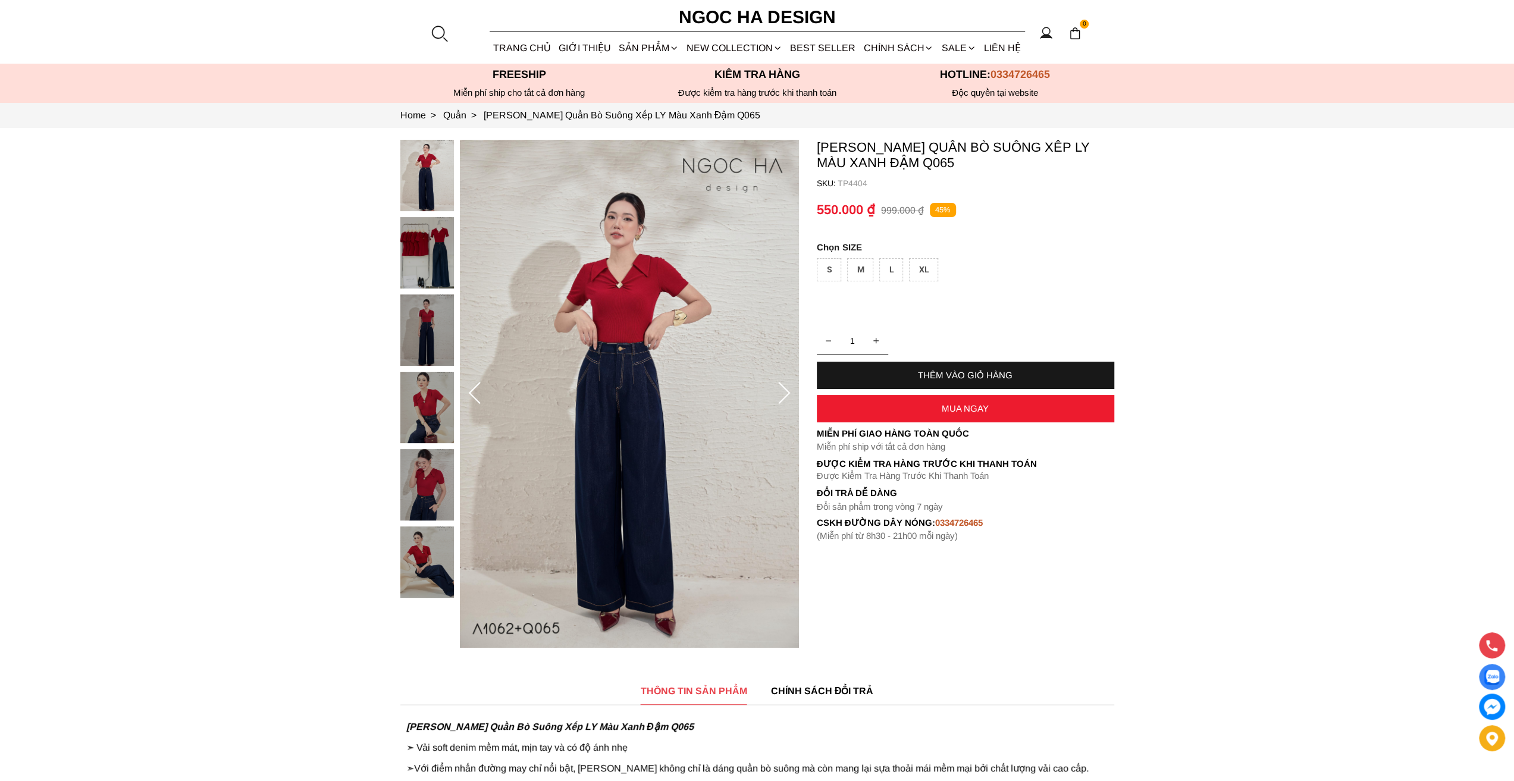
click at [863, 273] on div "M" at bounding box center [860, 269] width 26 height 23
click at [1011, 379] on div "THÊM VÀO GIỎ HÀNG" at bounding box center [965, 375] width 297 height 10
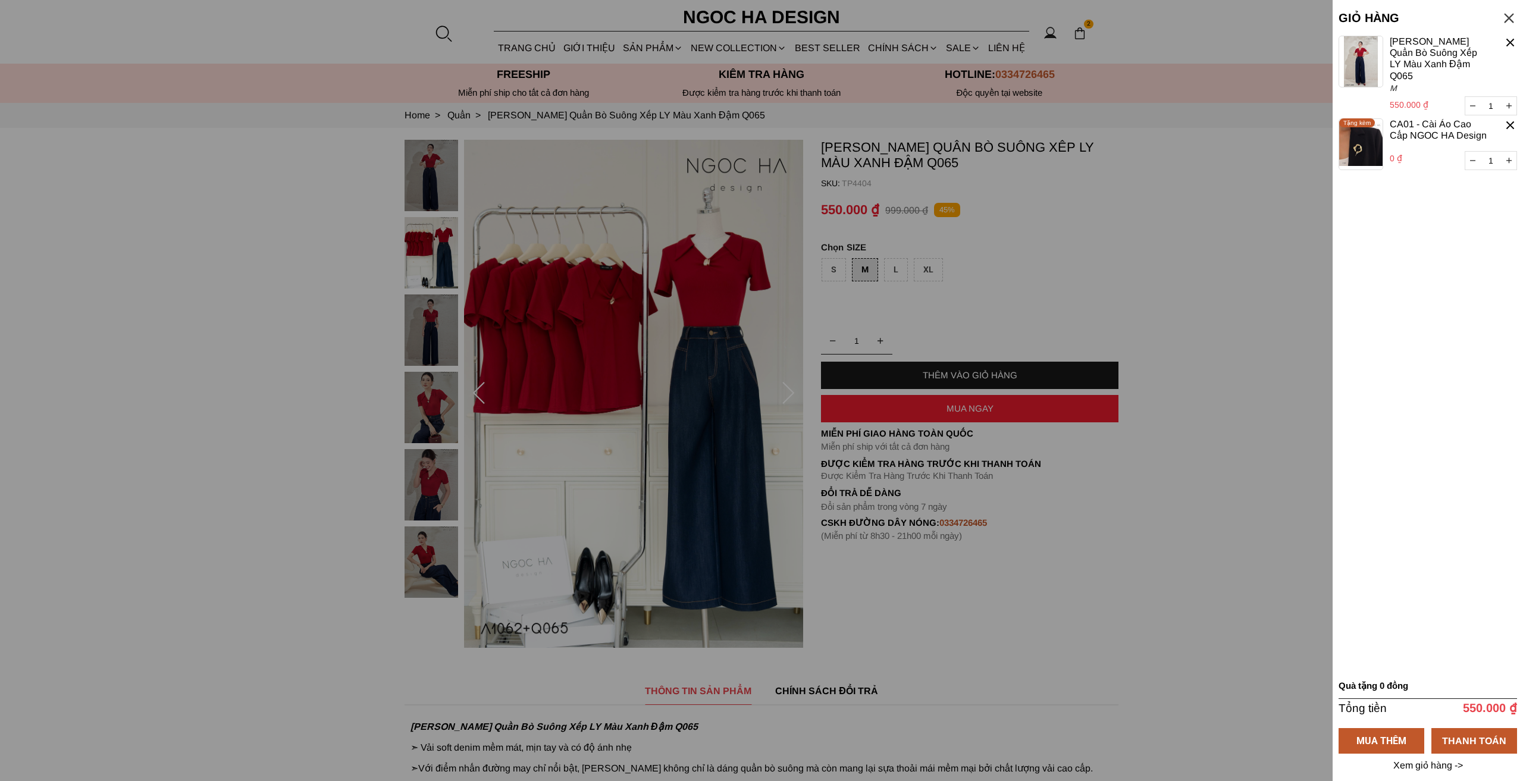
click at [1151, 276] on div at bounding box center [761, 390] width 1523 height 781
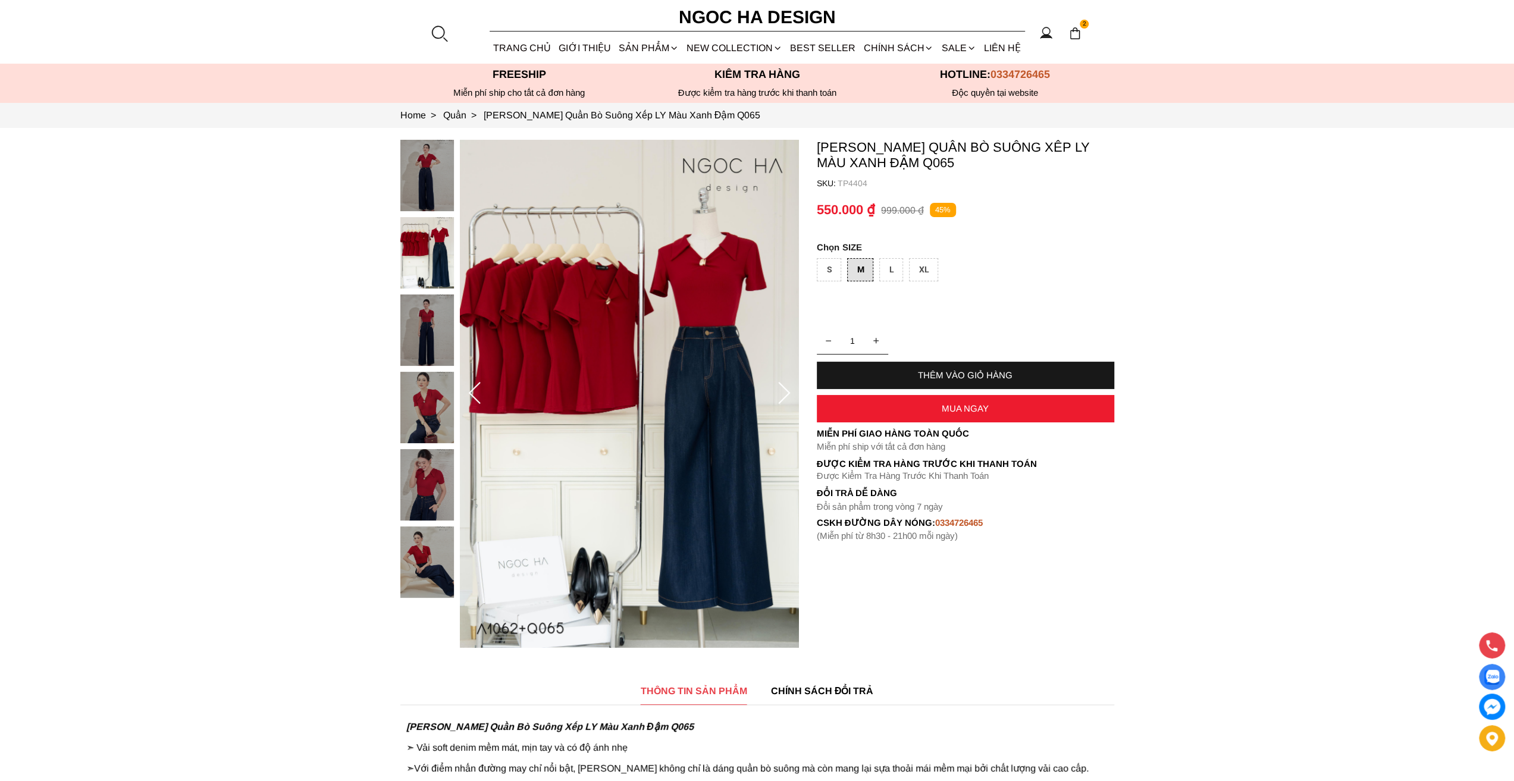
click at [1084, 35] on div "2" at bounding box center [1075, 33] width 18 height 18
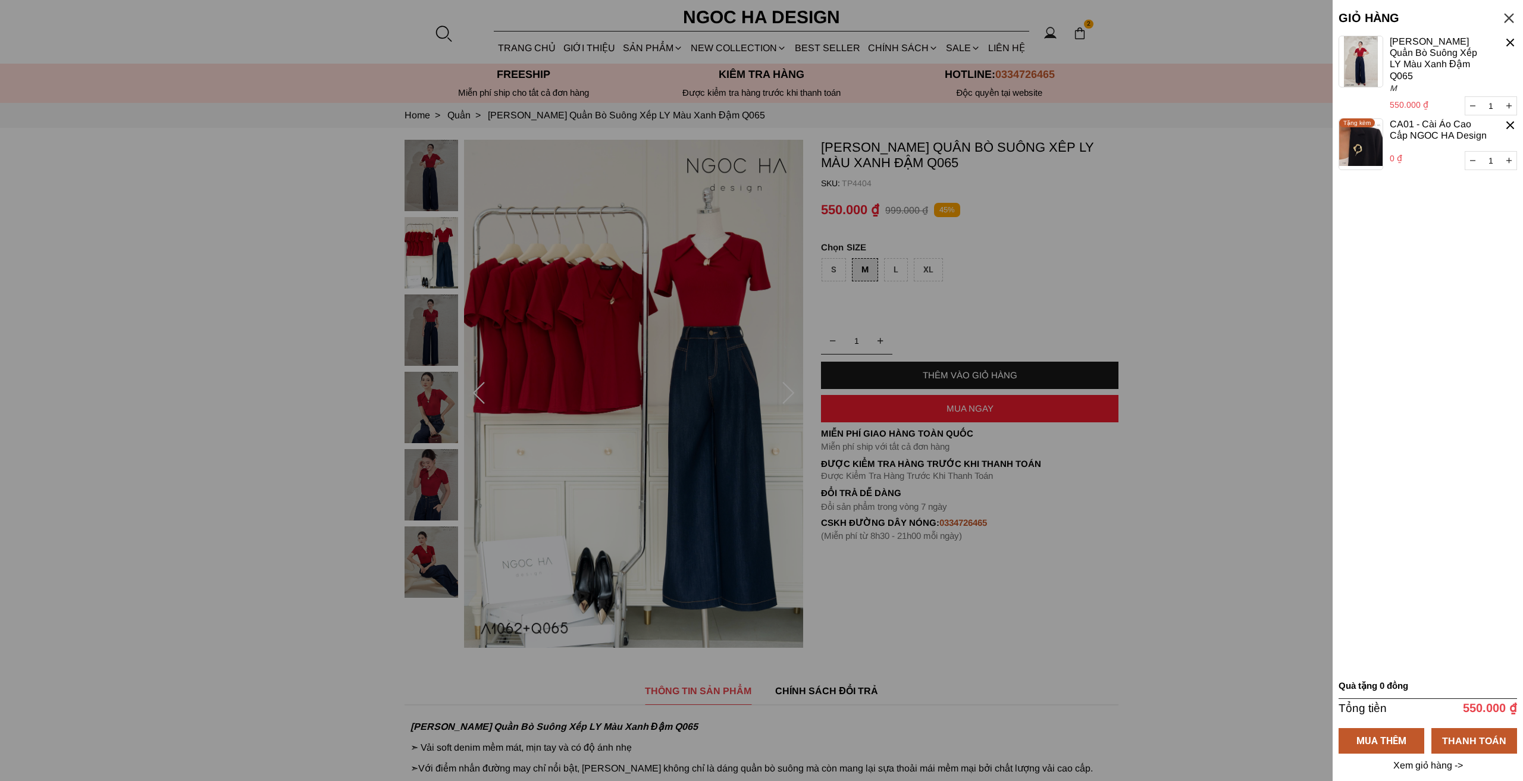
click at [1513, 45] on div at bounding box center [1511, 43] width 14 height 14
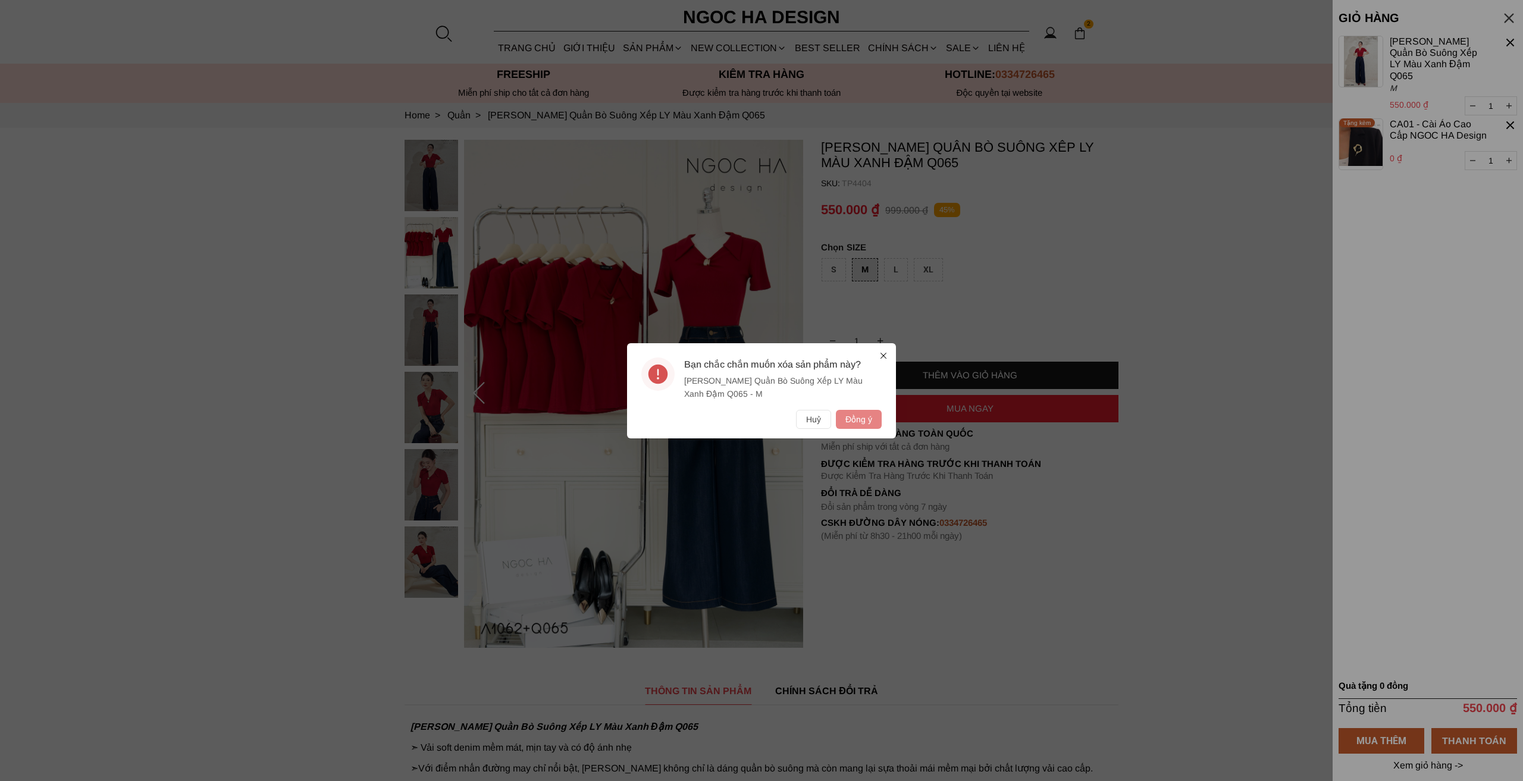
click at [858, 419] on button "Đồng ý" at bounding box center [859, 419] width 46 height 19
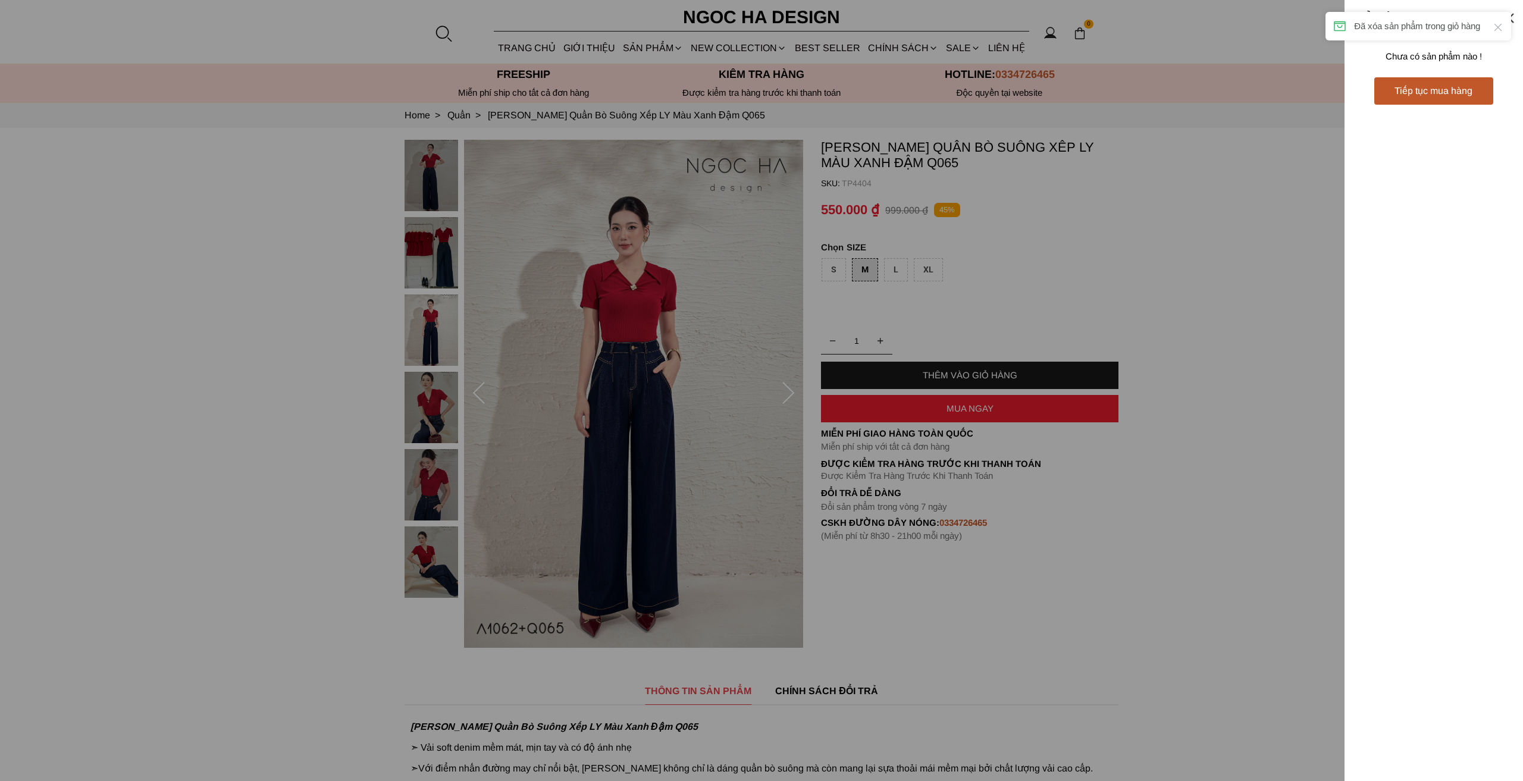
click at [1437, 101] on div "Tiếp tục mua hàng" at bounding box center [1433, 90] width 119 height 27
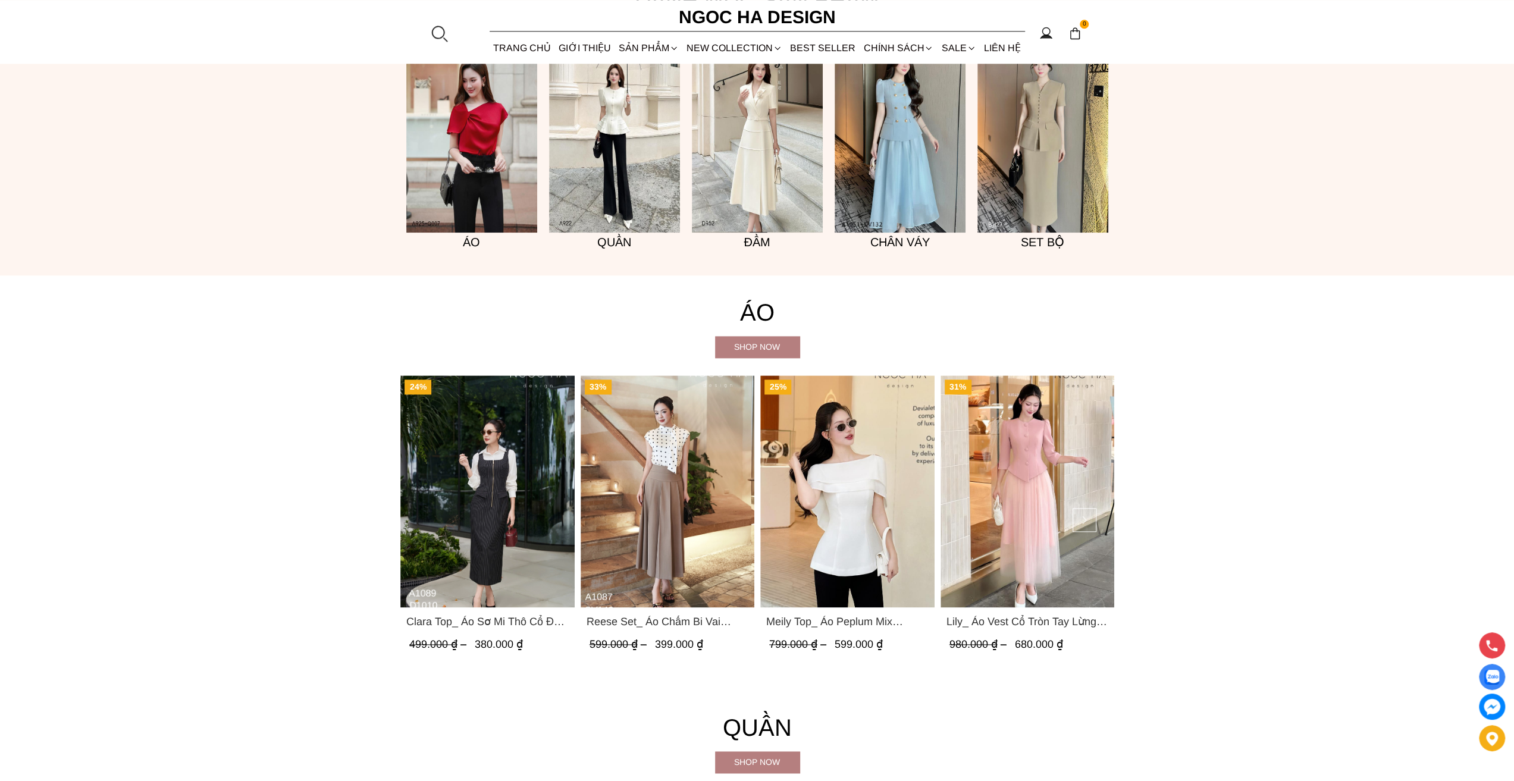
scroll to position [1666, 0]
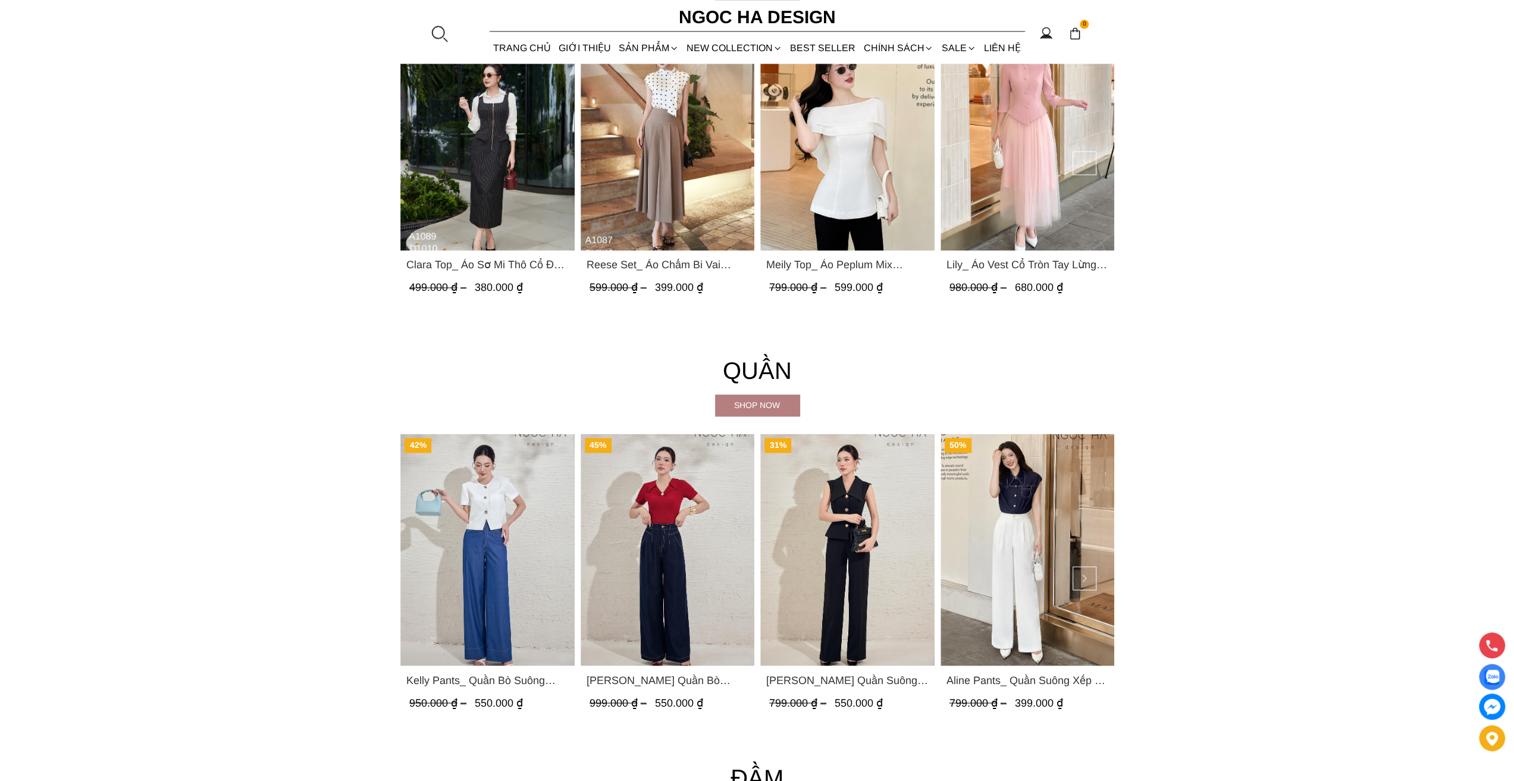
click at [895, 683] on span "[PERSON_NAME] Quần Suông Trắng Q059" at bounding box center [847, 680] width 162 height 17
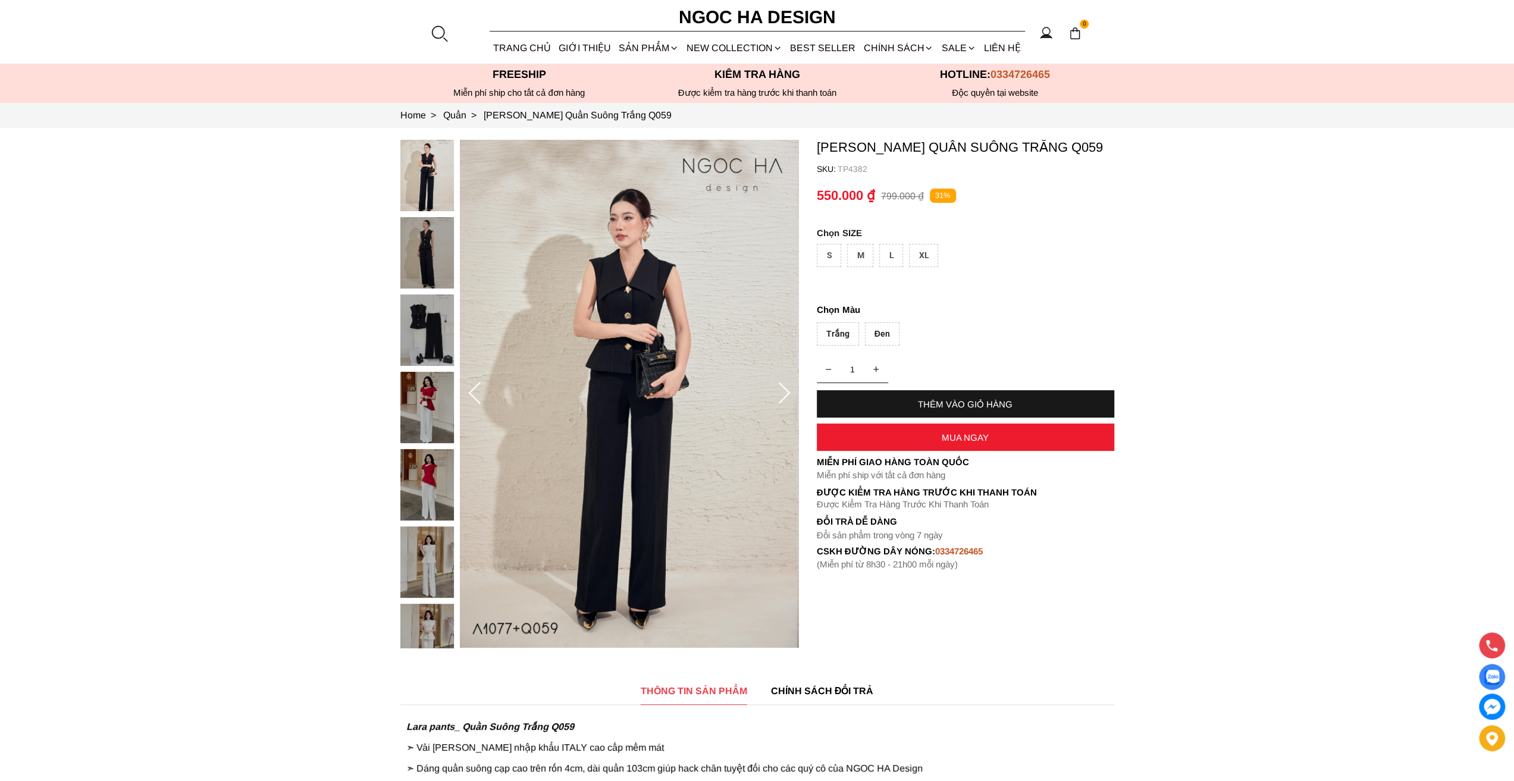
click at [890, 258] on div "L" at bounding box center [891, 255] width 24 height 23
click at [889, 332] on div "Đen" at bounding box center [882, 333] width 35 height 23
click at [928, 404] on div "THÊM VÀO GIỎ HÀNG" at bounding box center [965, 404] width 297 height 10
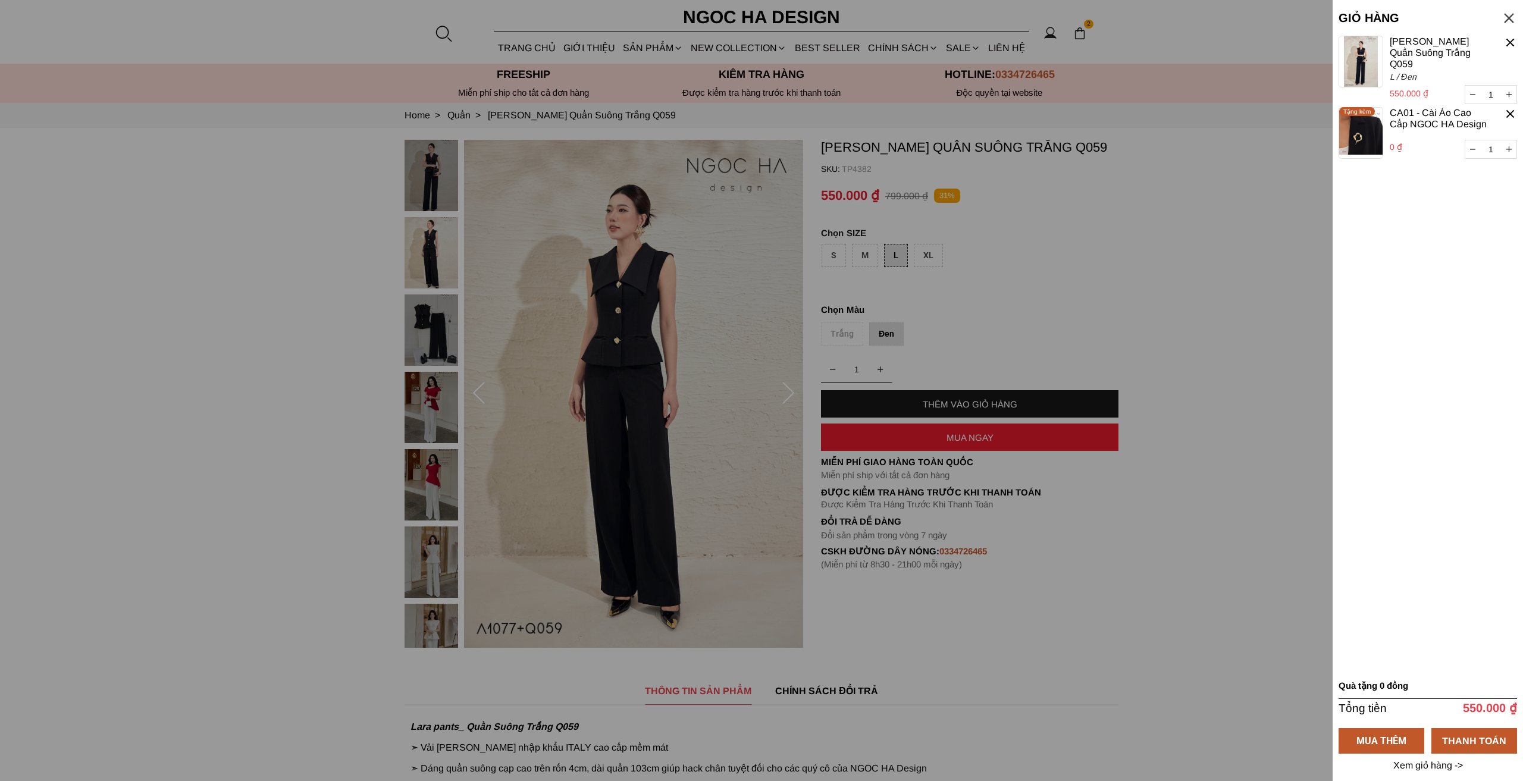
click at [1512, 16] on div at bounding box center [1509, 18] width 16 height 16
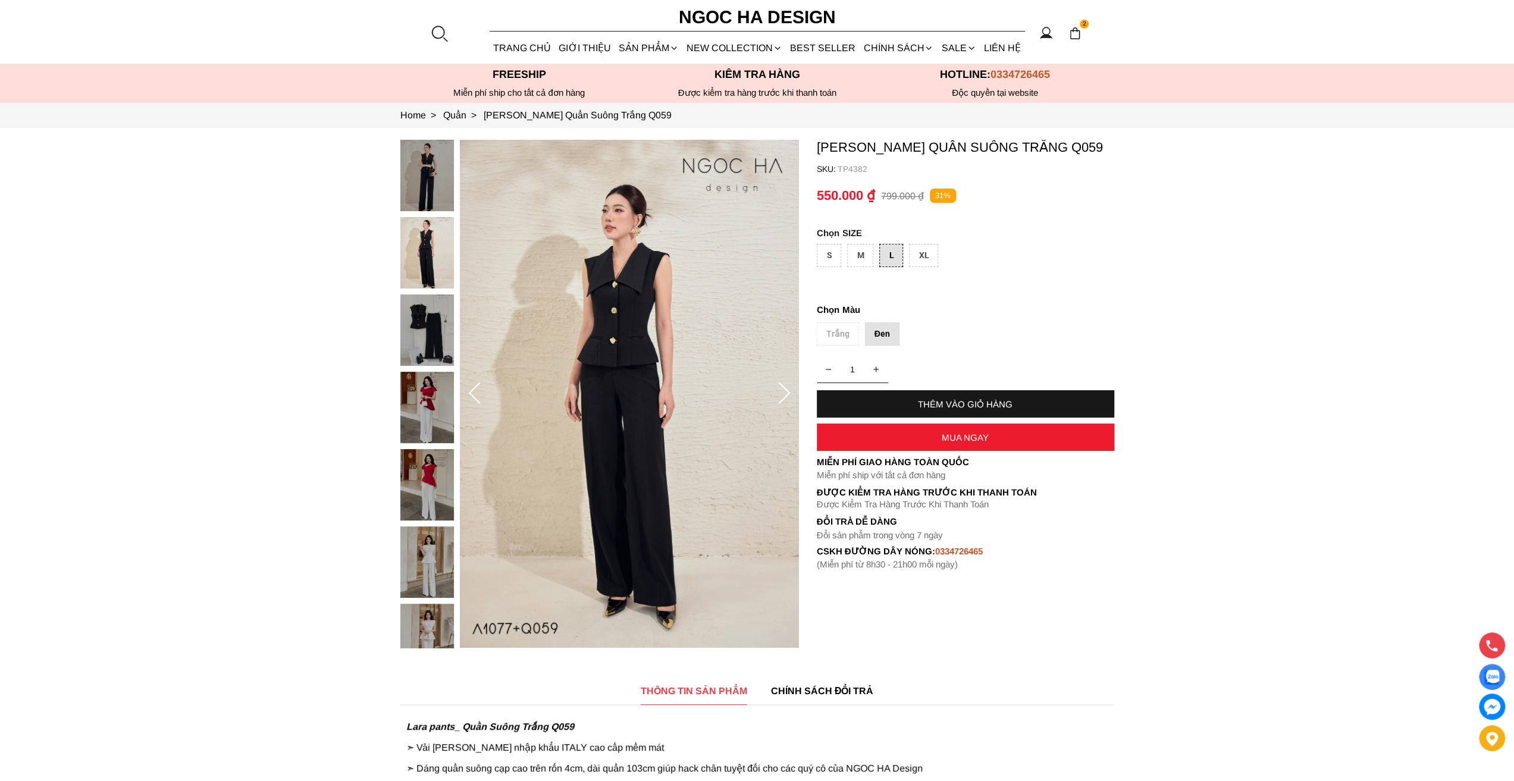
click at [1076, 30] on img at bounding box center [1075, 33] width 13 height 13
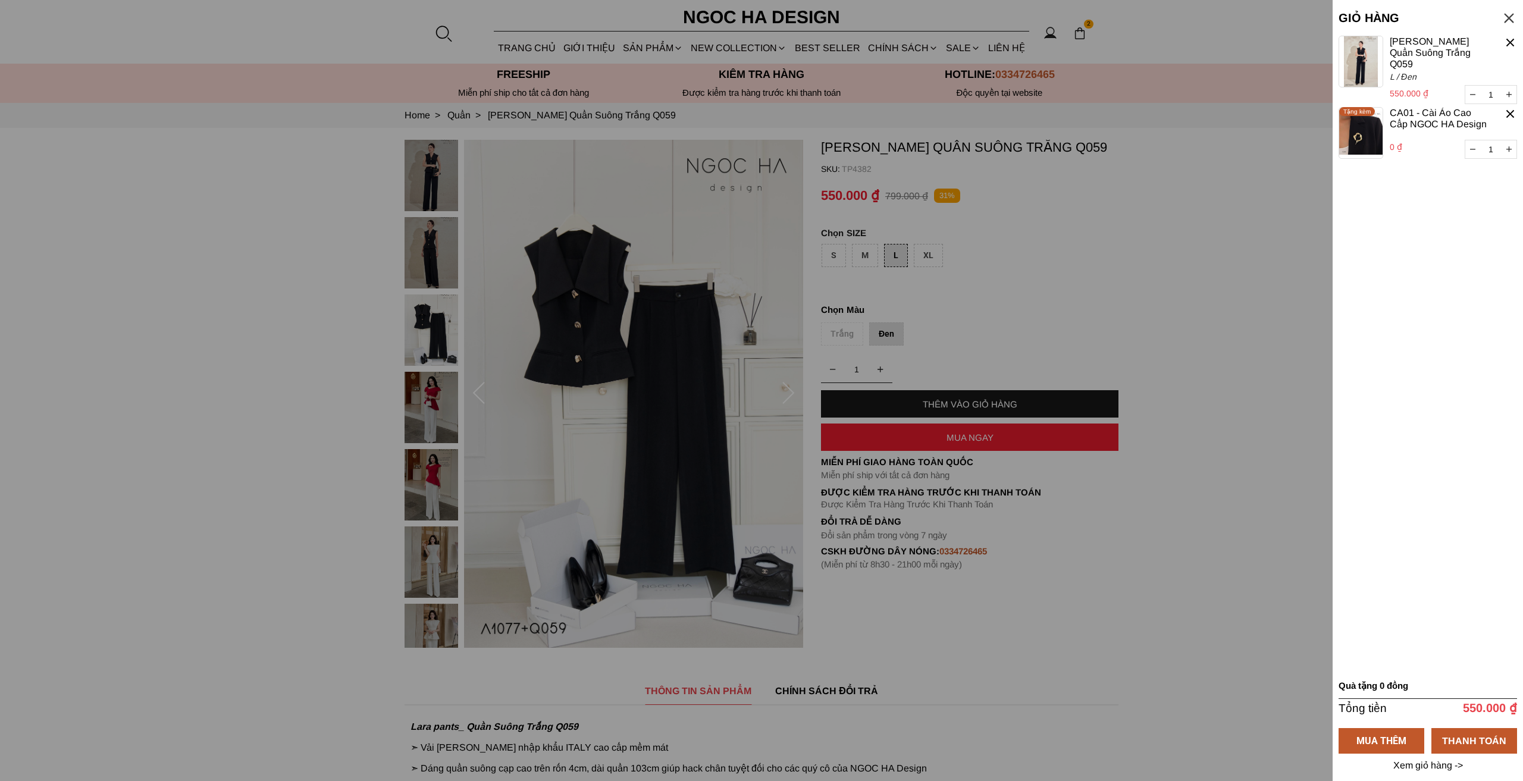
click at [1509, 42] on div at bounding box center [1511, 43] width 14 height 14
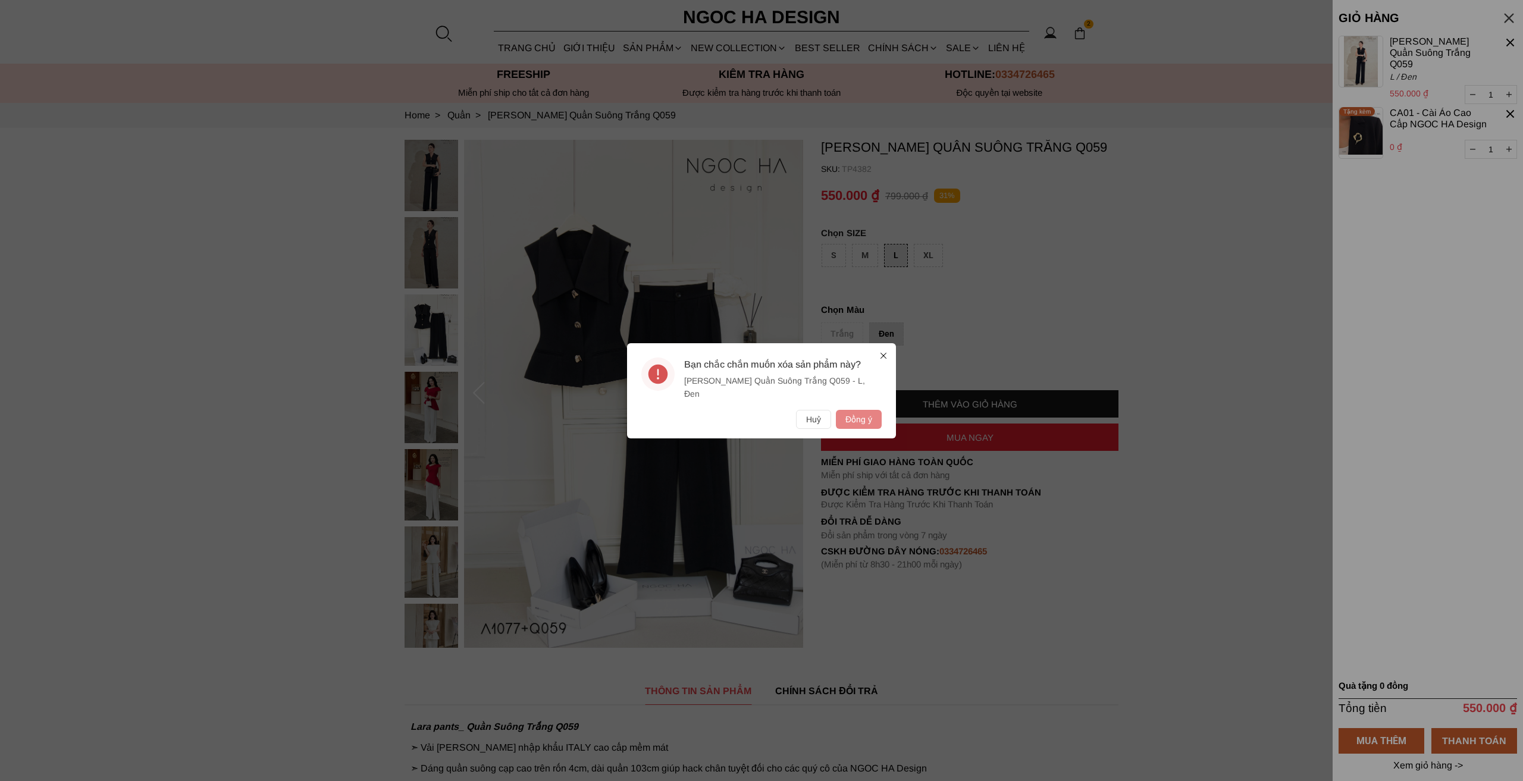
click at [846, 415] on button "Đồng ý" at bounding box center [859, 419] width 46 height 19
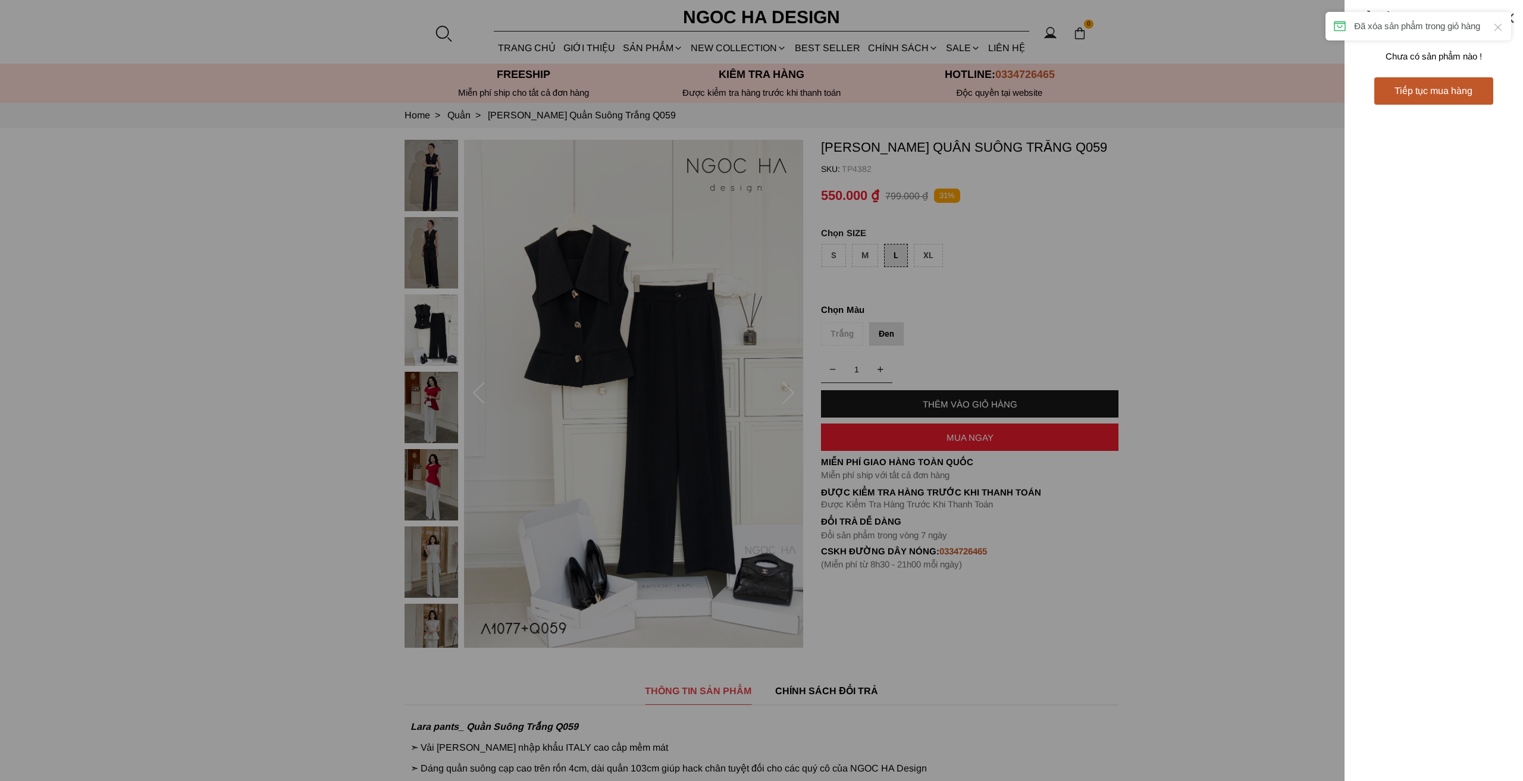
click at [1414, 104] on div "Tiếp tục mua hàng" at bounding box center [1433, 90] width 119 height 27
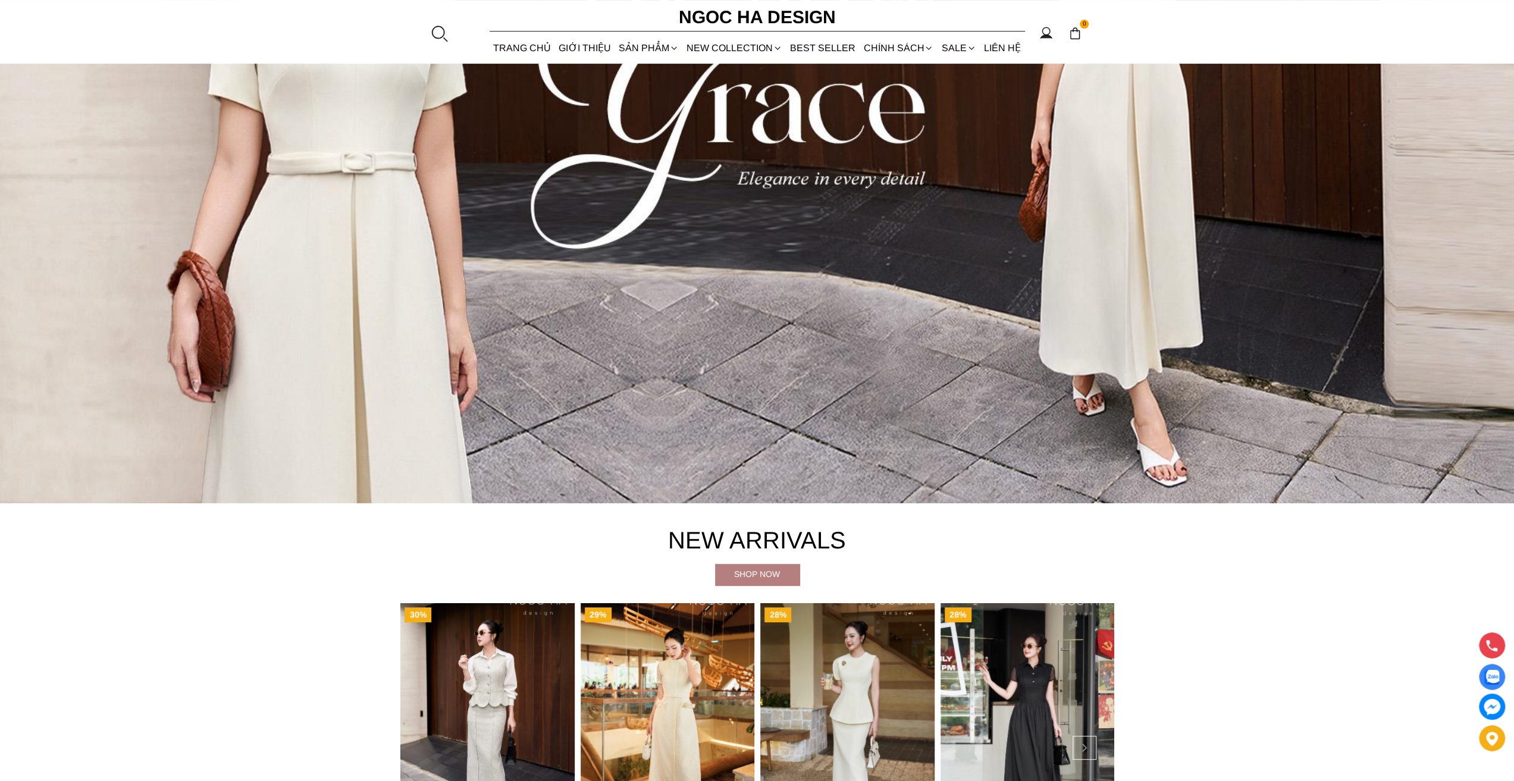
scroll to position [714, 0]
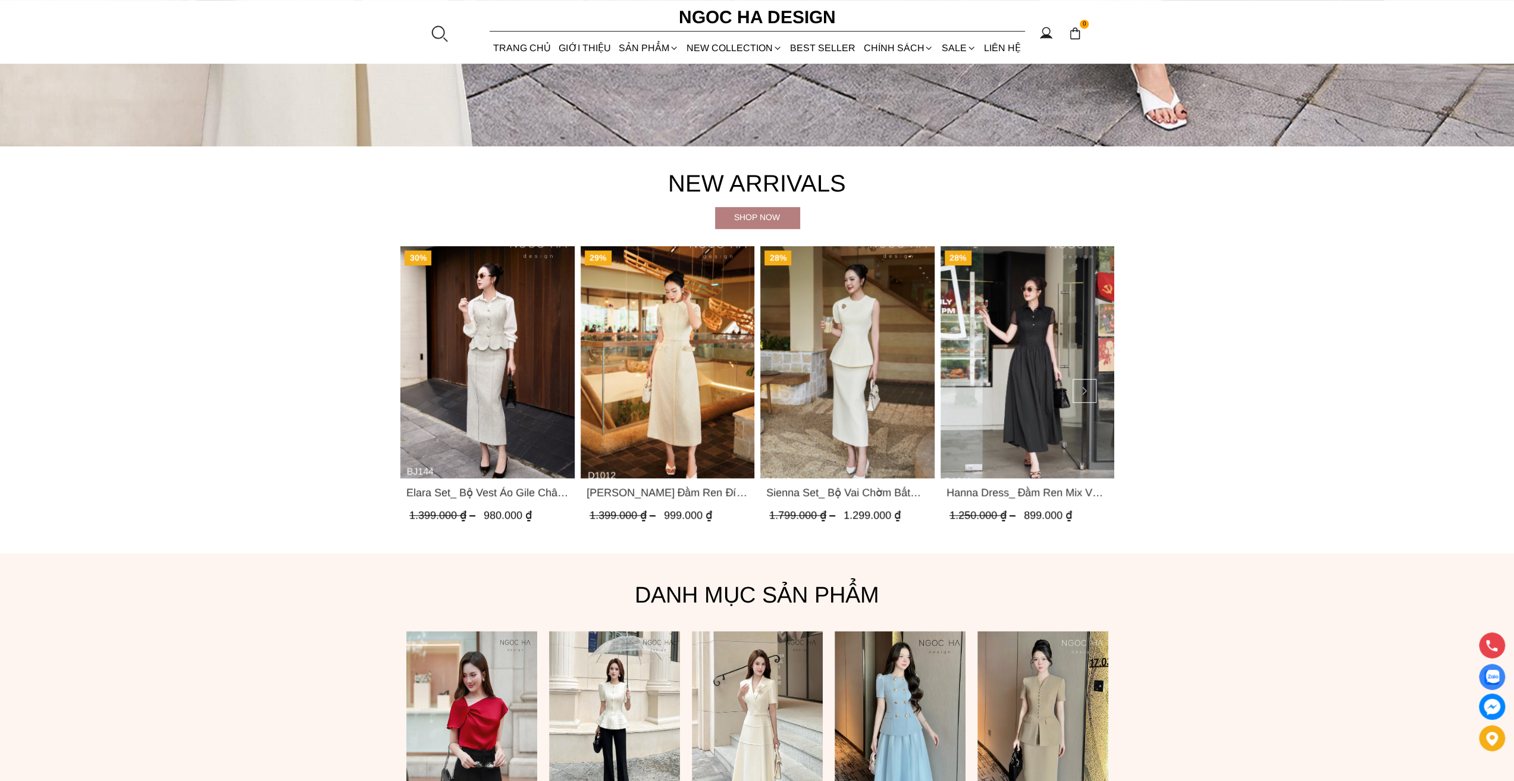
click at [1432, 353] on section "New Arrivals Shop now 30% Elara Set_ Bộ Vest Áo Gile Chân Váy Bút Chì BJ144 1.3…" at bounding box center [757, 350] width 1514 height 408
click at [866, 491] on span "Sienna Set_ Bộ Vai Chờm Bất Đối Xứng Mix Chân Váy Bút Chì BJ143" at bounding box center [847, 492] width 162 height 17
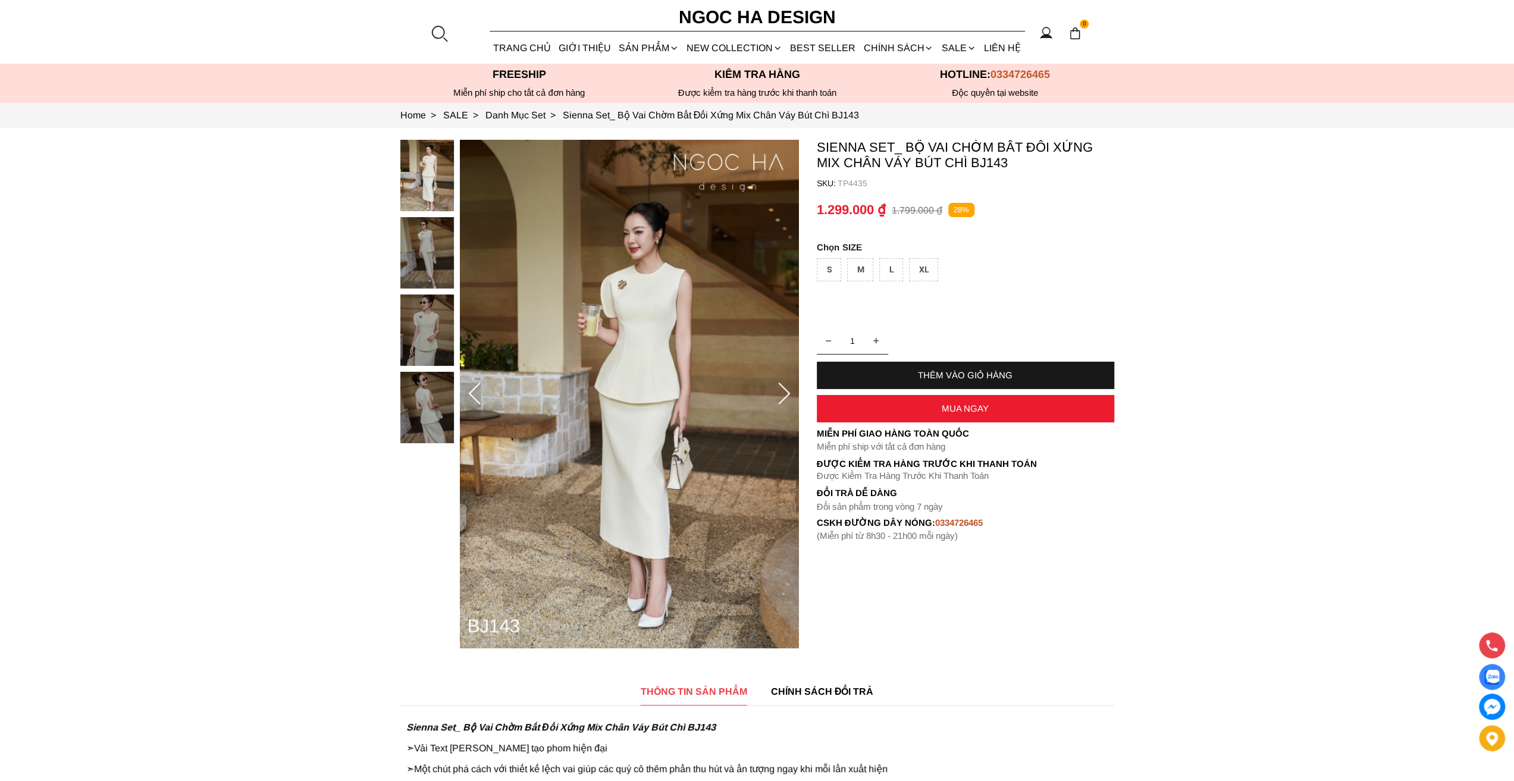
click at [884, 262] on div "L" at bounding box center [891, 269] width 24 height 23
click at [942, 368] on div "THÊM VÀO GIỎ HÀNG" at bounding box center [965, 375] width 297 height 27
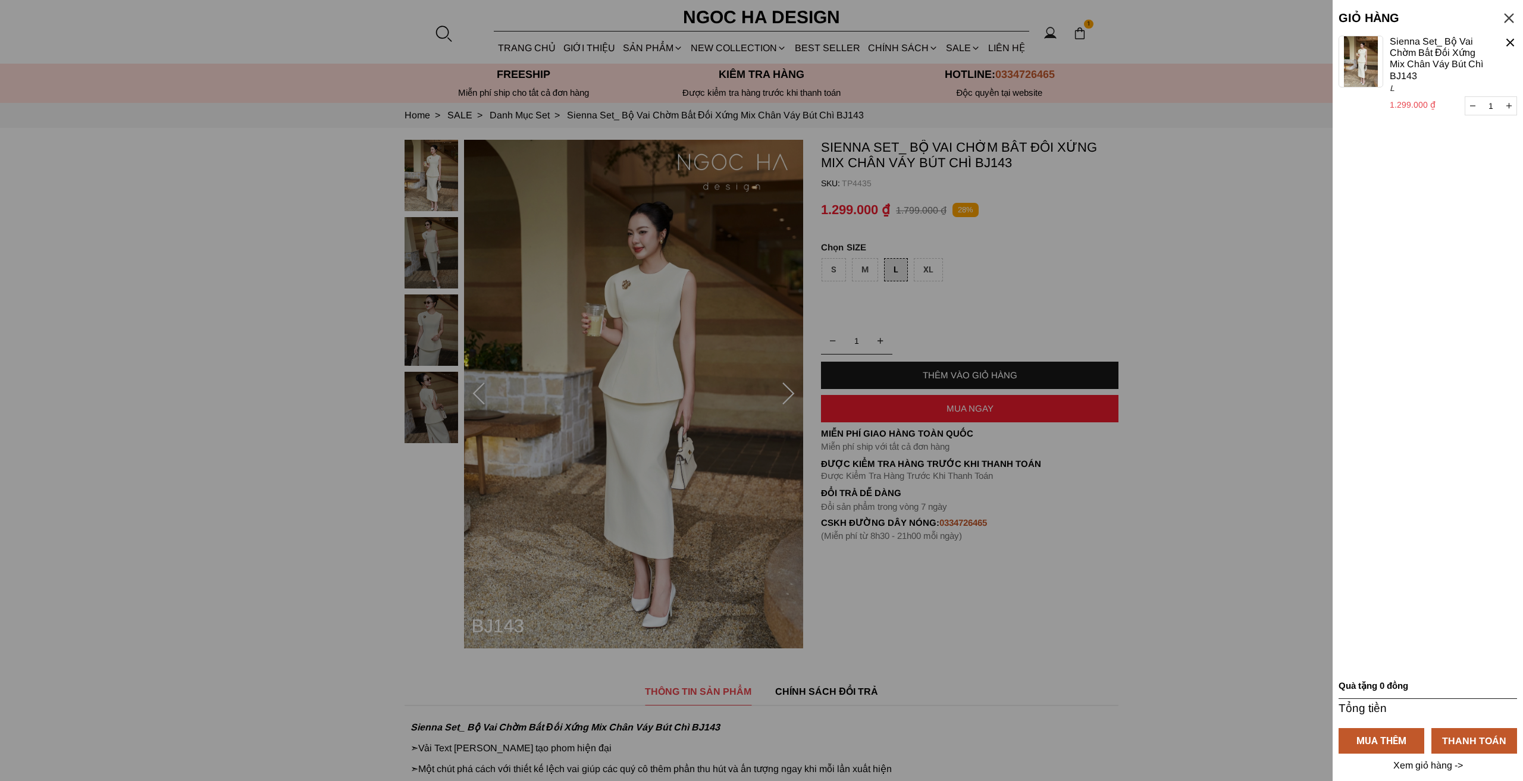
select select "Đỏ"
select select "S"
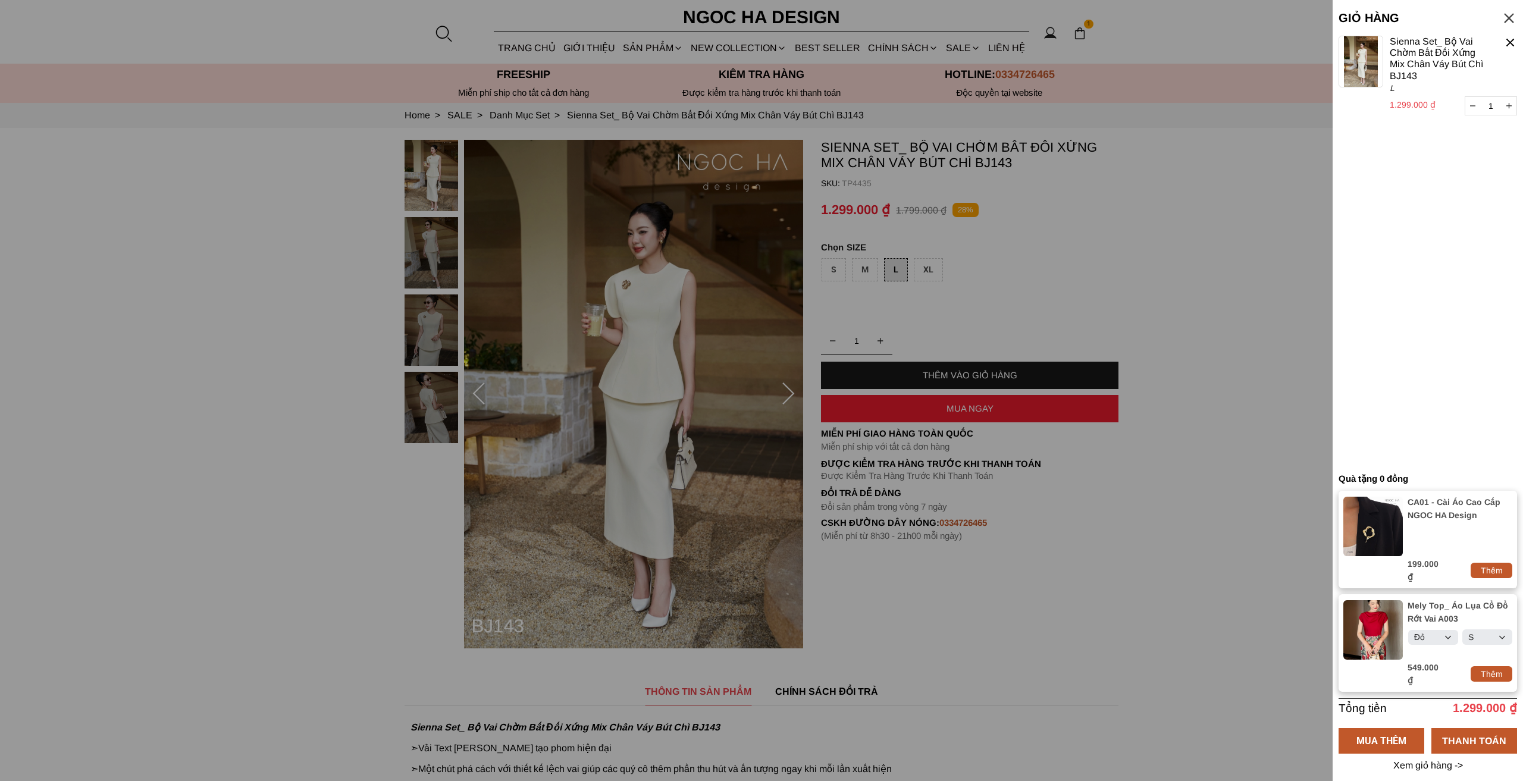
click at [1497, 572] on div "Thêm" at bounding box center [1492, 570] width 42 height 13
select select "Đỏ"
select select "S"
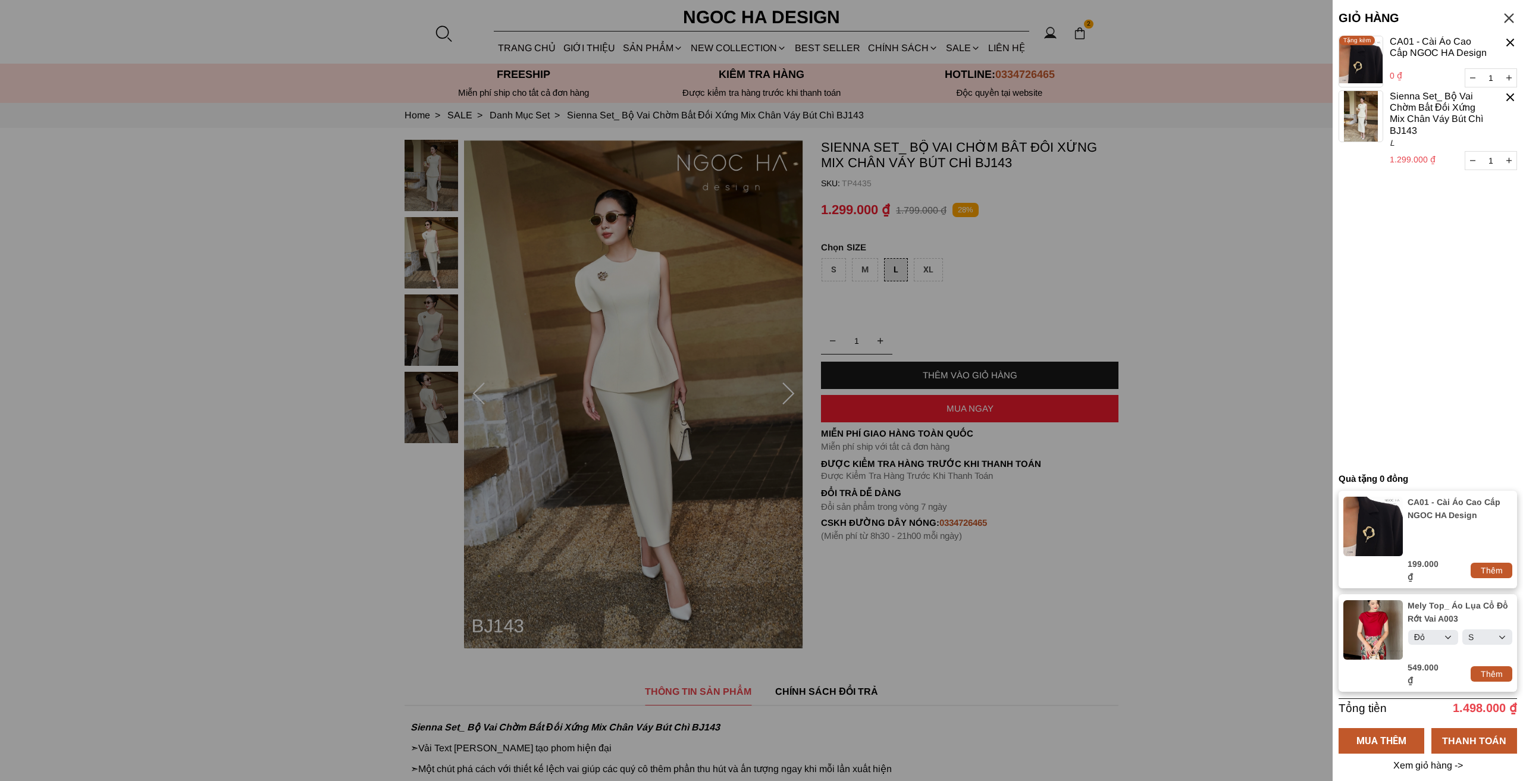
click at [1506, 77] on button "button" at bounding box center [1509, 78] width 15 height 18
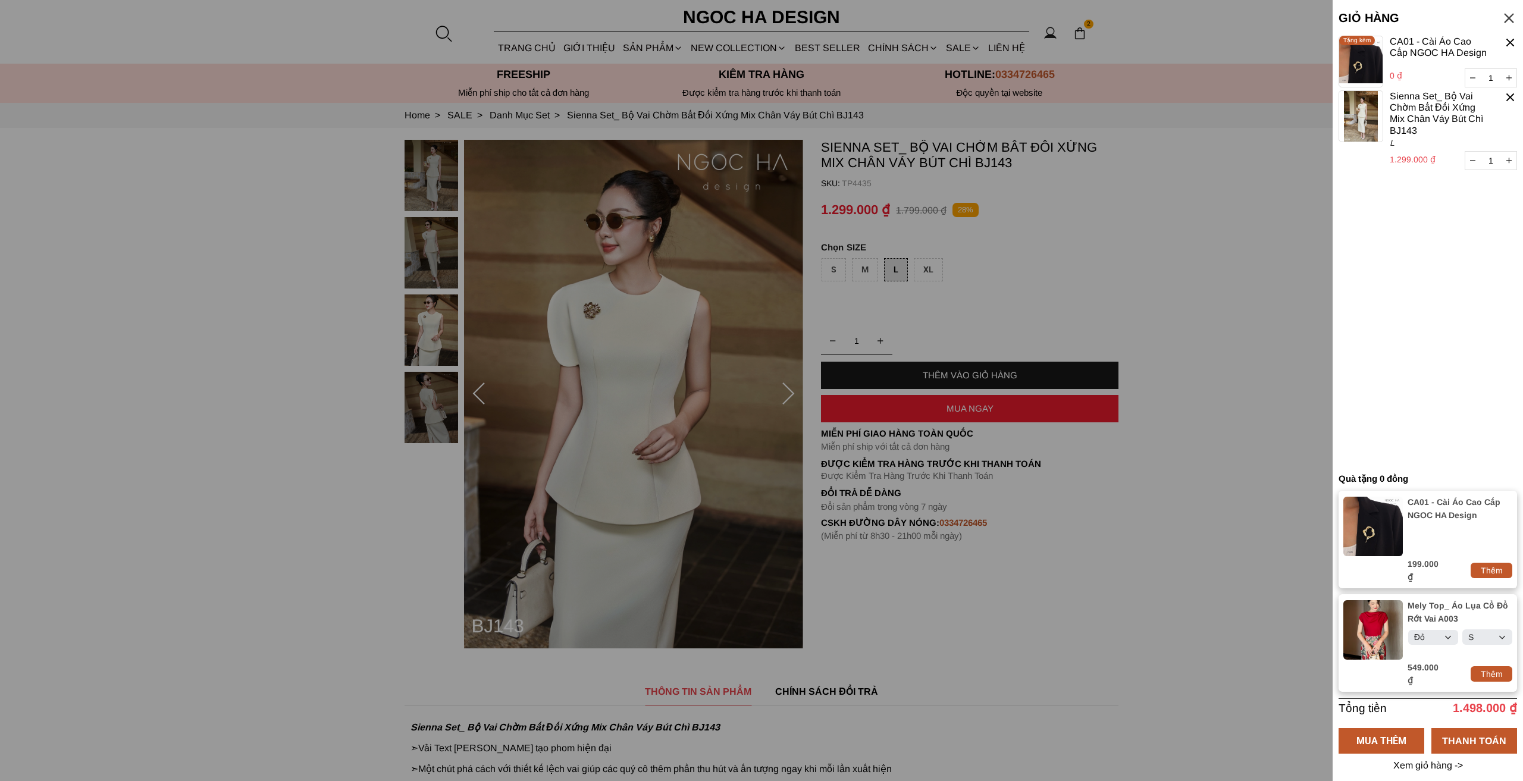
click at [1489, 575] on div "Thêm" at bounding box center [1492, 570] width 42 height 13
type input "2"
select select "Đỏ"
select select "S"
click at [1489, 575] on div "Thêm" at bounding box center [1492, 570] width 42 height 13
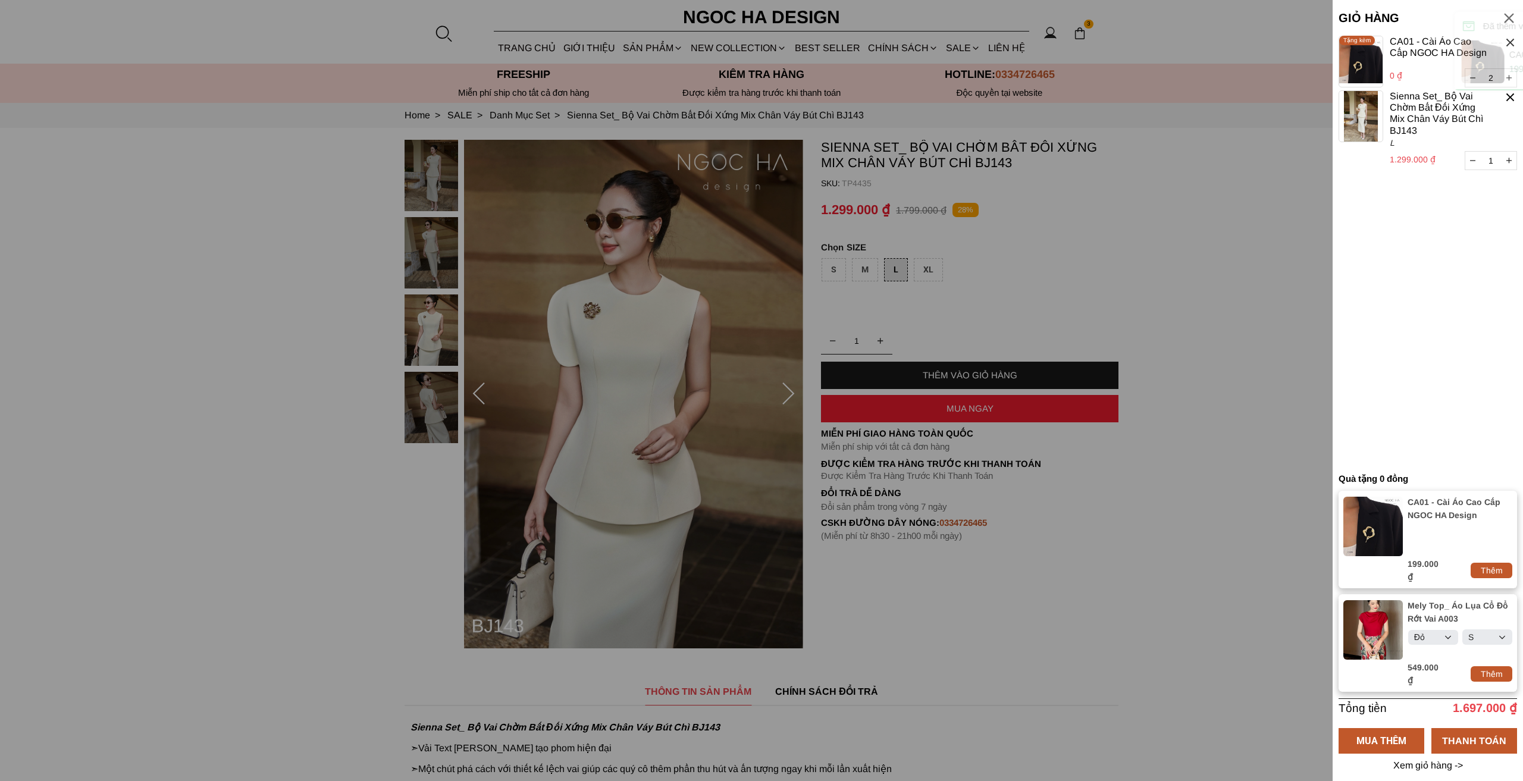
type input "3"
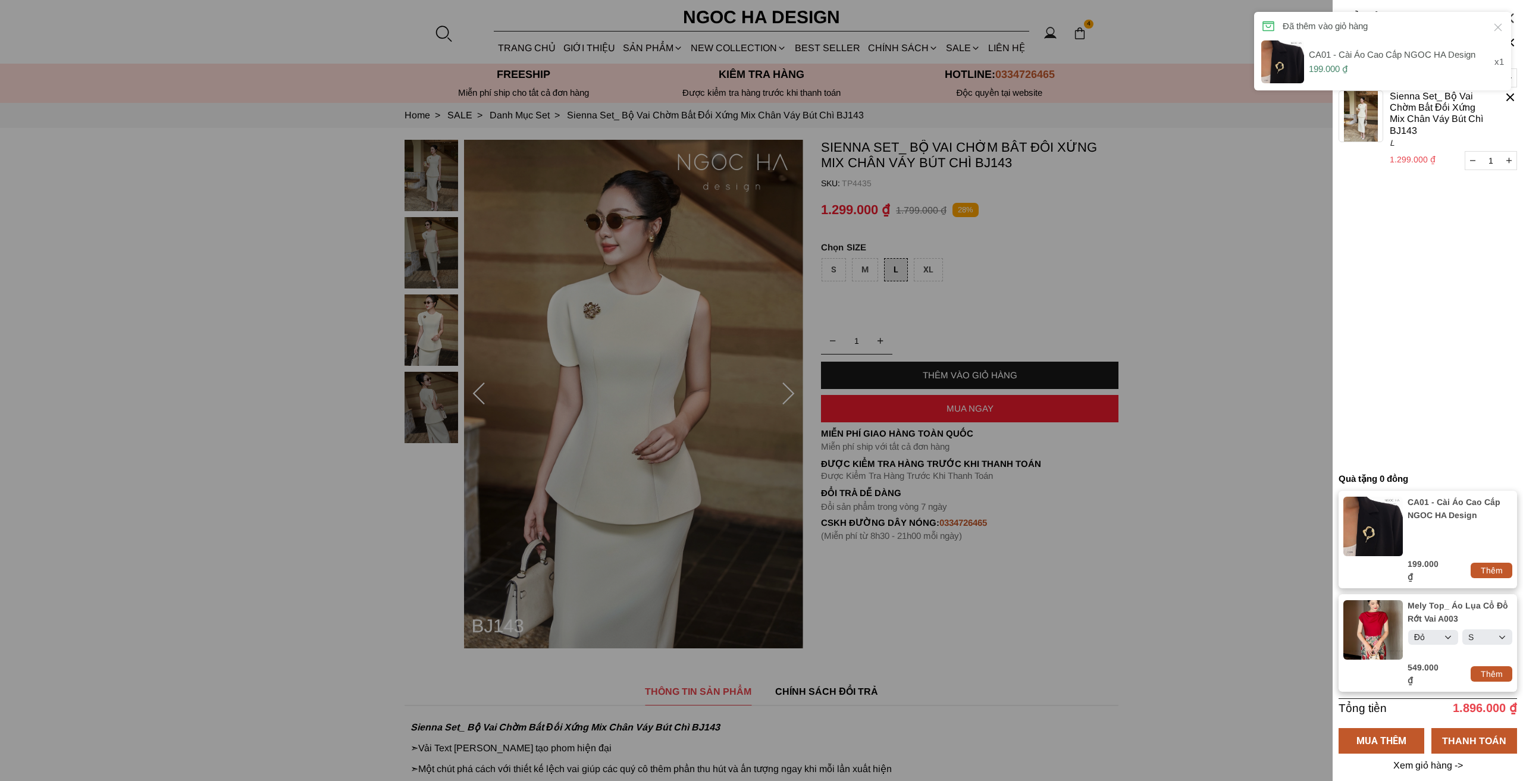
select select "Đỏ"
select select "S"
click at [1430, 294] on container "1 Chưa có sản phẩm nào CA01 - Cài Áo Cao Cấp NGOC HA Design 0 ₫ 3 Tặng kèm Sien…" at bounding box center [1428, 251] width 178 height 431
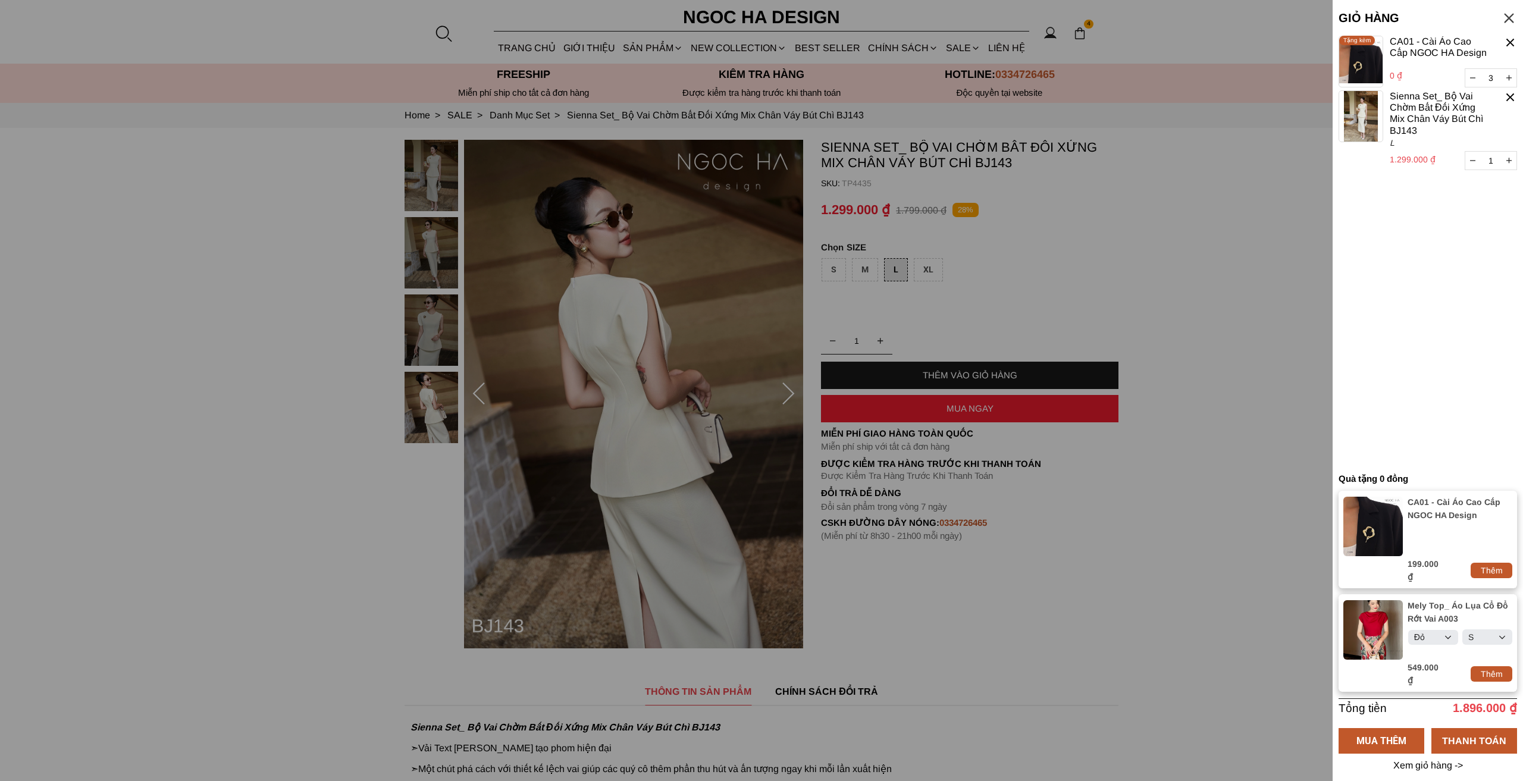
click at [1499, 674] on div "Thêm" at bounding box center [1492, 674] width 42 height 13
type input "1"
type input "3"
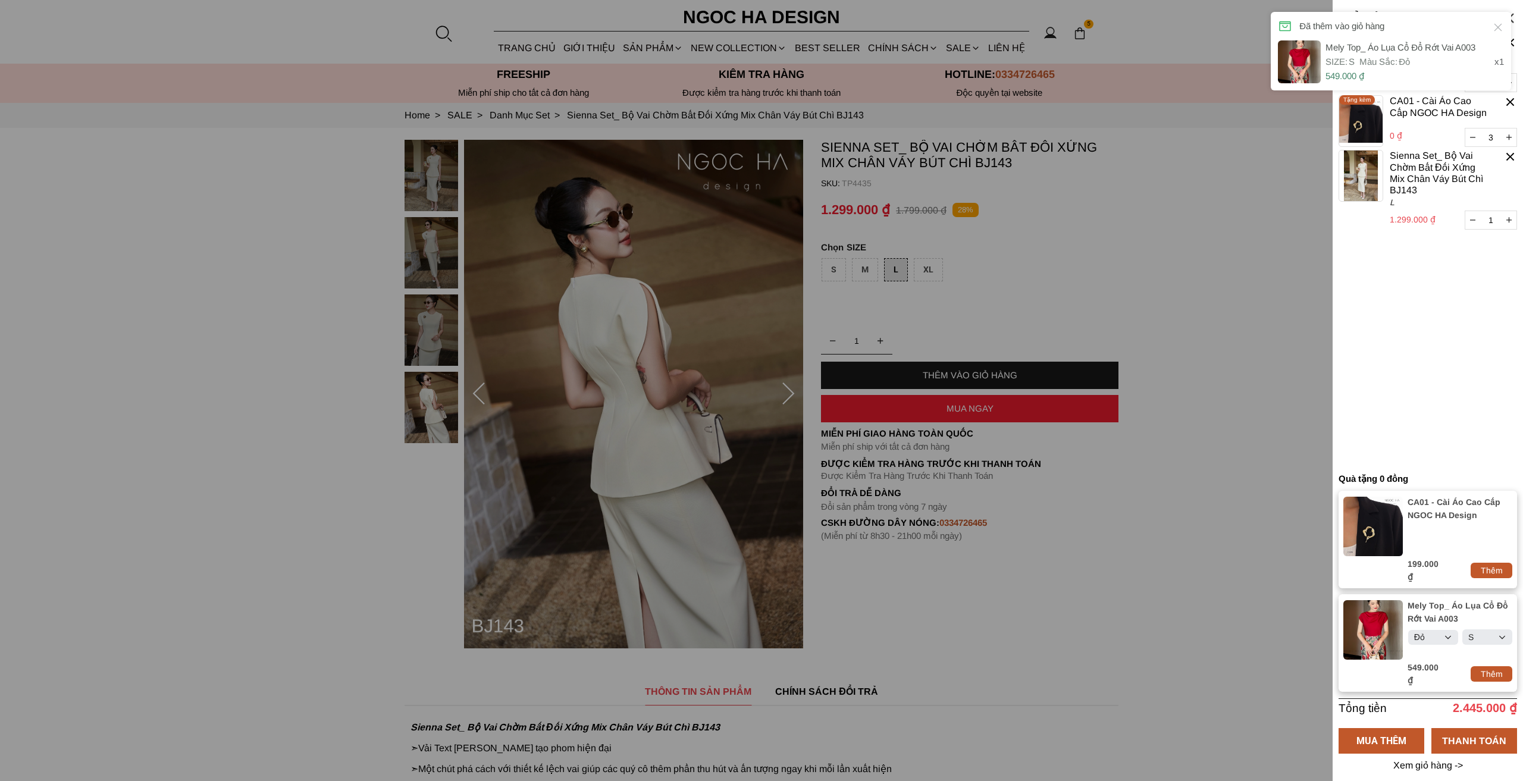
select select "Đỏ"
select select "S"
click at [1505, 27] on div "Đã thêm vào giỏ hàng Mely Top_ Áo Lụa Cổ Đổ Rớt Vai A003 SIZE: S Màu Sắc: Đỏ 54…" at bounding box center [1391, 51] width 240 height 79
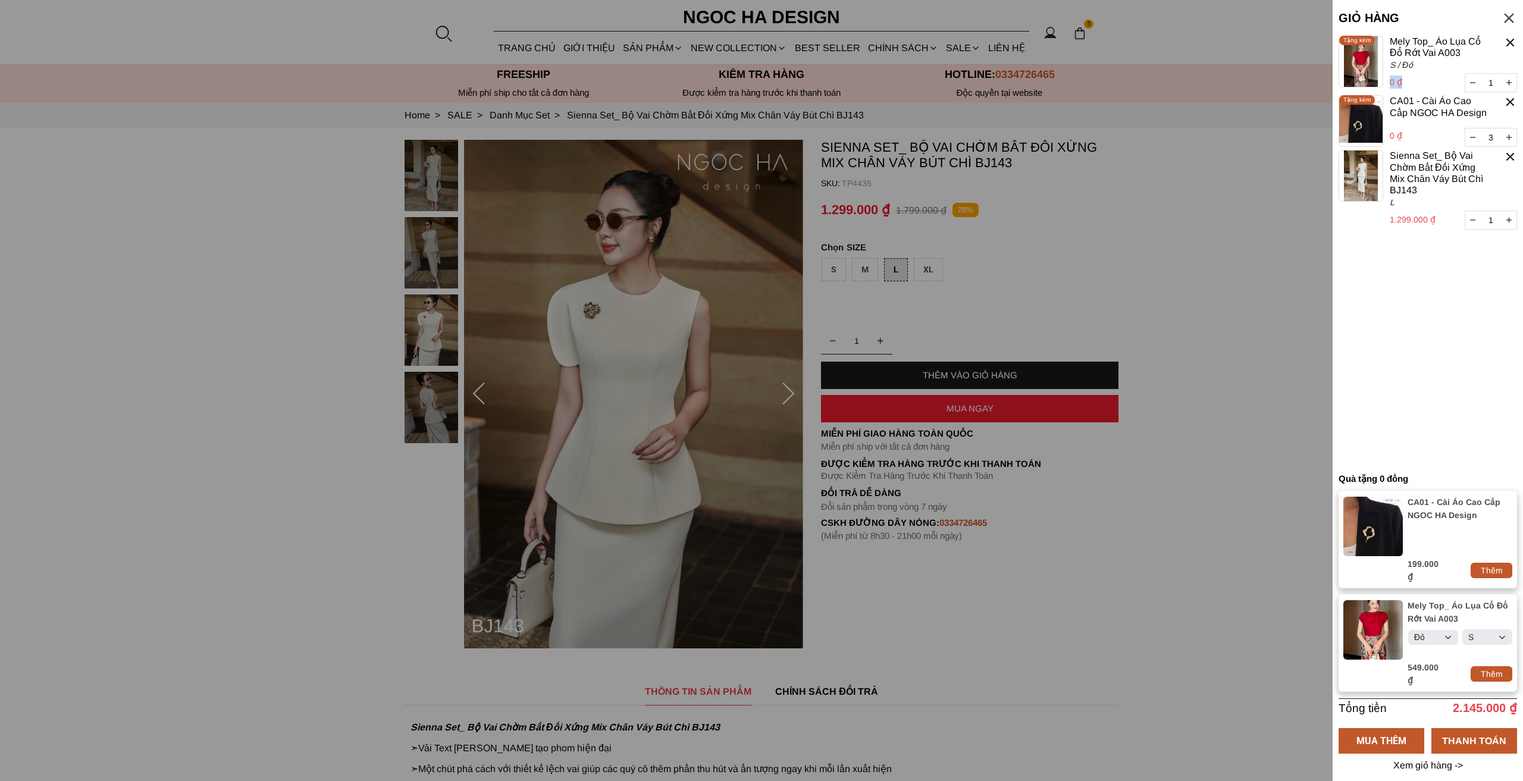
drag, startPoint x: 1389, startPoint y: 84, endPoint x: 1402, endPoint y: 82, distance: 13.2
click at [1402, 82] on cart-item "Mely Top_ Áo Lụa Cổ Đổ Rớt Vai A003 0 ₫ 1 S / Đỏ Tặng kèm" at bounding box center [1428, 65] width 178 height 59
drag, startPoint x: 1390, startPoint y: 139, endPoint x: 1402, endPoint y: 147, distance: 15.0
click at [1405, 135] on p "0 ₫" at bounding box center [1439, 135] width 98 height 13
click at [1408, 246] on container "1 Chưa có sản phẩm nào Mely Top_ Áo Lụa Cổ Đổ Rớt Vai A003 0 ₫ 1 S / Đỏ Tặng kè…" at bounding box center [1428, 251] width 178 height 431
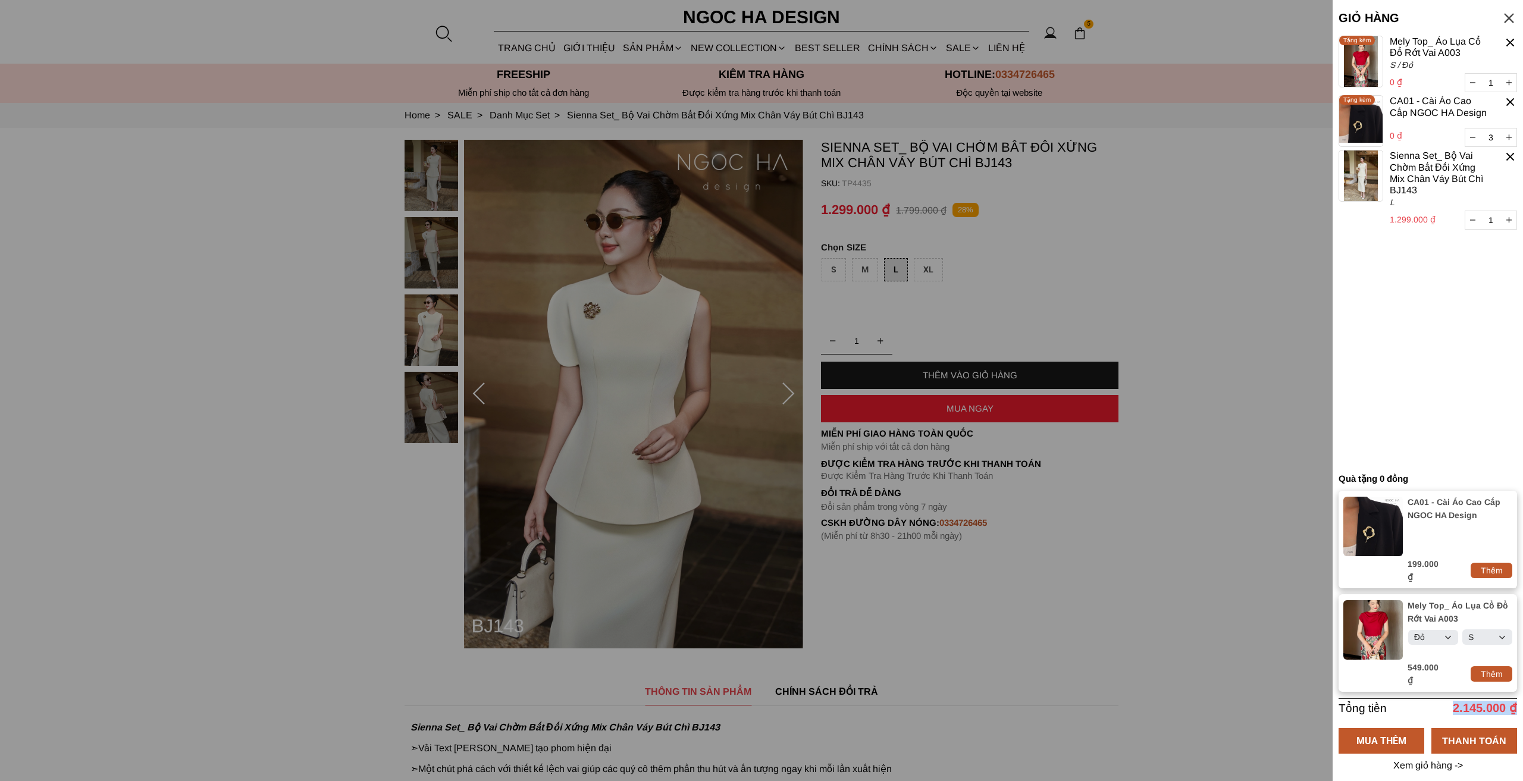
scroll to position [0, 4]
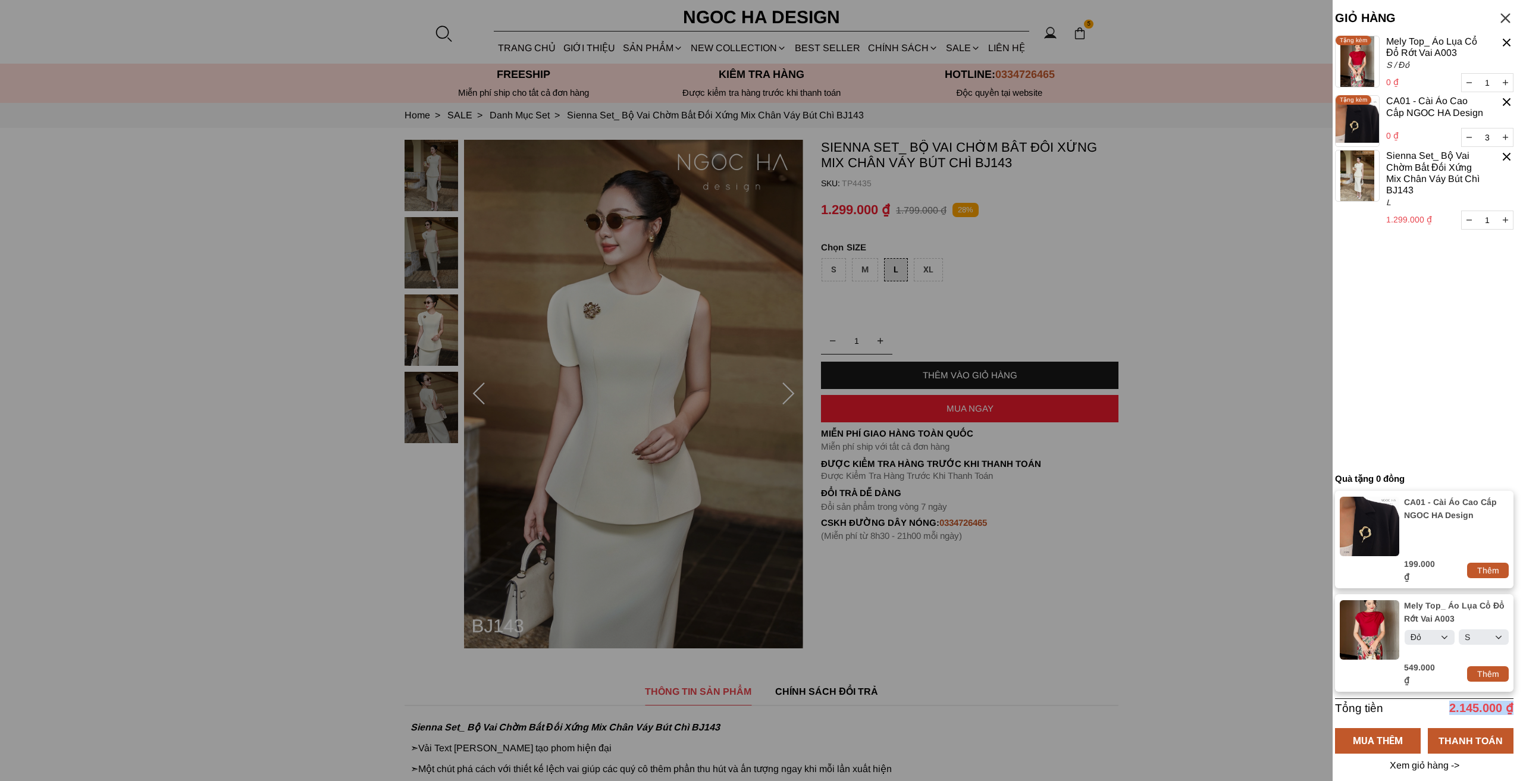
drag, startPoint x: 1451, startPoint y: 696, endPoint x: 1523, endPoint y: 697, distance: 72.0
click at [1514, 697] on div "GIỎ HÀNG Tổng tiền 2.145.000 ₫ MUA THÊM THANH TOÁN Xem giỏ hàng -> 1 Chưa có sả…" at bounding box center [1428, 390] width 190 height 781
click at [1489, 733] on div "THANH TOÁN" at bounding box center [1471, 740] width 86 height 15
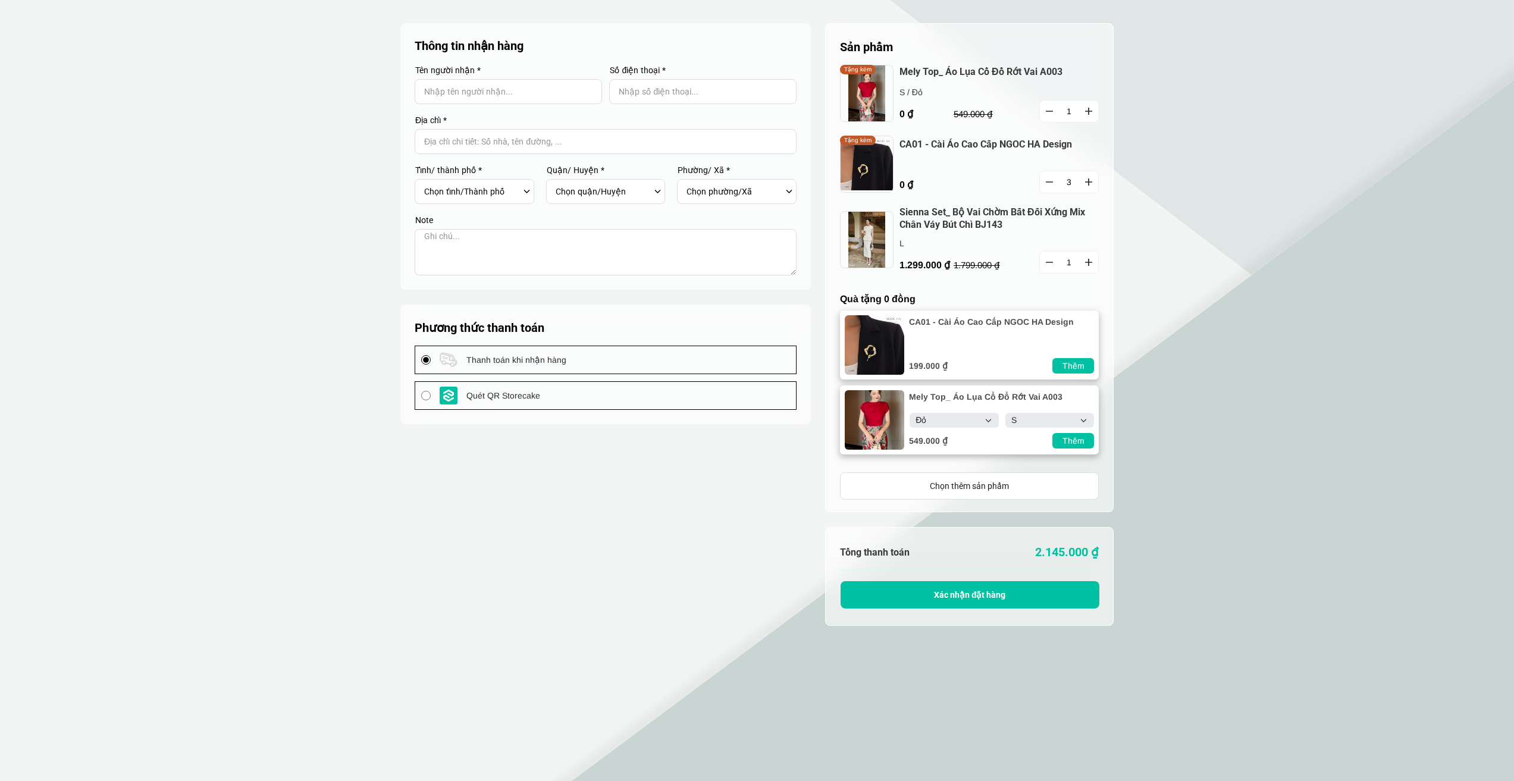
select select "Đỏ"
select select "S"
select select "Đỏ"
select select "S"
drag, startPoint x: 1033, startPoint y: 553, endPoint x: 1107, endPoint y: 553, distance: 73.2
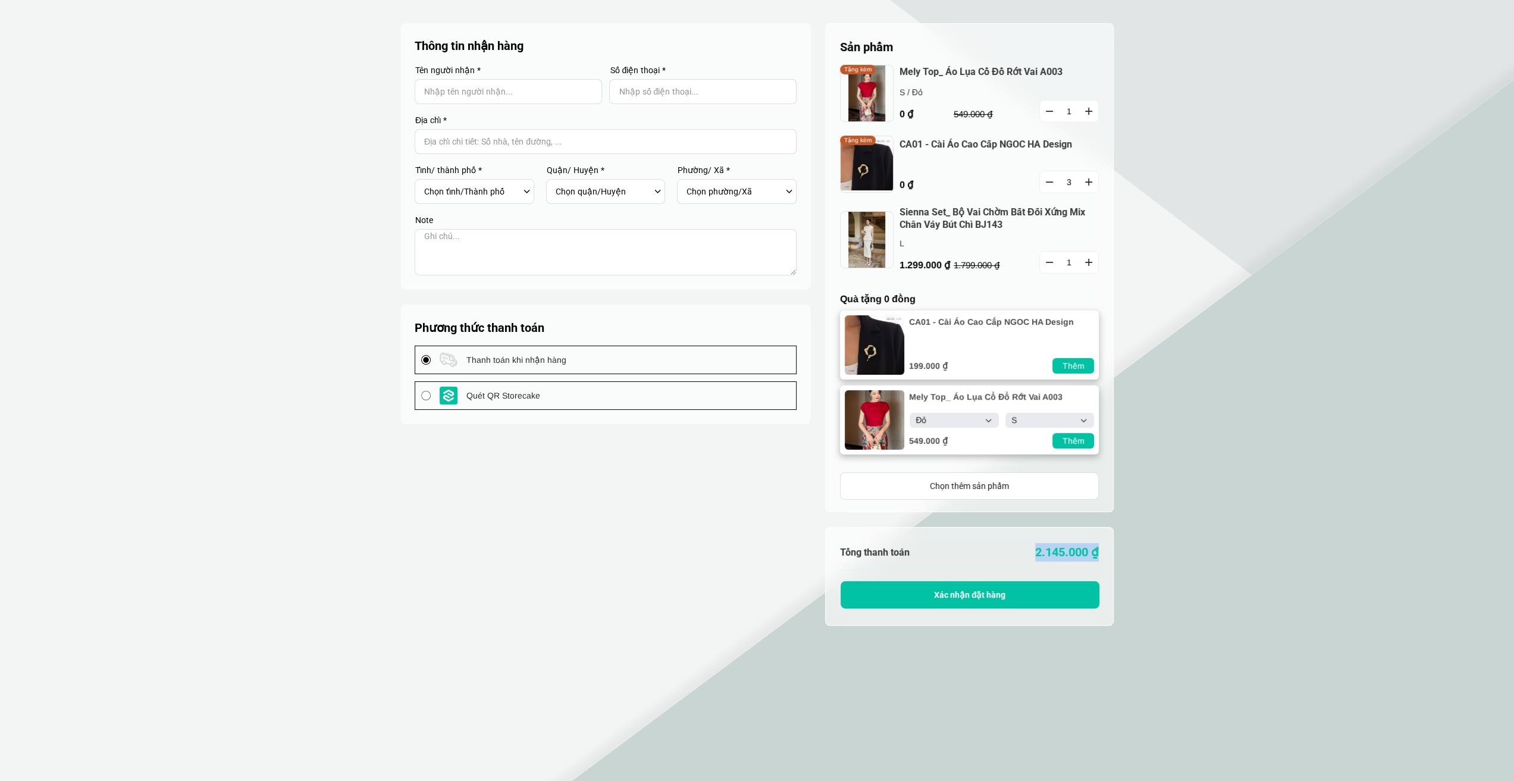
click at [1107, 553] on container "Thanh toán Giá trị đơn hàng Phí vận chuyển Áp dụng Giảm giá Tổng thanh toán 2.1…" at bounding box center [969, 576] width 289 height 99
click at [1119, 541] on section "Sản phẩm 1 Chưa có sản phẩm nào Mely Top_ Áo Lụa Cổ Đổ Rớt Vai A003 0 ₫ S / Đỏ …" at bounding box center [757, 475] width 1514 height 951
click at [961, 551] on h6 "Tổng thanh toán" at bounding box center [905, 552] width 130 height 11
click at [1224, 183] on section "Sản phẩm 1 Chưa có sản phẩm nào Mely Top_ Áo Lụa Cổ Đổ Rớt Vai A003 0 ₫ S / Đỏ …" at bounding box center [757, 475] width 1514 height 951
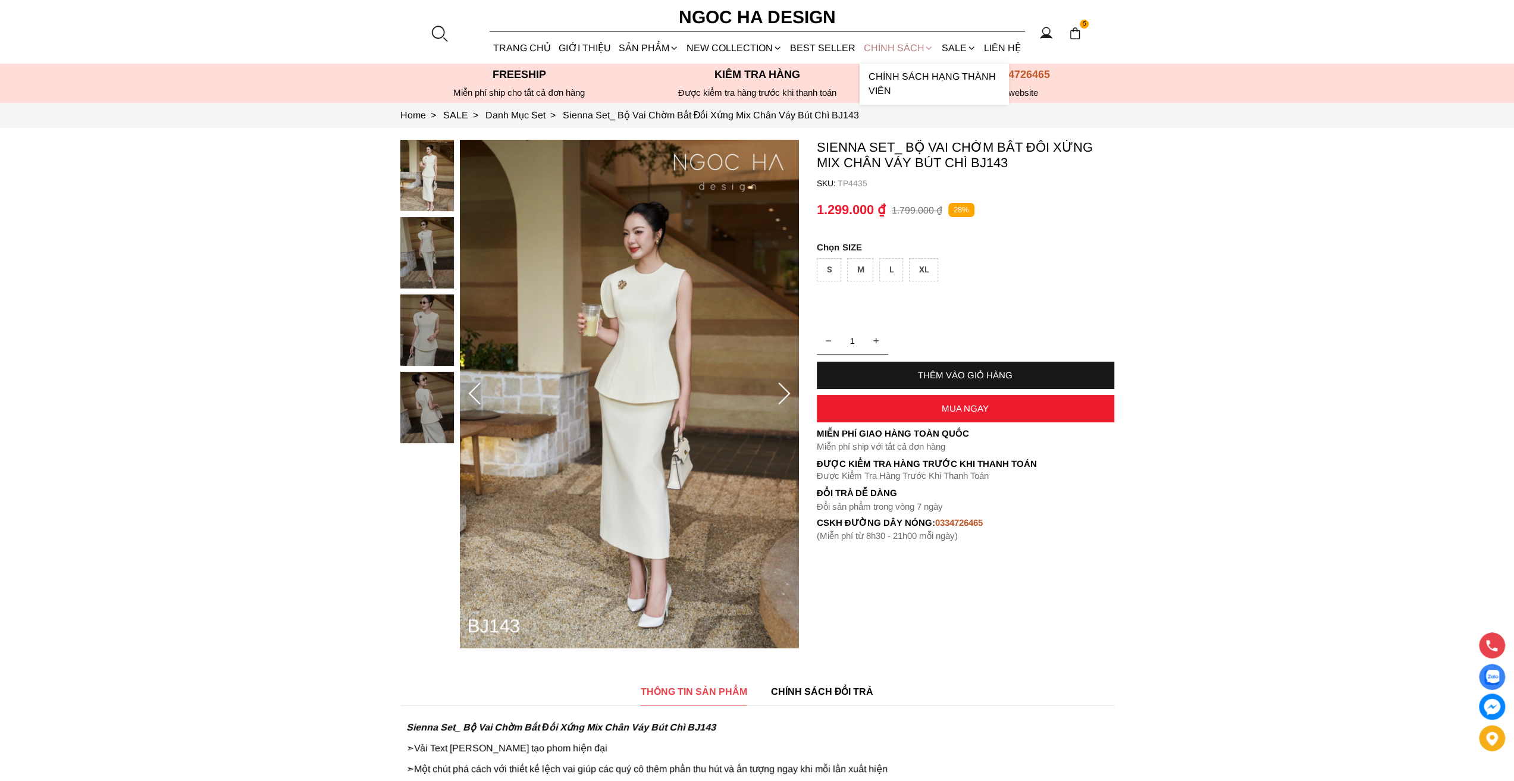
select select "Đỏ"
select select "S"
click at [1078, 37] on img at bounding box center [1075, 33] width 13 height 13
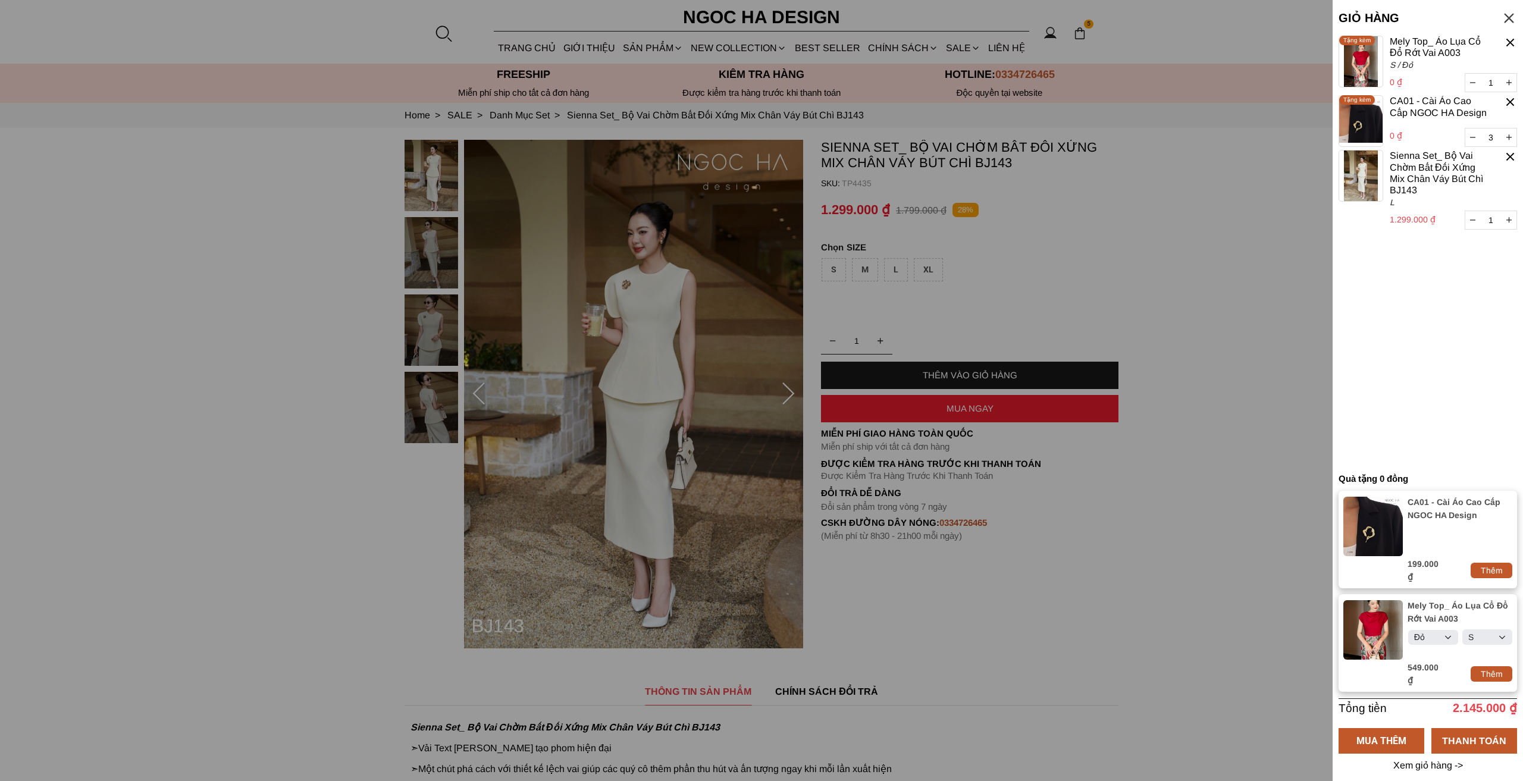
click at [1514, 39] on div at bounding box center [1511, 43] width 14 height 14
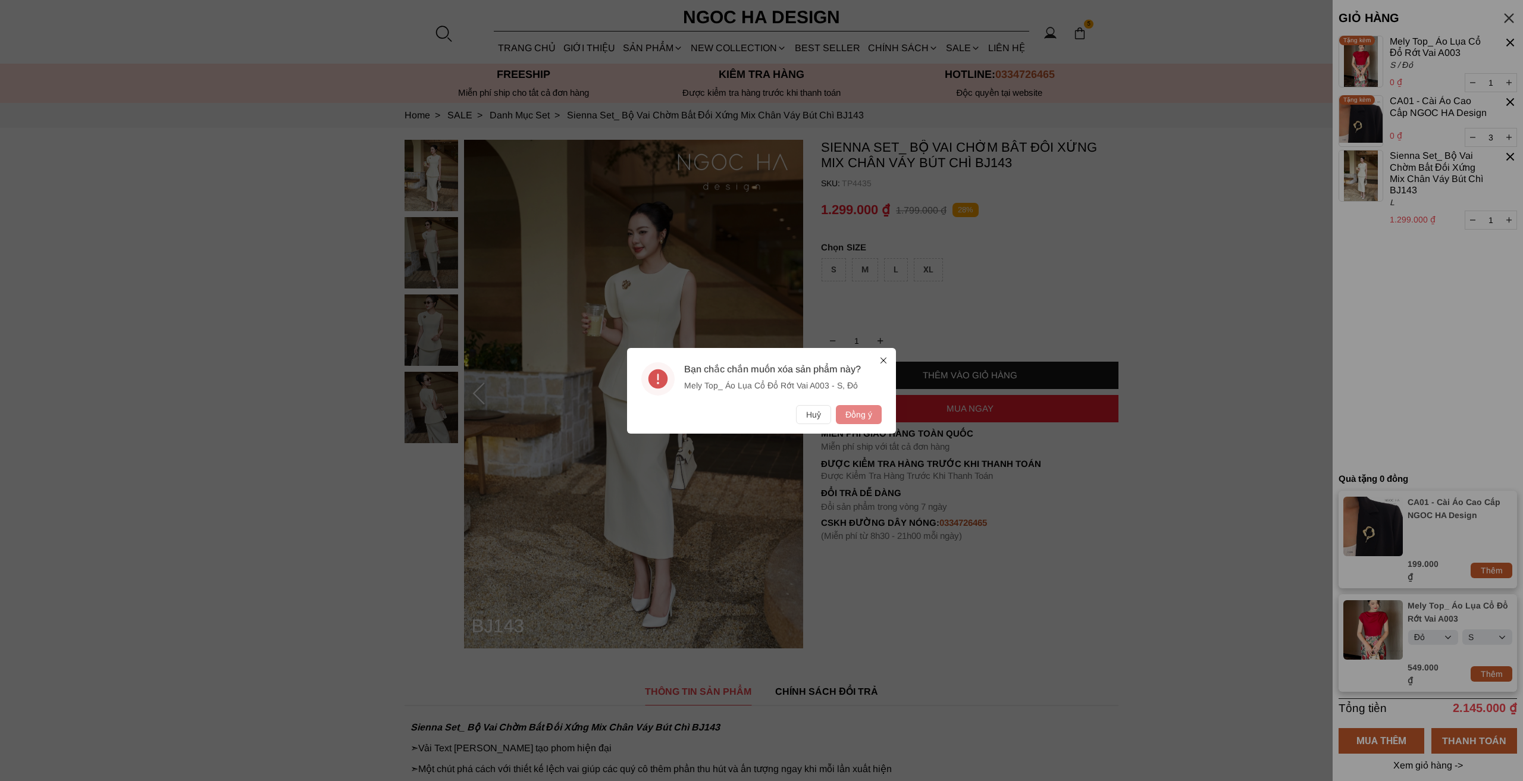
click at [853, 415] on button "Đồng ý" at bounding box center [859, 414] width 46 height 19
type input "3"
type input "1"
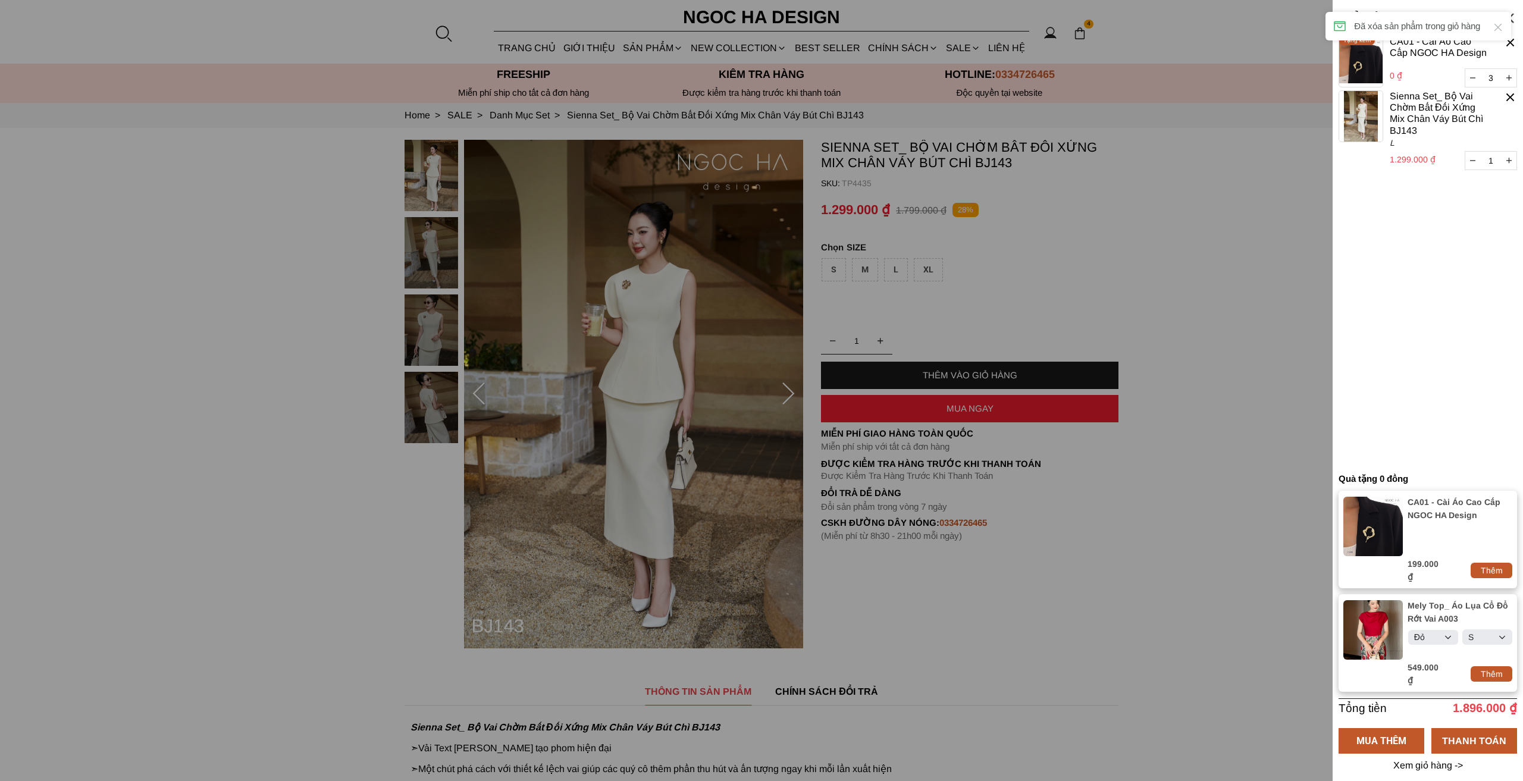
select select "Đỏ"
select select "S"
click at [1513, 47] on div at bounding box center [1511, 43] width 14 height 14
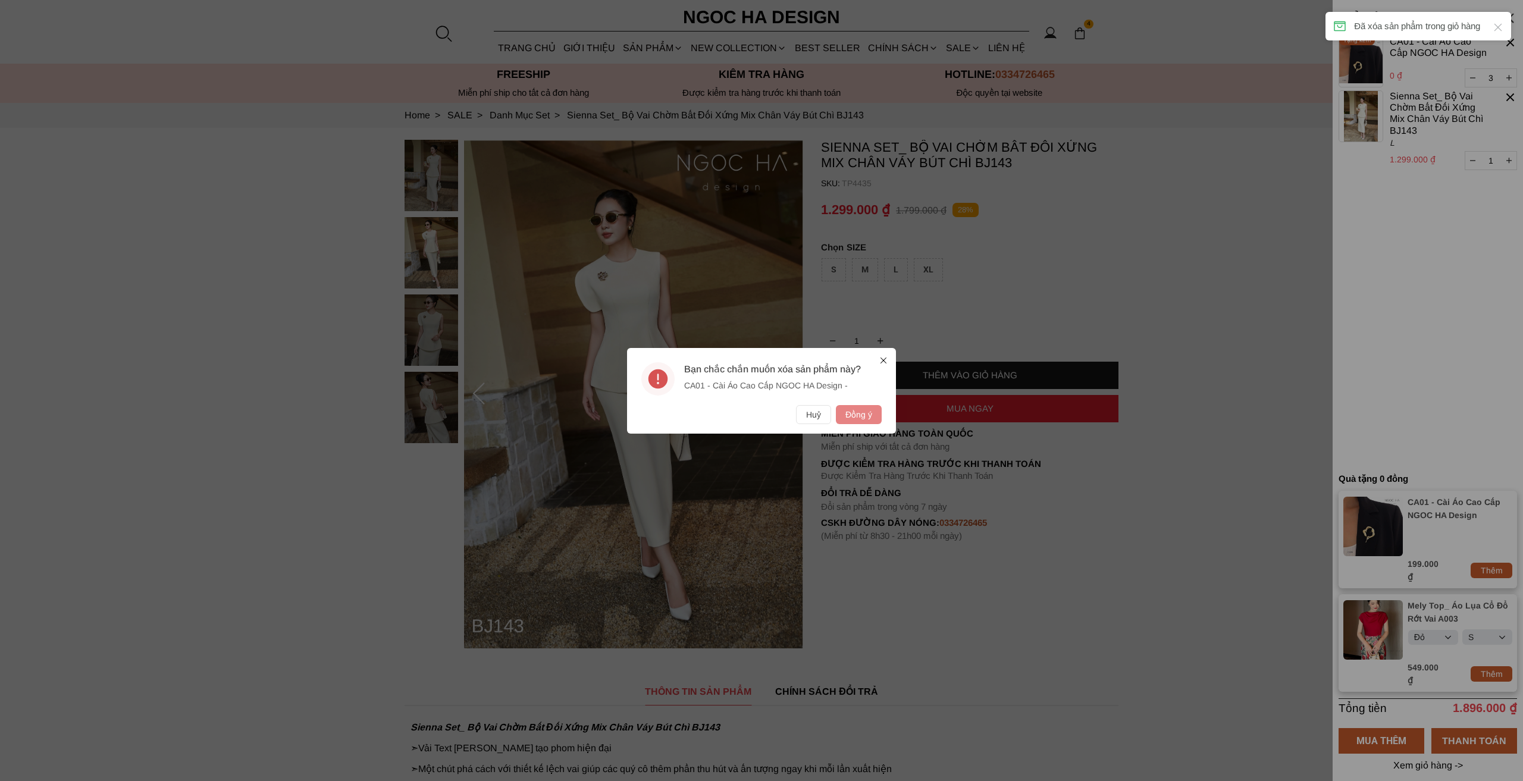
click at [875, 412] on button "Đồng ý" at bounding box center [859, 414] width 46 height 19
type input "1"
select select "Đỏ"
select select "S"
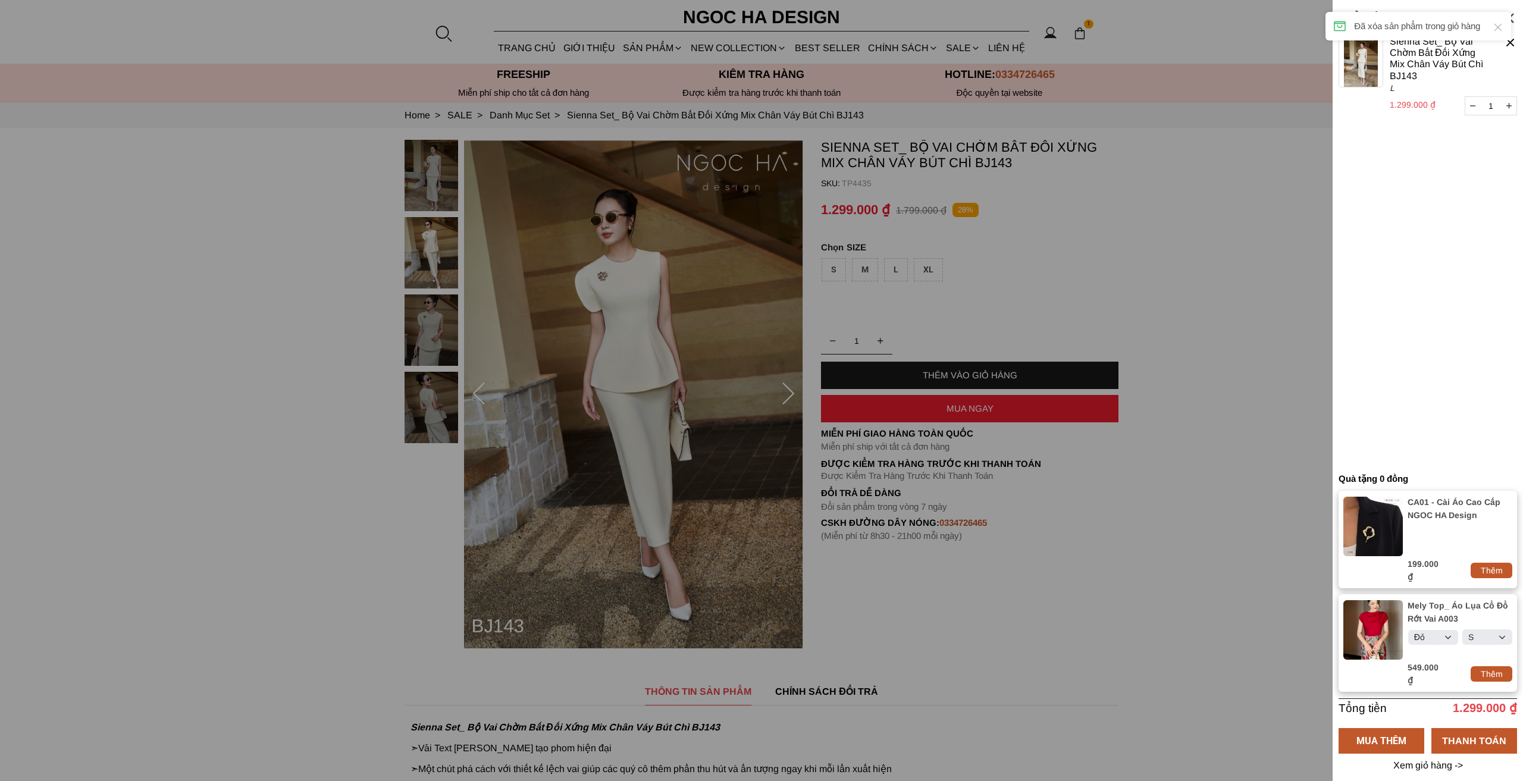
click at [1514, 46] on div at bounding box center [1511, 43] width 14 height 14
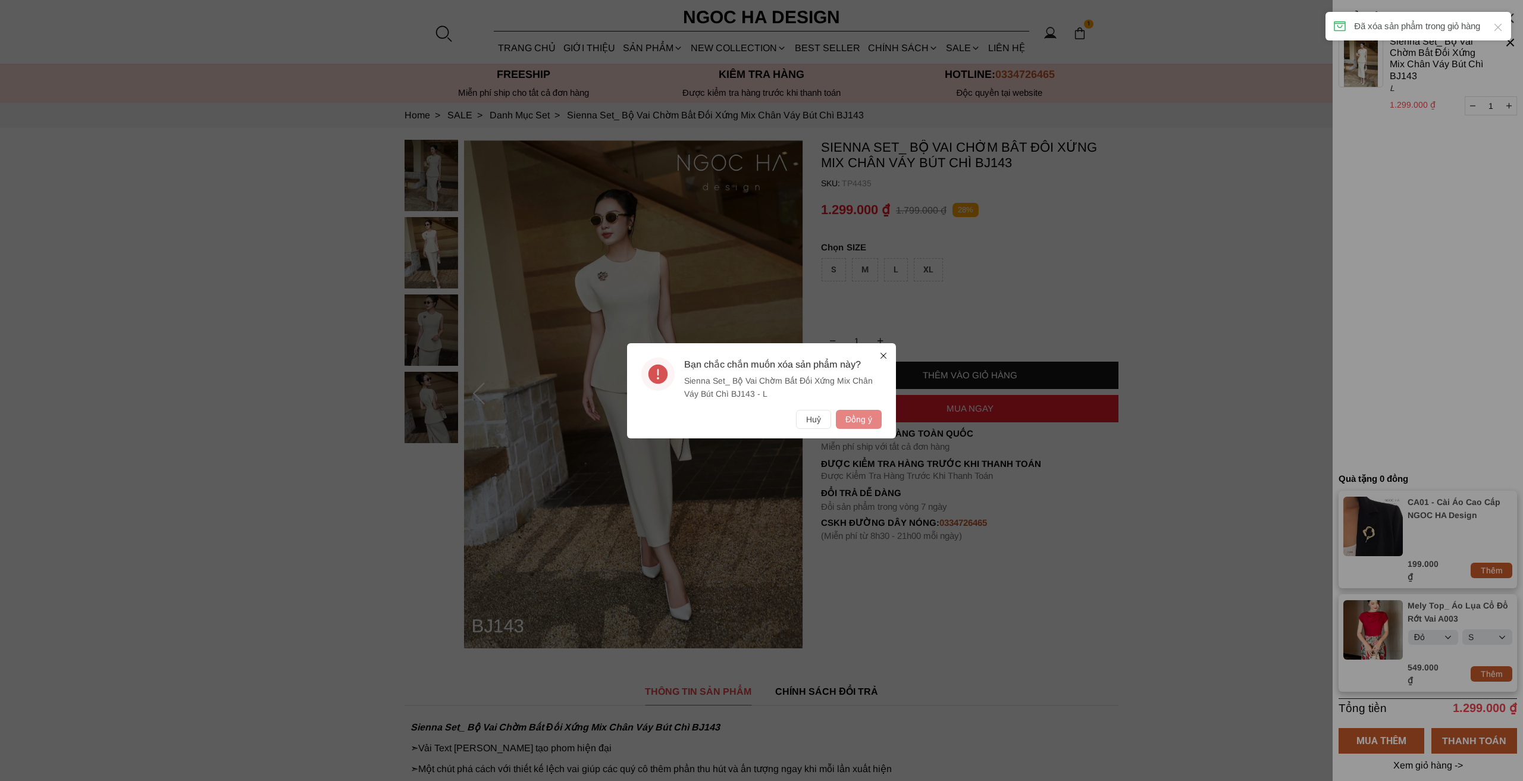
click at [864, 421] on button "Đồng ý" at bounding box center [859, 419] width 46 height 19
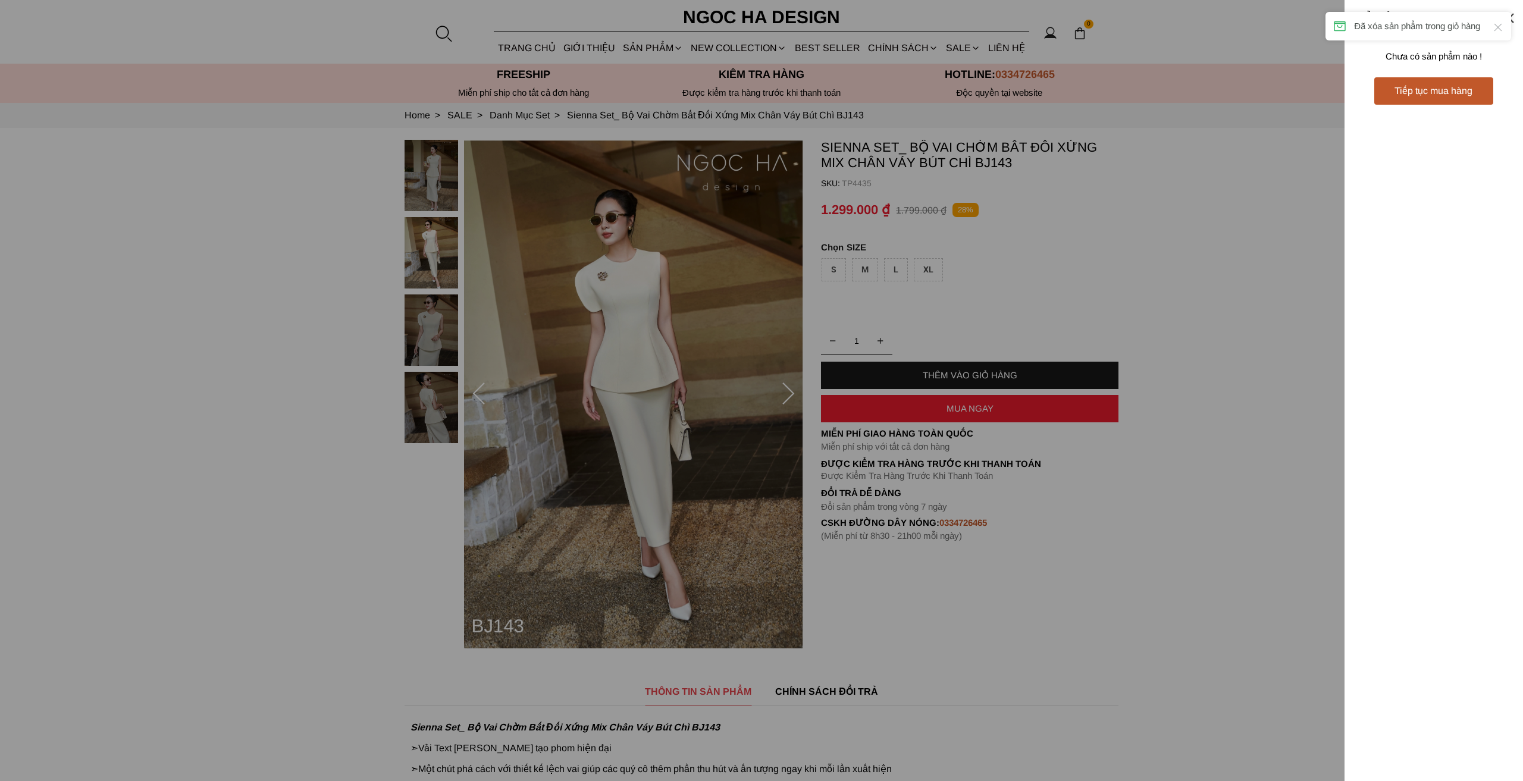
click at [1429, 96] on div "Tiếp tục mua hàng" at bounding box center [1433, 90] width 119 height 15
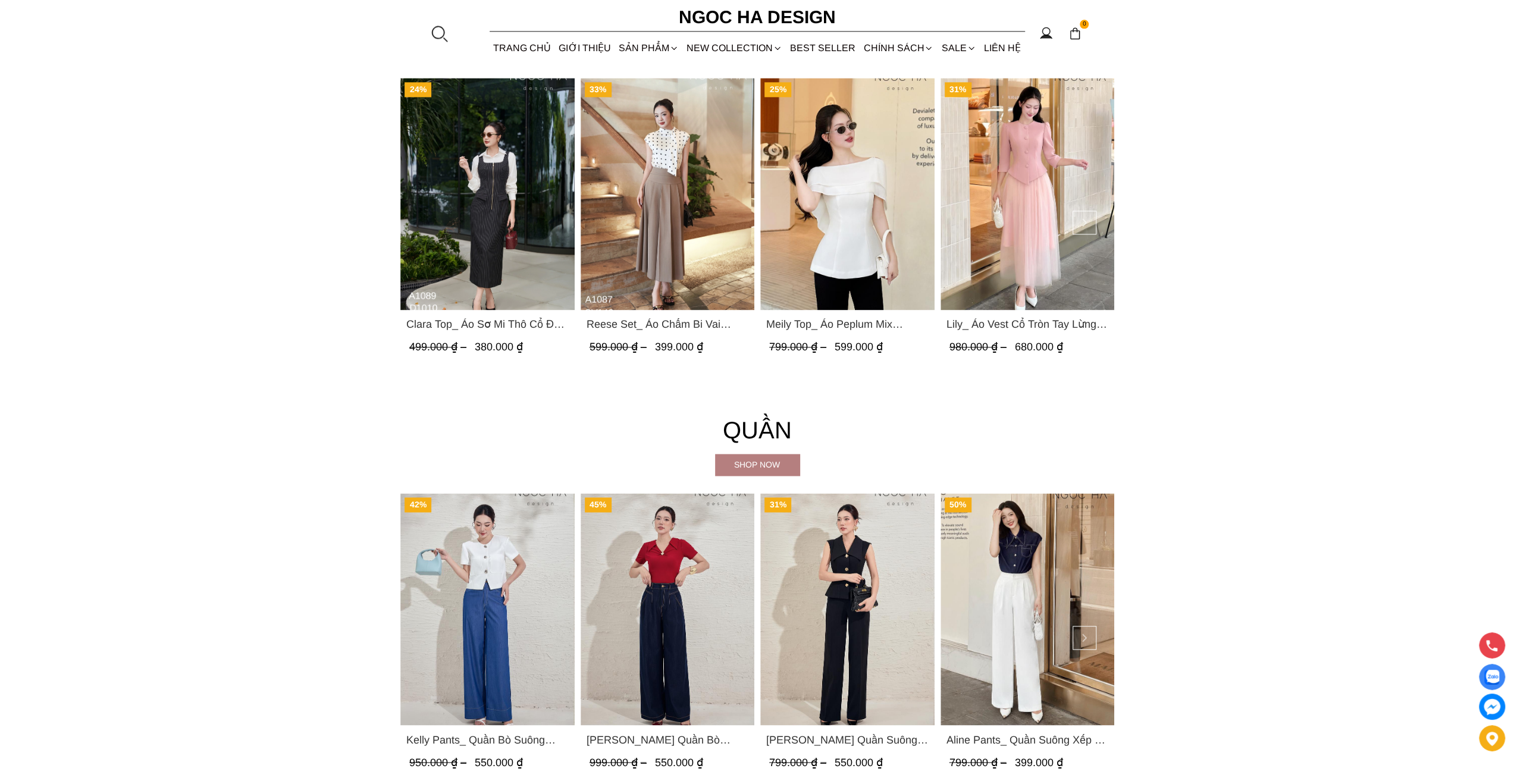
scroll to position [1904, 0]
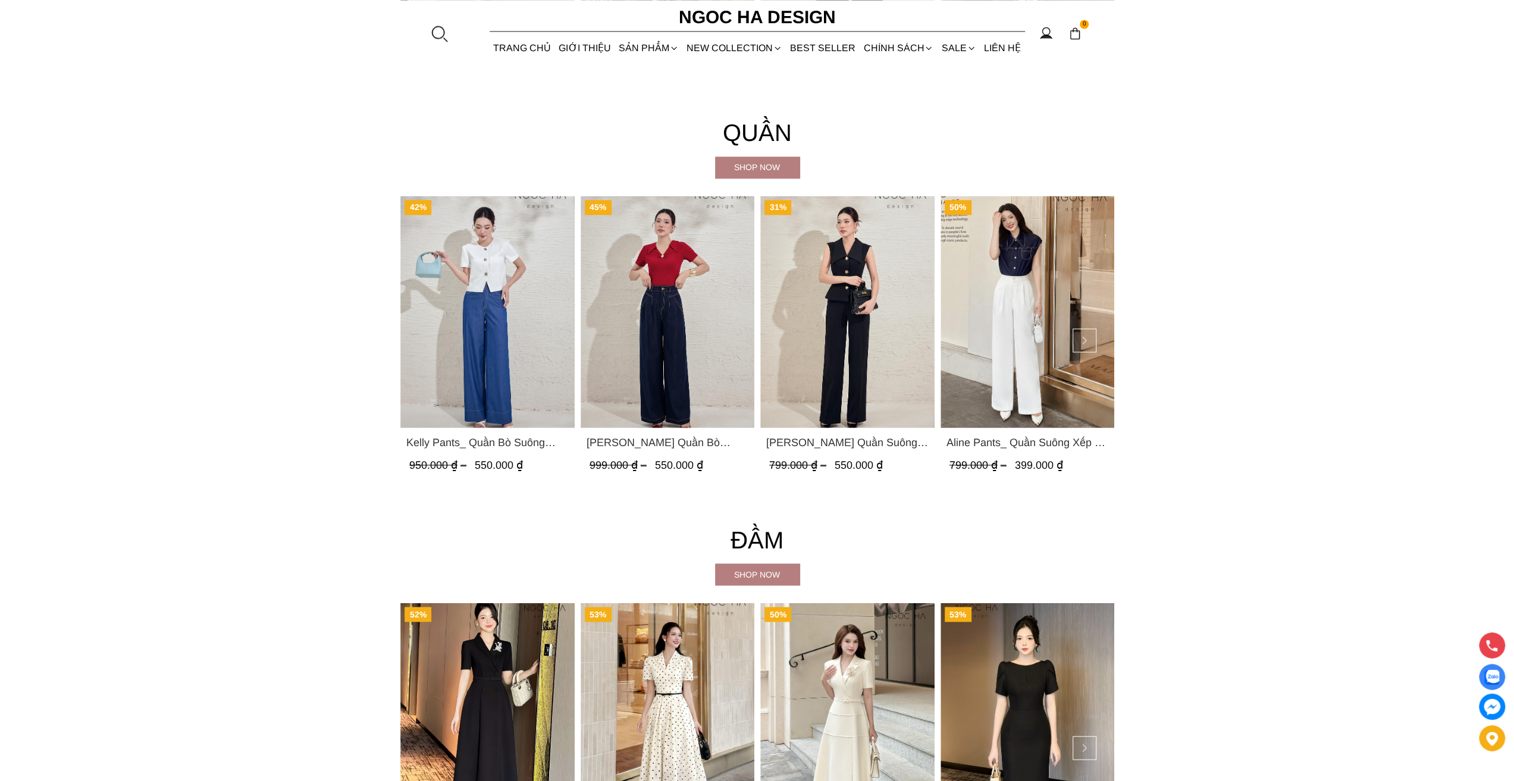
click at [685, 447] on span "[PERSON_NAME] Quần Bò Suông Xếp LY Màu Xanh Đậm Q065" at bounding box center [667, 442] width 162 height 17
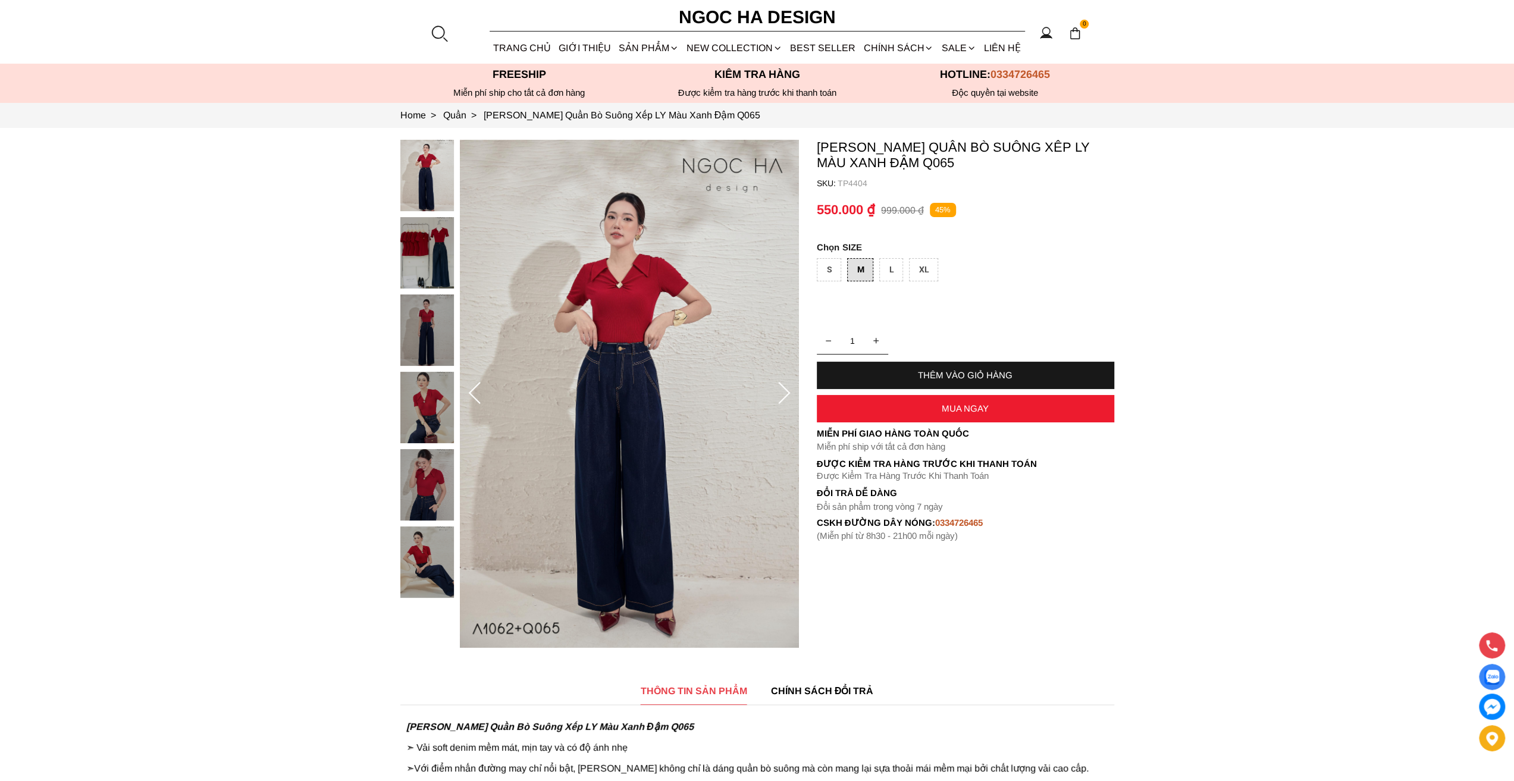
click at [994, 370] on div "THÊM VÀO GIỎ HÀNG" at bounding box center [965, 375] width 297 height 10
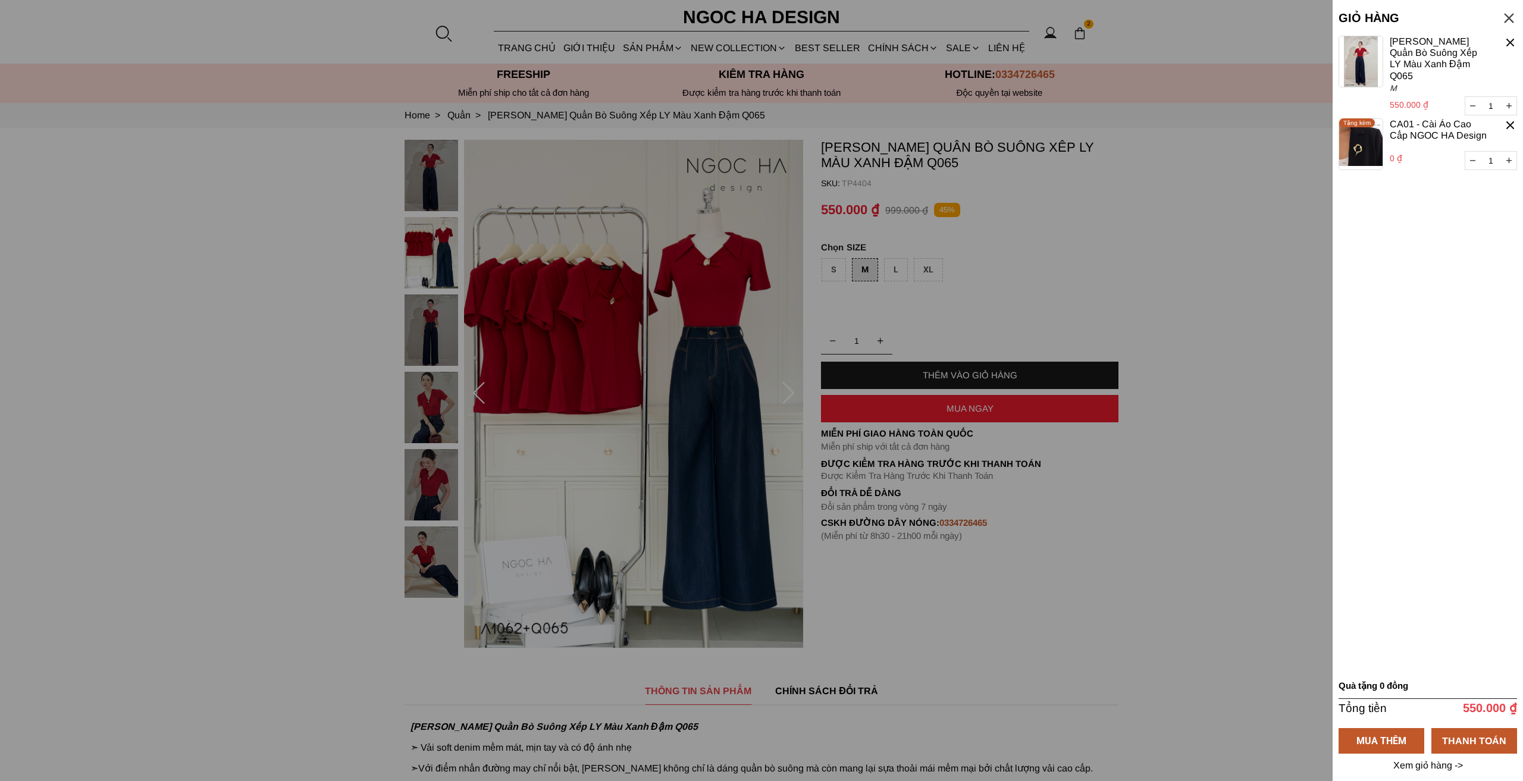
click at [1510, 18] on div at bounding box center [1509, 18] width 16 height 16
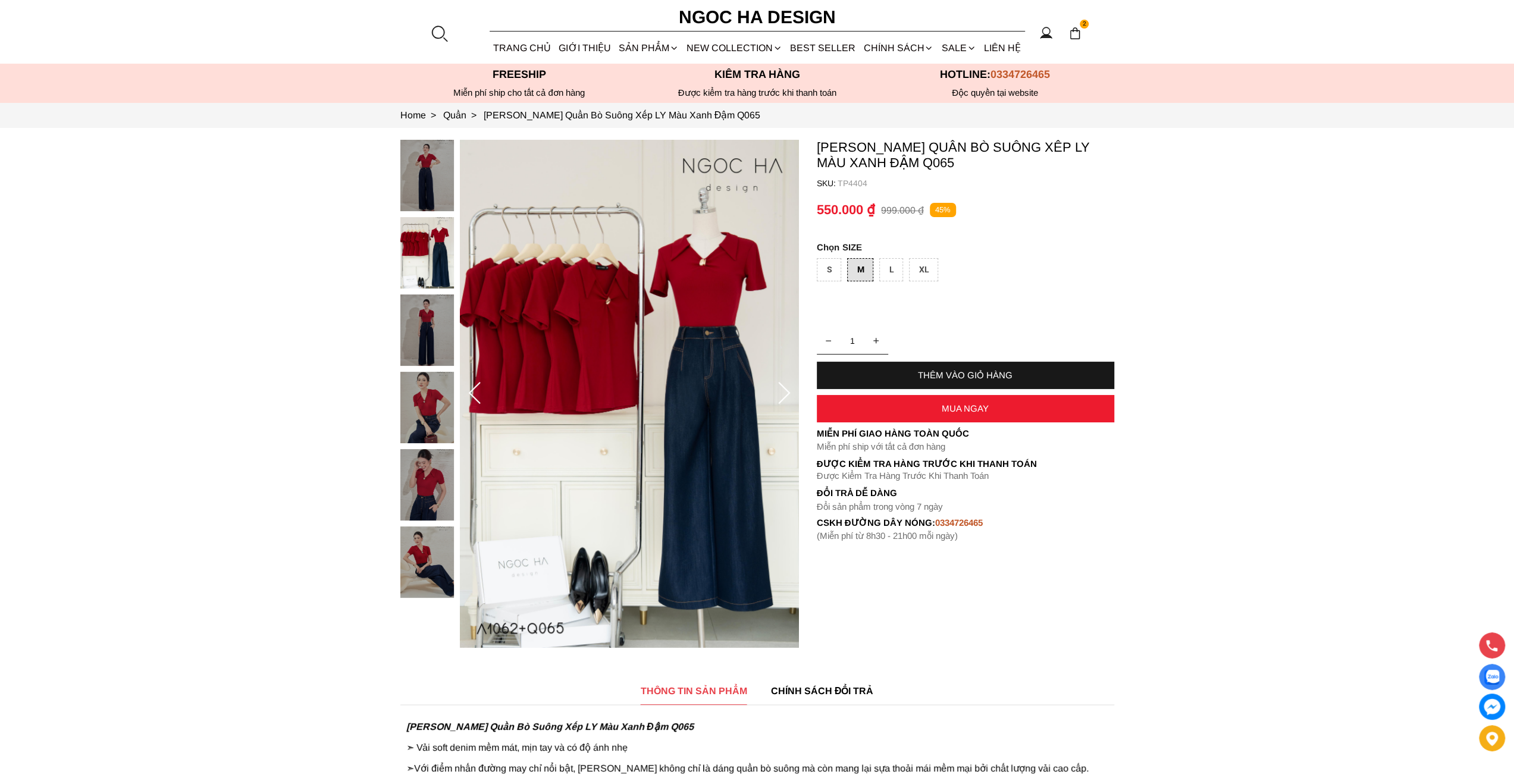
click at [1081, 35] on img at bounding box center [1075, 33] width 13 height 13
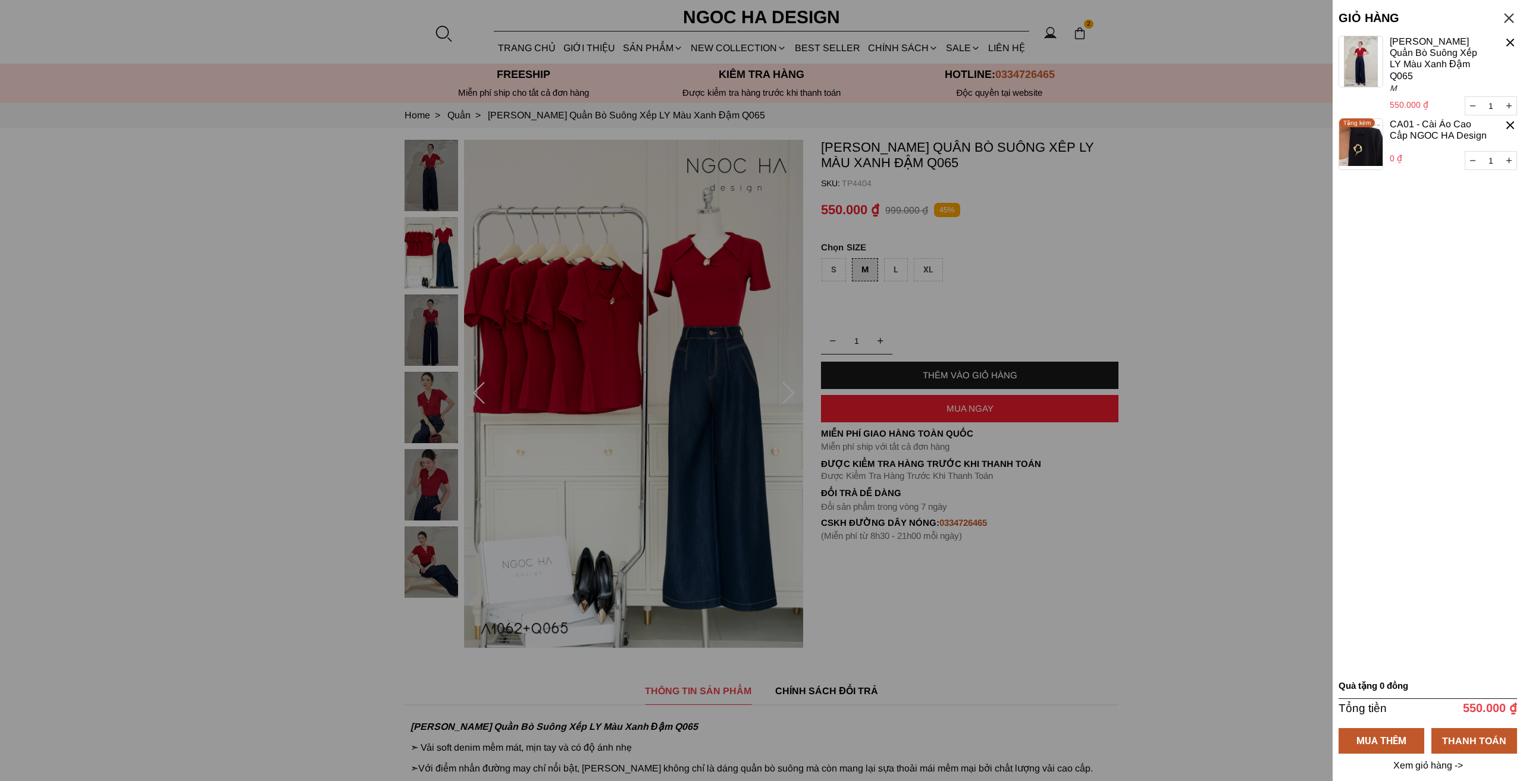
click at [1505, 41] on div at bounding box center [1511, 43] width 14 height 14
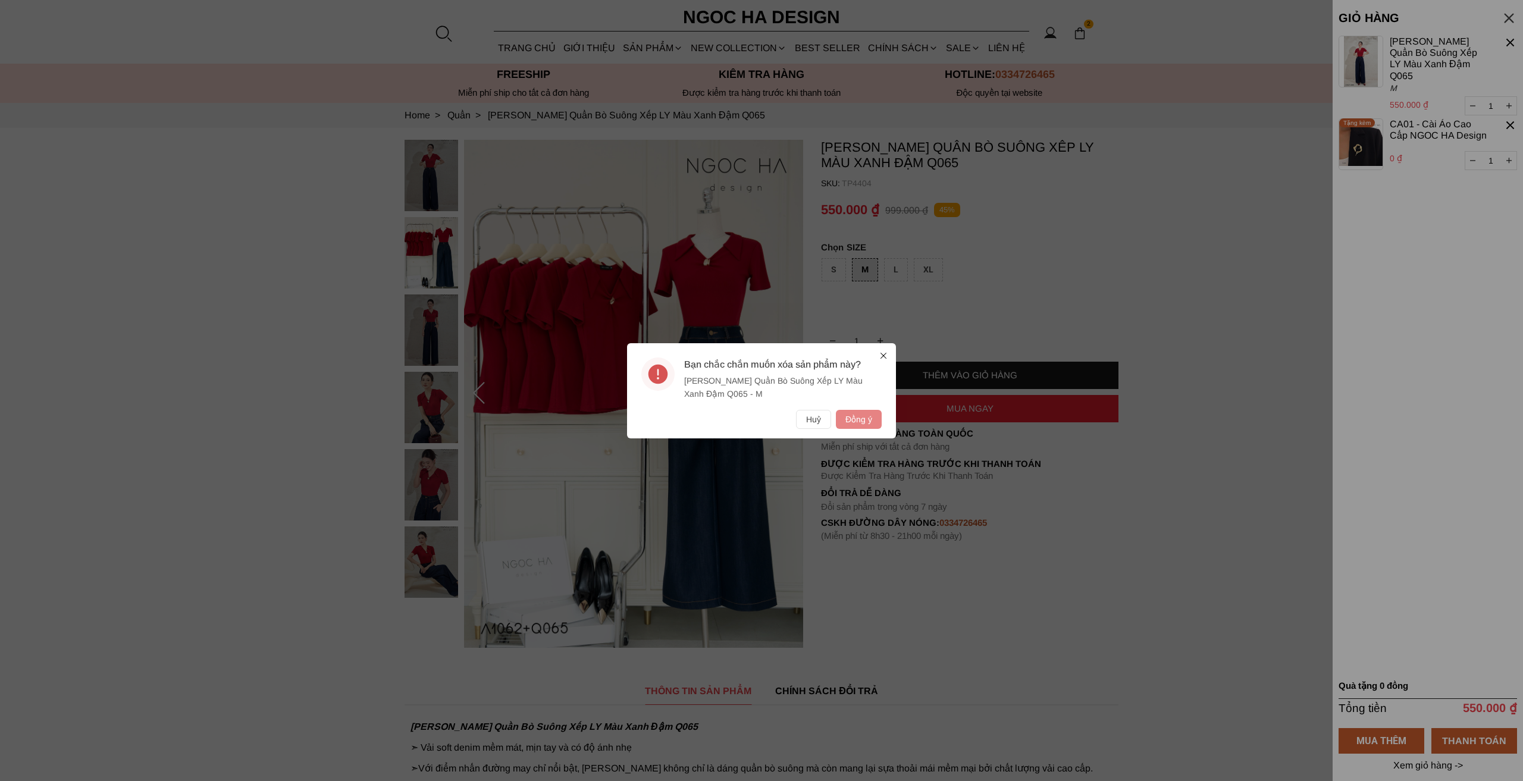
click at [862, 414] on button "Đồng ý" at bounding box center [859, 419] width 46 height 19
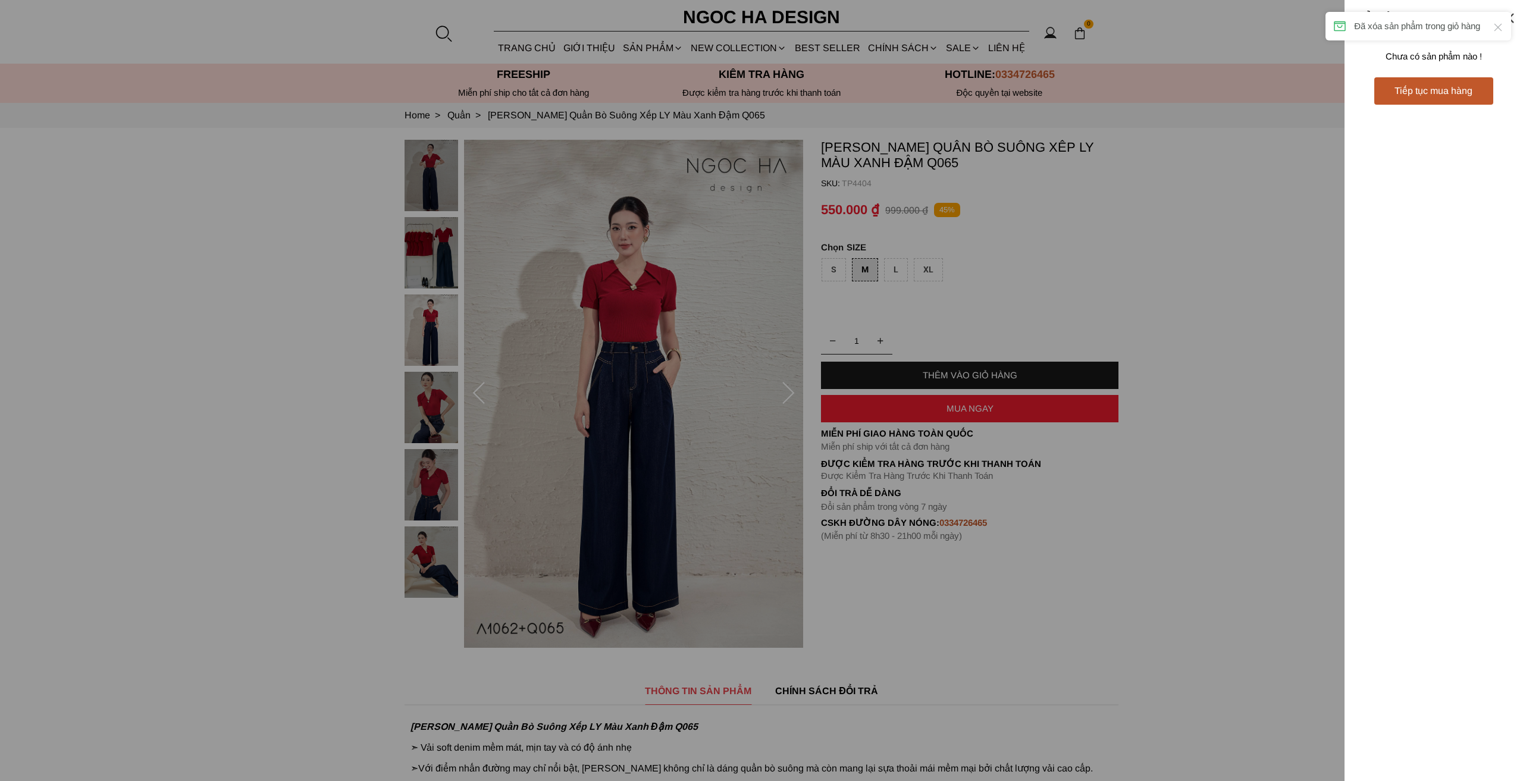
click at [1130, 268] on div at bounding box center [761, 390] width 1523 height 781
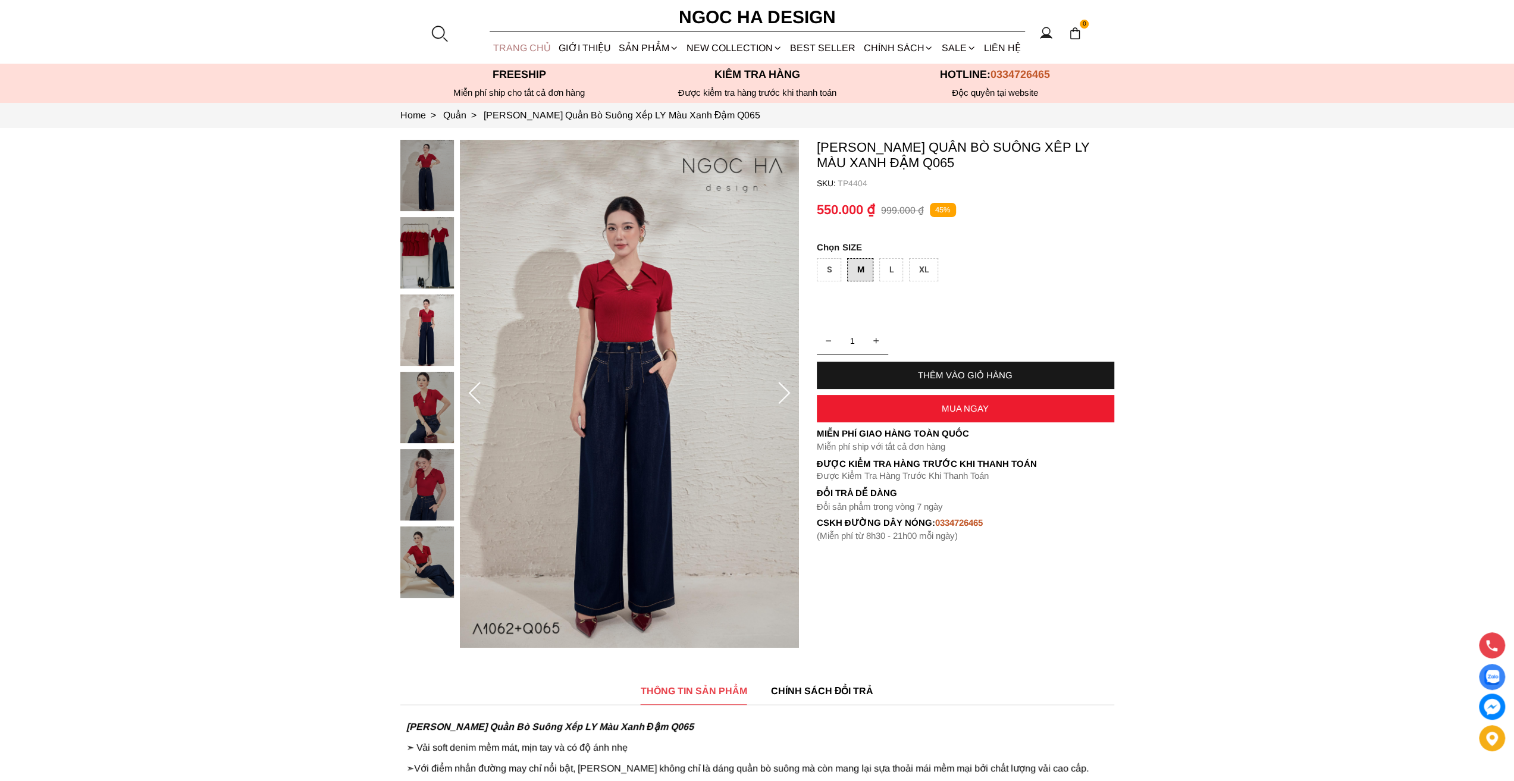
click at [530, 52] on link "TRANG CHỦ" at bounding box center [522, 48] width 65 height 32
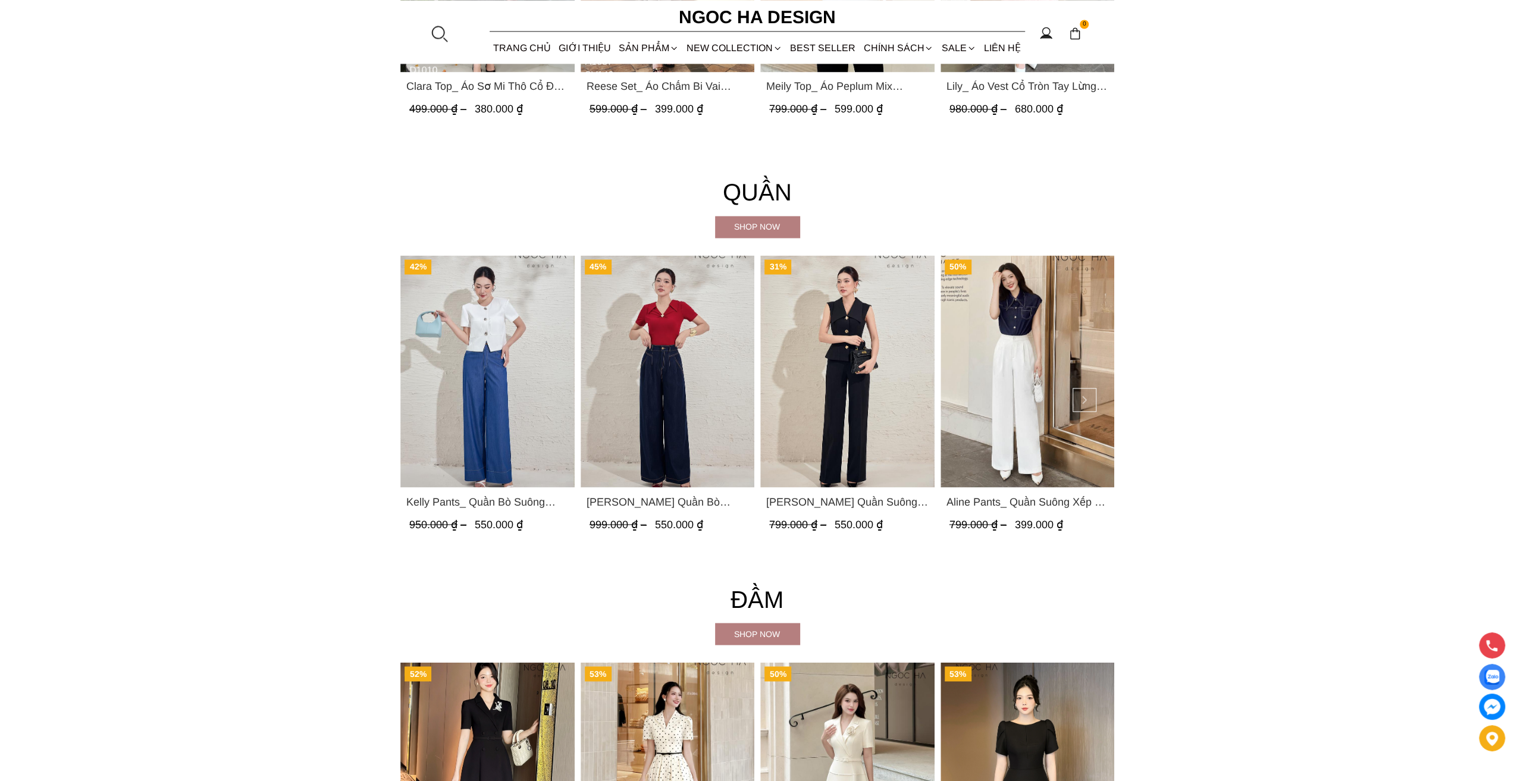
scroll to position [2320, 0]
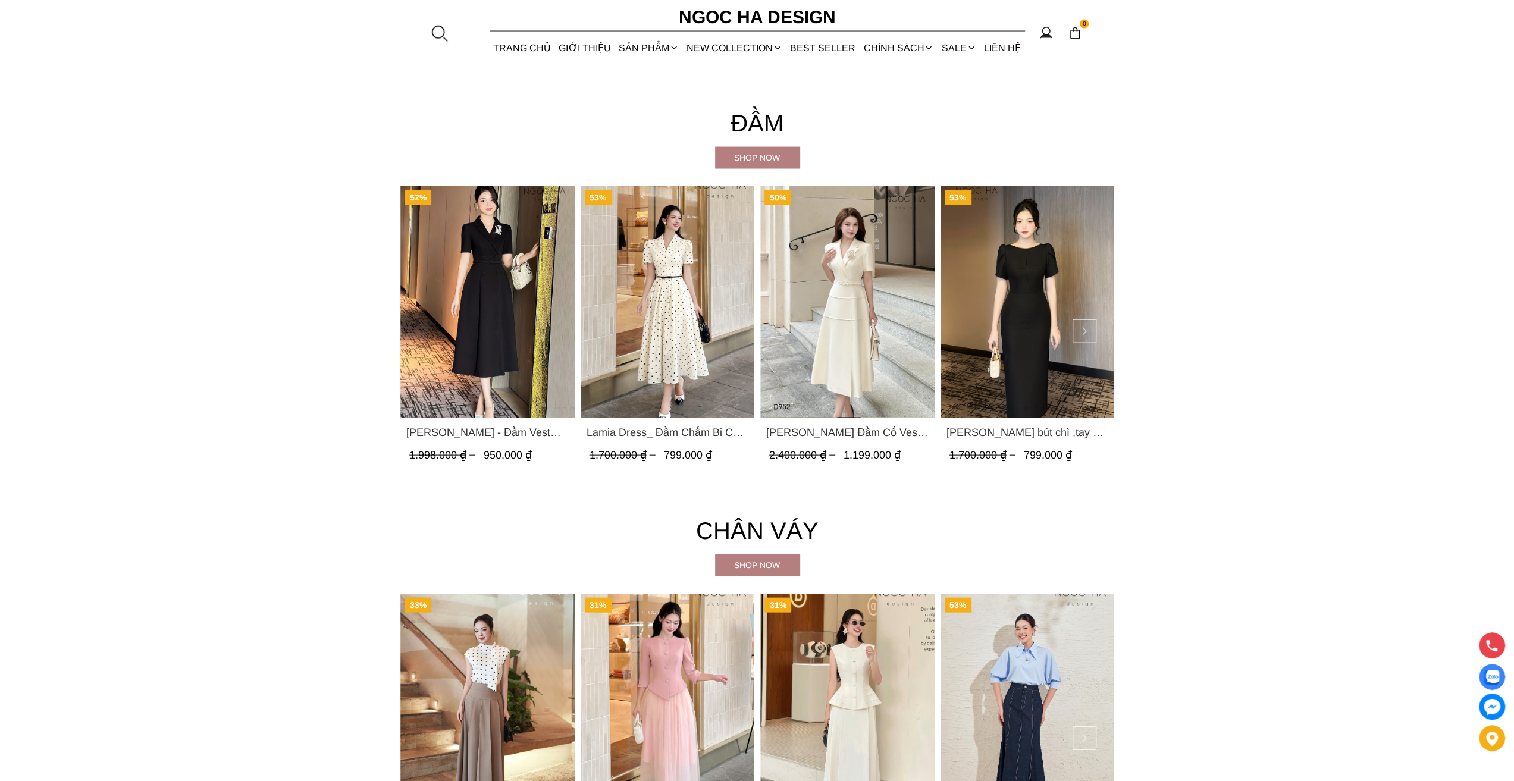
click at [703, 433] on span "Lamia Dress_ Đầm Chấm Bi Cổ Vest Màu Kem D1003" at bounding box center [667, 432] width 162 height 17
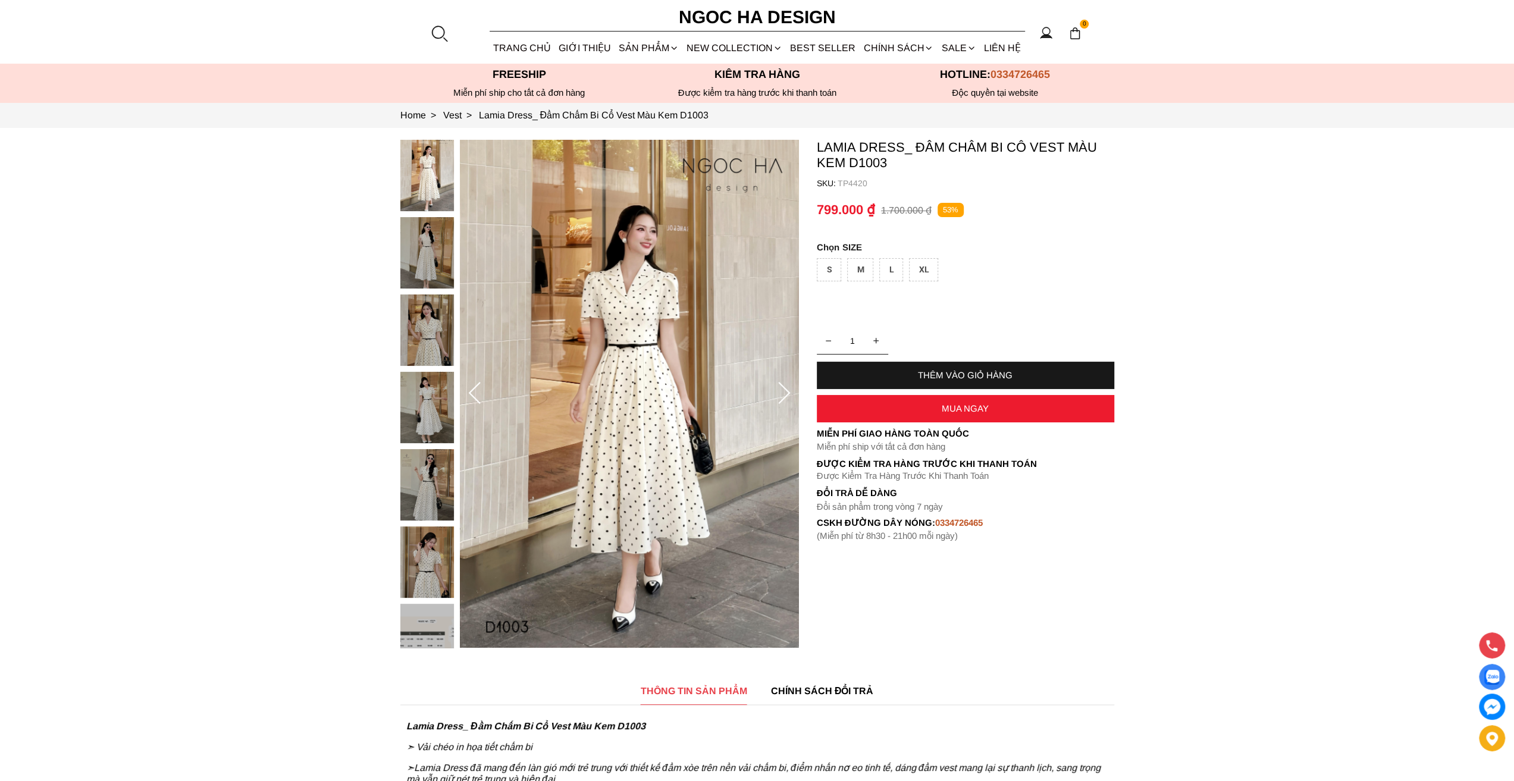
click at [857, 262] on div "M" at bounding box center [860, 269] width 26 height 23
click at [939, 371] on div "THÊM VÀO GIỎ HÀNG" at bounding box center [965, 375] width 297 height 10
